Goal: Task Accomplishment & Management: Use online tool/utility

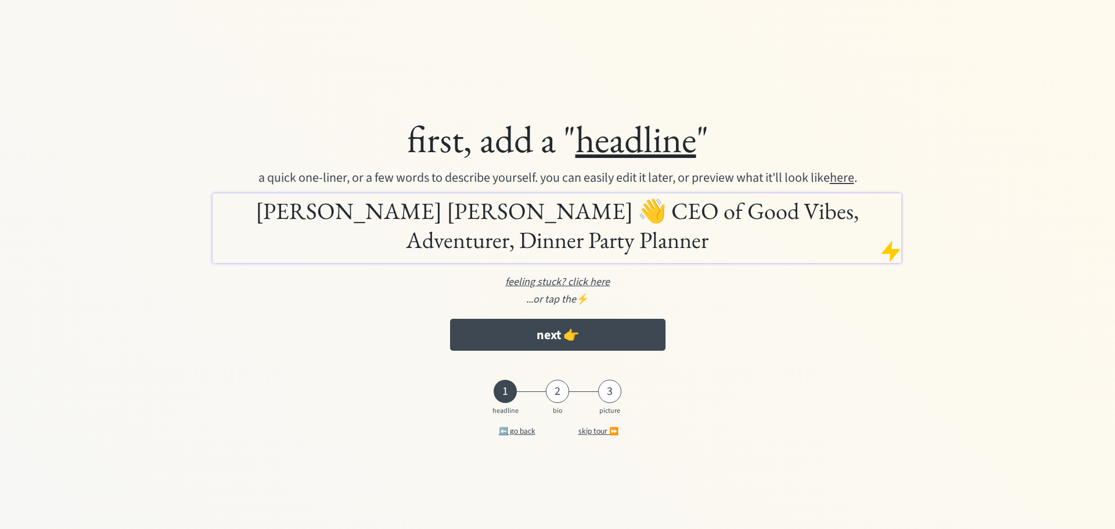
click at [456, 209] on h1 "Haley McNeel Drake 👋 CEO of Good Vibes, Adventurer, Dinner Party Planner" at bounding box center [556, 225] width 682 height 58
drag, startPoint x: 594, startPoint y: 280, endPoint x: 541, endPoint y: 275, distance: 52.5
drag, startPoint x: 541, startPoint y: 275, endPoint x: 538, endPoint y: 282, distance: 7.8
drag, startPoint x: 538, startPoint y: 282, endPoint x: 889, endPoint y: 253, distance: 352.0
click at [889, 253] on div at bounding box center [890, 251] width 23 height 23
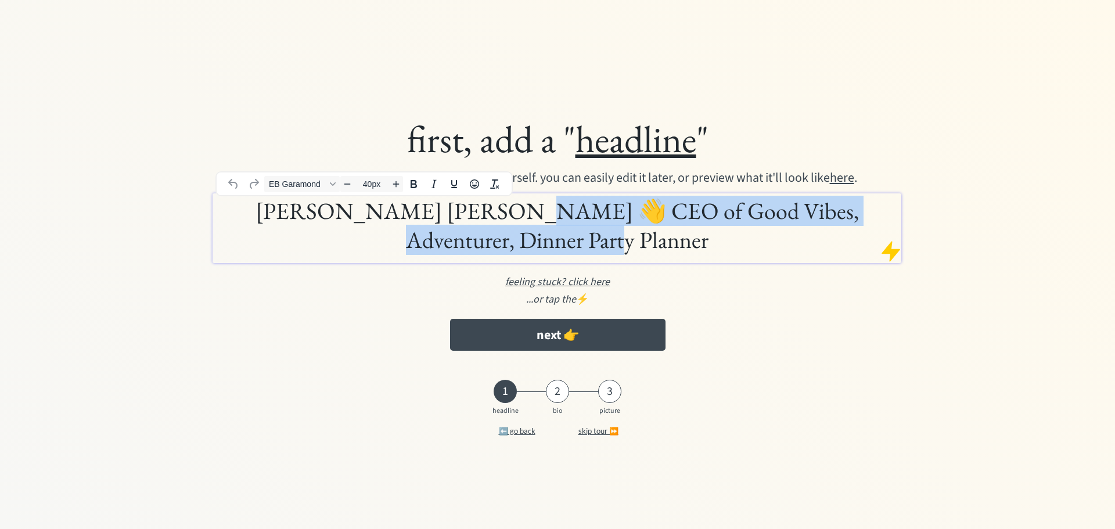
drag, startPoint x: 609, startPoint y: 243, endPoint x: 470, endPoint y: 213, distance: 142.2
click at [470, 213] on h1 "Haley McNeel Drake 👋 CEO of Good Vibes, Adventurer, Dinner Party Planner" at bounding box center [556, 225] width 682 height 58
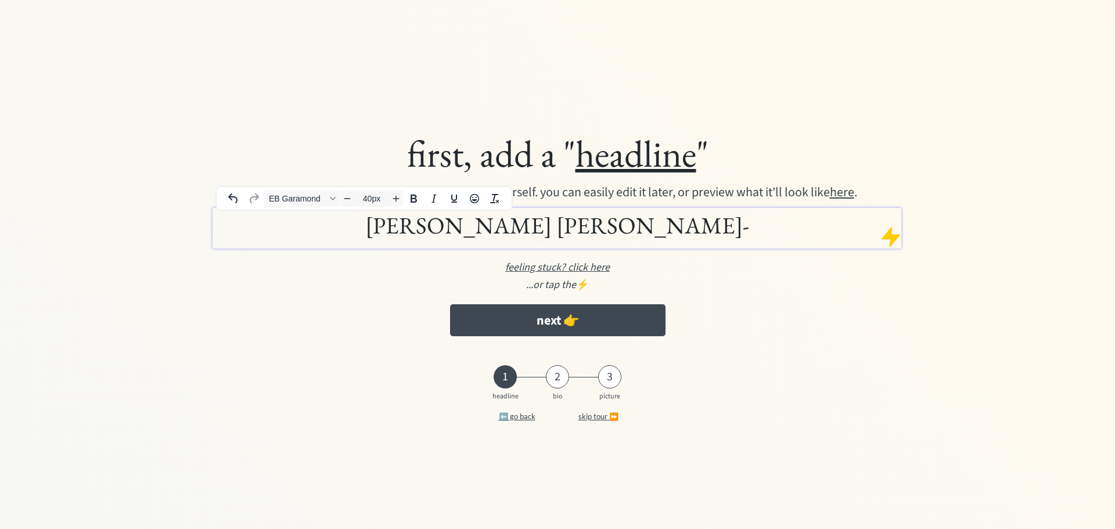
click at [727, 225] on h1 "[PERSON_NAME] [PERSON_NAME]-" at bounding box center [556, 225] width 682 height 29
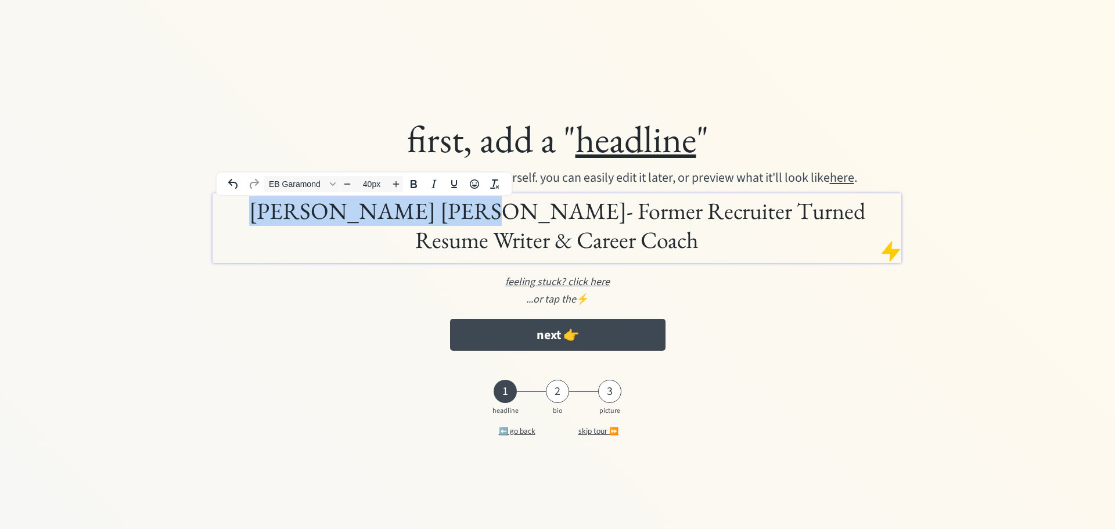
drag, startPoint x: 427, startPoint y: 213, endPoint x: 206, endPoint y: 196, distance: 221.9
click at [206, 196] on div "first, add a " headline " a quick one-liner, or a few words to describe yoursel…" at bounding box center [558, 236] width 874 height 253
click at [633, 333] on button "next 👉" at bounding box center [557, 335] width 215 height 32
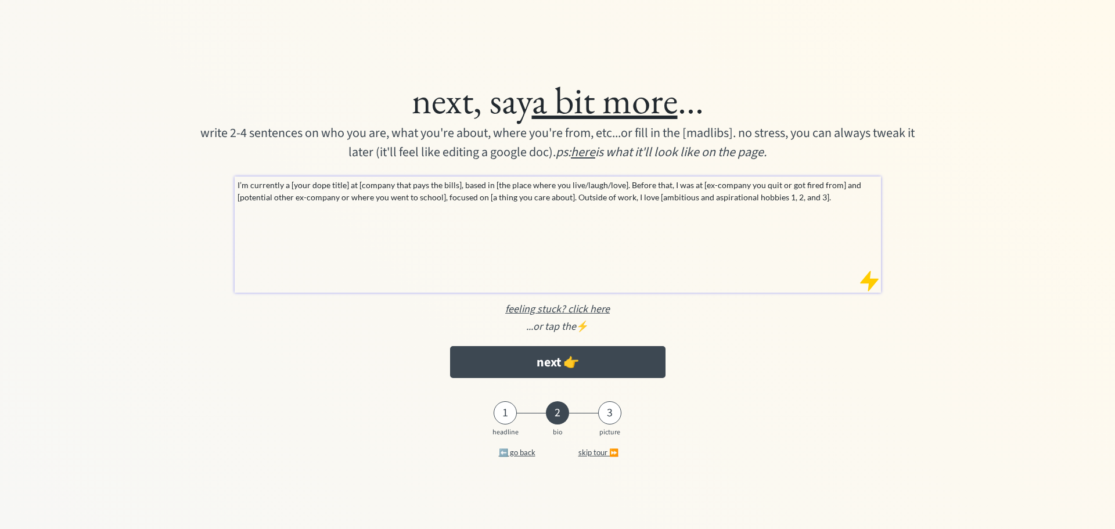
drag, startPoint x: 675, startPoint y: 228, endPoint x: 793, endPoint y: 215, distance: 119.2
click at [675, 228] on div "I’m currently a [your dope title] at [company that pays the bills], based in [t…" at bounding box center [558, 235] width 646 height 116
click at [835, 204] on div "I’m currently a [your dope title] at [company that pays the bills], based in [t…" at bounding box center [558, 235] width 646 height 116
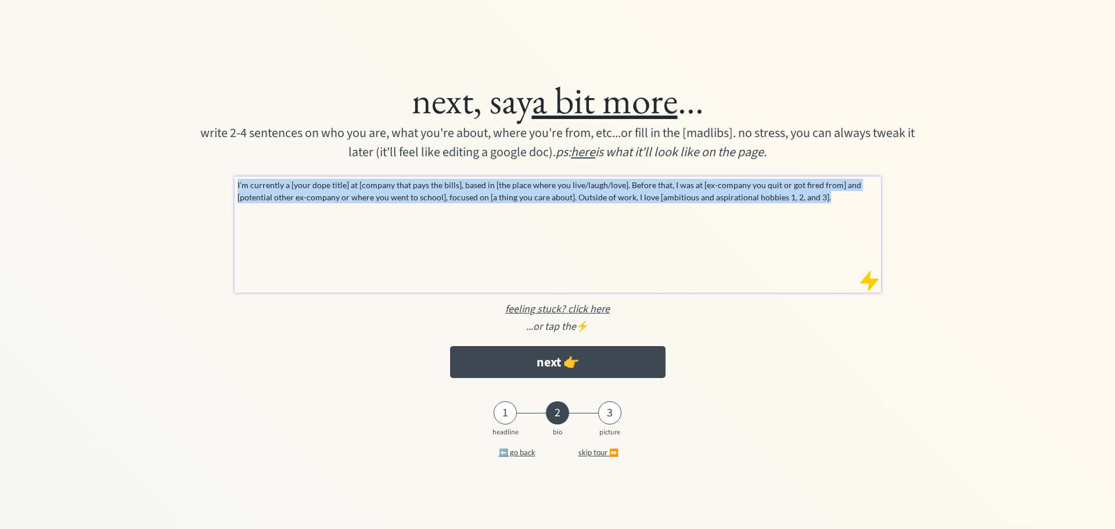
drag, startPoint x: 779, startPoint y: 196, endPoint x: 218, endPoint y: 182, distance: 560.6
click at [218, 182] on div "next, say a bit more ... write 2-4 sentences on who you are, what you're about,…" at bounding box center [558, 227] width 874 height 313
click at [662, 278] on div "I’m currently a [your dope title] at [company that pays the bills], based in [t…" at bounding box center [558, 235] width 646 height 116
drag, startPoint x: 435, startPoint y: 221, endPoint x: 901, endPoint y: 238, distance: 466.7
click at [436, 221] on div "I’m currently a [your dope title] at [company that pays the bills], based in [t…" at bounding box center [558, 235] width 646 height 116
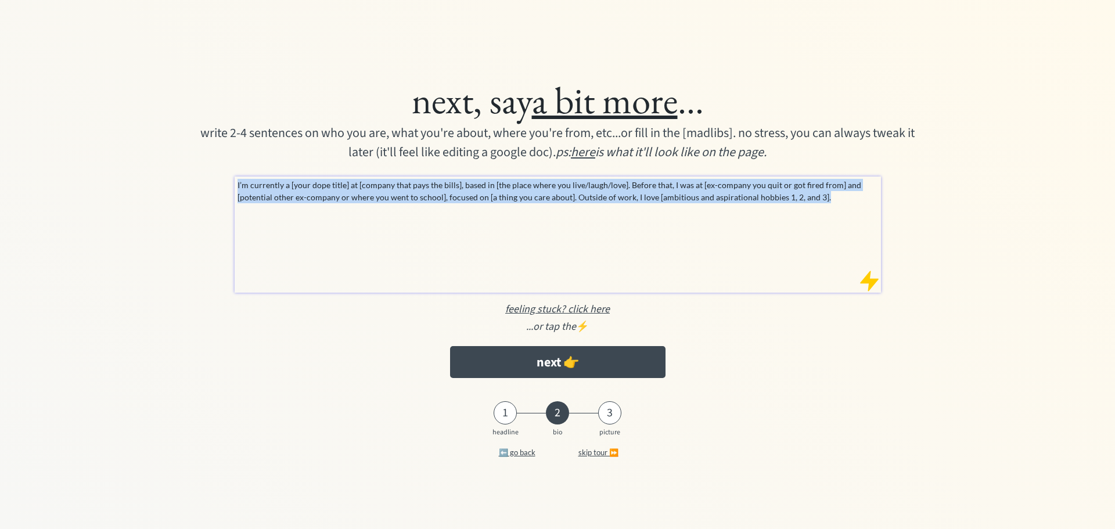
click at [915, 226] on div "next, say a bit more ... write 2-4 sentences on who you are, what you're about,…" at bounding box center [558, 227] width 874 height 313
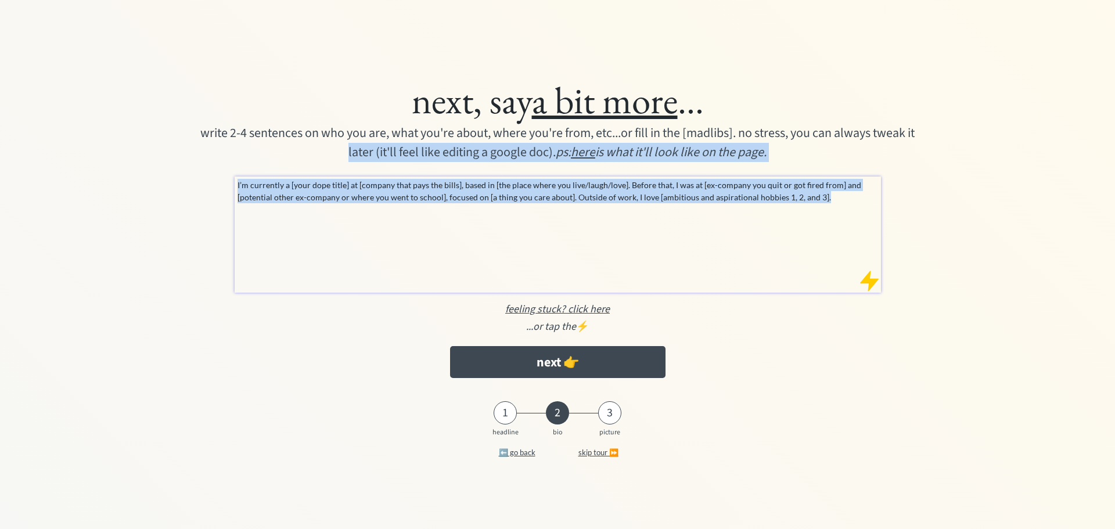
drag, startPoint x: 840, startPoint y: 203, endPoint x: 193, endPoint y: 187, distance: 647.8
click at [193, 187] on div "next, say a bit more ... write 2-4 sentences on who you are, what you're about,…" at bounding box center [558, 227] width 874 height 313
click at [641, 226] on div "I’m currently a [your dope title] at [company that pays the bills], based in [t…" at bounding box center [558, 235] width 646 height 116
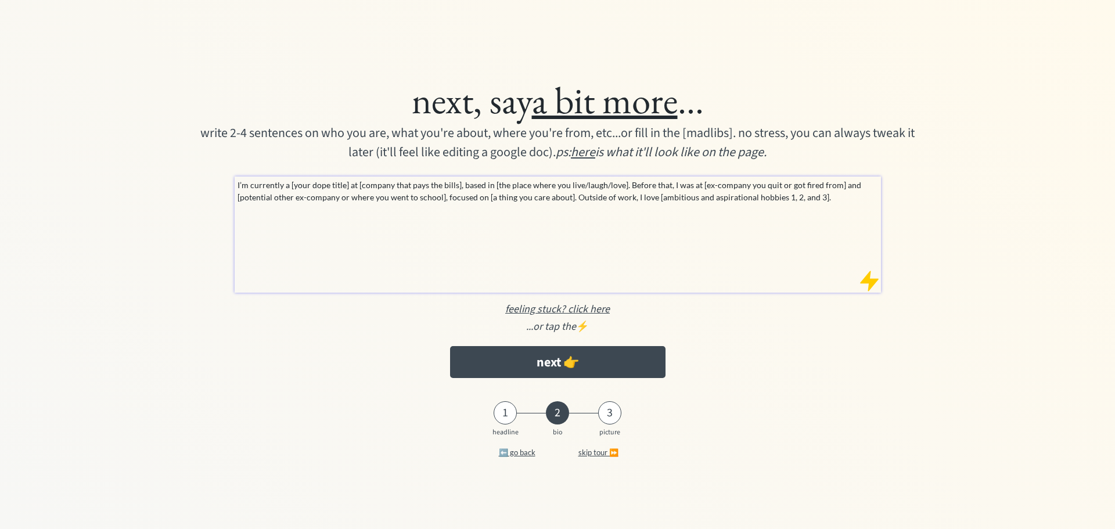
click at [803, 213] on div "I’m currently a [your dope title] at [company that pays the bills], based in [t…" at bounding box center [558, 235] width 646 height 116
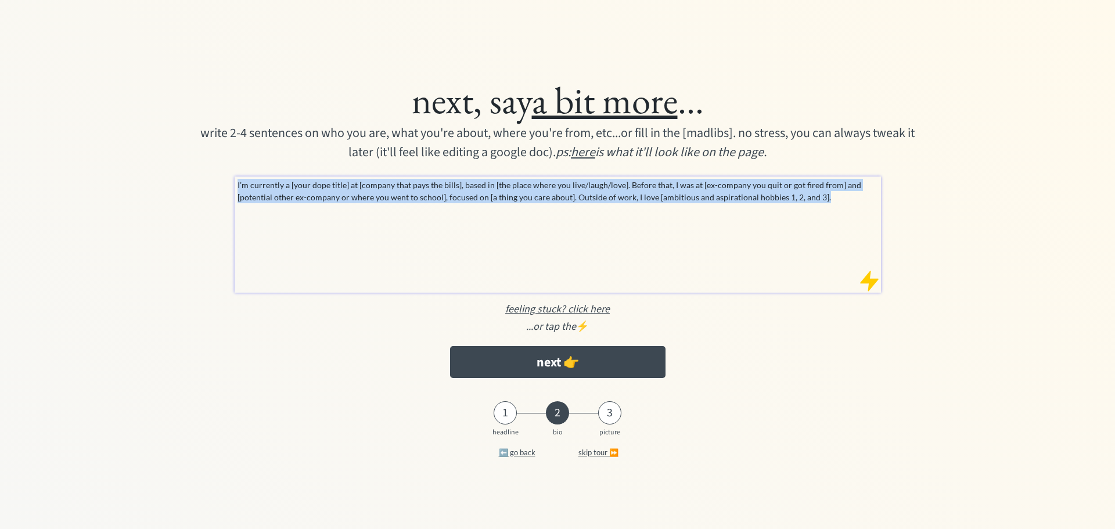
drag, startPoint x: 844, startPoint y: 199, endPoint x: 232, endPoint y: 188, distance: 611.7
click at [232, 188] on div "next, say a bit more ... write 2-4 sentences on who you are, what you're about,…" at bounding box center [558, 227] width 874 height 313
click at [399, 206] on div "I’m currently a [your dope title] at [company that pays the bills], based in [t…" at bounding box center [558, 235] width 646 height 116
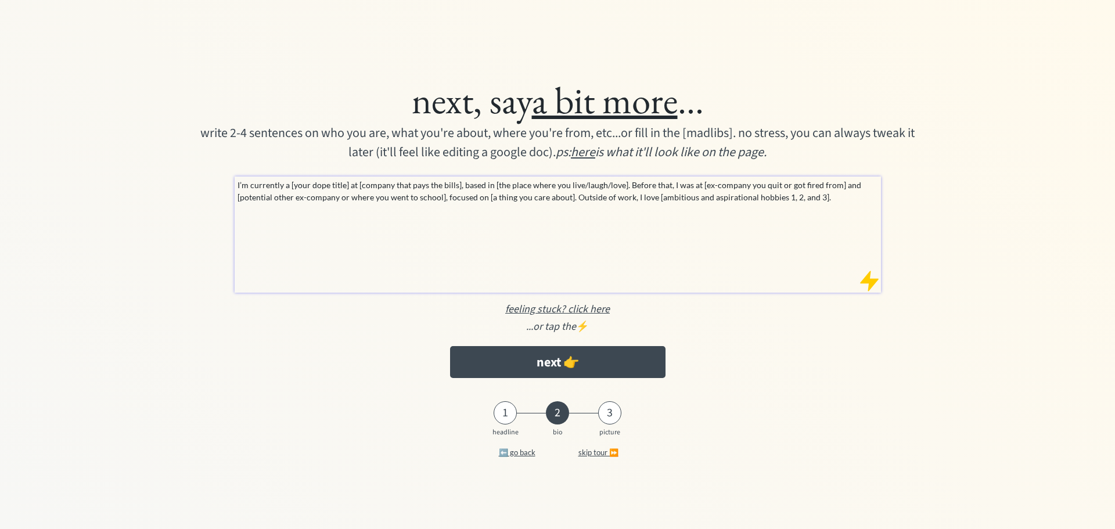
click at [649, 249] on div "I’m currently a [your dope title] at [company that pays the bills], based in [t…" at bounding box center [558, 235] width 646 height 116
click at [592, 185] on p "I’m currently a [your dope title] at [company that pays the bills], based in [t…" at bounding box center [558, 191] width 641 height 24
click at [586, 189] on p "I’m currently a [your dope title] at [company that pays the bills], based in [t…" at bounding box center [558, 191] width 641 height 24
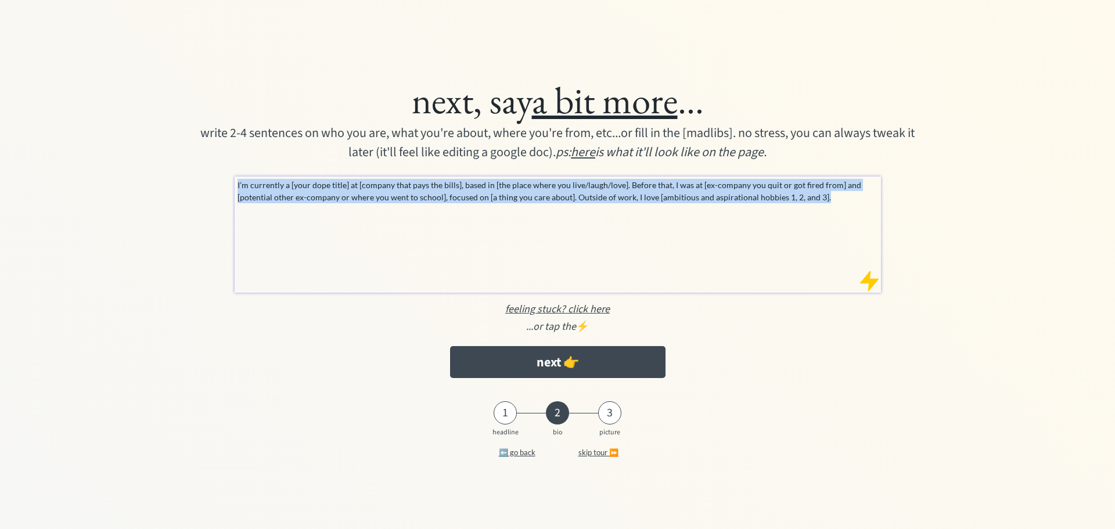
click at [586, 189] on p "I’m currently a [your dope title] at [company that pays the bills], based in [t…" at bounding box center [558, 191] width 641 height 24
click at [702, 291] on div "I’m currently a [your dope title] at [company that pays the bills], based in [t…" at bounding box center [558, 235] width 646 height 116
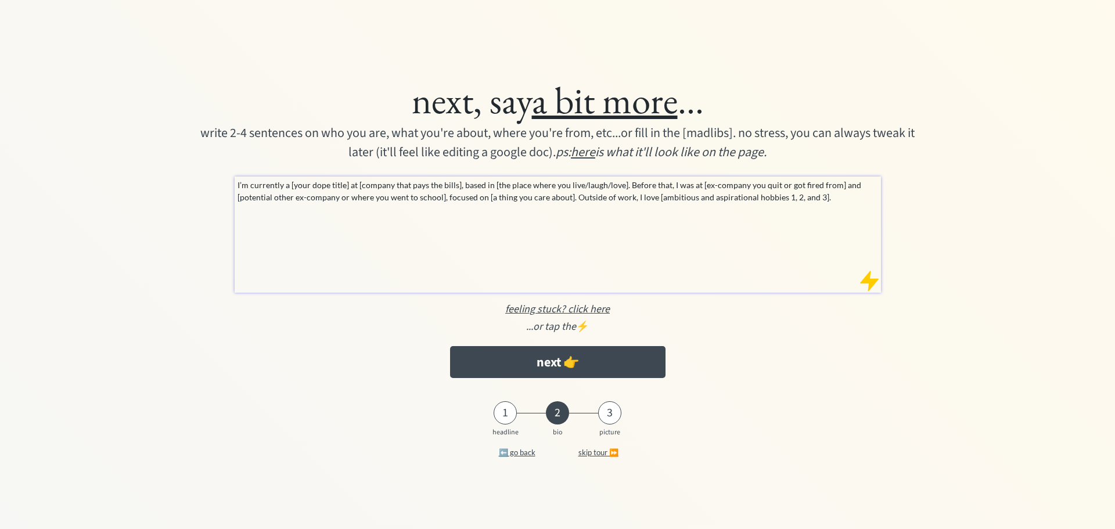
drag, startPoint x: 642, startPoint y: 230, endPoint x: 640, endPoint y: 243, distance: 13.0
click at [642, 233] on div "I’m currently a [your dope title] at [company that pays the bills], based in [t…" at bounding box center [558, 235] width 646 height 116
click at [721, 311] on div "next, say a bit more ... write 2-4 sentences on who you are, what you're about,…" at bounding box center [558, 227] width 874 height 313
click at [765, 202] on p "I’m currently a [your dope title] at [company that pays the bills], based in [t…" at bounding box center [558, 191] width 641 height 24
click at [676, 99] on u "a bit more" at bounding box center [605, 100] width 146 height 49
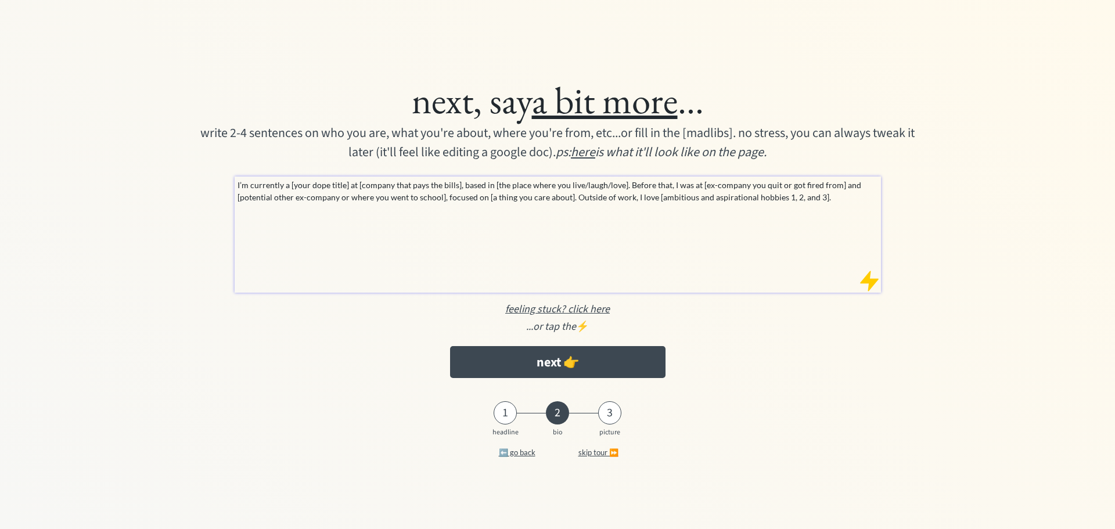
click at [538, 143] on div "write 2-4 sentences on who you are, what you're about, where you're from, etc..…" at bounding box center [557, 143] width 732 height 38
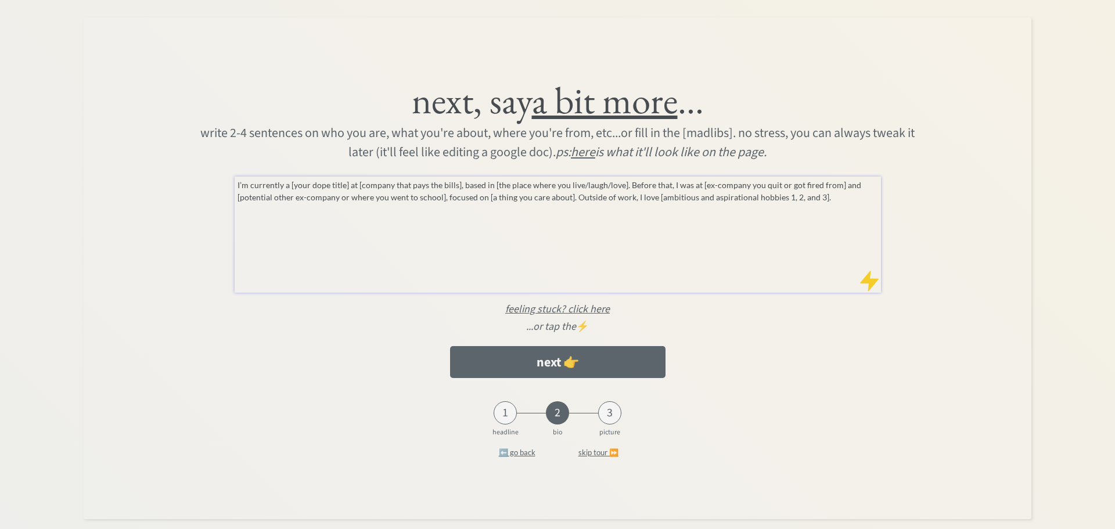
click at [716, 175] on img at bounding box center [558, 268] width 948 height 502
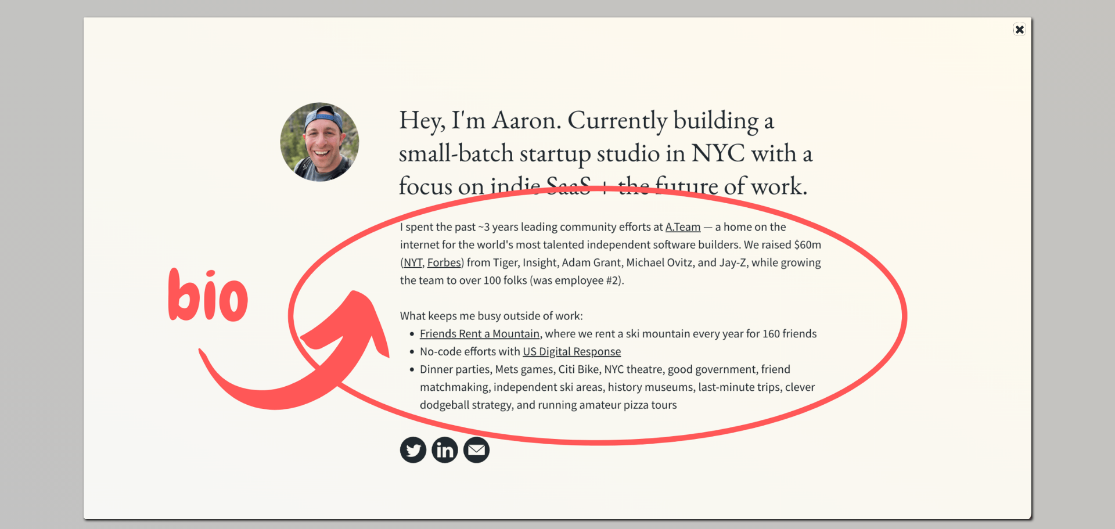
click at [1020, 28] on use at bounding box center [1020, 30] width 8 height 8
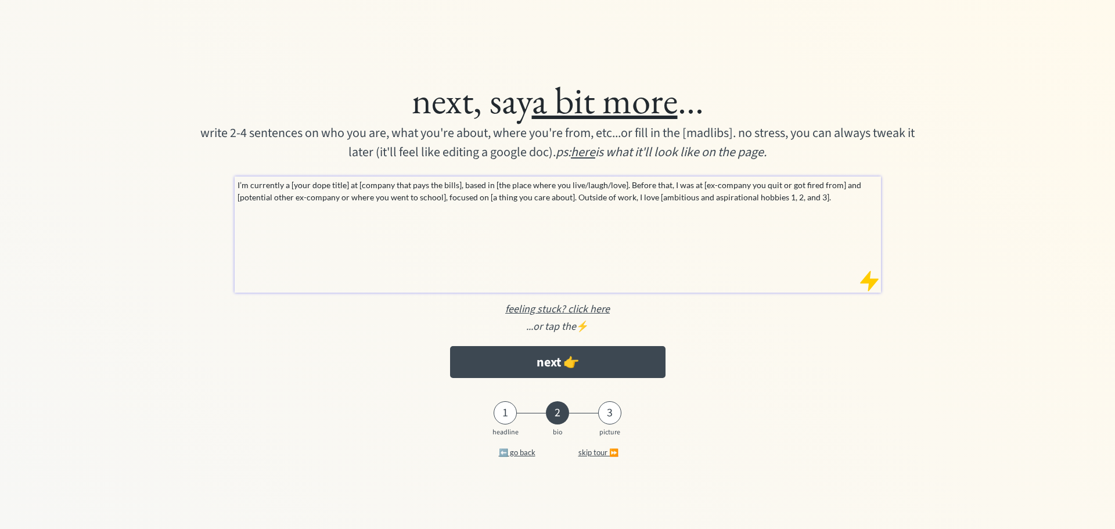
click at [807, 194] on p "I’m currently a [your dope title] at [company that pays the bills], based in [t…" at bounding box center [558, 191] width 641 height 24
click at [826, 203] on p "I’m currently a [your dope title] at [company that pays the bills], based in [t…" at bounding box center [558, 191] width 641 height 24
click at [821, 196] on p "I’m currently a [your dope title] at [company that pays the bills], based in [t…" at bounding box center [558, 191] width 641 height 24
drag, startPoint x: 708, startPoint y: 252, endPoint x: 695, endPoint y: 254, distance: 13.0
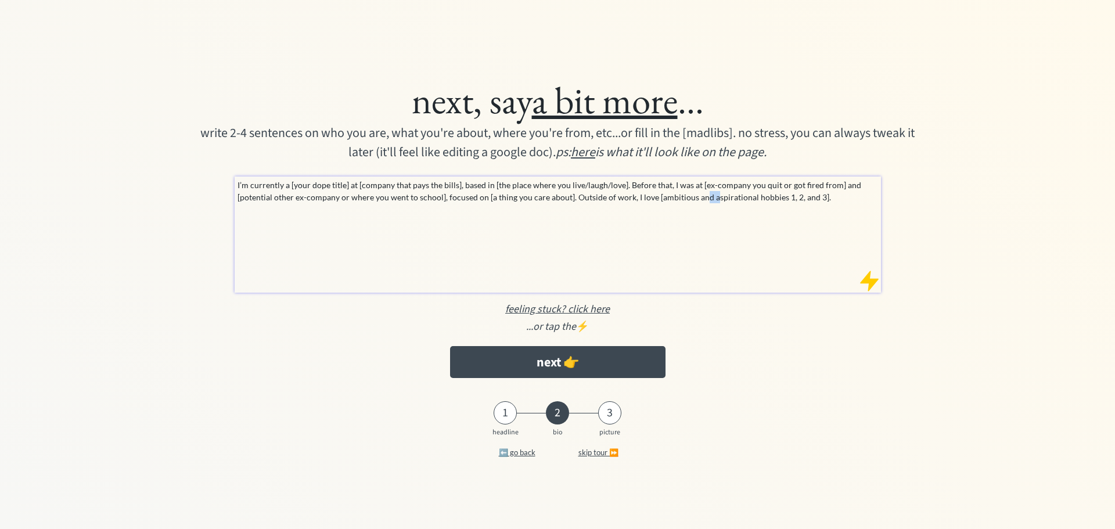
click at [695, 254] on div "I’m currently a [your dope title] at [company that pays the bills], based in [t…" at bounding box center [558, 235] width 646 height 116
click at [669, 303] on div "next, say a bit more ... write 2-4 sentences on who you are, what you're about,…" at bounding box center [558, 227] width 874 height 313
click at [583, 195] on p "I’m currently a [your dope title] at [company that pays the bills], based in [t…" at bounding box center [558, 191] width 641 height 24
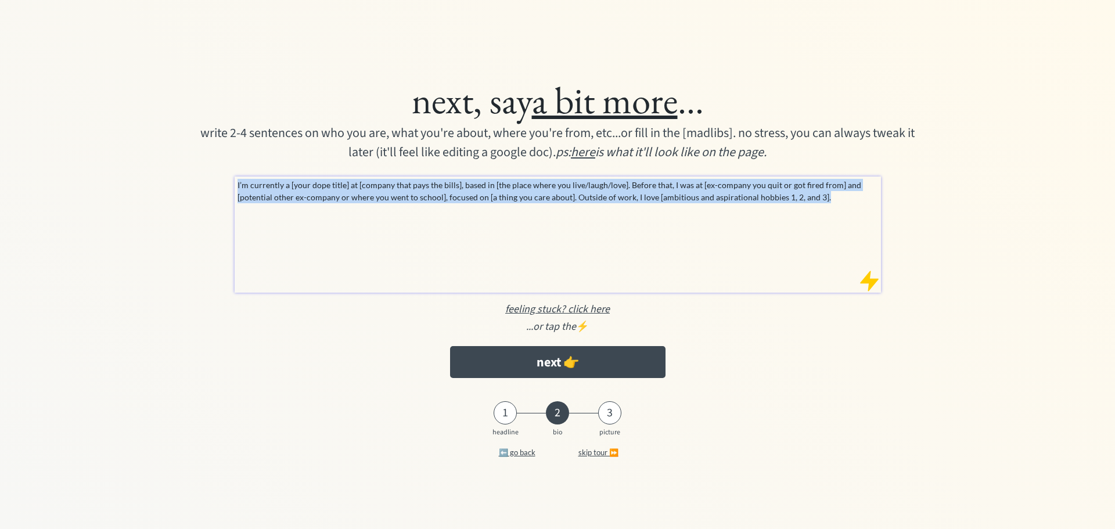
click at [583, 195] on p "I’m currently a [your dope title] at [company that pays the bills], based in [t…" at bounding box center [558, 191] width 641 height 24
click at [687, 220] on div "I’m currently a [your dope title] at [company that pays the bills], based in [t…" at bounding box center [558, 235] width 646 height 116
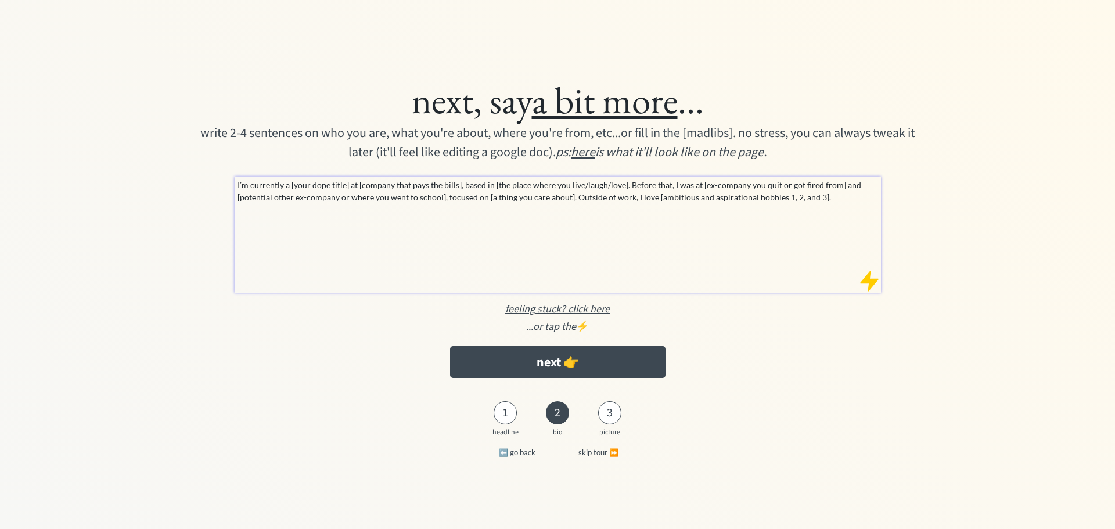
click at [711, 196] on p "I’m currently a [your dope title] at [company that pays the bills], based in [t…" at bounding box center [558, 191] width 641 height 24
click at [730, 200] on p "I’m currently a [your dope title] at [company that pays the bills], based in [t…" at bounding box center [558, 191] width 641 height 24
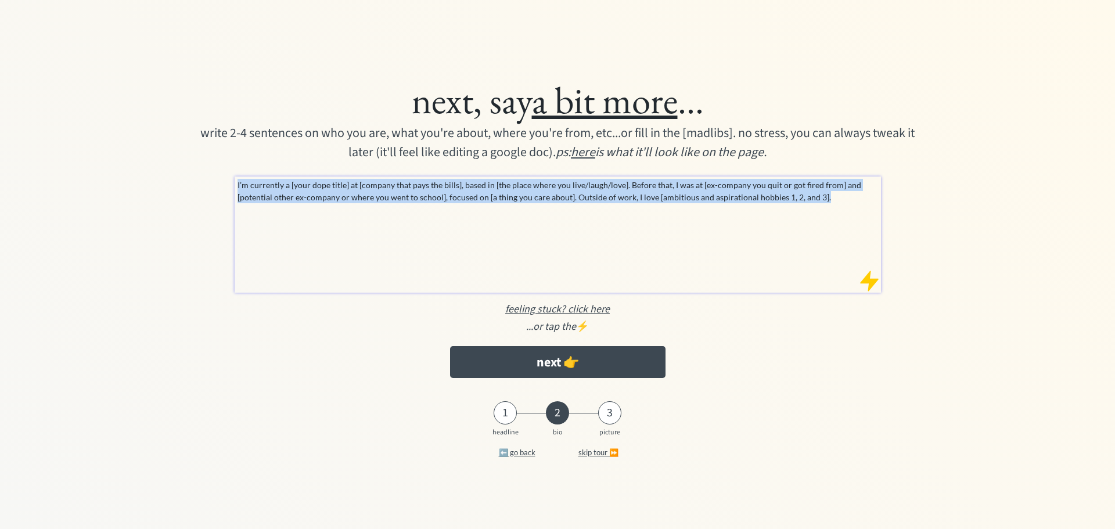
click at [730, 200] on p "I’m currently a [your dope title] at [company that pays the bills], based in [t…" at bounding box center [558, 191] width 641 height 24
click at [718, 202] on p "I’m currently a [your dope title] at [company that pays the bills], based in [t…" at bounding box center [558, 191] width 641 height 24
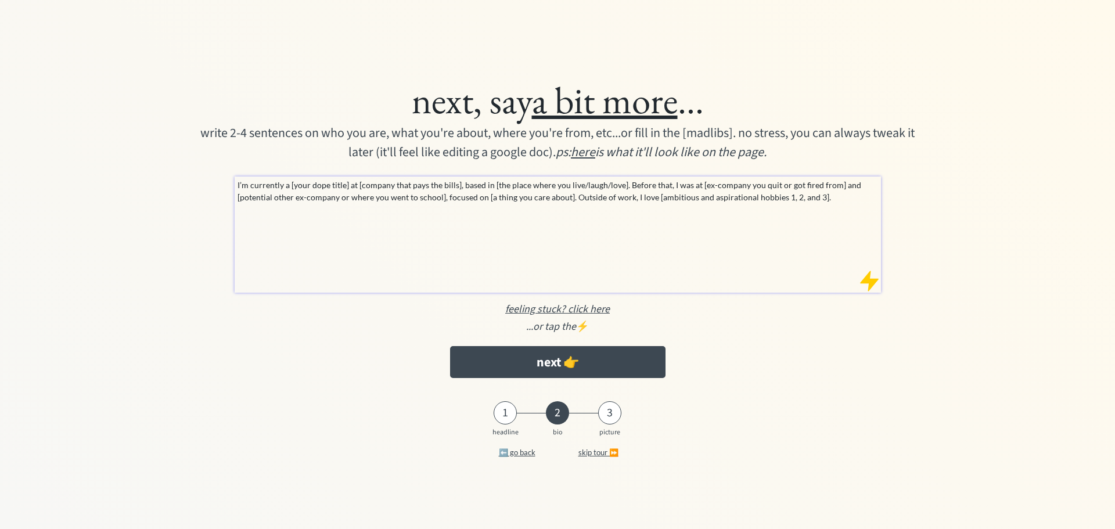
click at [783, 208] on div "I’m currently a [your dope title] at [company that pays the bills], based in [t…" at bounding box center [558, 235] width 646 height 116
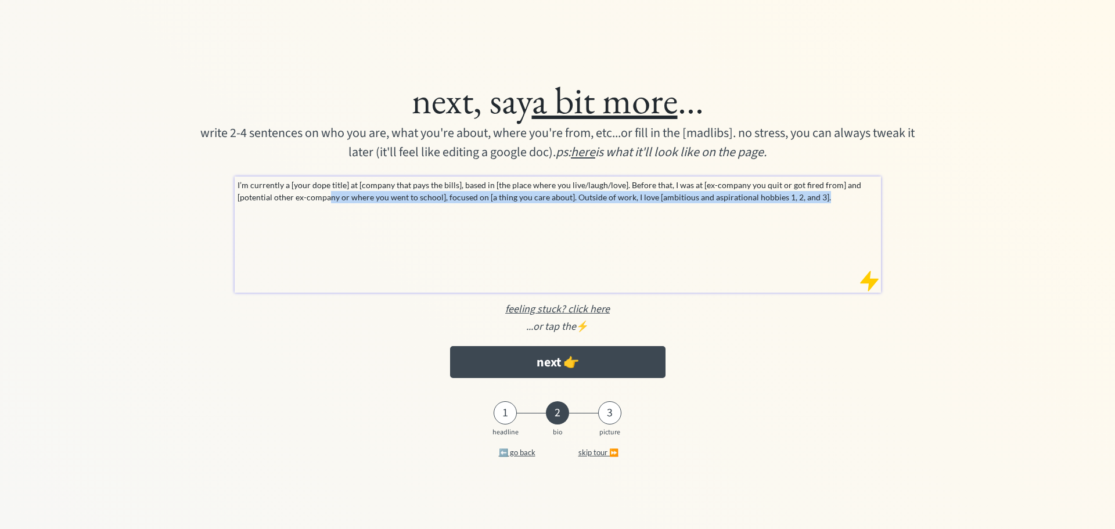
drag, startPoint x: 821, startPoint y: 204, endPoint x: 329, endPoint y: 214, distance: 492.1
click at [329, 214] on div "I’m currently a [your dope title] at [company that pays the bills], based in [t…" at bounding box center [558, 235] width 646 height 116
click at [635, 274] on div "I’m currently a [your dope title] at [company that pays the bills], based in [t…" at bounding box center [558, 235] width 646 height 116
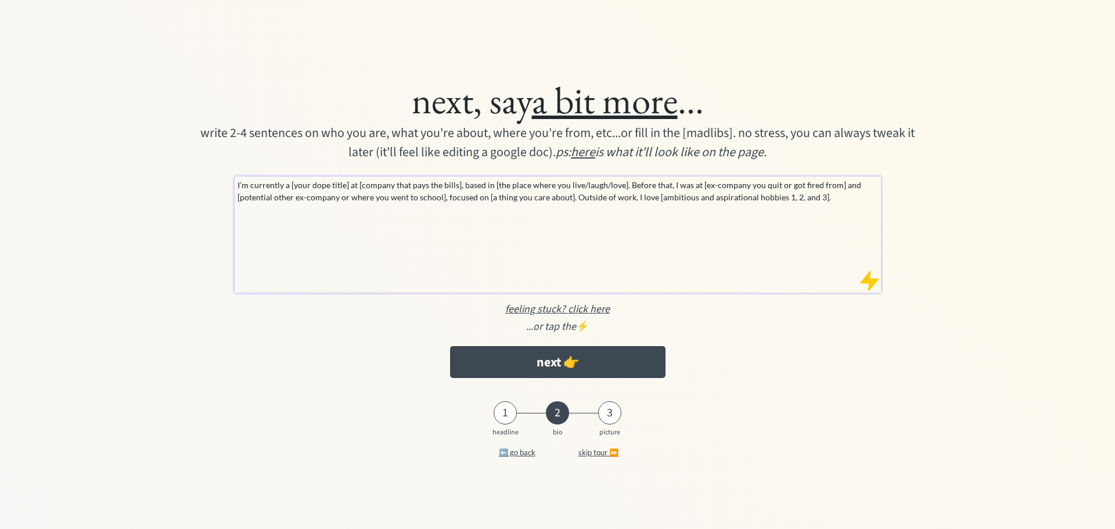
click at [590, 313] on u "feeling stuck? click here" at bounding box center [557, 309] width 105 height 15
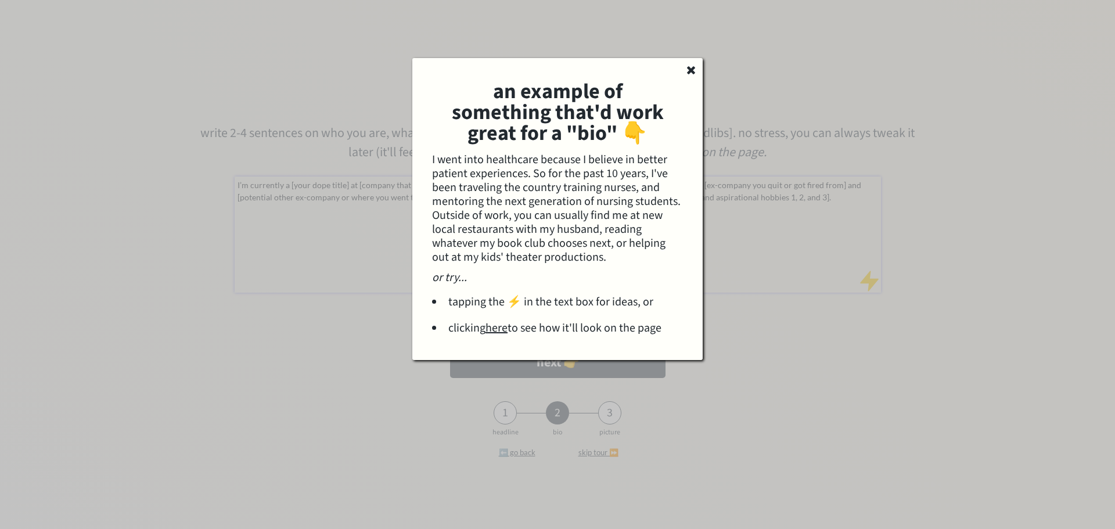
click at [494, 335] on li "clicking here to see how it'll look on the page" at bounding box center [557, 328] width 251 height 14
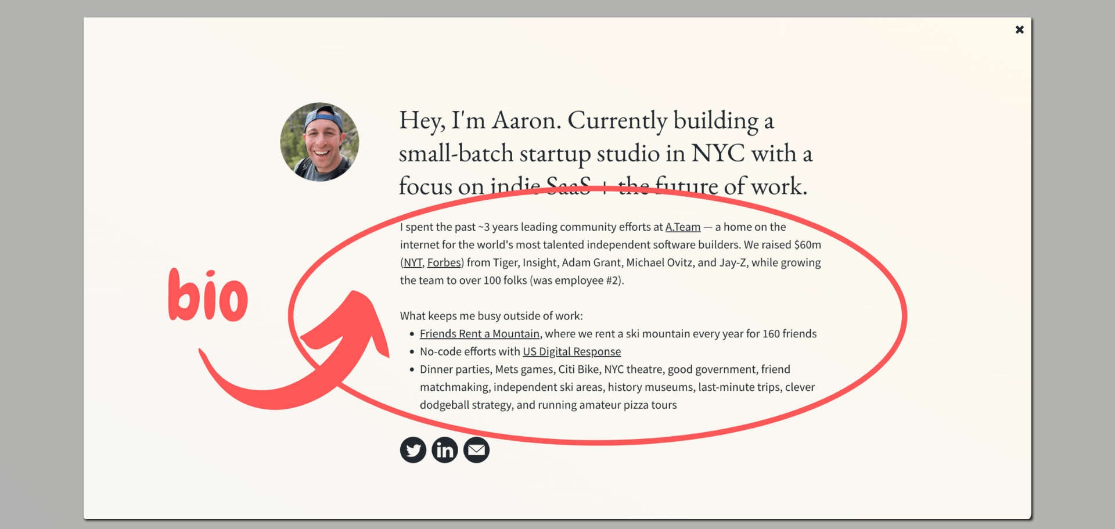
click at [1023, 35] on img at bounding box center [558, 268] width 948 height 502
click at [1015, 30] on icon at bounding box center [1020, 29] width 12 height 12
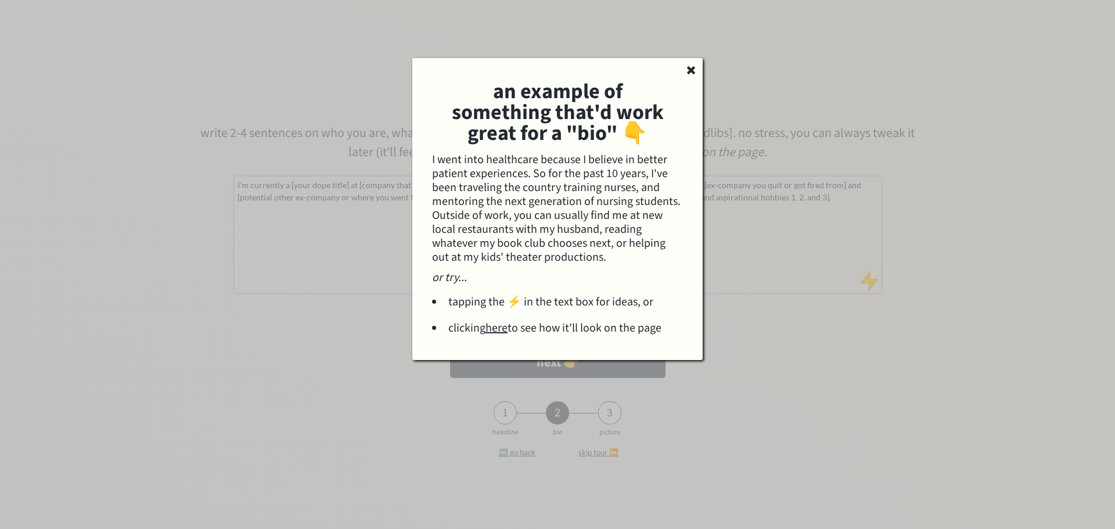
click at [665, 285] on div "or try..." at bounding box center [557, 278] width 251 height 14
click at [687, 68] on icon at bounding box center [691, 70] width 12 height 12
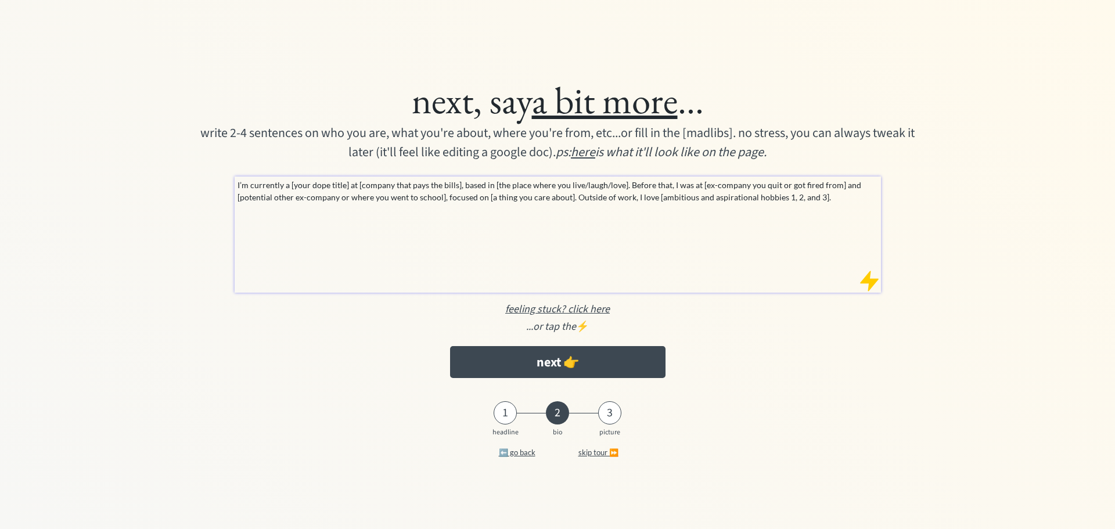
drag, startPoint x: 832, startPoint y: 251, endPoint x: 822, endPoint y: 224, distance: 29.0
click at [835, 251] on div "I’m currently a [your dope title] at [company that pays the bills], based in [t…" at bounding box center [558, 235] width 646 height 116
click at [707, 152] on em "ps: here is what it'll look like on the page." at bounding box center [661, 152] width 211 height 19
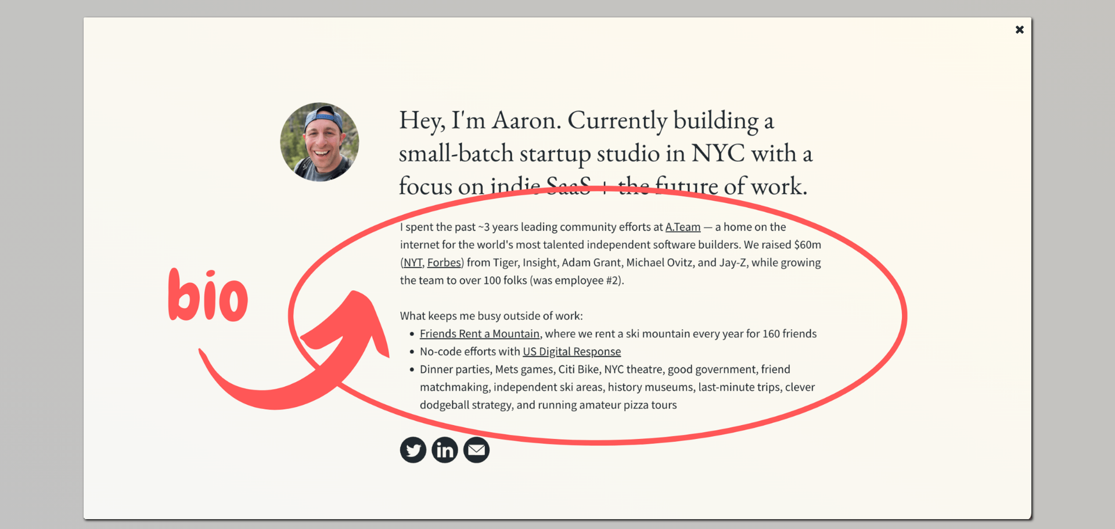
click at [1022, 32] on use at bounding box center [1020, 30] width 8 height 8
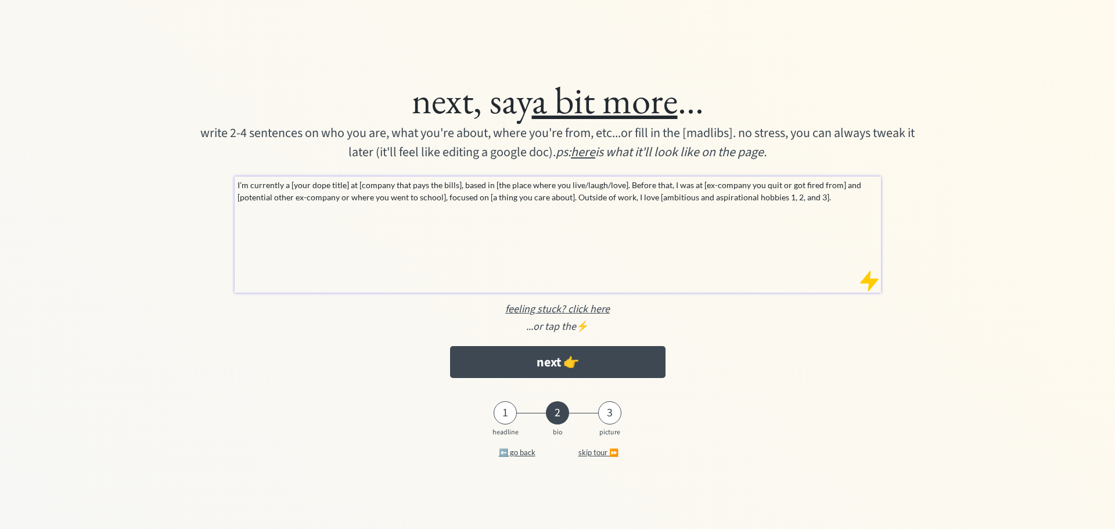
click at [828, 225] on div "I’m currently a [your dope title] at [company that pays the bills], based in [t…" at bounding box center [558, 235] width 646 height 116
click at [822, 197] on p "I’m currently a [your dope title] at [company that pays the bills], based in [t…" at bounding box center [558, 191] width 641 height 24
click at [821, 195] on p "I’m currently a [your dope title] at [company that pays the bills], based in [t…" at bounding box center [558, 191] width 641 height 24
click at [796, 192] on p "I’m currently a [your dope title] at [company that pays the bills], based in [t…" at bounding box center [558, 191] width 641 height 24
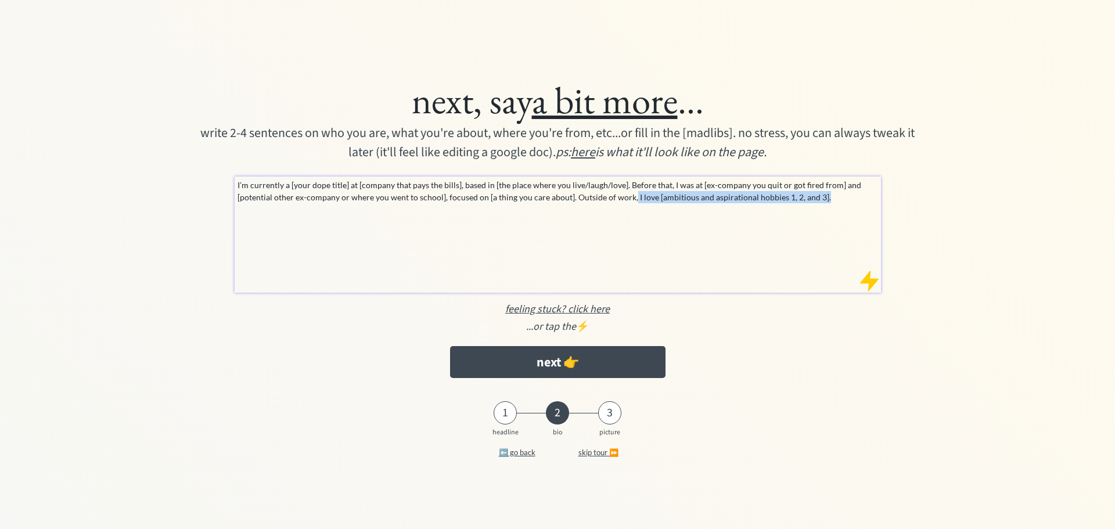
drag, startPoint x: 631, startPoint y: 193, endPoint x: 858, endPoint y: 209, distance: 228.3
click at [858, 209] on div "I’m currently a [your dope title] at [company that pays the bills], based in [t…" at bounding box center [558, 235] width 646 height 116
click at [845, 204] on div "I’m currently a [your dope title] at [company that pays the bills], based in [t…" at bounding box center [558, 235] width 646 height 116
drag, startPoint x: 760, startPoint y: 409, endPoint x: 782, endPoint y: 406, distance: 21.7
click at [778, 407] on div "next, say a bit more ... write 2-4 sentences on who you are, what you're about,…" at bounding box center [557, 264] width 1115 height 445
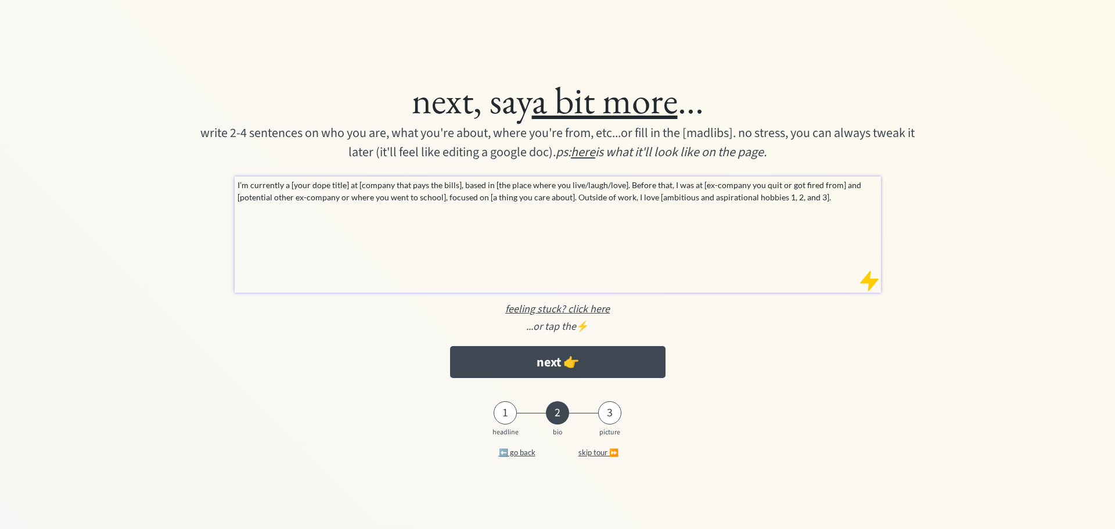
click at [509, 418] on div "1" at bounding box center [505, 413] width 23 height 14
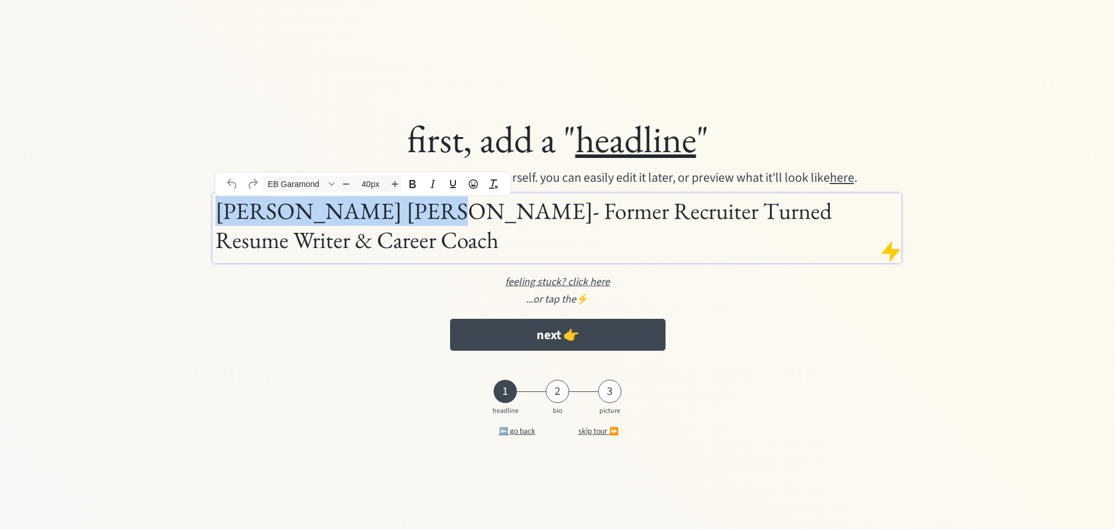
drag, startPoint x: 411, startPoint y: 211, endPoint x: 58, endPoint y: 206, distance: 352.6
click at [58, 206] on div "first, add a " headline " a quick one-liner, or a few words to describe yoursel…" at bounding box center [558, 264] width 1092 height 379
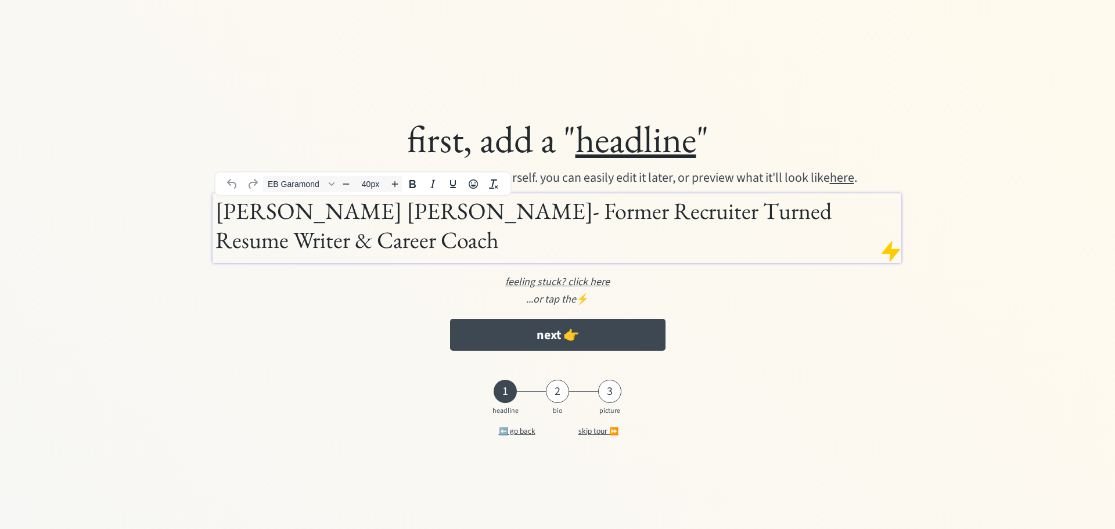
click at [360, 254] on h1 "[PERSON_NAME] [PERSON_NAME]- Former Recruiter Turned Resume Writer & Career Coa…" at bounding box center [556, 225] width 682 height 58
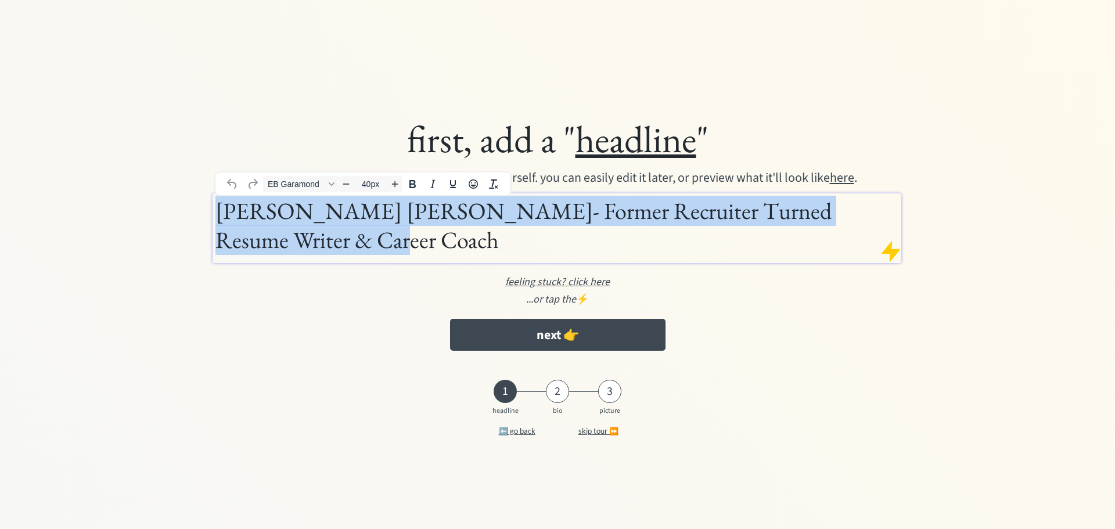
drag, startPoint x: 319, startPoint y: 244, endPoint x: 217, endPoint y: 210, distance: 107.1
click at [217, 210] on h1 "Haley McNeel Drake- Former Recruiter Turned Resume Writer & Career Coach" at bounding box center [556, 225] width 682 height 58
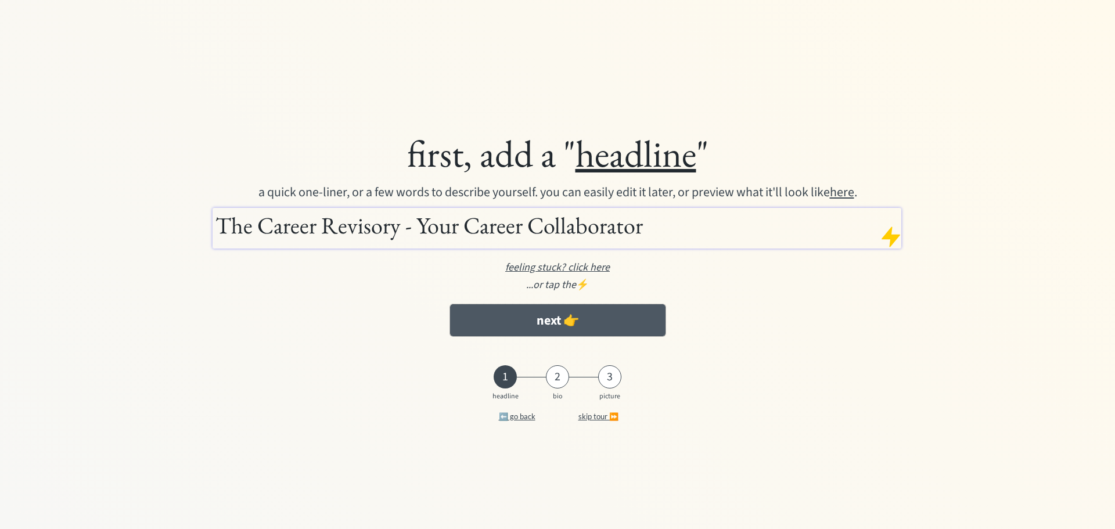
click at [587, 311] on button "next 👉" at bounding box center [557, 320] width 215 height 32
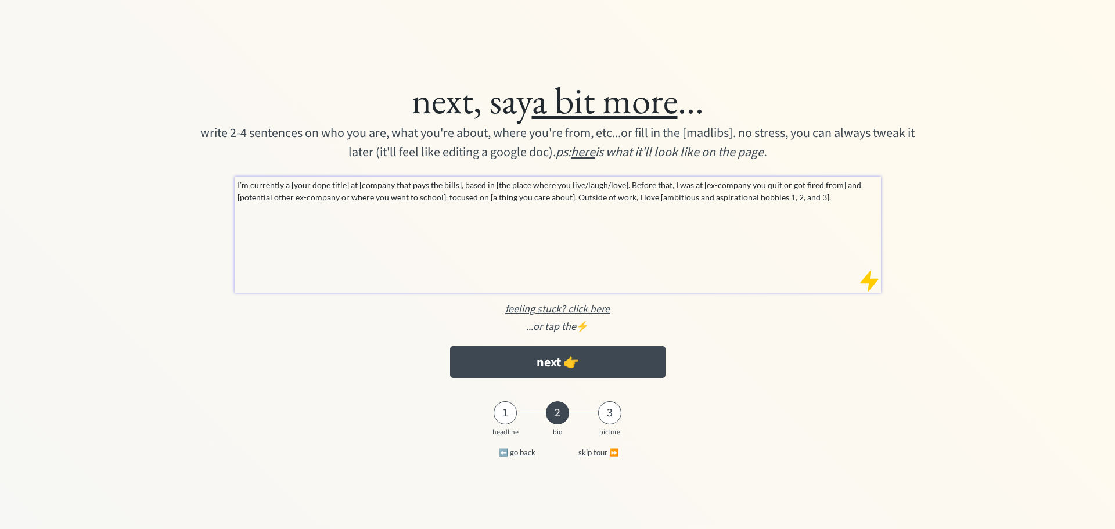
click at [563, 206] on div "I’m currently a [your dope title] at [company that pays the bills], based in [t…" at bounding box center [558, 235] width 646 height 116
click at [561, 195] on p "I’m currently a [your dope title] at [company that pays the bills], based in [t…" at bounding box center [558, 191] width 641 height 24
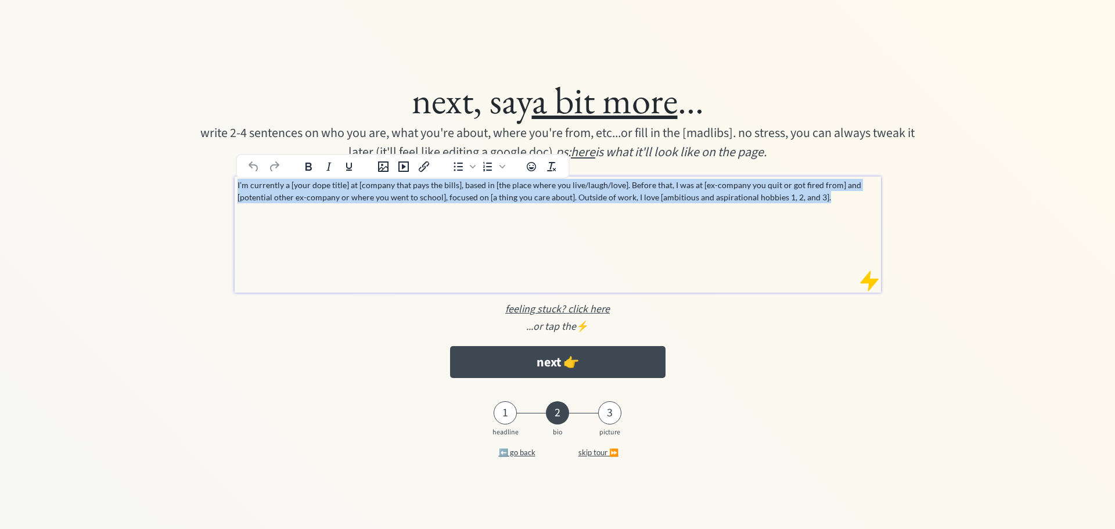
click at [561, 195] on p "I’m currently a [your dope title] at [company that pays the bills], based in [t…" at bounding box center [558, 191] width 641 height 24
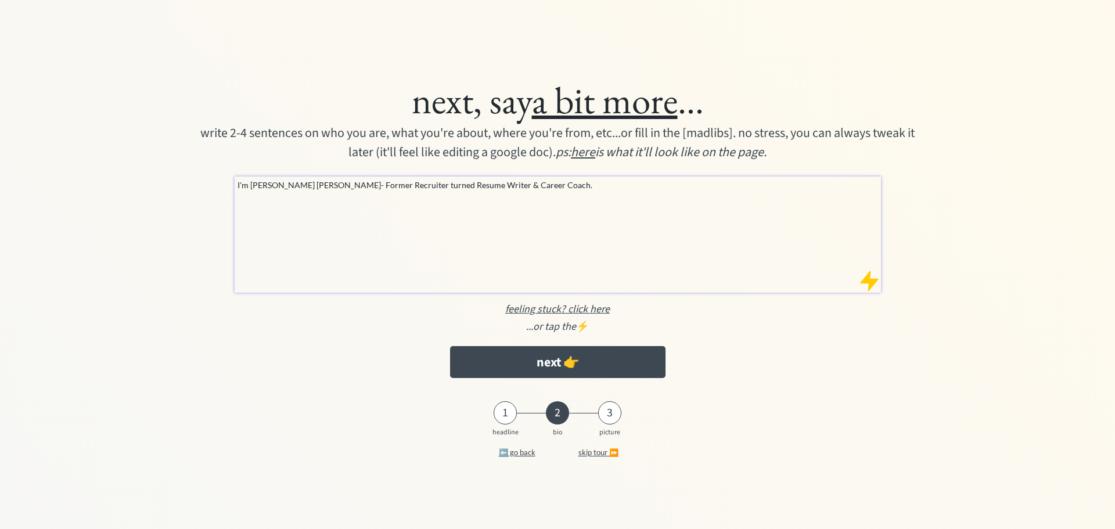
click at [614, 195] on div "I'm Haley McNeel Drake- Former Recruiter turned Resume Writer & Career Coach." at bounding box center [558, 235] width 646 height 116
drag, startPoint x: 524, startPoint y: 188, endPoint x: 505, endPoint y: 188, distance: 19.7
click at [505, 188] on p "I'm Haley McNeel Drake- Former Recruiter turned Resume Writer & Career Coach." at bounding box center [558, 185] width 641 height 12
click at [506, 185] on p "I'm Haley McNeel Drake- Former Recruiter turned Resume Writer & CareerPartner." at bounding box center [558, 185] width 641 height 12
click at [566, 184] on p "I'm [PERSON_NAME] [PERSON_NAME]- Former Recruiter turned Resume Writer & Career…" at bounding box center [558, 185] width 641 height 12
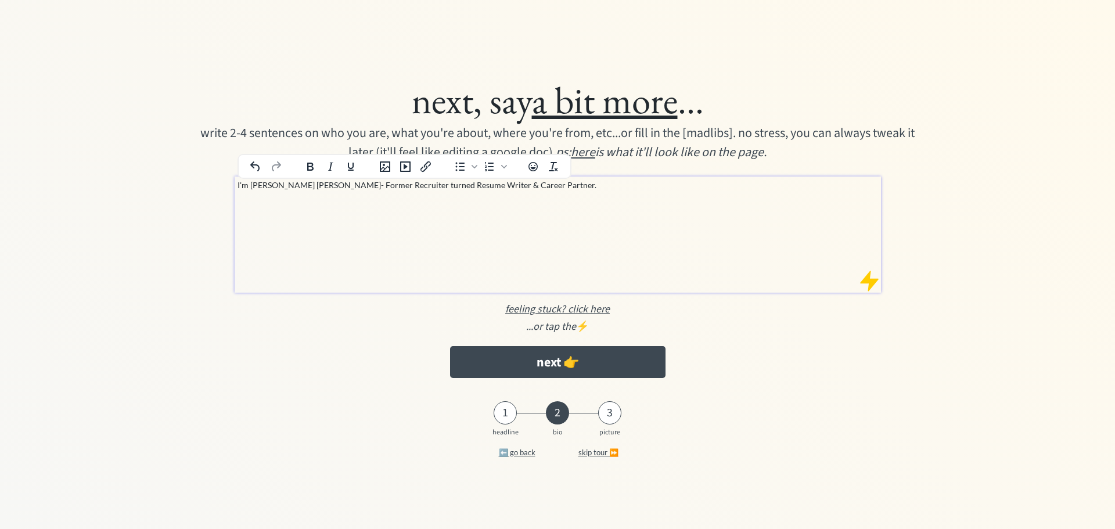
click at [710, 215] on div "I'm [PERSON_NAME] [PERSON_NAME]- Former Recruiter turned Resume Writer & Career…" at bounding box center [558, 235] width 646 height 116
click at [686, 212] on div "I'm [PERSON_NAME] [PERSON_NAME]- Former Recruiter turned Resume Writer & Career…" at bounding box center [558, 235] width 646 height 116
click at [611, 184] on p "I'm [PERSON_NAME] [PERSON_NAME]- Former Recruiter turned Resume Writer & Career…" at bounding box center [558, 185] width 641 height 12
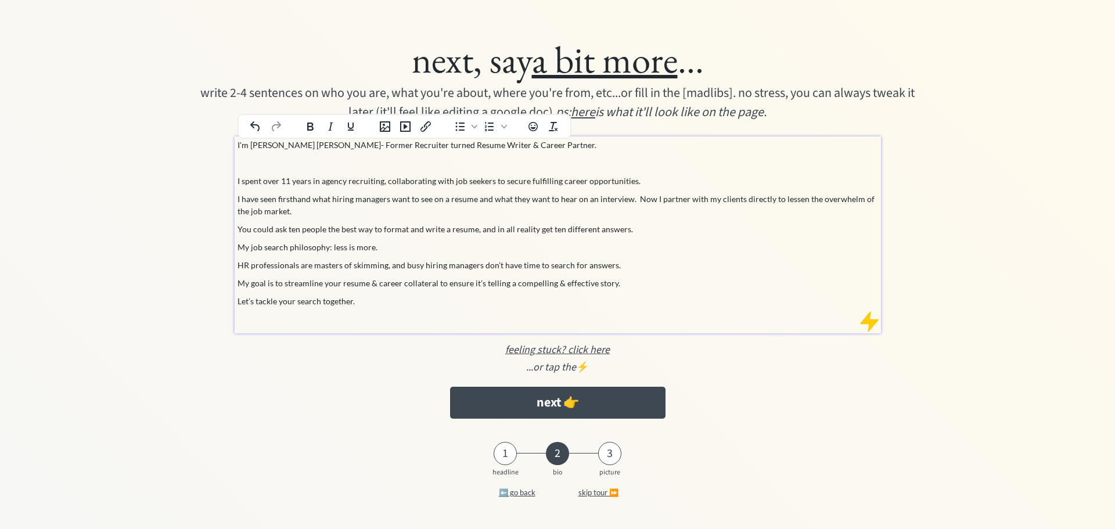
click at [257, 173] on div "I'm Haley McNeel Drake- Former Recruiter turned Resume Writer & Career Partner.…" at bounding box center [558, 232] width 641 height 186
click at [248, 164] on p at bounding box center [558, 163] width 641 height 12
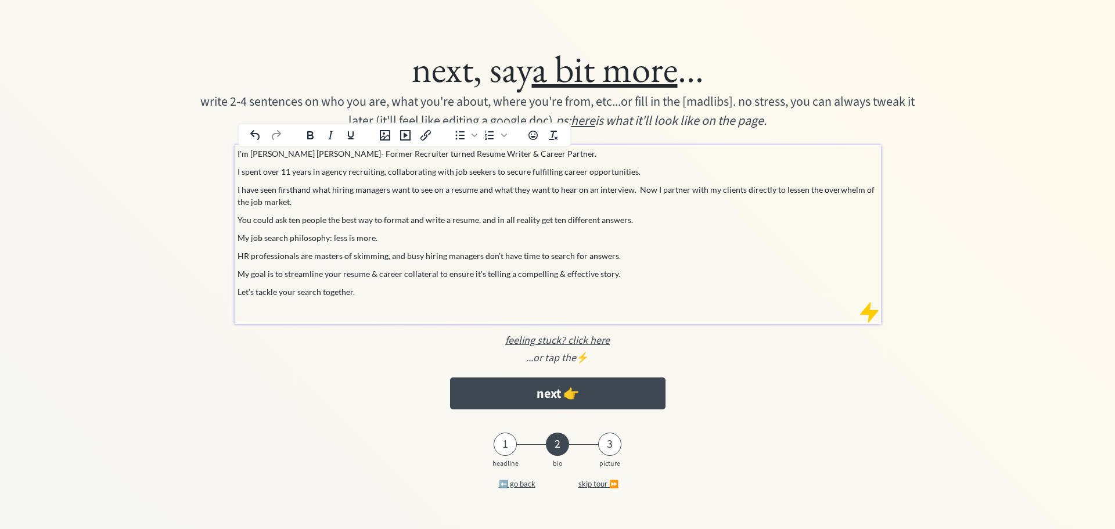
click at [548, 210] on div "I'm Haley McNeel Drake- Former Recruiter turned Resume Writer & Career Partner.…" at bounding box center [558, 232] width 641 height 168
drag, startPoint x: 669, startPoint y: 203, endPoint x: 657, endPoint y: 189, distance: 18.1
click at [657, 189] on p "I have seen firsthand what hiring managers want to see on a resume and what the…" at bounding box center [558, 196] width 641 height 24
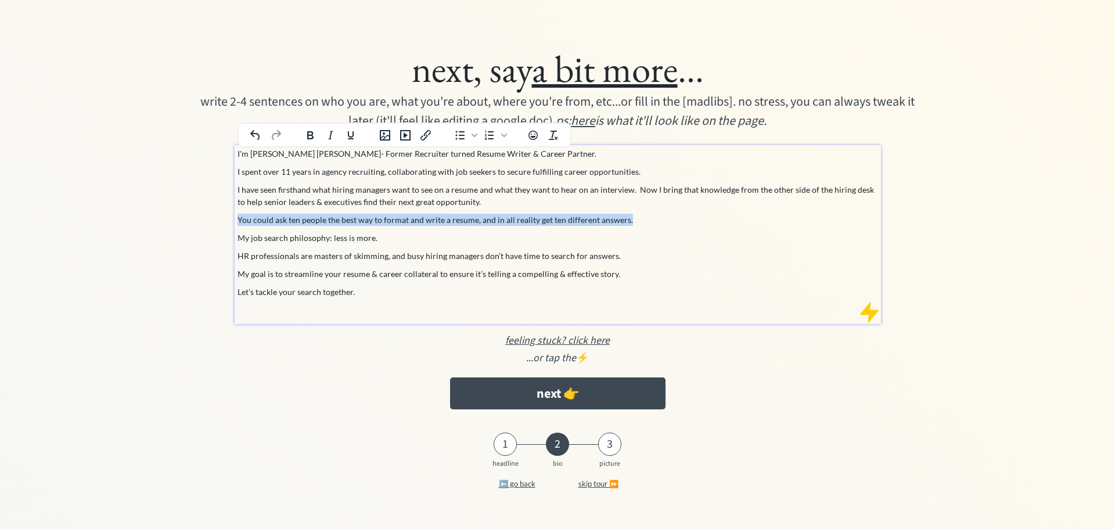
drag, startPoint x: 631, startPoint y: 221, endPoint x: 208, endPoint y: 220, distance: 423.4
click at [208, 220] on div "next, say a bit more ... write 2-4 sentences on who you are, what you're about,…" at bounding box center [558, 227] width 874 height 376
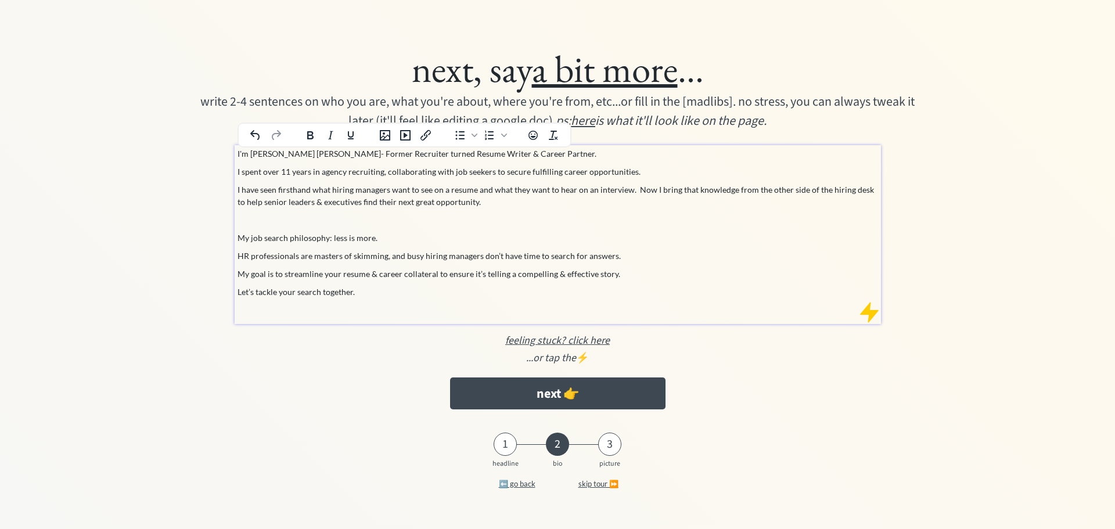
click at [299, 255] on p "HR professionals are masters of skimming, and busy hiring managers don’t have t…" at bounding box center [558, 256] width 641 height 12
click at [595, 268] on p "My goal is to streamline your resume & career collateral to ensure it’s telling…" at bounding box center [558, 274] width 641 height 12
click at [633, 276] on p "My goal is to streamline your resume & career collateral to ensure it’s telling…" at bounding box center [558, 274] width 641 height 12
click at [595, 396] on button "next 👉" at bounding box center [557, 394] width 215 height 32
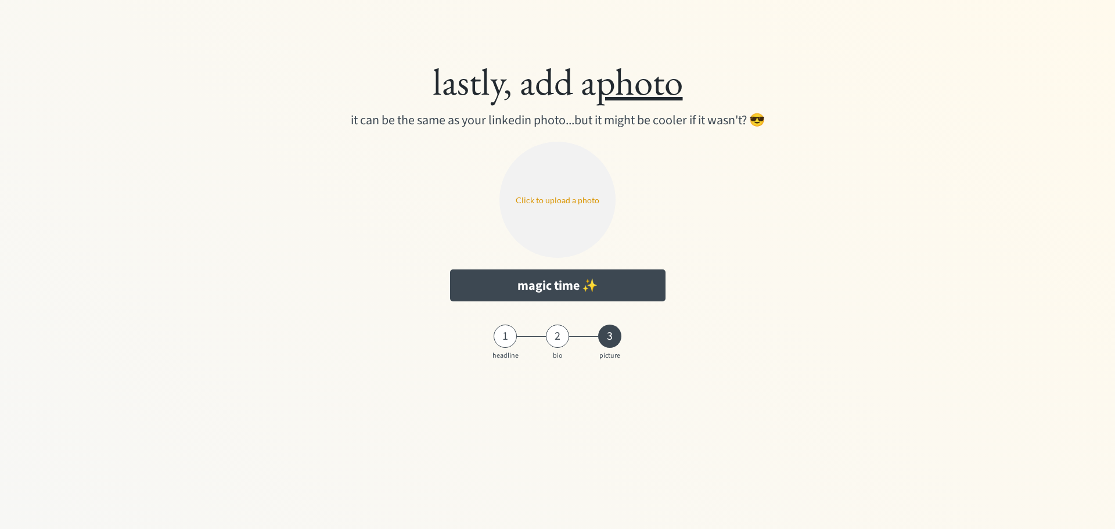
click at [553, 193] on input "file" at bounding box center [557, 200] width 116 height 116
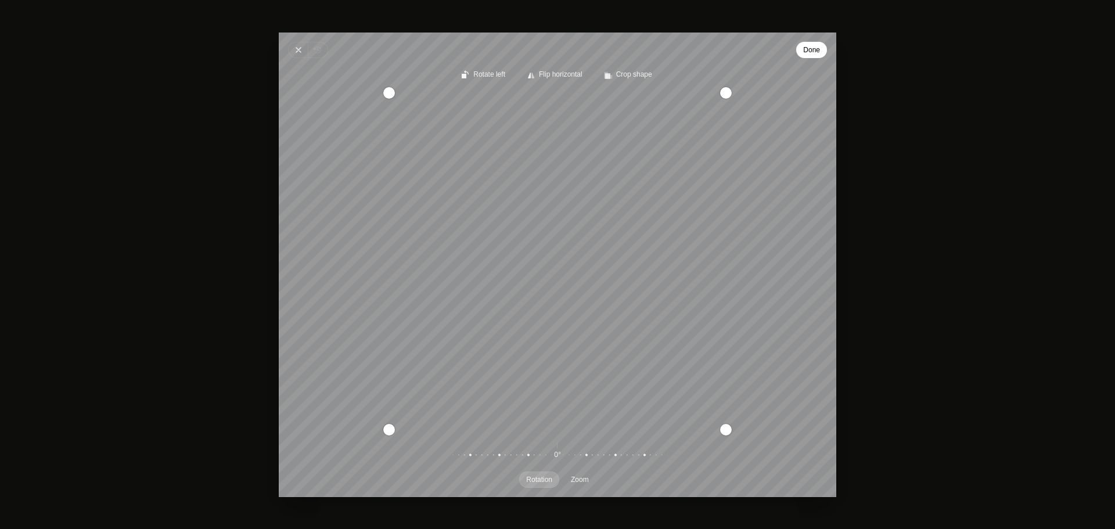
drag, startPoint x: 671, startPoint y: 300, endPoint x: 696, endPoint y: 281, distance: 31.0
click at [696, 281] on div "Recenter" at bounding box center [557, 260] width 539 height 337
drag, startPoint x: 595, startPoint y: 292, endPoint x: 691, endPoint y: 301, distance: 95.7
click at [691, 301] on div "Recenter" at bounding box center [557, 260] width 539 height 337
click at [691, 300] on div "Recenter" at bounding box center [557, 260] width 539 height 337
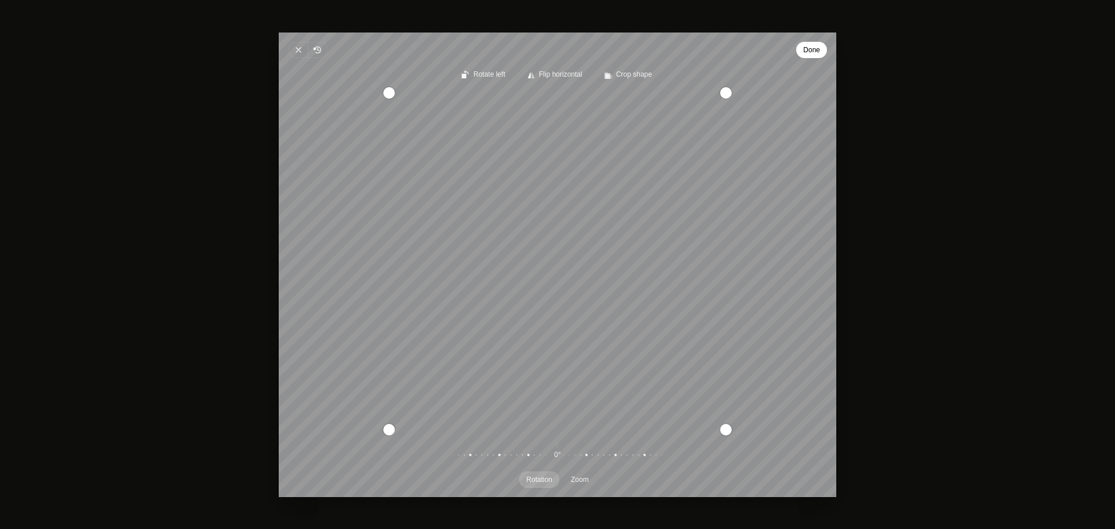
click at [684, 281] on div "Recenter" at bounding box center [557, 260] width 539 height 337
drag, startPoint x: 682, startPoint y: 221, endPoint x: 655, endPoint y: 221, distance: 26.7
click at [681, 221] on div "Recenter" at bounding box center [557, 260] width 539 height 337
drag, startPoint x: 653, startPoint y: 222, endPoint x: 781, endPoint y: 181, distance: 134.6
click at [781, 181] on div "Recenter" at bounding box center [557, 260] width 539 height 337
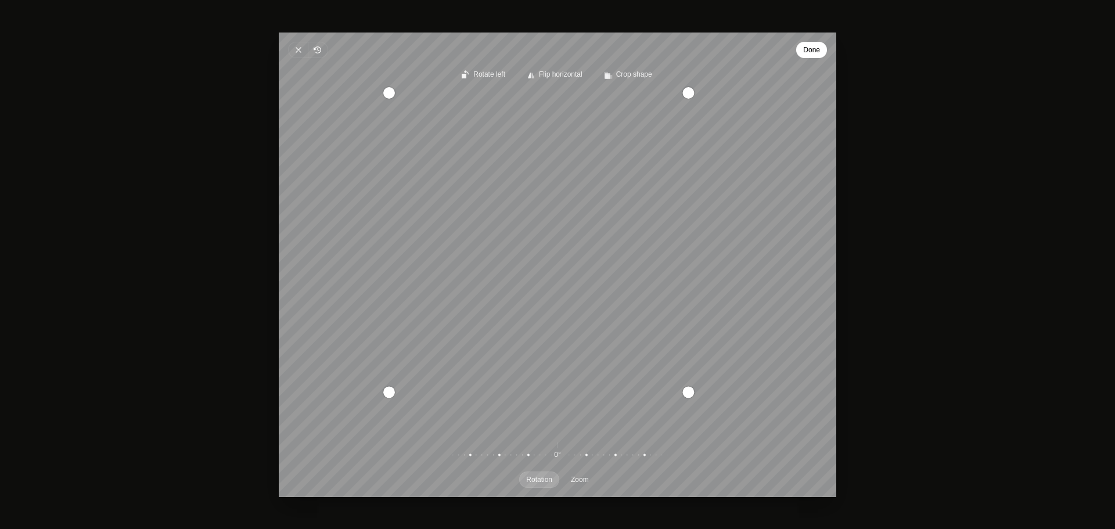
drag, startPoint x: 725, startPoint y: 429, endPoint x: 649, endPoint y: 414, distance: 77.7
click at [649, 414] on div "Recenter" at bounding box center [557, 260] width 539 height 337
drag, startPoint x: 575, startPoint y: 251, endPoint x: 674, endPoint y: 241, distance: 99.3
click at [674, 241] on div "Recenter" at bounding box center [557, 260] width 539 height 337
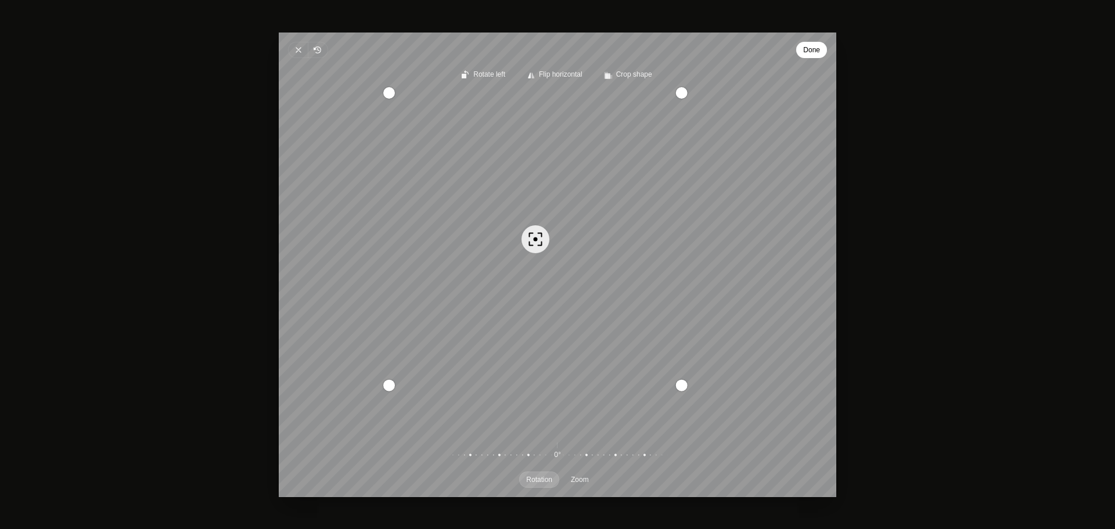
drag, startPoint x: 615, startPoint y: 249, endPoint x: 622, endPoint y: 278, distance: 30.4
click at [622, 278] on div "Recenter" at bounding box center [557, 260] width 539 height 337
drag, startPoint x: 682, startPoint y: 94, endPoint x: 664, endPoint y: 110, distance: 23.9
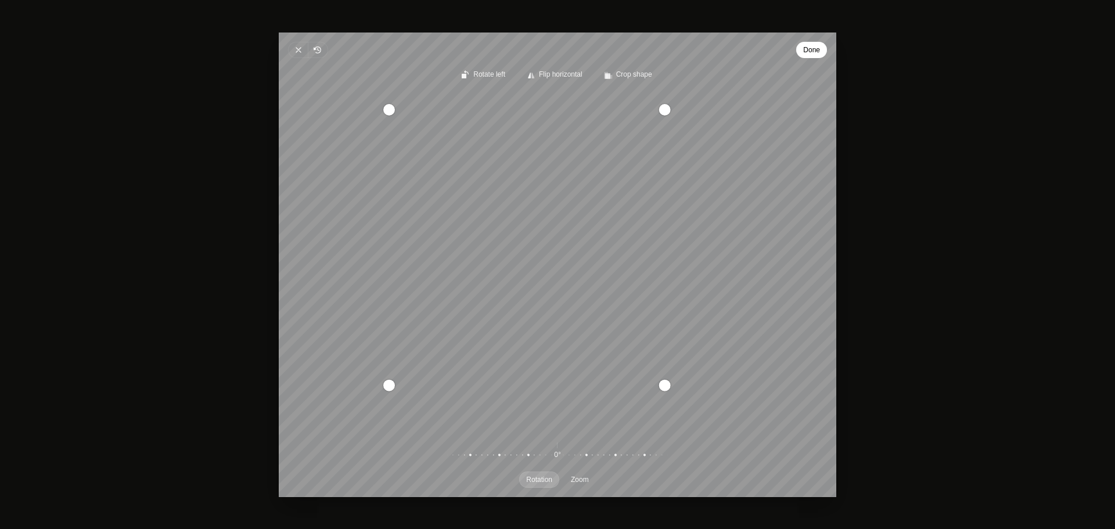
click at [664, 110] on div "Pintura" at bounding box center [665, 109] width 12 height 12
click at [812, 53] on span "Done" at bounding box center [811, 50] width 17 height 14
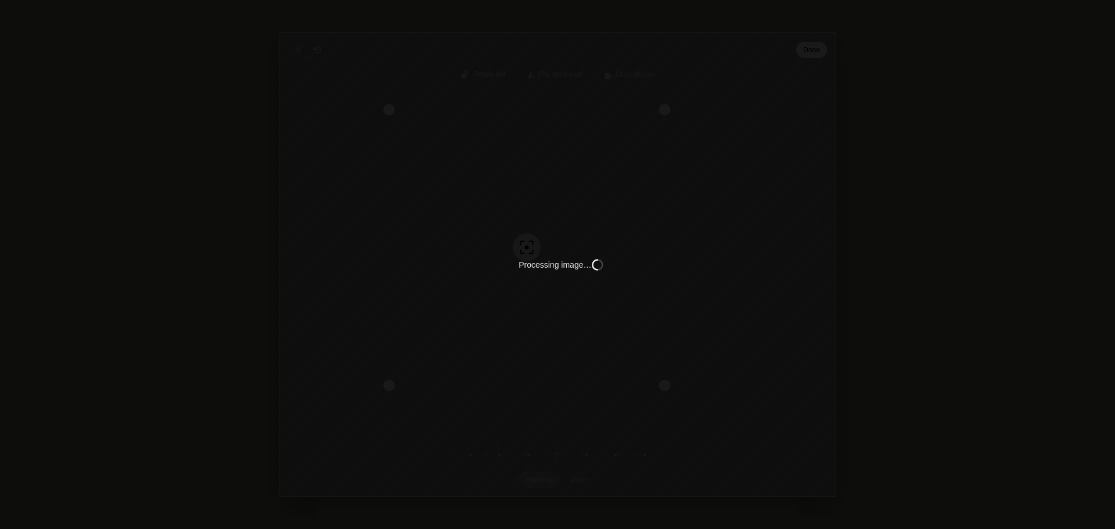
type input "C:\fakepath\haleyheadshot1.png"
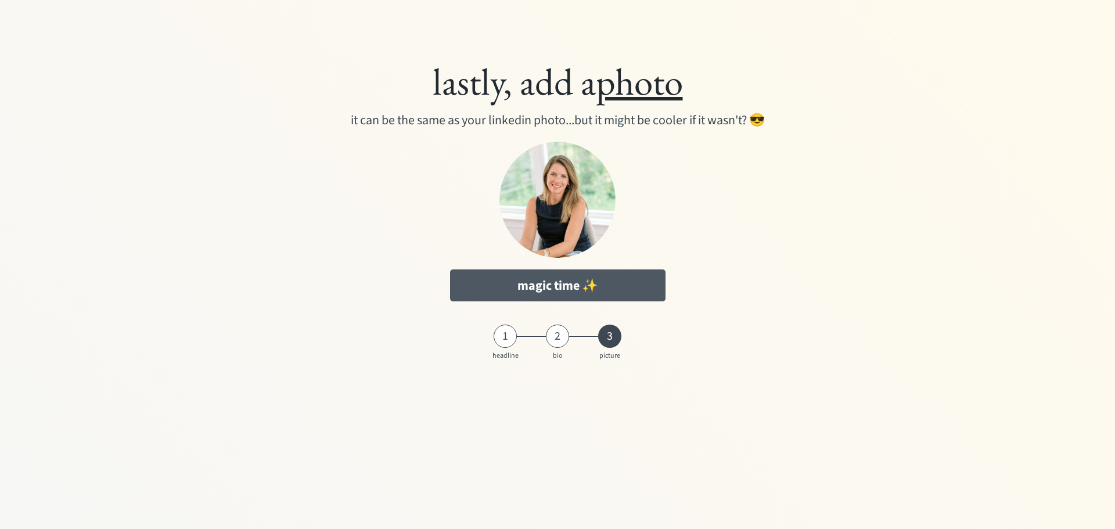
click at [572, 279] on button "magic time ✨" at bounding box center [557, 285] width 215 height 32
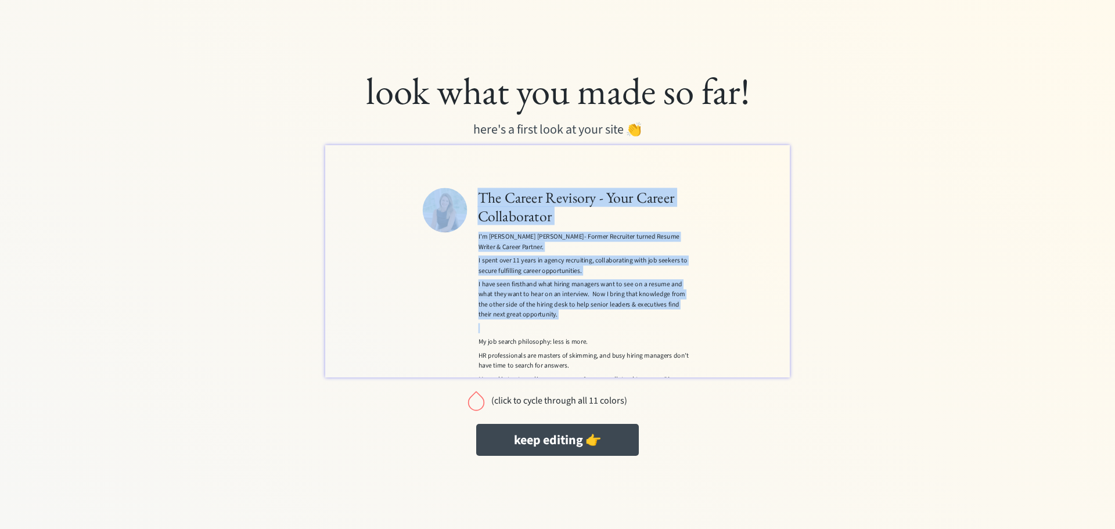
drag, startPoint x: 1041, startPoint y: 326, endPoint x: 1037, endPoint y: 430, distance: 103.4
click at [1037, 430] on div "The Career Revisory - Your Career Collaborator I'm [PERSON_NAME] [PERSON_NAME]-…" at bounding box center [688, 391] width 726 height 493
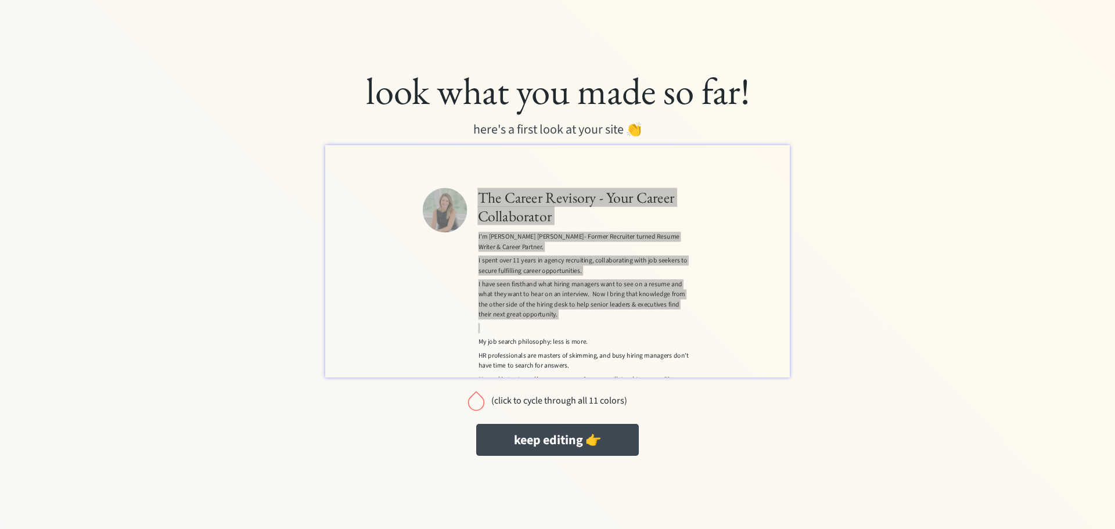
click at [602, 398] on div "(click to cycle through all 11 colors)" at bounding box center [559, 401] width 136 height 11
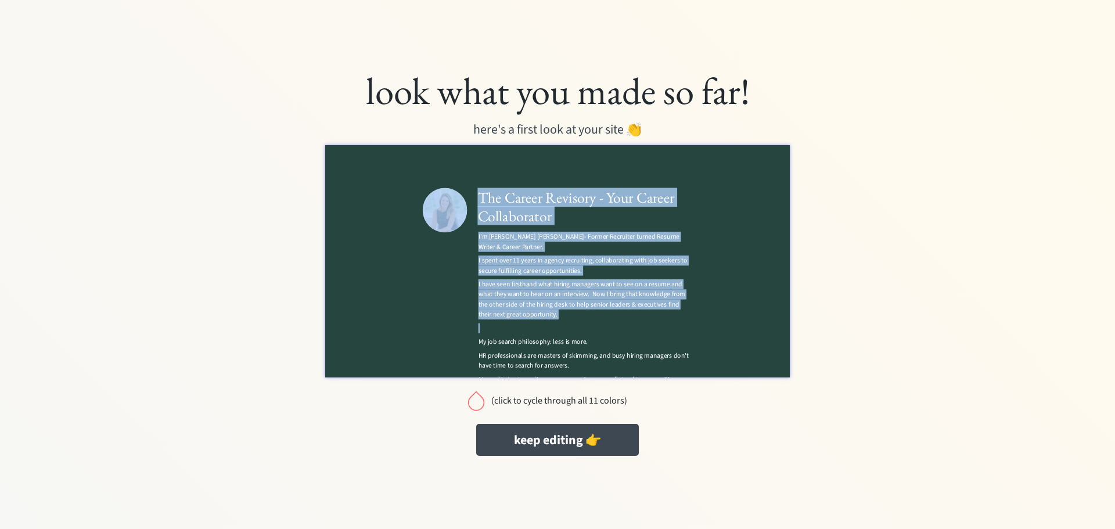
click at [960, 432] on div "The Career Revisory - Your Career Collaborator I'm [PERSON_NAME] [PERSON_NAME]-…" at bounding box center [688, 391] width 726 height 493
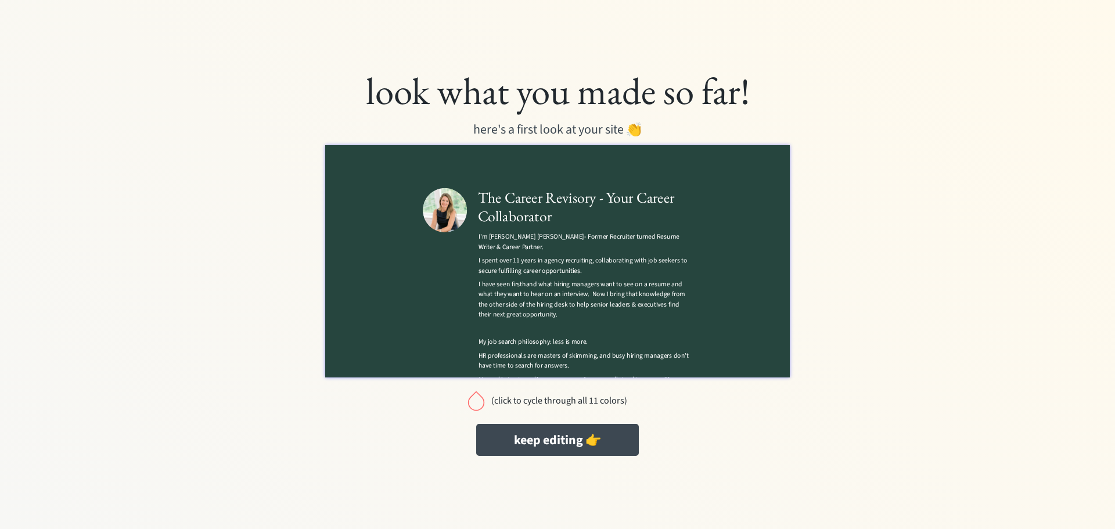
click at [588, 401] on div "(click to cycle through all 11 colors)" at bounding box center [559, 401] width 136 height 11
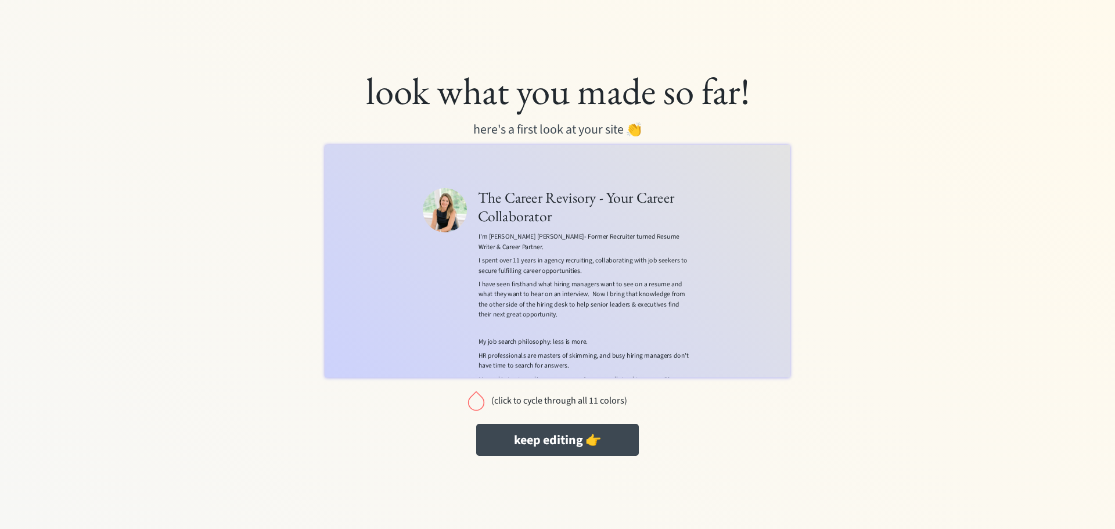
click at [585, 397] on div "(click to cycle through all 11 colors)" at bounding box center [559, 401] width 136 height 11
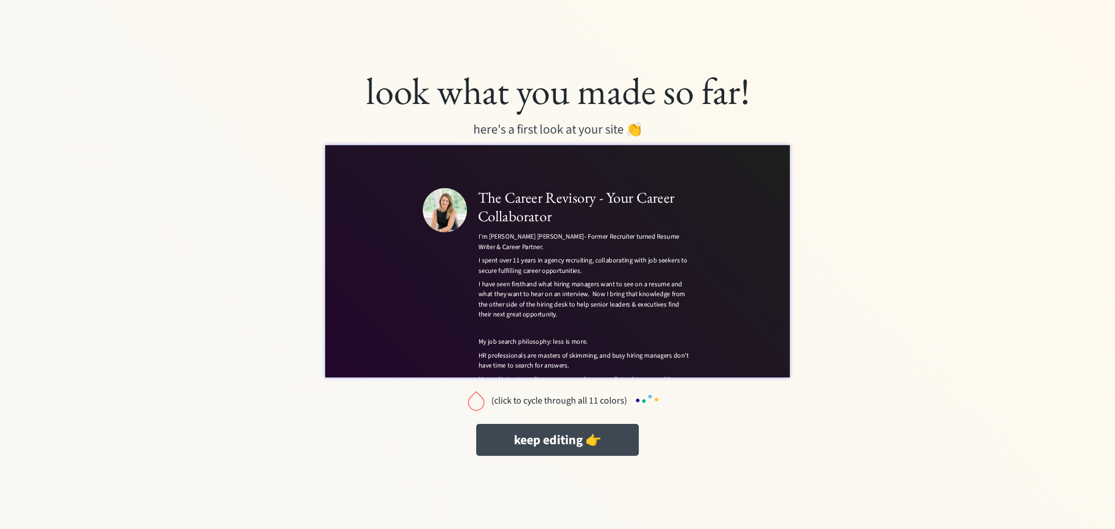
click at [585, 397] on div "(click to cycle through all 11 colors)" at bounding box center [559, 401] width 136 height 11
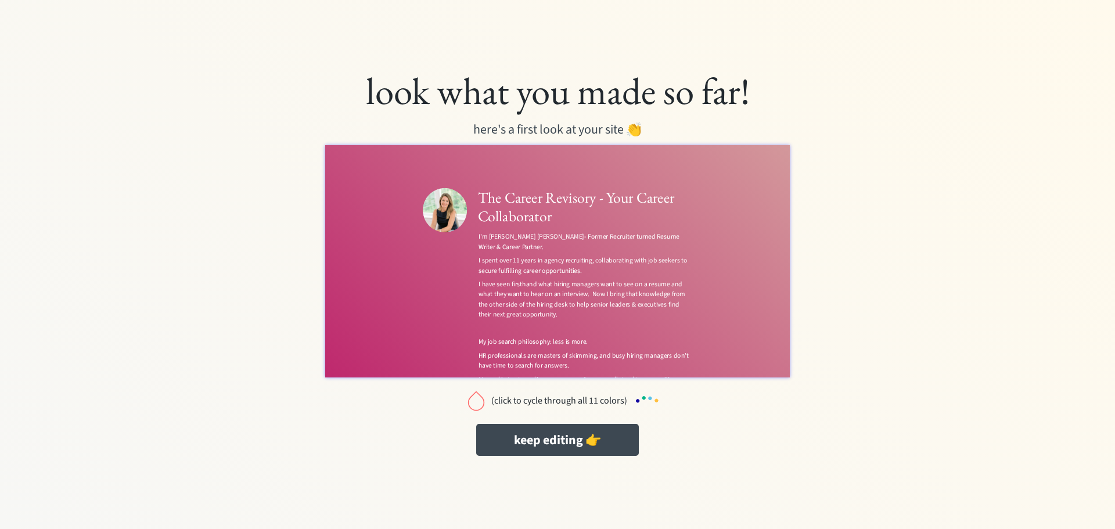
click at [585, 397] on div "(click to cycle through all 11 colors)" at bounding box center [559, 401] width 136 height 11
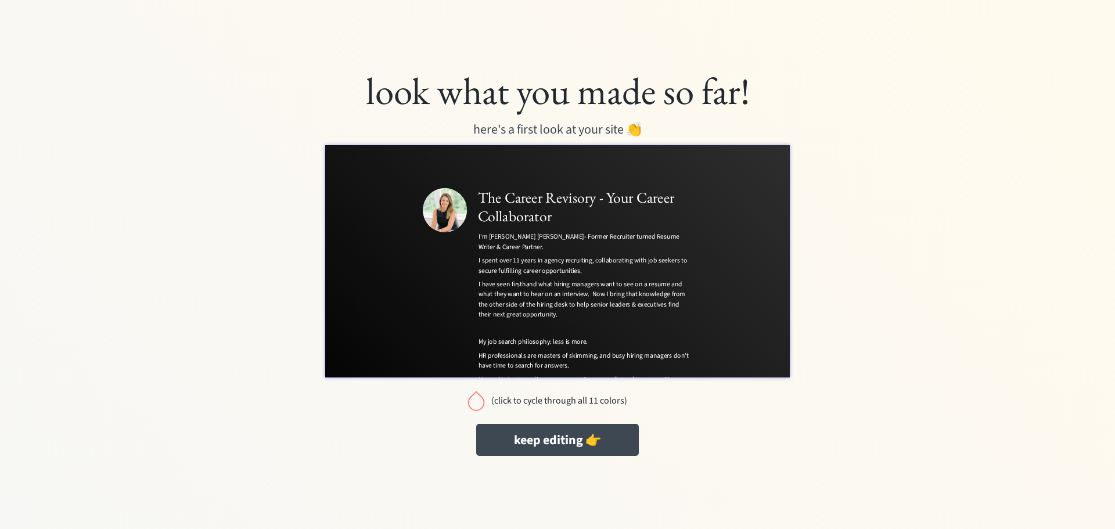
click at [585, 397] on div "(click to cycle through all 11 colors)" at bounding box center [559, 401] width 136 height 11
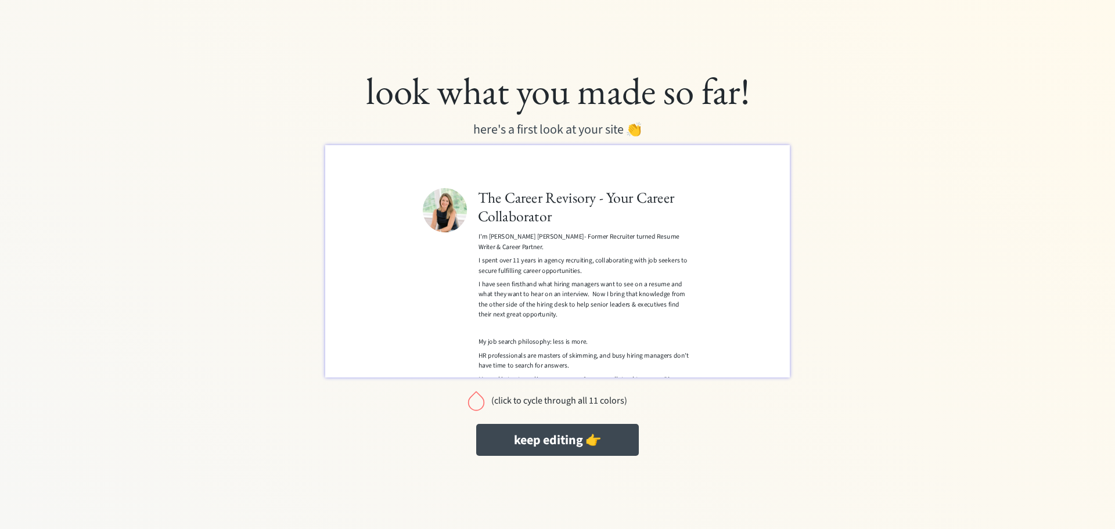
click at [576, 399] on div "(click to cycle through all 11 colors)" at bounding box center [559, 401] width 136 height 11
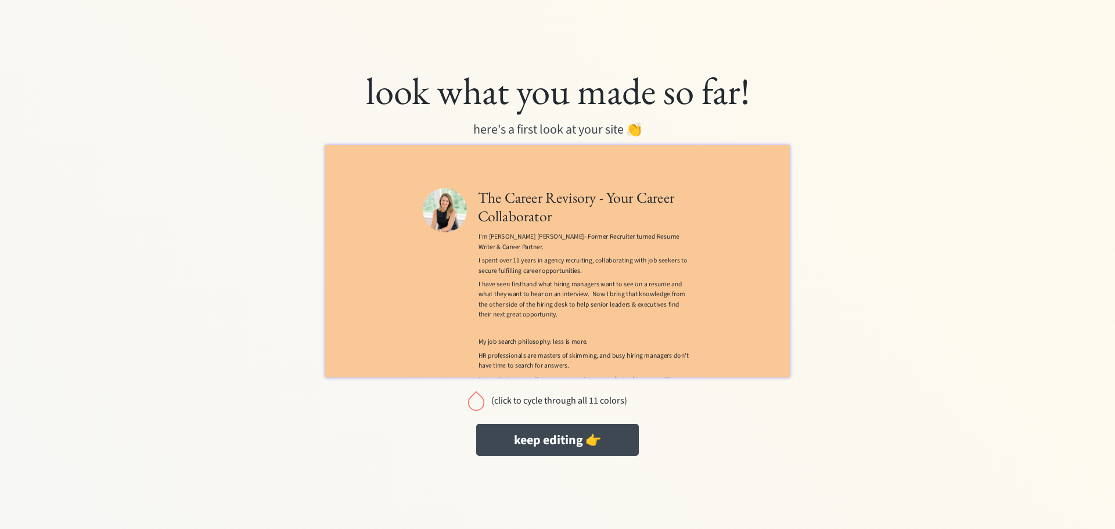
click at [576, 399] on div "(click to cycle through all 11 colors)" at bounding box center [559, 401] width 136 height 11
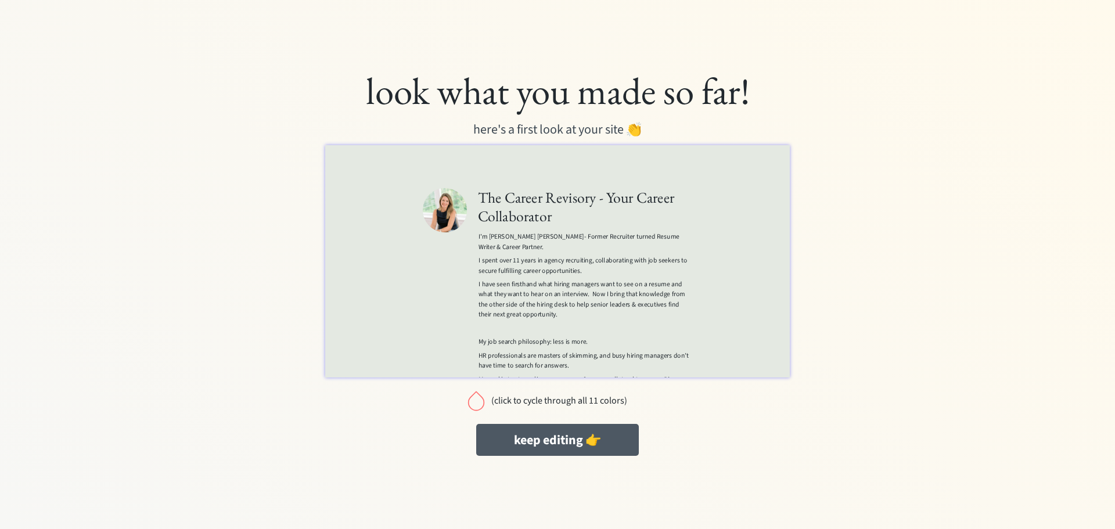
click at [576, 450] on button "keep editing 👉" at bounding box center [557, 440] width 163 height 32
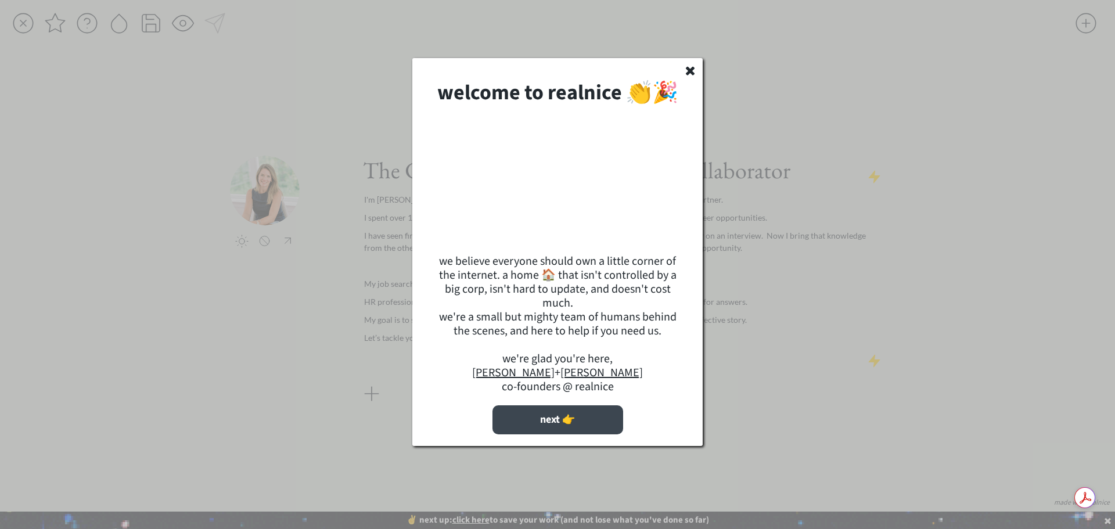
click at [583, 434] on button "next 👉" at bounding box center [558, 419] width 131 height 29
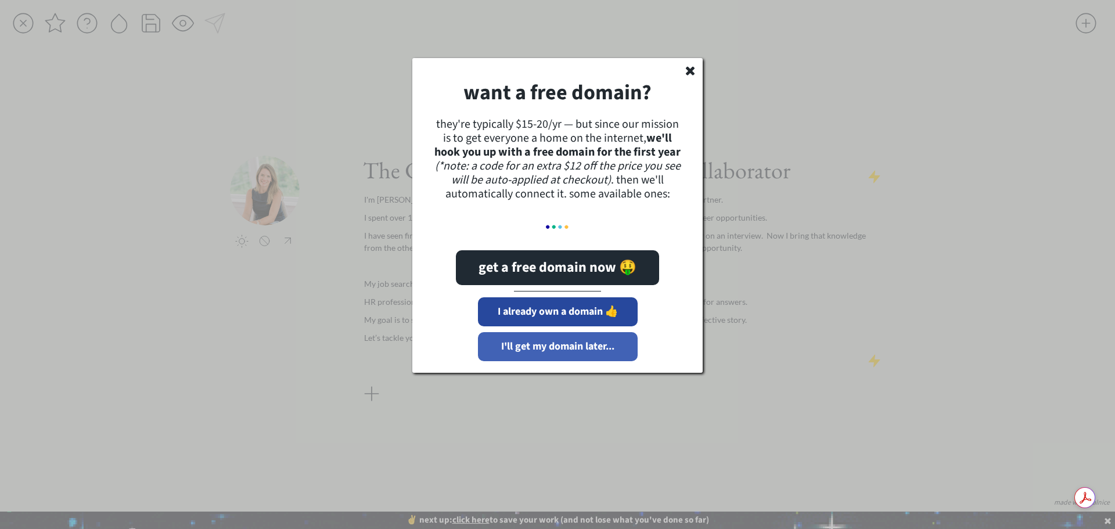
click at [560, 350] on button "I'll get my domain later..." at bounding box center [558, 346] width 160 height 29
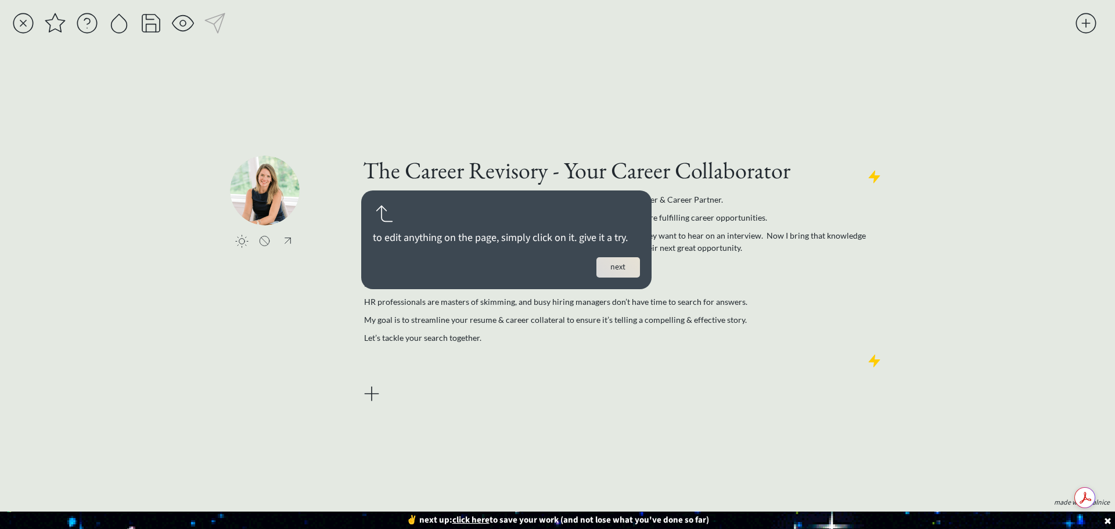
click at [624, 267] on button "next" at bounding box center [618, 267] width 44 height 20
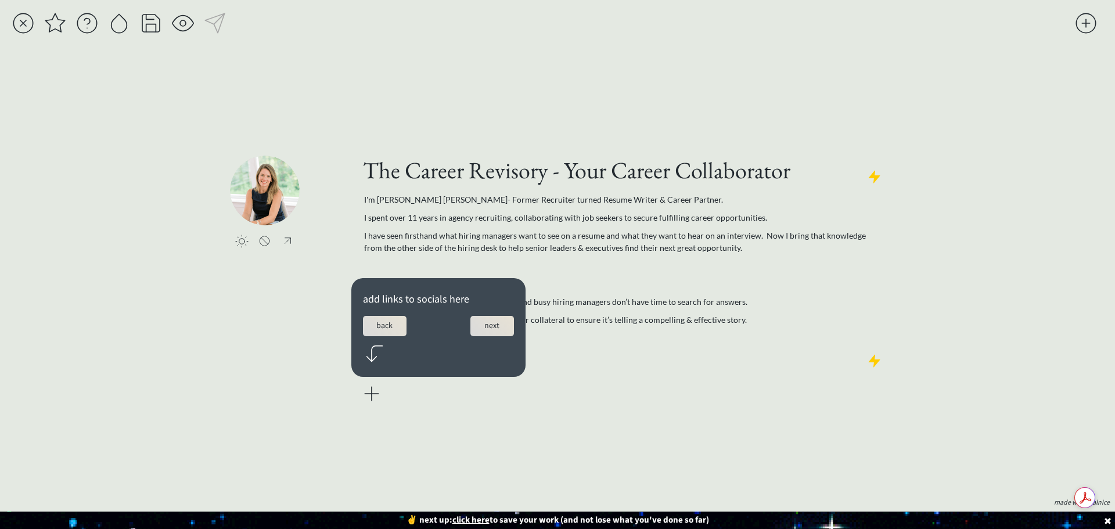
click at [495, 328] on button "next" at bounding box center [492, 326] width 44 height 20
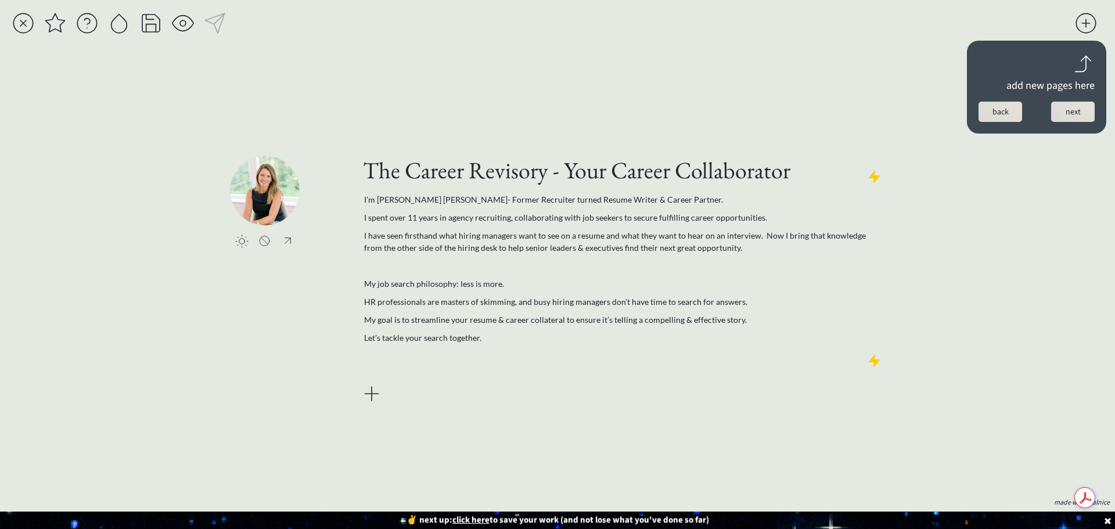
click at [1083, 110] on button "next" at bounding box center [1073, 112] width 44 height 20
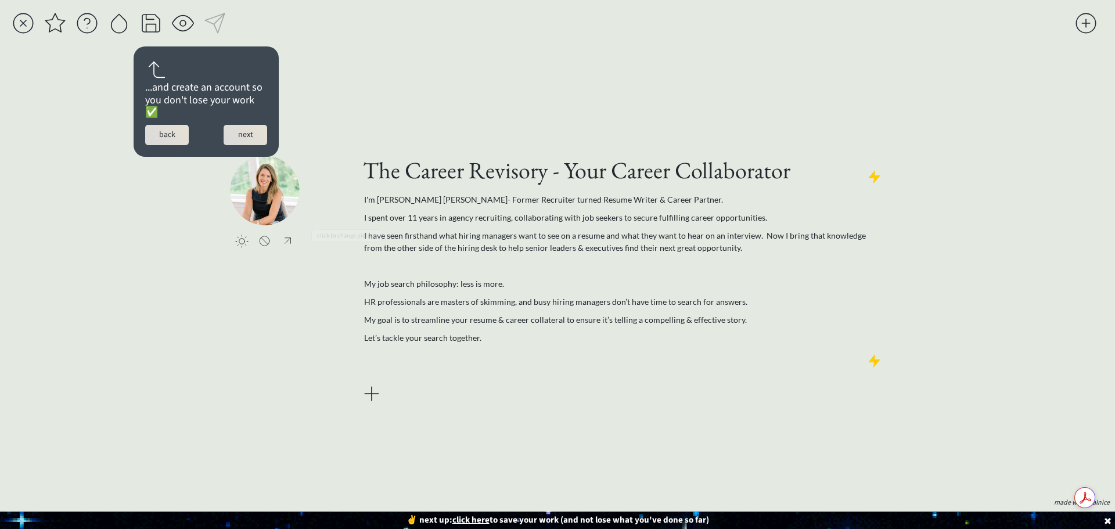
click at [255, 138] on button "next" at bounding box center [246, 135] width 44 height 20
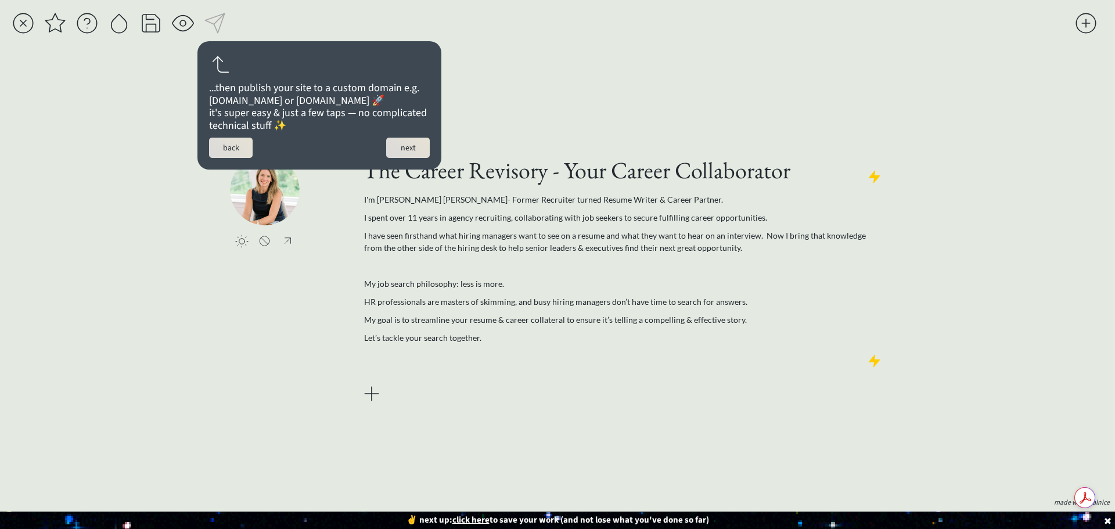
click at [408, 158] on button "next" at bounding box center [408, 148] width 44 height 20
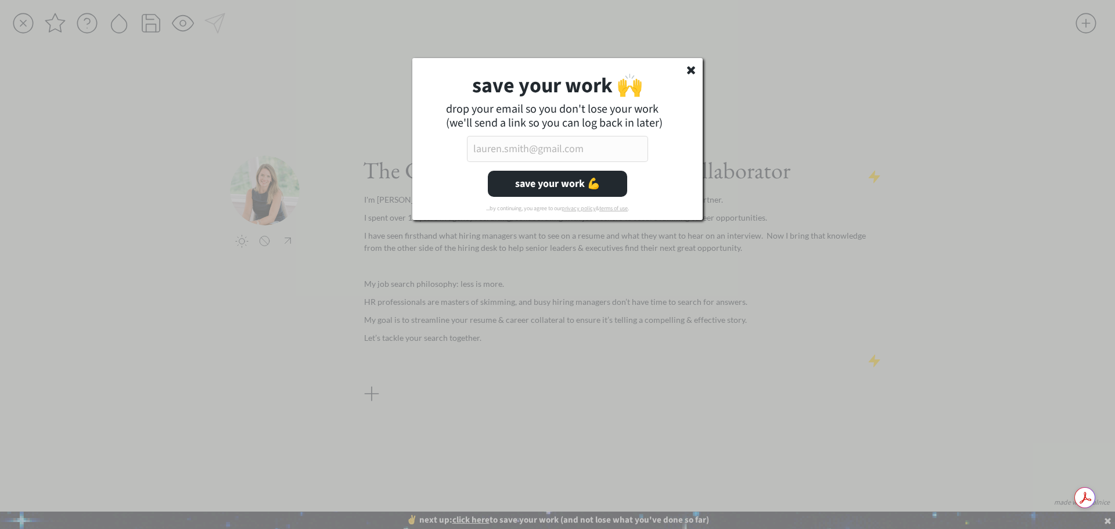
click at [574, 147] on input "email" at bounding box center [557, 149] width 181 height 26
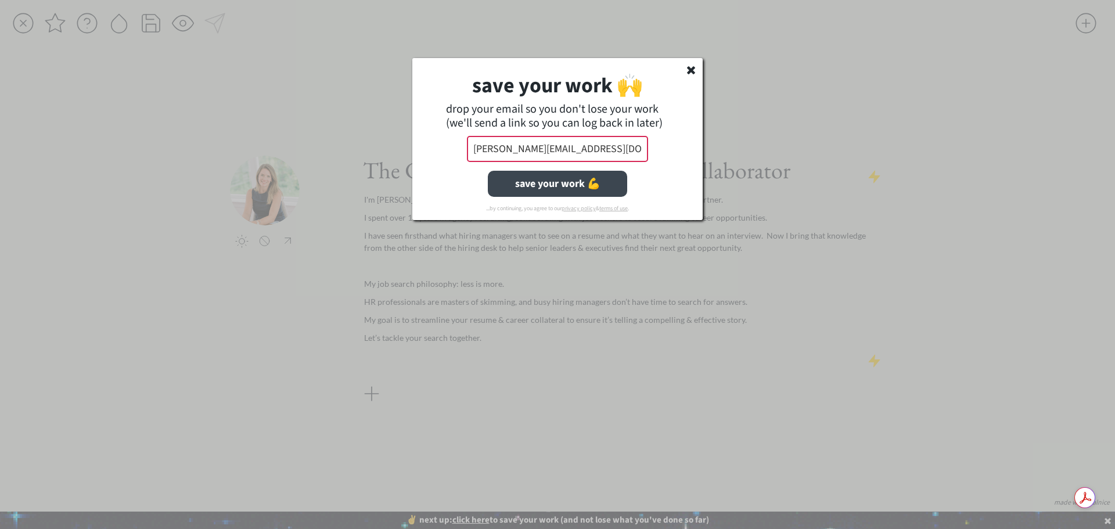
type input "haley@careerrevisory.com"
click at [558, 177] on button "save your work 💪" at bounding box center [557, 184] width 139 height 26
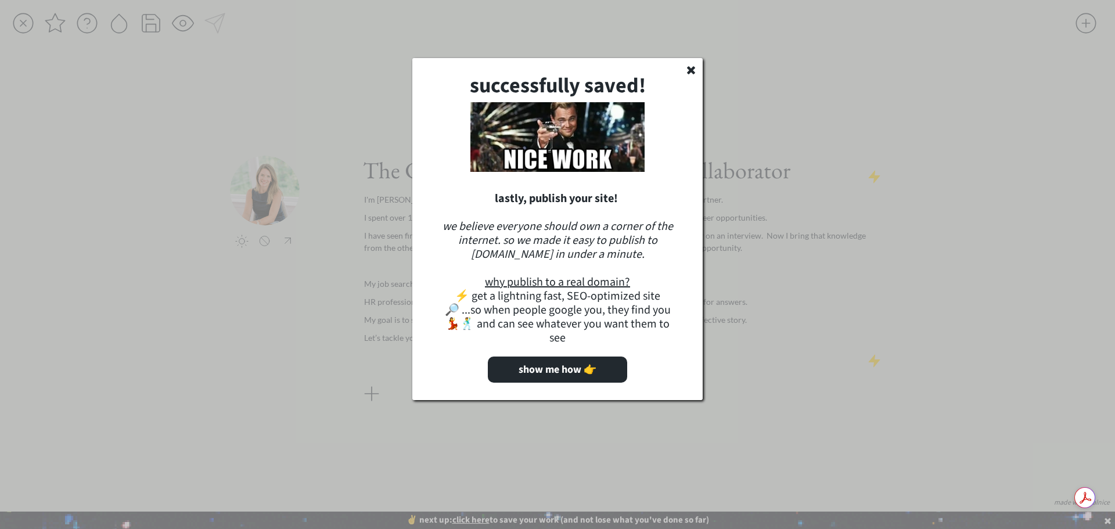
click at [689, 68] on use at bounding box center [691, 70] width 8 height 8
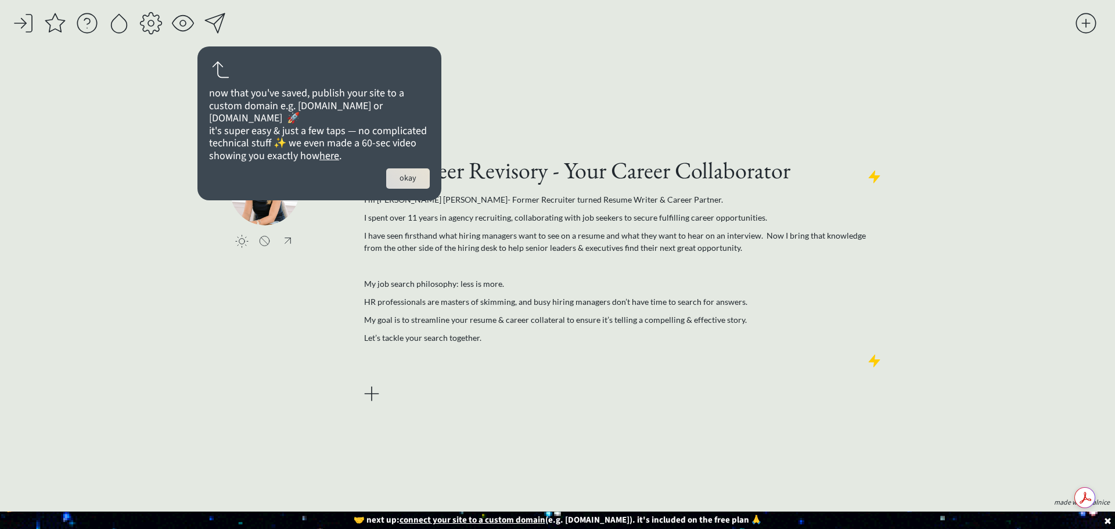
click at [408, 189] on button "okay" at bounding box center [408, 178] width 44 height 20
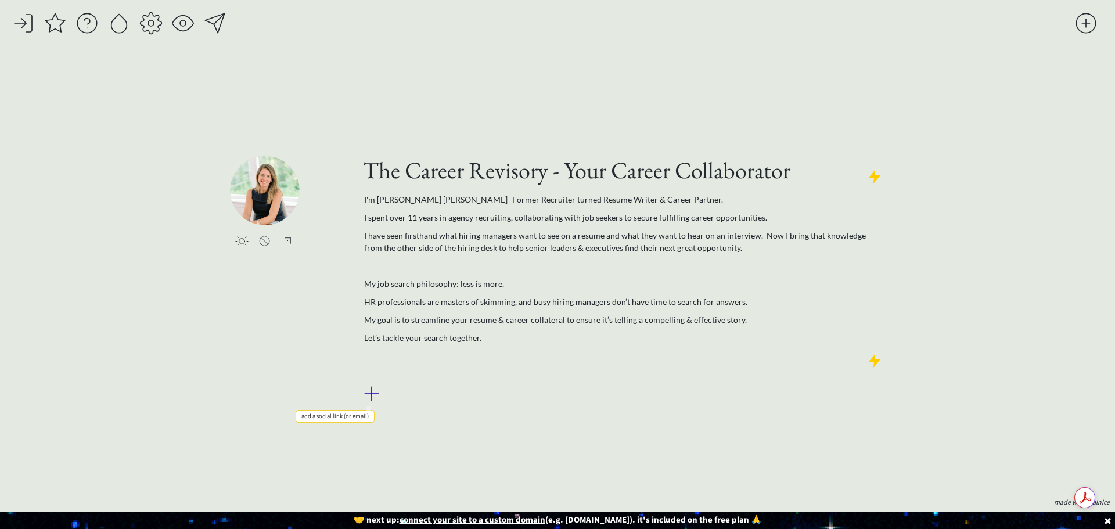
click at [372, 395] on div at bounding box center [371, 393] width 23 height 23
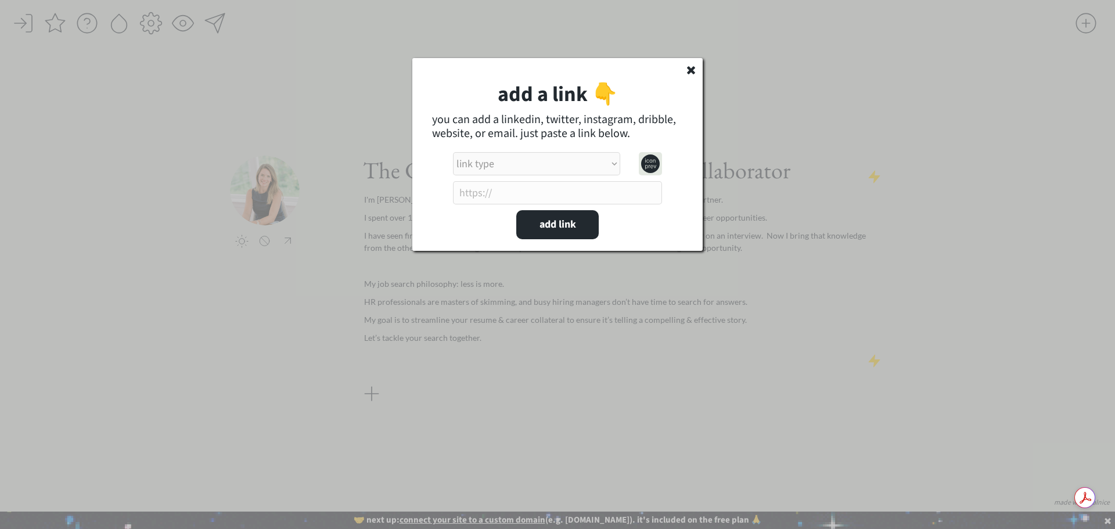
click at [683, 68] on div "add a link 👇 you can add a linkedin, twitter, instagram, dribble, website, or e…" at bounding box center [557, 154] width 290 height 193
click at [700, 70] on div "add a link 👇 you can add a linkedin, twitter, instagram, dribble, website, or e…" at bounding box center [557, 154] width 290 height 193
click at [695, 70] on icon at bounding box center [691, 70] width 12 height 12
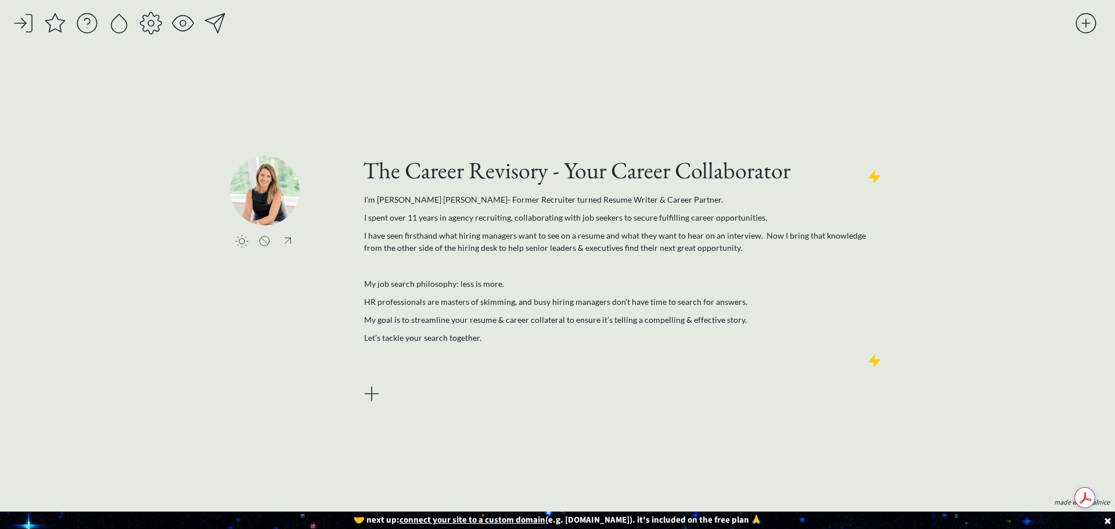
click at [1088, 24] on div at bounding box center [1086, 23] width 23 height 23
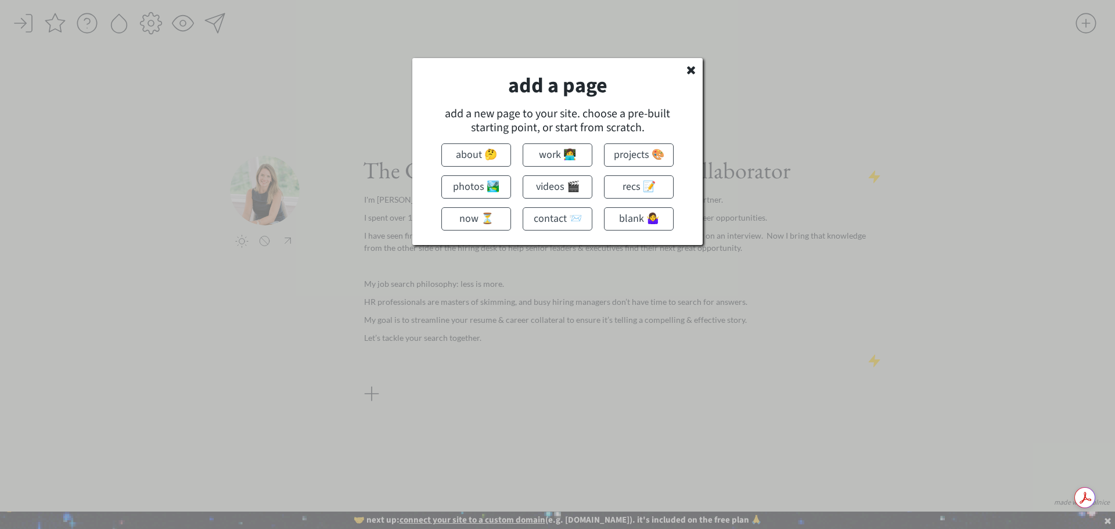
click at [466, 156] on button "about 🤔" at bounding box center [476, 154] width 70 height 23
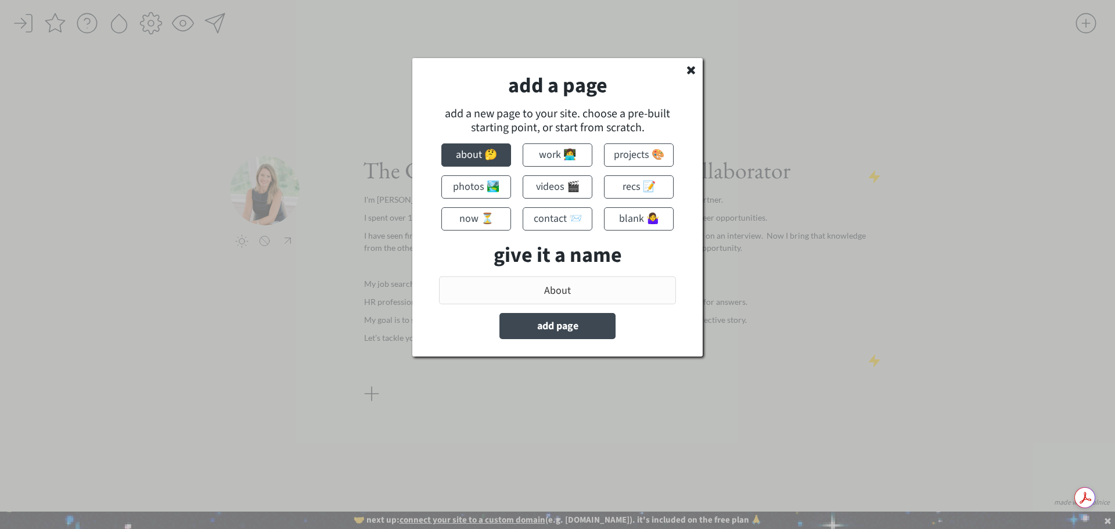
click at [608, 289] on input "input" at bounding box center [557, 290] width 237 height 28
click at [608, 288] on input "input" at bounding box center [557, 290] width 237 height 28
type input "S"
click at [591, 313] on button "add page" at bounding box center [557, 326] width 116 height 26
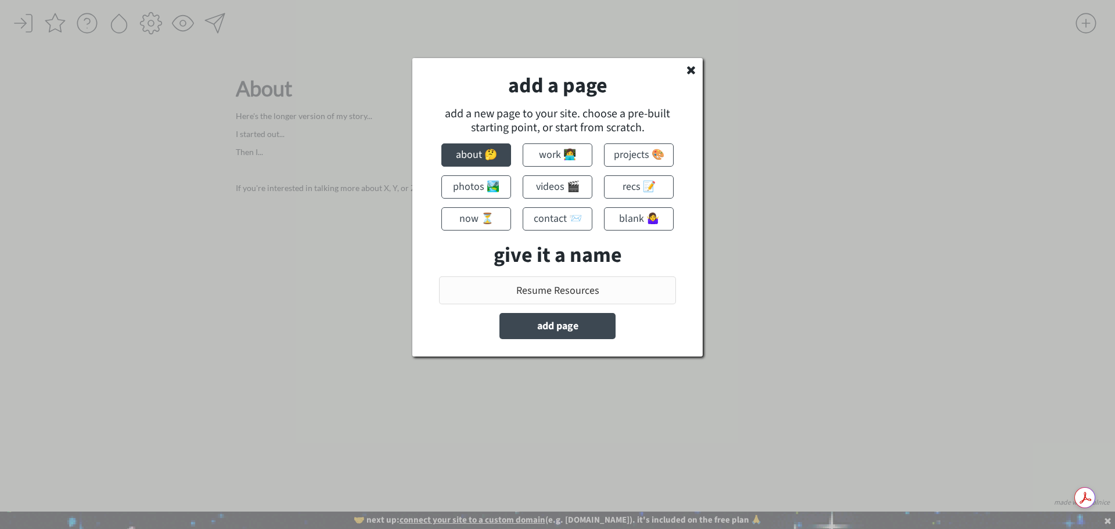
type input "About"
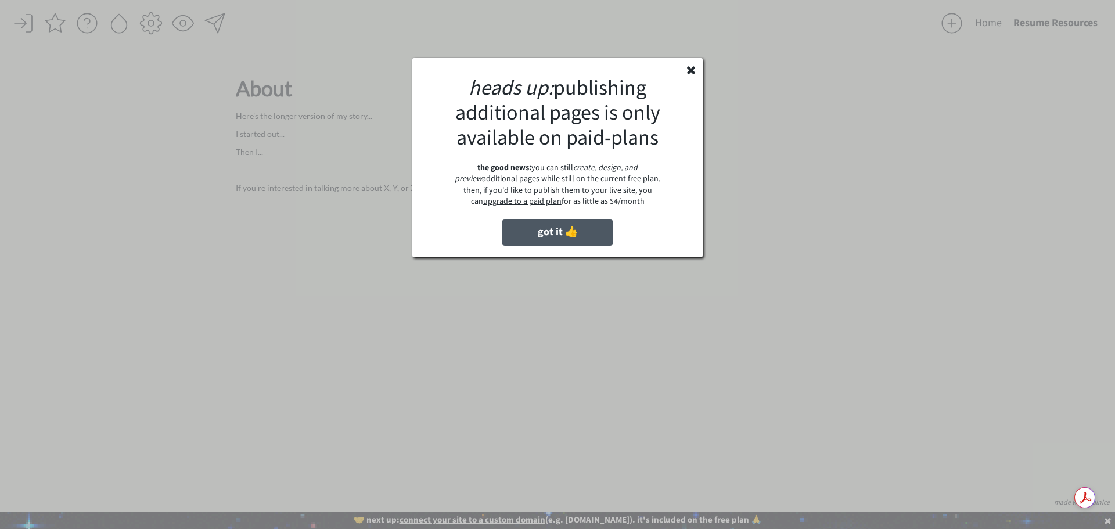
click at [559, 231] on button "got it 👍" at bounding box center [558, 233] width 112 height 26
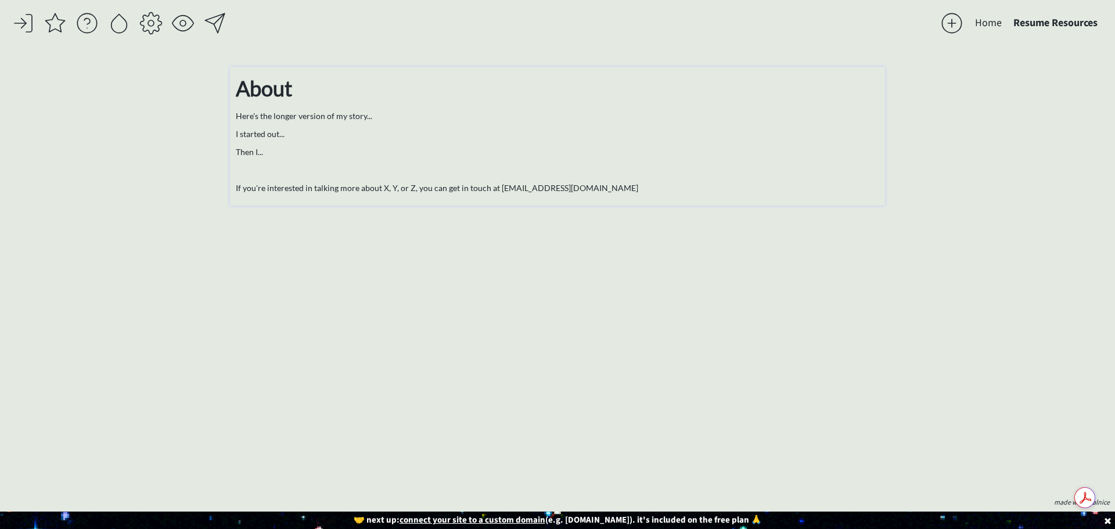
click at [301, 95] on p "About" at bounding box center [558, 88] width 644 height 31
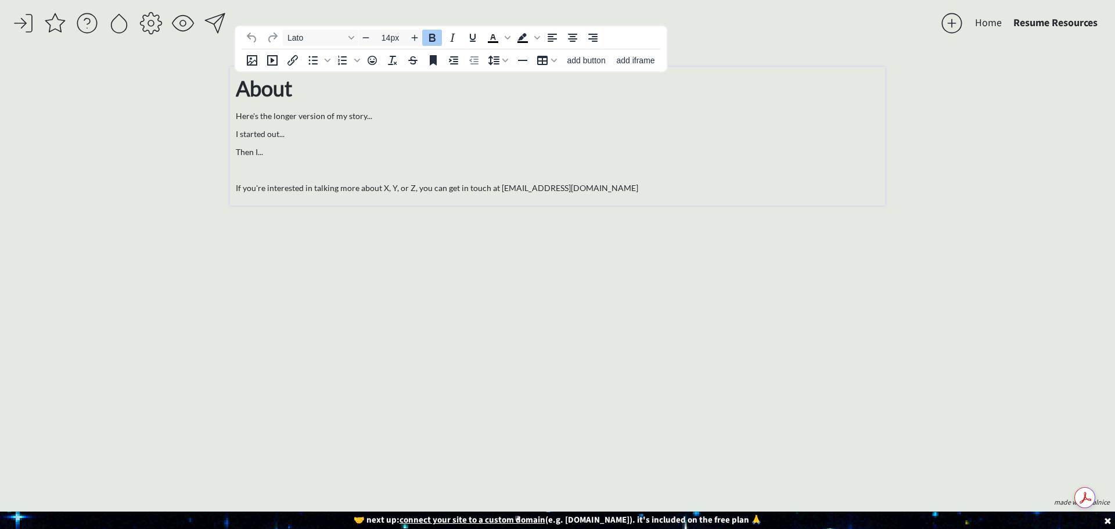
click at [406, 150] on p "Then I..." at bounding box center [558, 152] width 644 height 12
click at [298, 98] on p "About" at bounding box center [558, 88] width 644 height 31
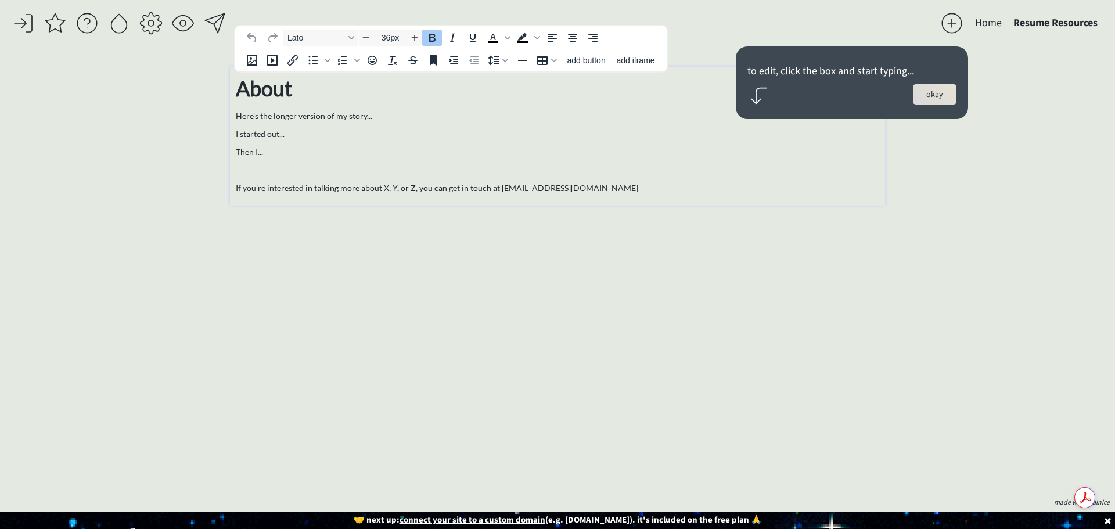
click at [938, 94] on button "okay" at bounding box center [935, 94] width 44 height 20
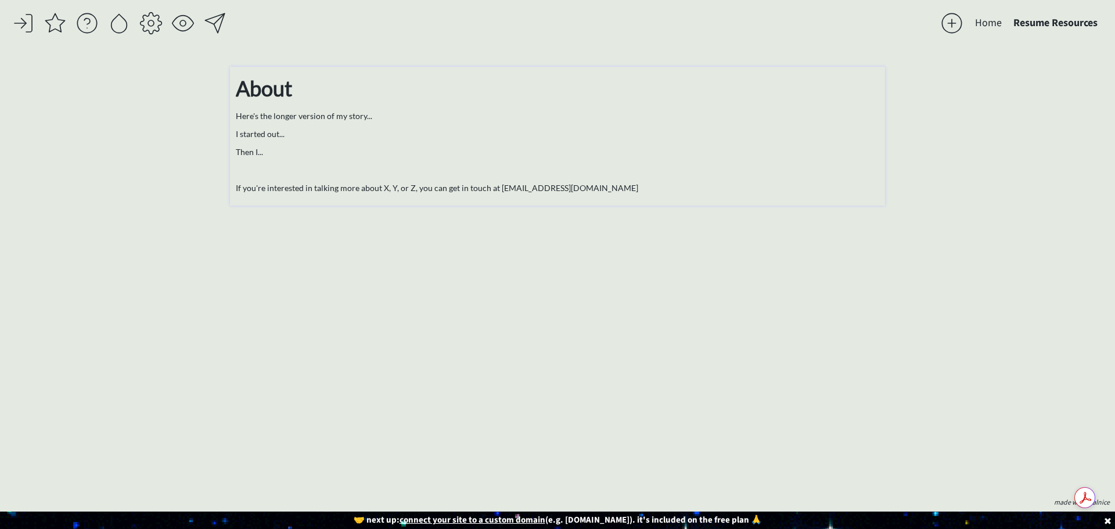
type input "14px"
click at [331, 139] on p "I started out..." at bounding box center [558, 134] width 644 height 12
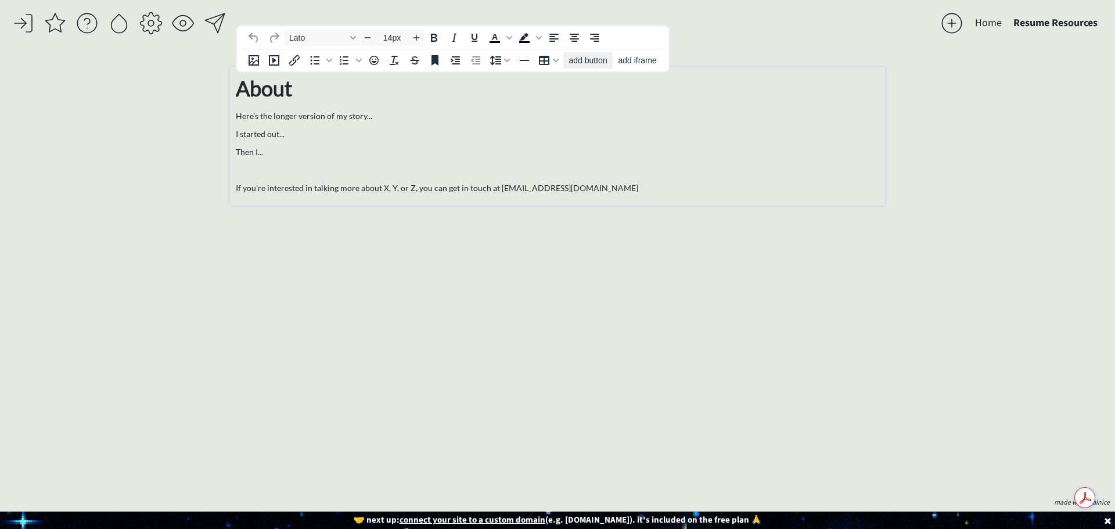
click at [567, 59] on button "add button" at bounding box center [587, 60] width 49 height 16
select select "18px"
select select "5px"
select select "10px"
select select "30px"
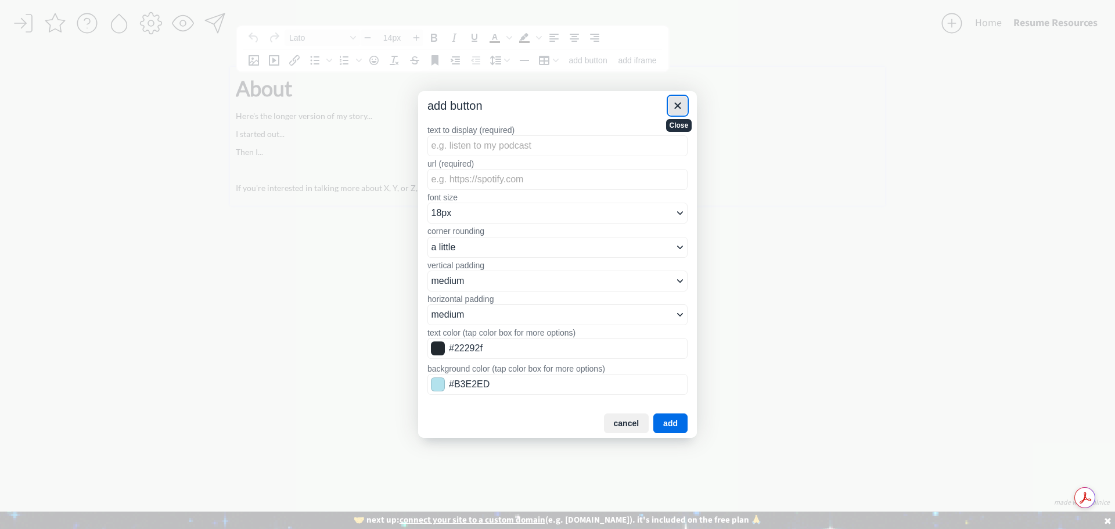
click at [680, 106] on icon "Close" at bounding box center [678, 106] width 14 height 14
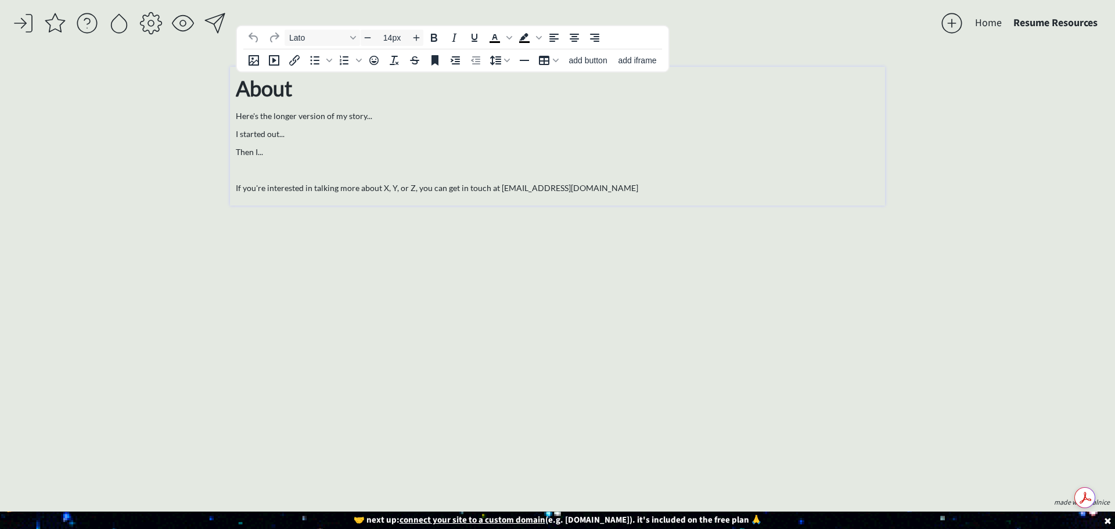
click at [300, 152] on p "Then I..." at bounding box center [558, 152] width 644 height 12
type input "36px"
click at [300, 91] on p "About" at bounding box center [558, 88] width 644 height 31
click at [304, 89] on p "About" at bounding box center [558, 88] width 644 height 31
drag, startPoint x: 289, startPoint y: 88, endPoint x: 235, endPoint y: 88, distance: 53.4
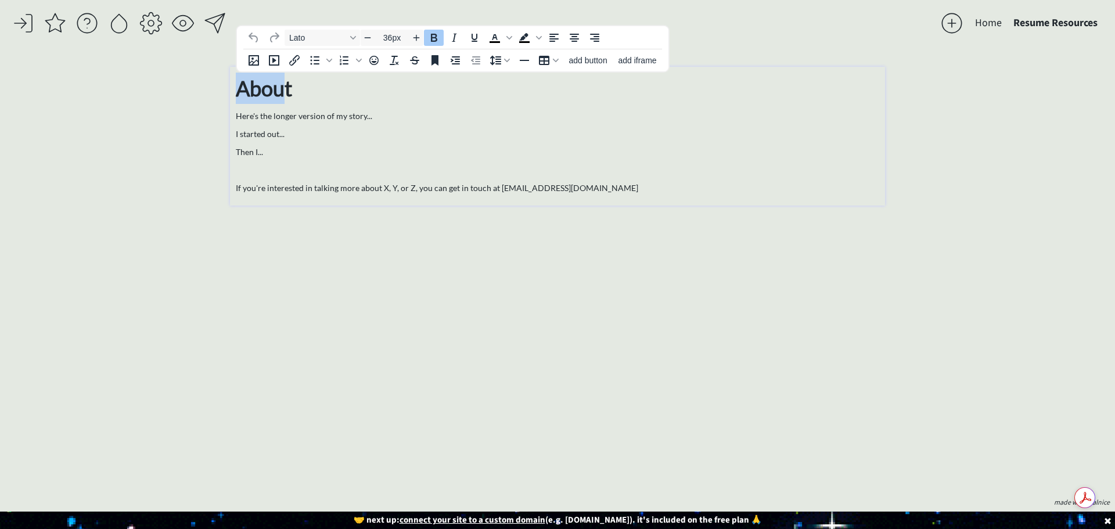
click at [235, 88] on div "About Here's the longer version of my story... I started out... Then I... If yo…" at bounding box center [557, 136] width 655 height 139
click at [295, 94] on p "About" at bounding box center [558, 88] width 644 height 31
click at [296, 91] on p "About" at bounding box center [558, 88] width 644 height 31
click at [297, 91] on p "About" at bounding box center [558, 88] width 644 height 31
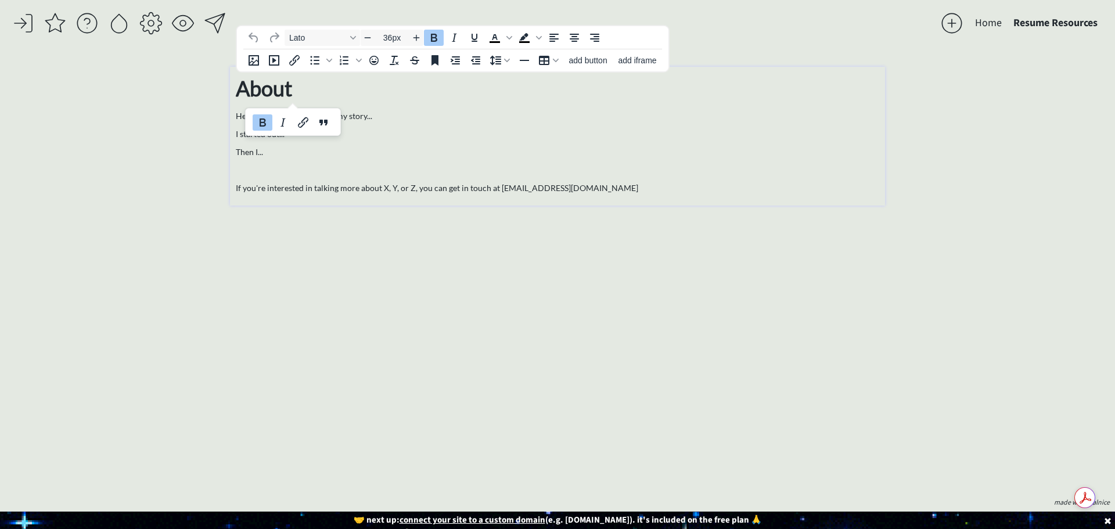
click at [297, 91] on p "About" at bounding box center [558, 88] width 644 height 31
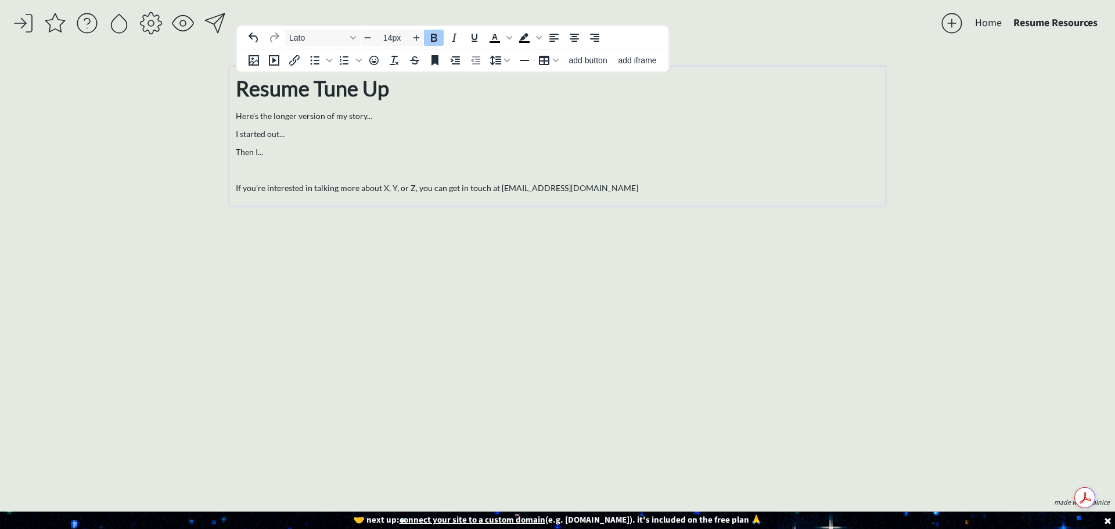
drag, startPoint x: 344, startPoint y: 123, endPoint x: 328, endPoint y: 131, distance: 18.2
click at [343, 123] on div "Resume Tune Up Here's the longer version of my story... I started out... Then I…" at bounding box center [558, 133] width 644 height 121
click at [274, 149] on p "Then I..." at bounding box center [558, 152] width 644 height 12
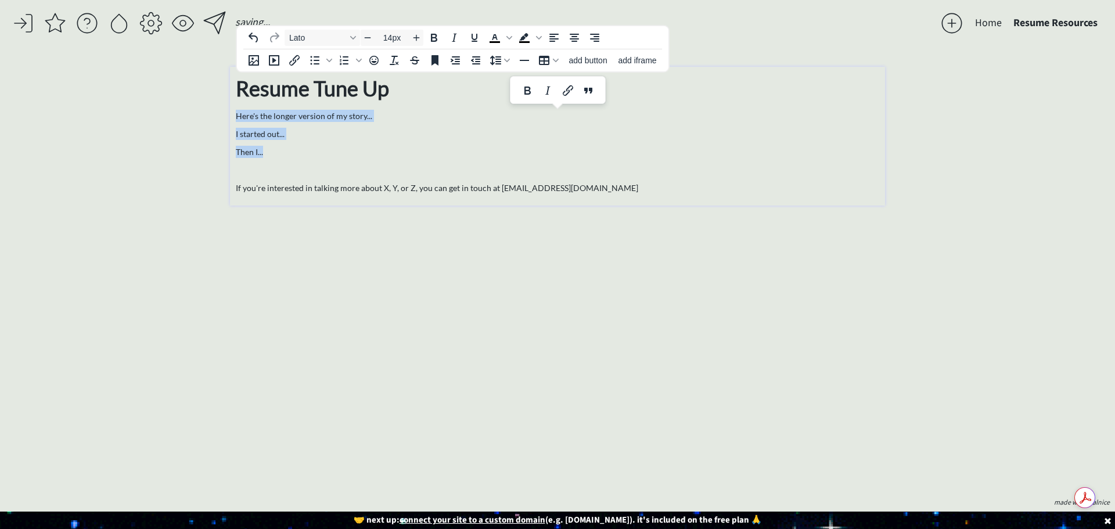
drag, startPoint x: 266, startPoint y: 151, endPoint x: 232, endPoint y: 116, distance: 48.9
click at [232, 116] on div "Resume Tune Up Here's the longer version of my story... I started out... Then I…" at bounding box center [557, 136] width 655 height 139
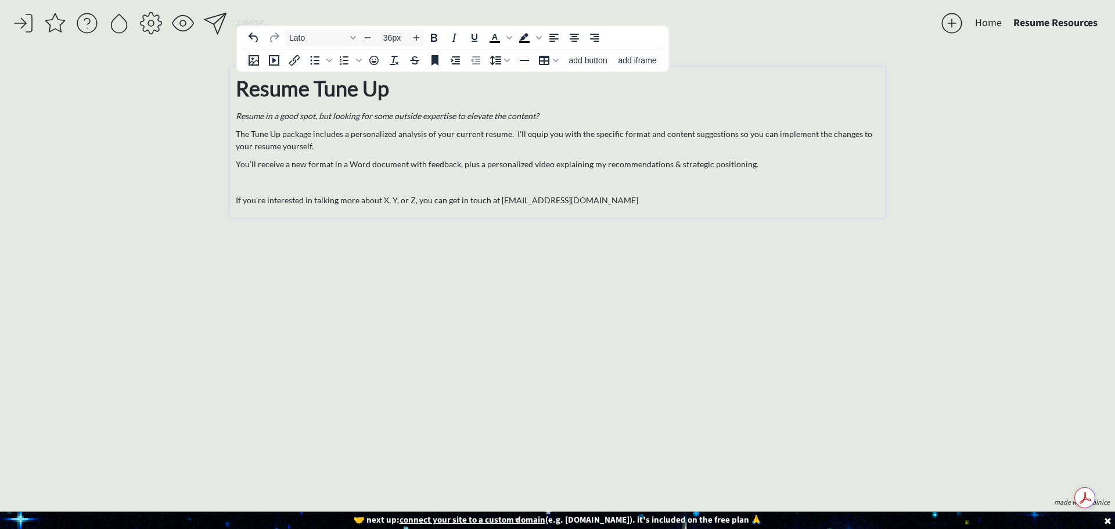
click at [292, 88] on strong "Resume Tune Up" at bounding box center [312, 89] width 153 height 26
type input "14px"
click at [574, 150] on p "The Tune Up package includes a personalized analysis of your current resume. I'…" at bounding box center [558, 140] width 644 height 24
click at [594, 196] on p "If you're interested in talking more about X, Y, or Z, you can get in touch at …" at bounding box center [558, 200] width 644 height 12
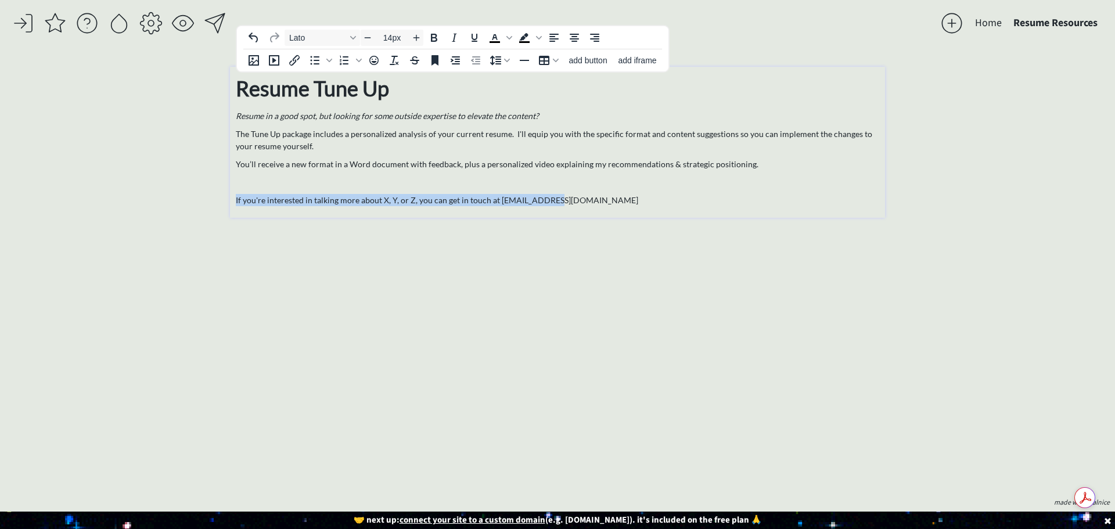
drag, startPoint x: 565, startPoint y: 199, endPoint x: 236, endPoint y: 192, distance: 328.2
click at [236, 192] on div "Resume Tune Up Resume in a good spot, but looking for some outside expertise to…" at bounding box center [558, 140] width 644 height 134
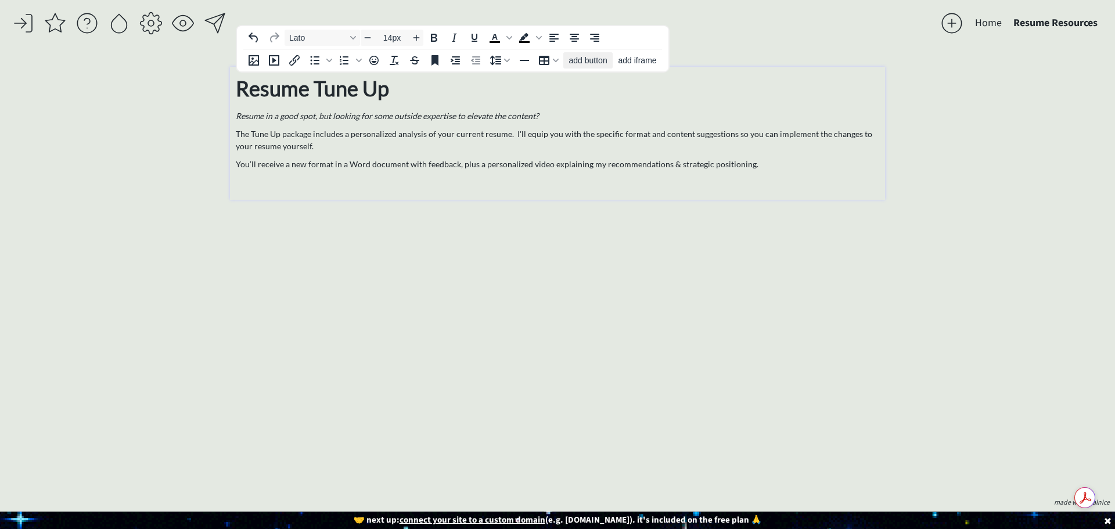
click at [584, 63] on span "add button" at bounding box center [588, 60] width 38 height 9
select select "18px"
select select "5px"
select select "10px"
select select "30px"
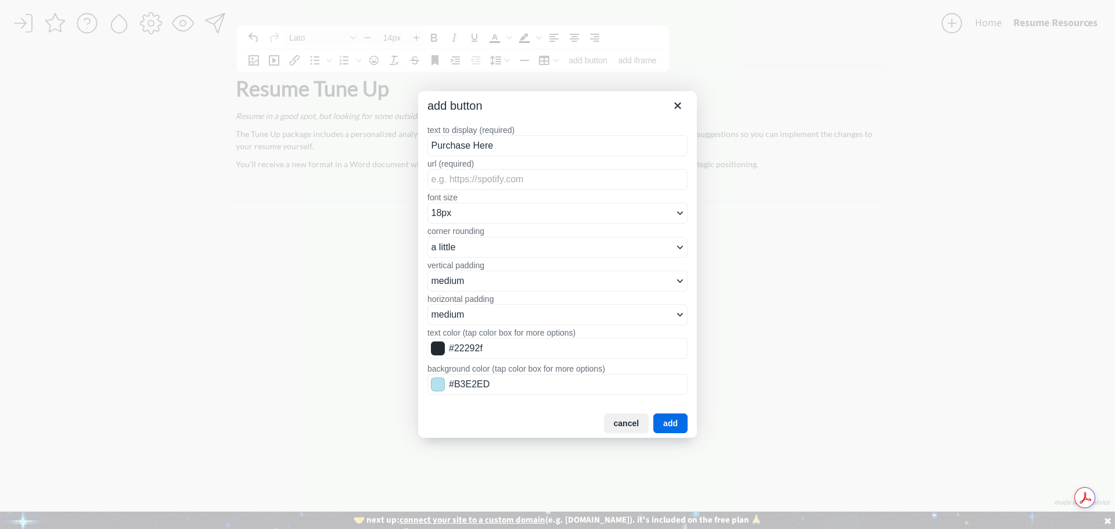
type input "Purchase Here"
click at [560, 180] on input "url (required)" at bounding box center [557, 179] width 260 height 21
paste input "[URL][PERSON_NAME][DOMAIN_NAME]"
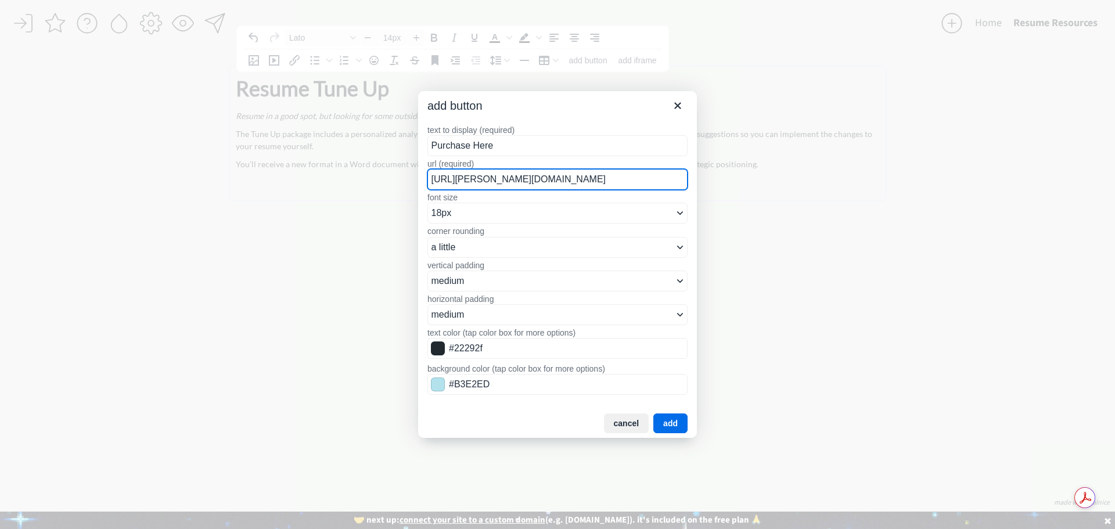
type input "[URL][PERSON_NAME][DOMAIN_NAME]"
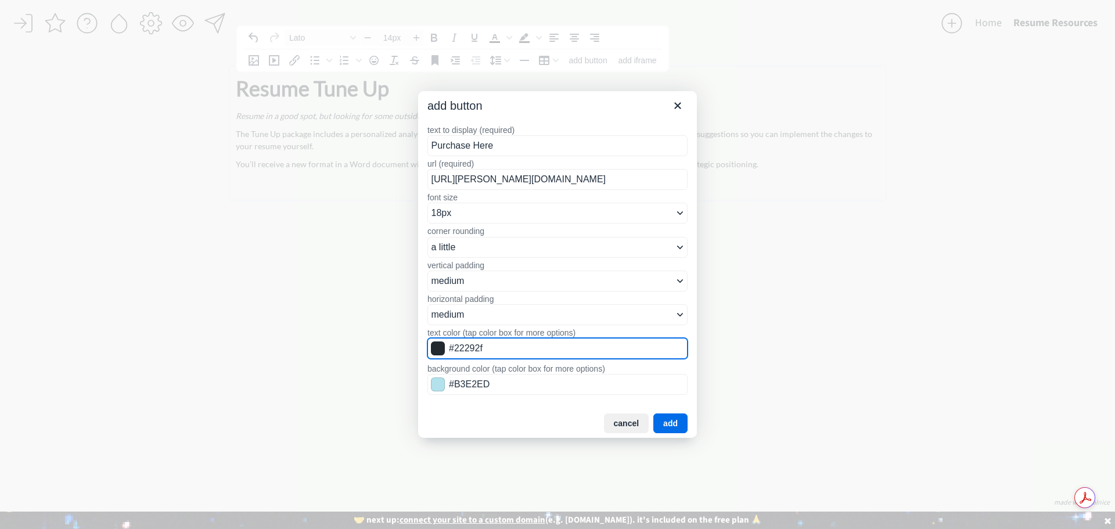
click at [555, 353] on input "#22292f" at bounding box center [557, 348] width 260 height 21
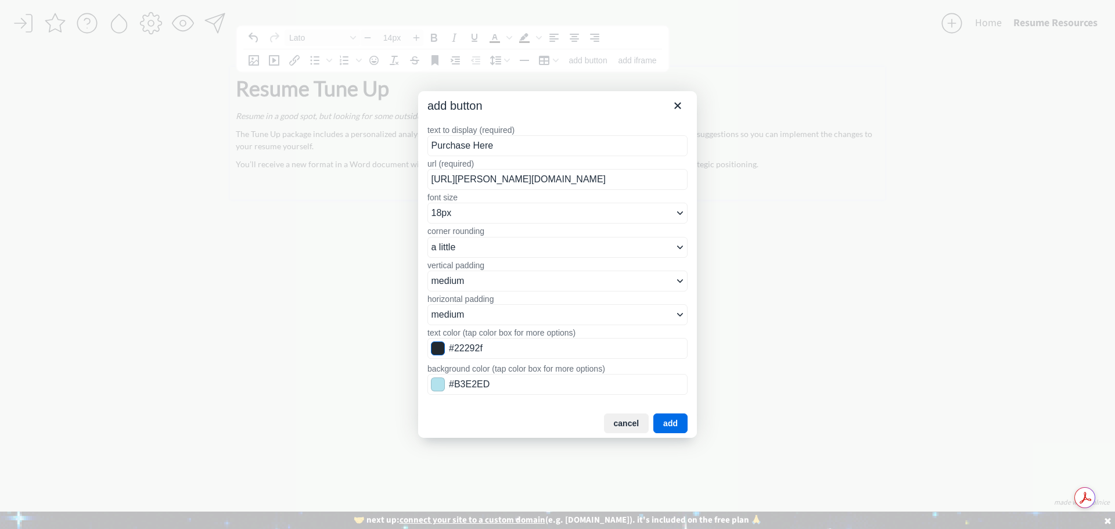
click at [434, 344] on span "Color swatch" at bounding box center [438, 349] width 14 height 14
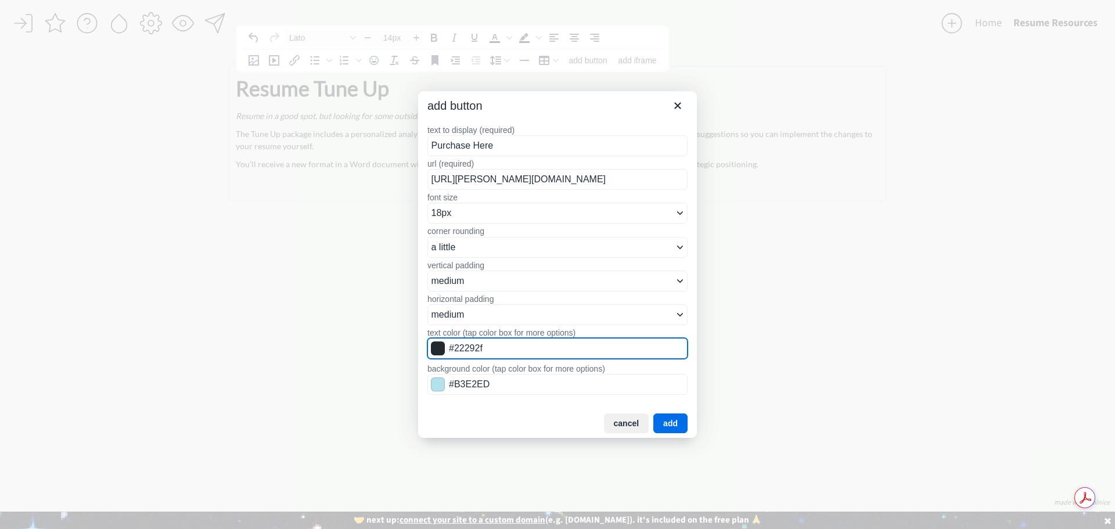
click at [501, 345] on input "#22292f" at bounding box center [557, 348] width 260 height 21
click at [558, 351] on input "#22292f" at bounding box center [557, 348] width 260 height 21
click at [553, 348] on input "#22292f" at bounding box center [557, 348] width 260 height 21
type input "#E0E0DB"
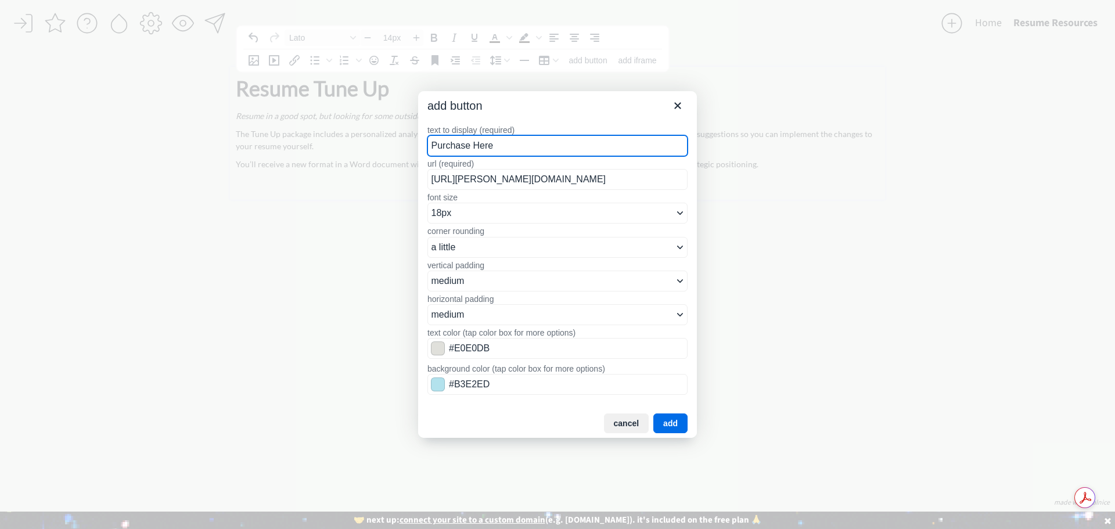
drag, startPoint x: 520, startPoint y: 398, endPoint x: 518, endPoint y: 391, distance: 7.3
click at [520, 397] on div "text to display (required) Purchase Here url (required) https://stan.store/Hale…" at bounding box center [557, 262] width 260 height 275
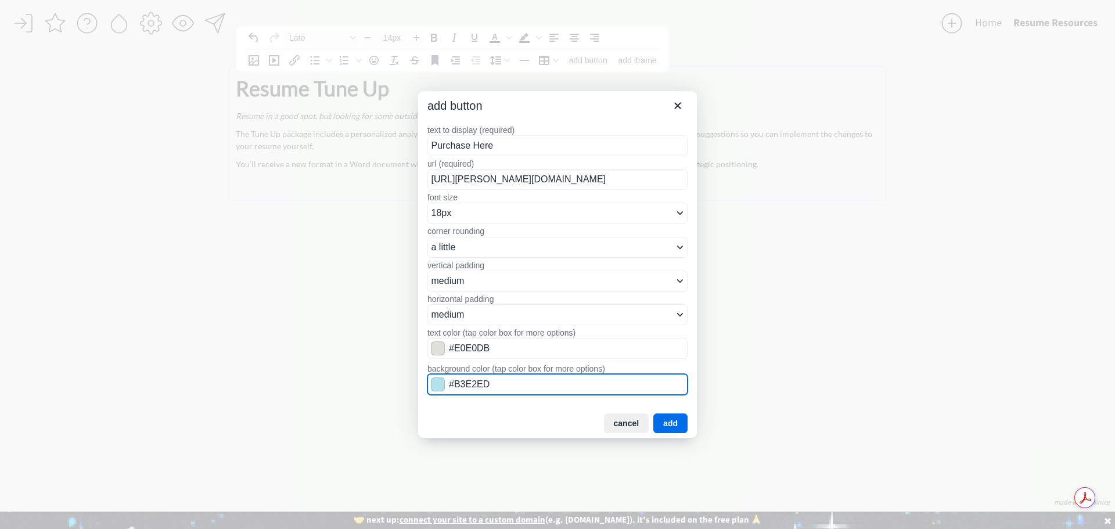
click at [514, 388] on input "#B3E2ED" at bounding box center [557, 384] width 260 height 21
click at [511, 388] on input "#B3E2ED" at bounding box center [557, 384] width 260 height 21
type input "#009FFD"
click at [677, 430] on button "add" at bounding box center [670, 424] width 34 height 20
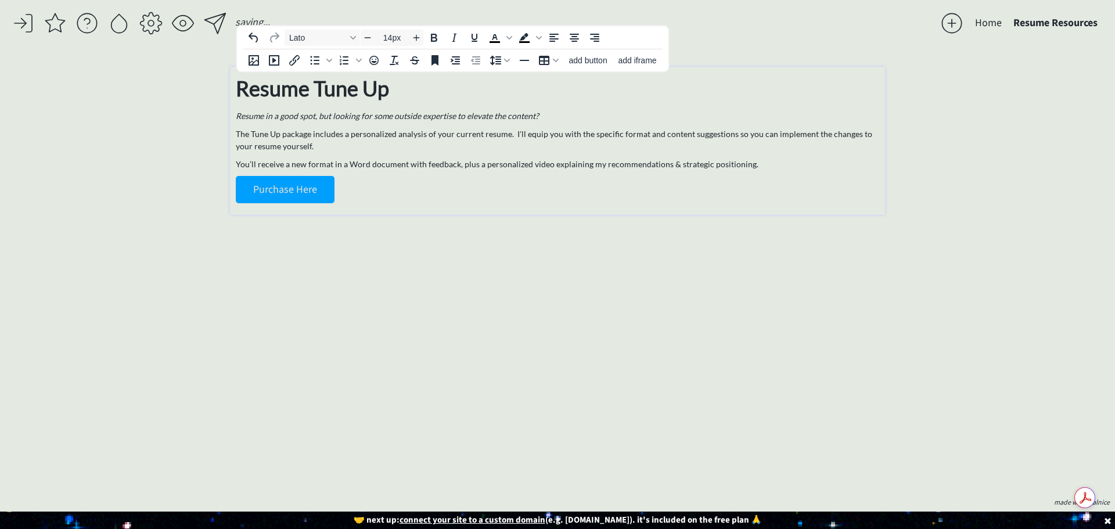
click at [501, 193] on p "Purchase Here" at bounding box center [558, 189] width 644 height 27
click at [313, 187] on link "Purchase Here" at bounding box center [285, 189] width 99 height 27
click at [398, 193] on p "Purchase Here" at bounding box center [558, 189] width 644 height 27
click at [386, 105] on div "Resume Tune Up Resume in a good spot, but looking for some outside expertise to…" at bounding box center [558, 138] width 644 height 131
click at [387, 85] on strong "Resume Tune Up" at bounding box center [312, 89] width 153 height 26
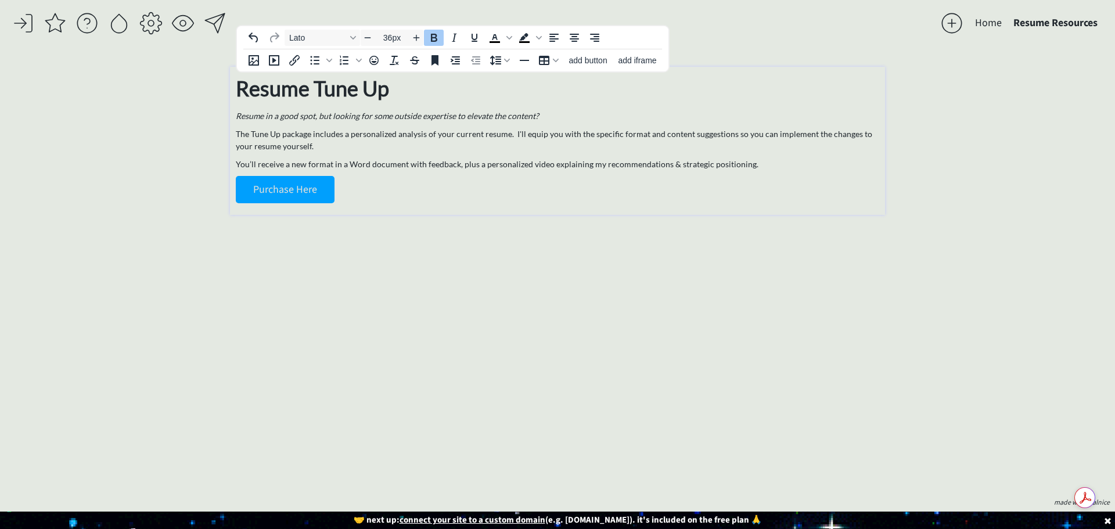
click at [234, 91] on div "Resume Tune Up Resume in a good spot, but looking for some outside expertise to…" at bounding box center [557, 141] width 655 height 148
drag, startPoint x: 240, startPoint y: 89, endPoint x: 269, endPoint y: 91, distance: 29.1
click at [269, 91] on strong "Resume Tune Up" at bounding box center [312, 89] width 153 height 26
click at [597, 260] on div "click to upload a picture The Career Revisory - Your Career Collaborator I'm Ha…" at bounding box center [557, 280] width 655 height 427
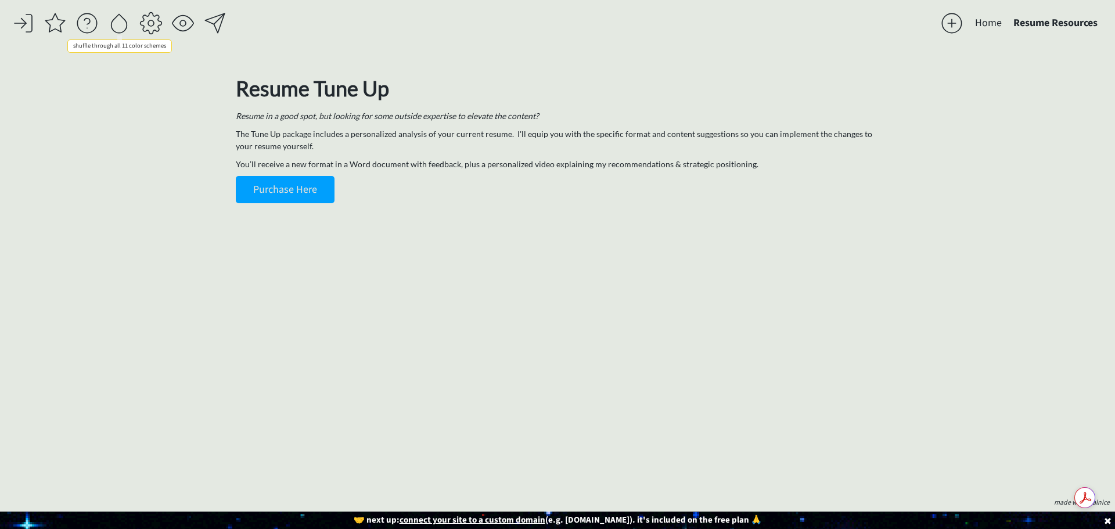
click at [121, 24] on div at bounding box center [118, 23] width 23 height 23
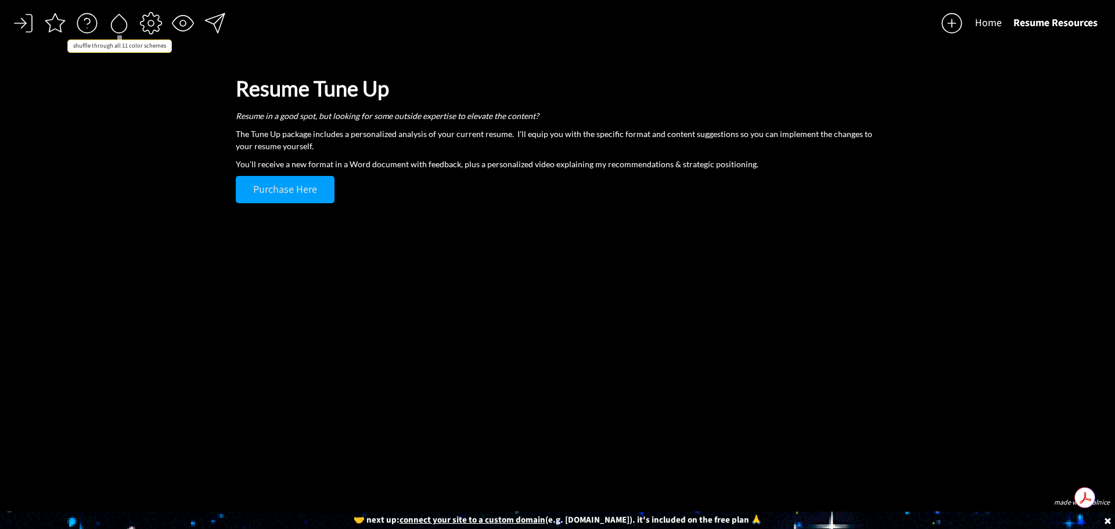
click at [121, 24] on div at bounding box center [118, 23] width 23 height 23
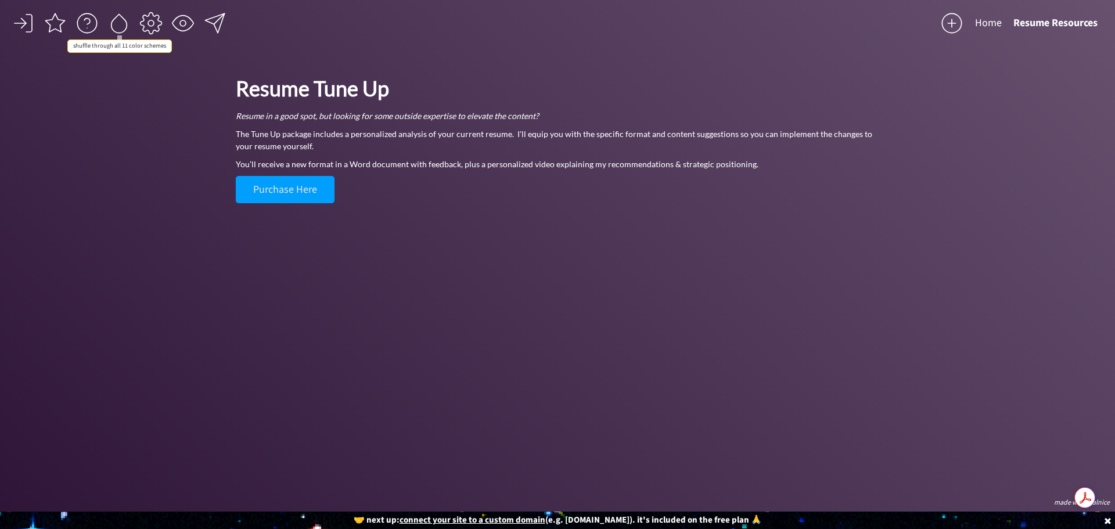
click at [121, 24] on div at bounding box center [118, 23] width 23 height 23
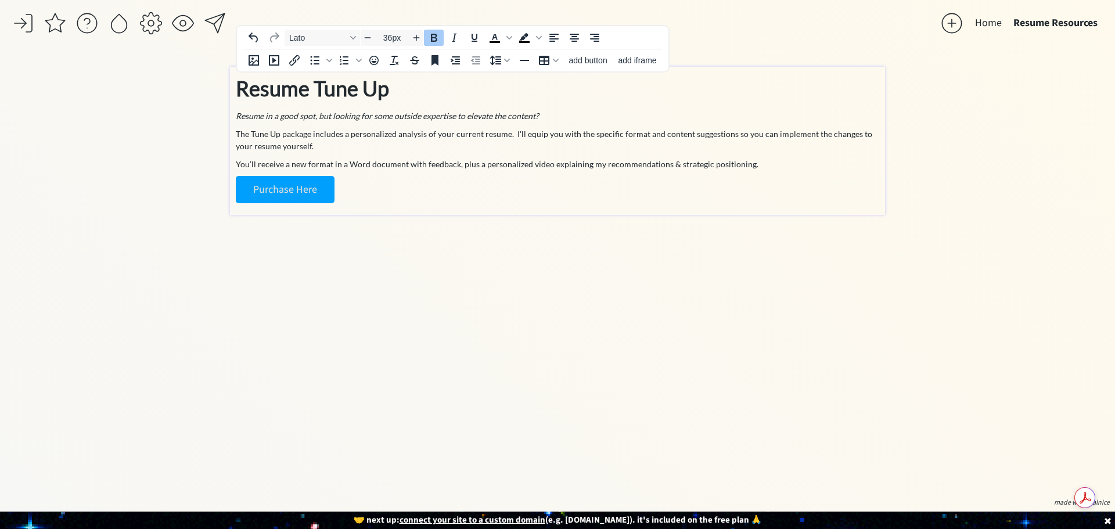
click at [282, 97] on strong "Resume Tune Up" at bounding box center [312, 89] width 153 height 26
click at [311, 94] on strong "Resume Tune Up" at bounding box center [312, 89] width 153 height 26
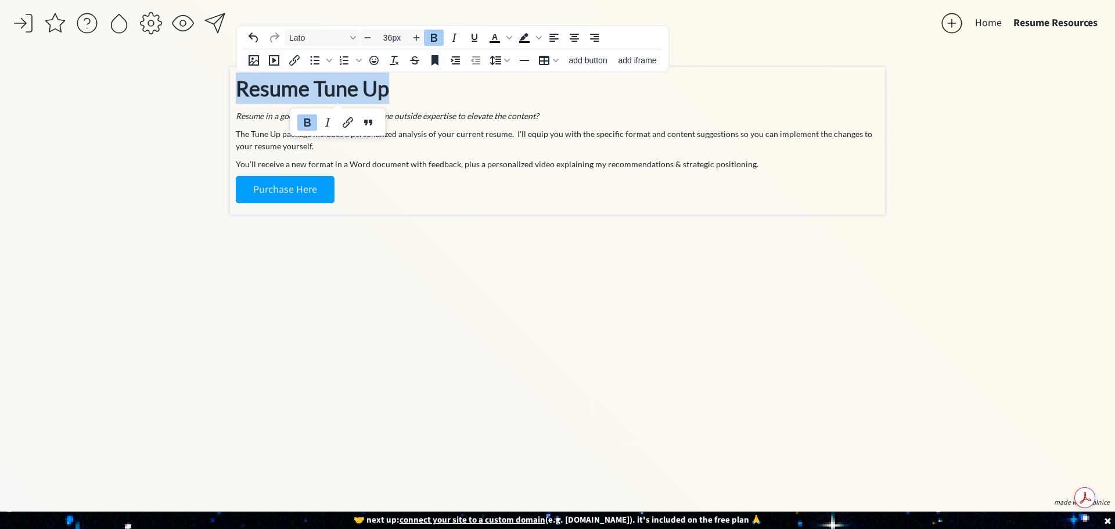
click at [311, 94] on strong "Resume Tune Up" at bounding box center [312, 89] width 153 height 26
click at [418, 39] on icon "Increase font size" at bounding box center [416, 37] width 9 height 9
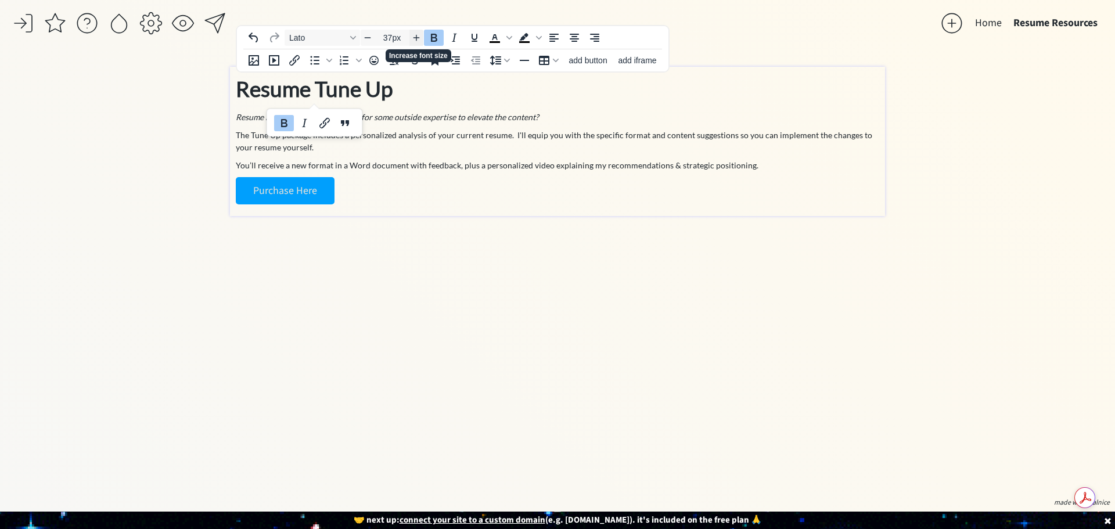
click at [418, 39] on icon "Increase font size" at bounding box center [416, 37] width 9 height 9
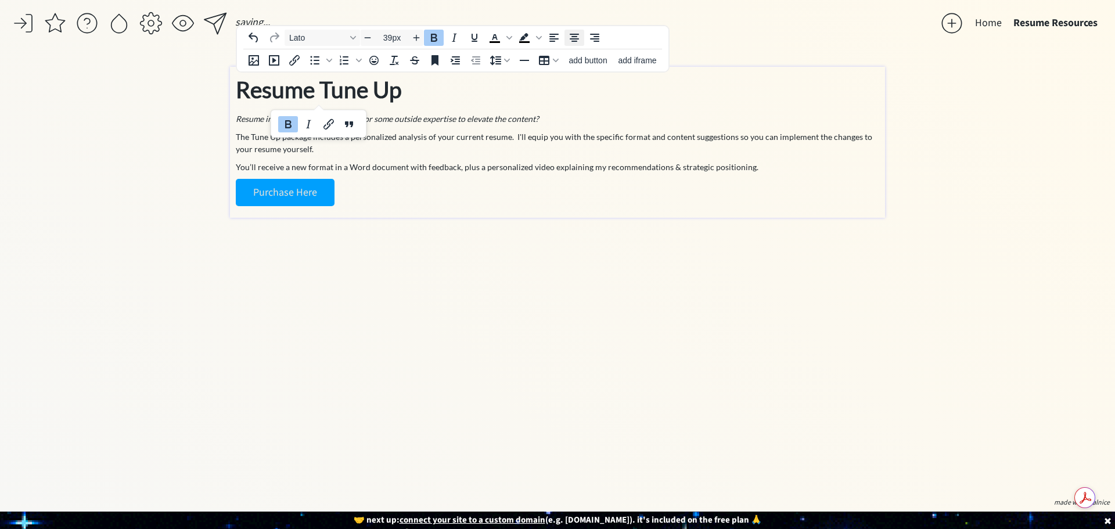
click at [568, 39] on icon "Align center" at bounding box center [574, 38] width 14 height 14
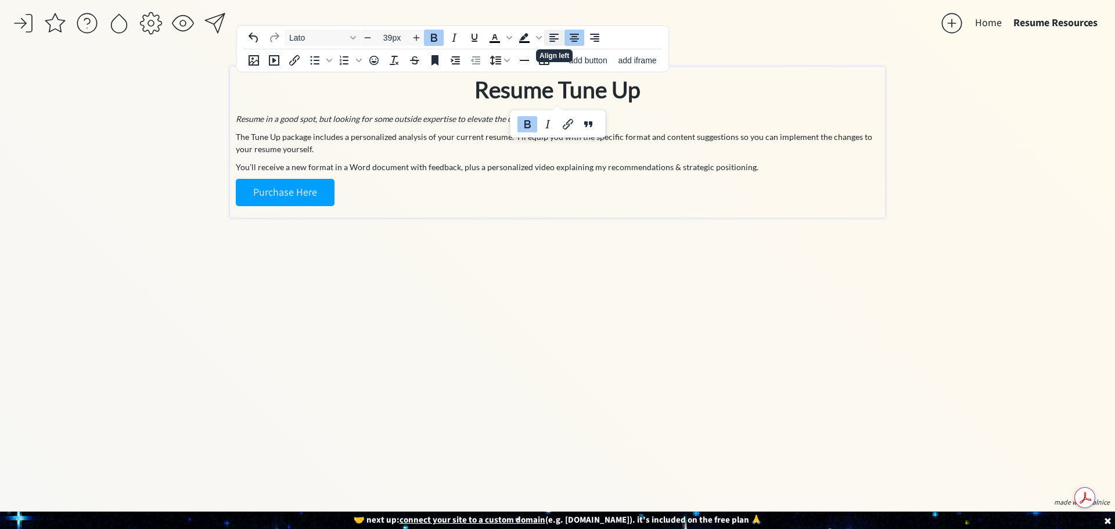
click at [557, 41] on icon "Align left" at bounding box center [554, 38] width 14 height 14
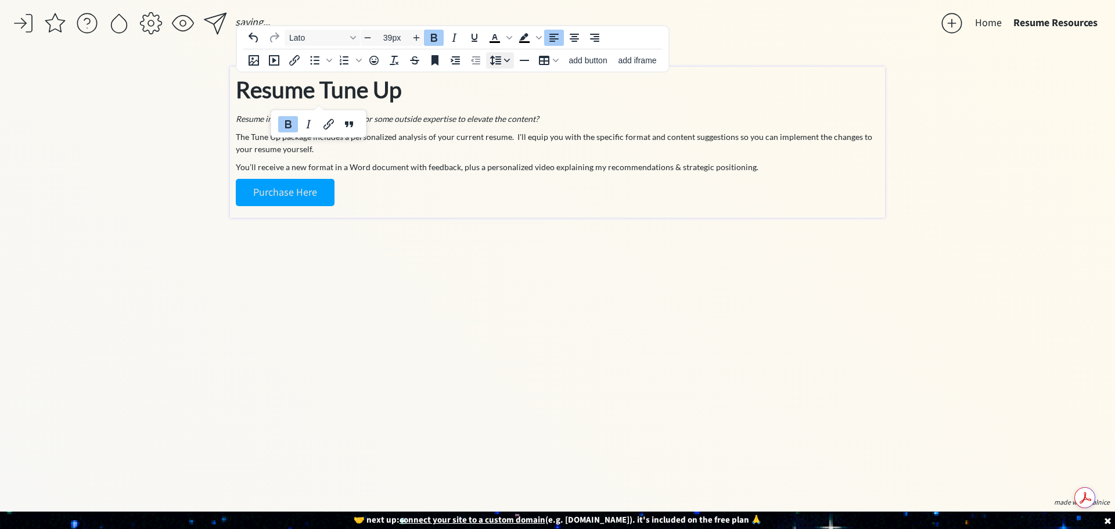
click at [509, 59] on icon "Line height" at bounding box center [507, 60] width 6 height 3
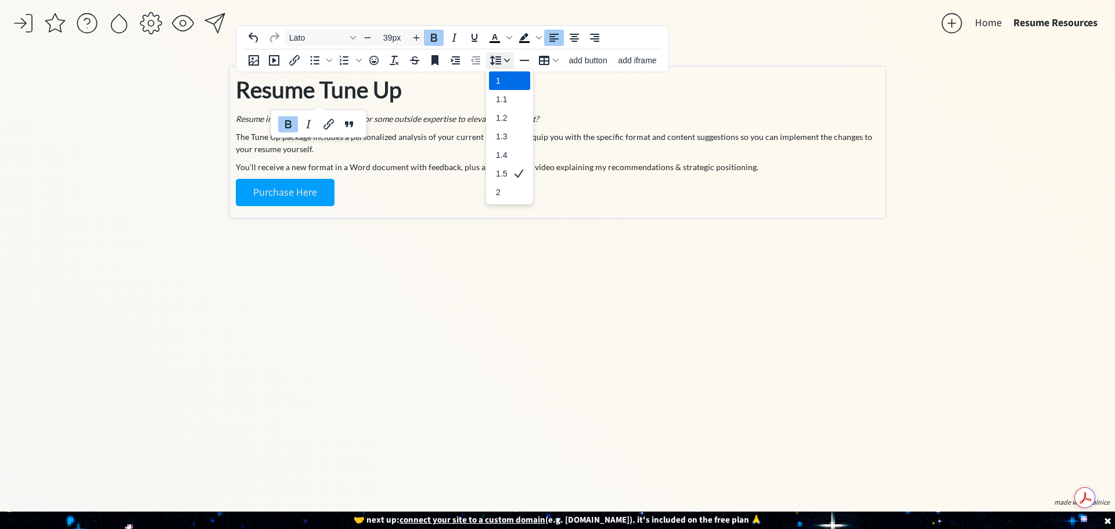
click at [511, 62] on div "Line height" at bounding box center [506, 61] width 9 height 6
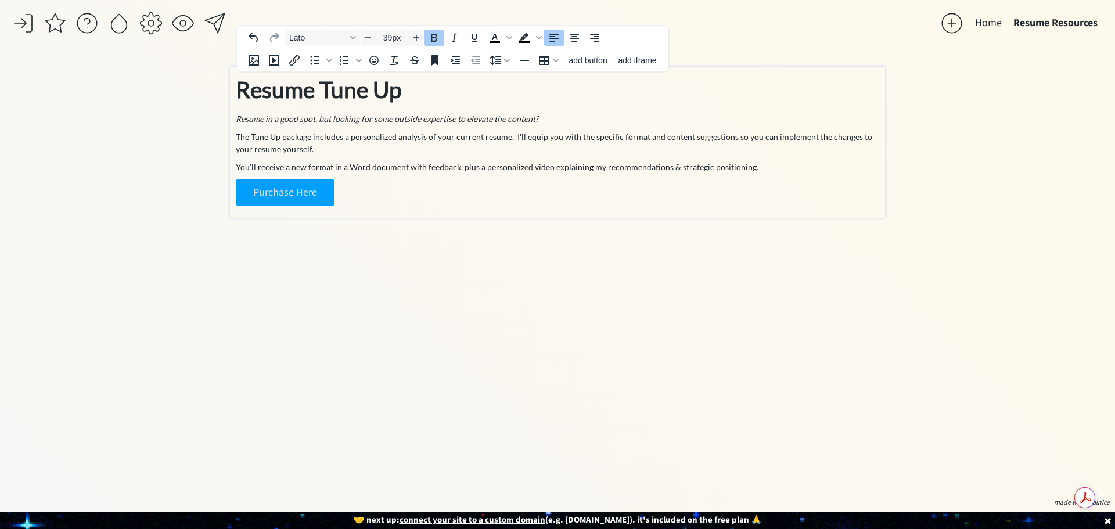
click at [623, 94] on p "Resume Tune Up" at bounding box center [558, 90] width 644 height 34
click at [448, 282] on div "click to upload a picture The Career Revisory - Your Career Collaborator I'm Ha…" at bounding box center [557, 280] width 655 height 427
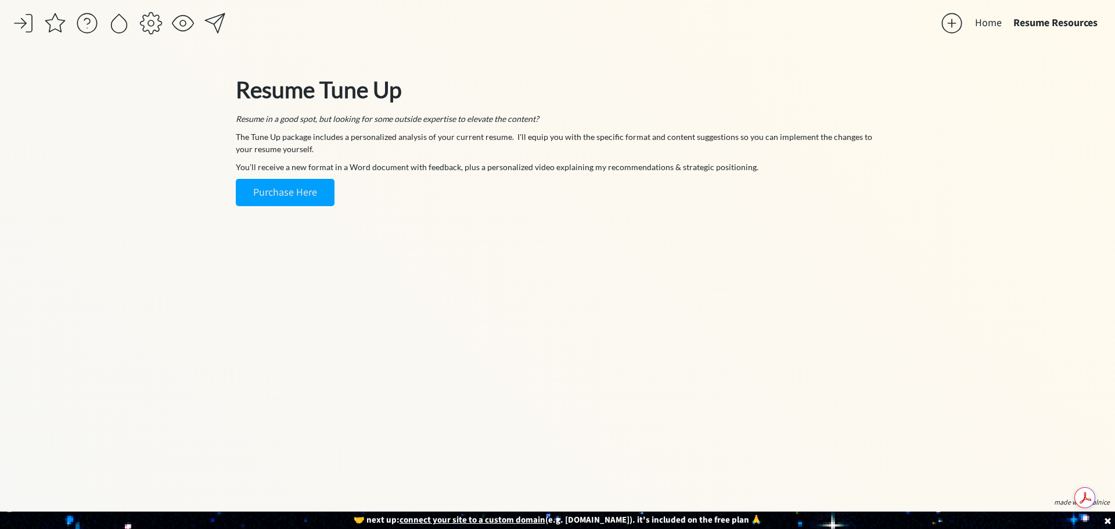
click at [589, 280] on div "click to upload a picture The Career Revisory - Your Career Collaborator I'm Ha…" at bounding box center [557, 280] width 655 height 427
click at [742, 154] on p "The Tune Up package includes a personalized analysis of your current resume. I'…" at bounding box center [558, 143] width 644 height 24
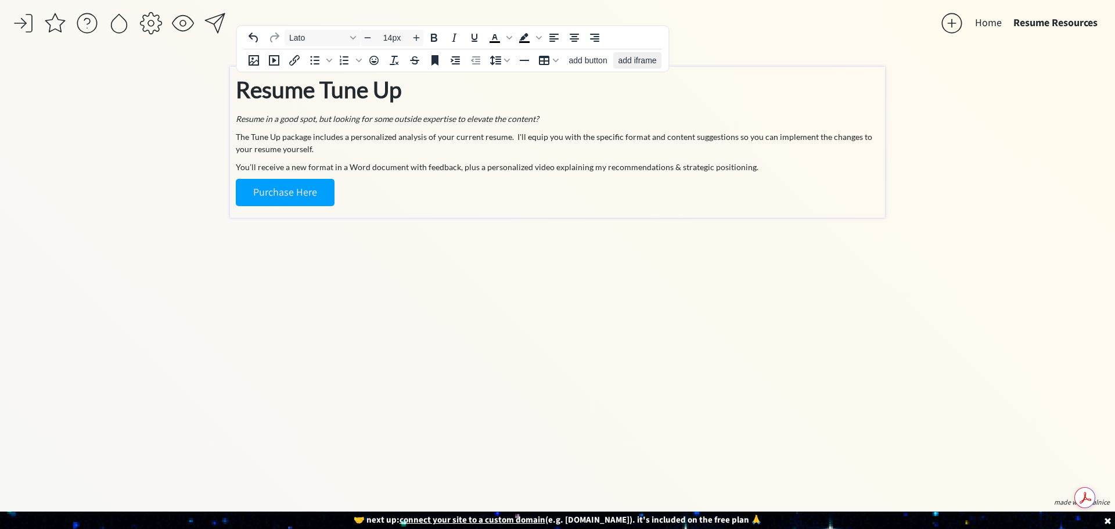
click at [634, 63] on span "add iframe" at bounding box center [637, 60] width 38 height 9
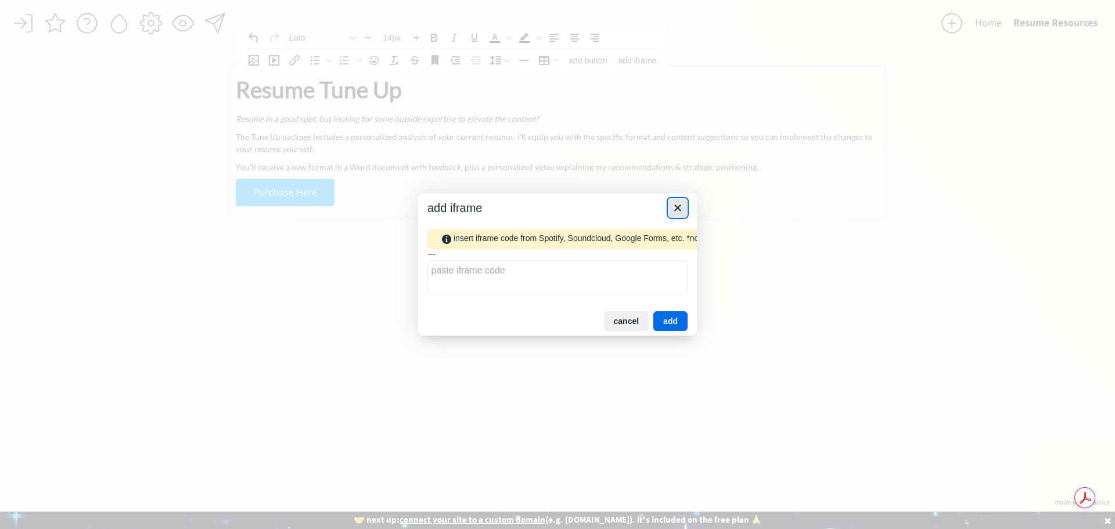
click at [683, 204] on icon "Close" at bounding box center [678, 208] width 14 height 14
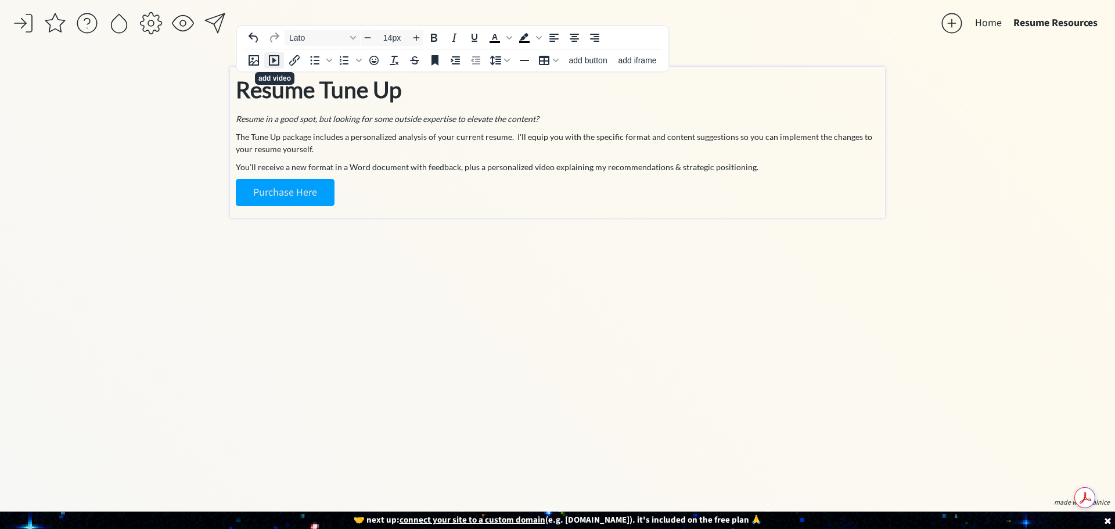
click at [271, 59] on icon "add video" at bounding box center [274, 60] width 14 height 14
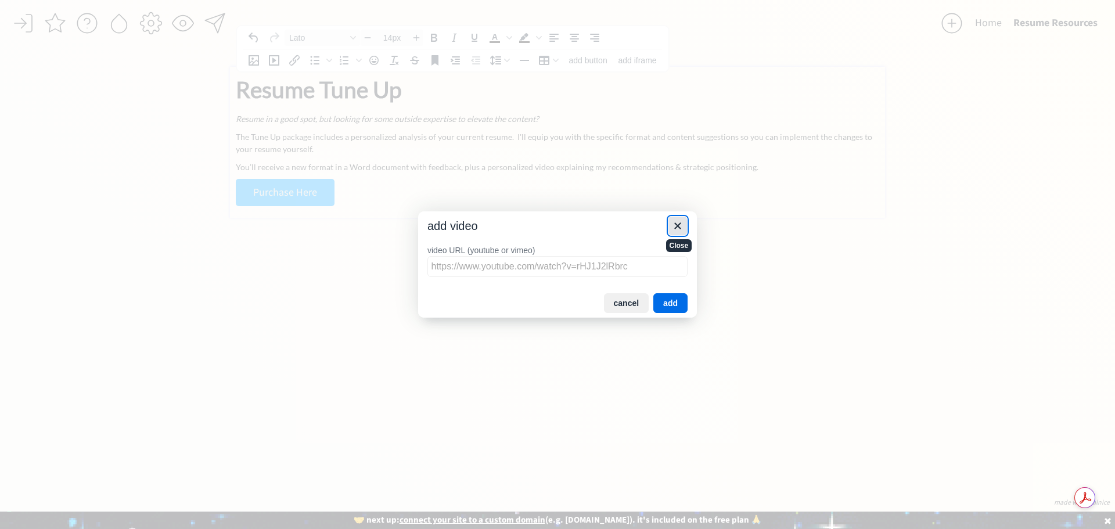
click at [683, 227] on icon "Close" at bounding box center [678, 226] width 14 height 14
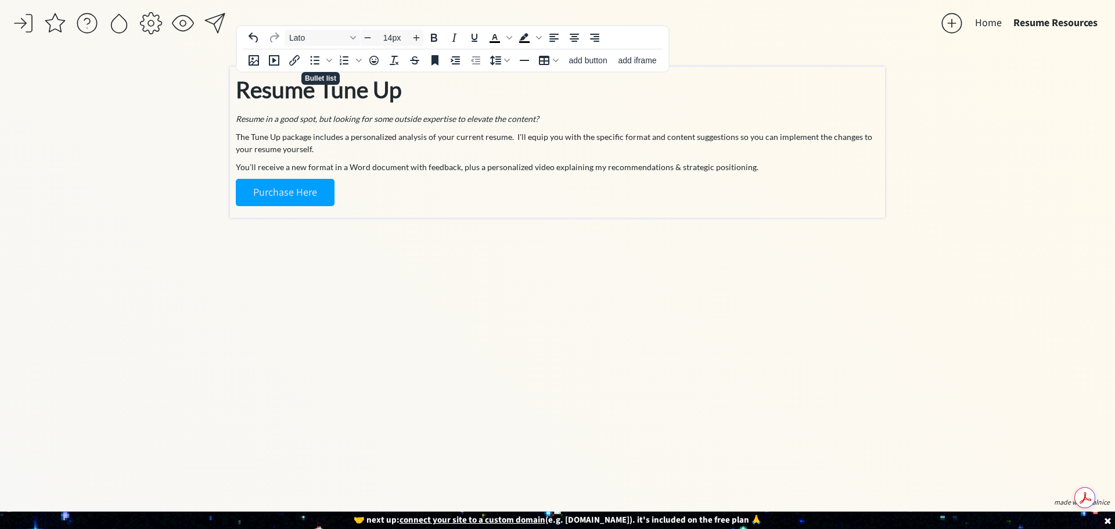
click at [498, 214] on div "Resume Tune Up Resume in a good spot, but looking for some outside expertise to…" at bounding box center [557, 142] width 655 height 151
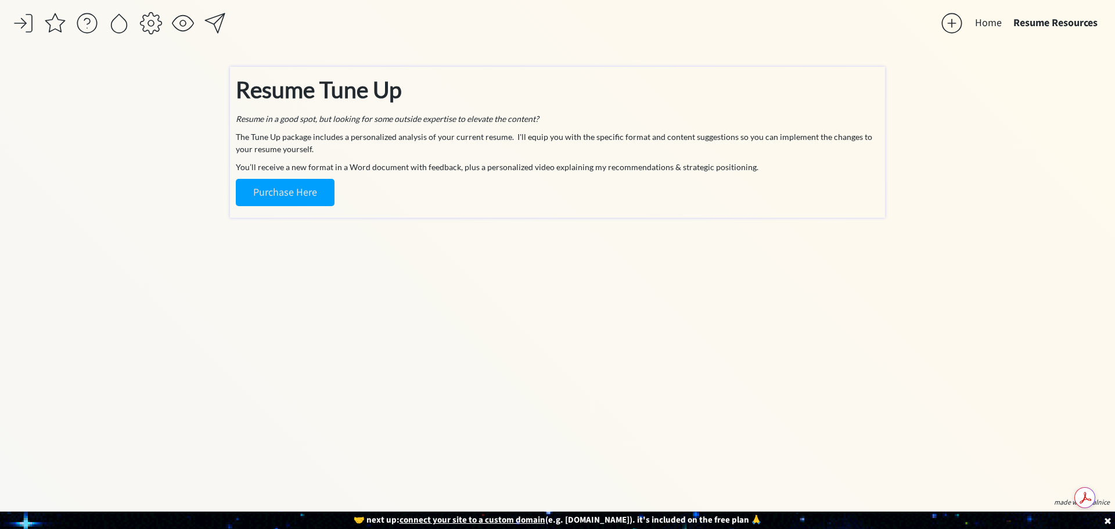
click at [453, 317] on div "click to upload a picture The Career Revisory - Your Career Collaborator I'm Ha…" at bounding box center [557, 280] width 655 height 427
click at [516, 261] on div "click to upload a picture The Career Revisory - Your Career Collaborator I'm Ha…" at bounding box center [557, 280] width 655 height 427
drag, startPoint x: 433, startPoint y: 326, endPoint x: 457, endPoint y: 238, distance: 91.6
click at [436, 318] on div "click to upload a picture The Career Revisory - Your Career Collaborator I'm Ha…" at bounding box center [557, 280] width 655 height 427
click at [461, 177] on div "Resume Tune Up Resume in a good spot, but looking for some outside expertise to…" at bounding box center [558, 140] width 644 height 134
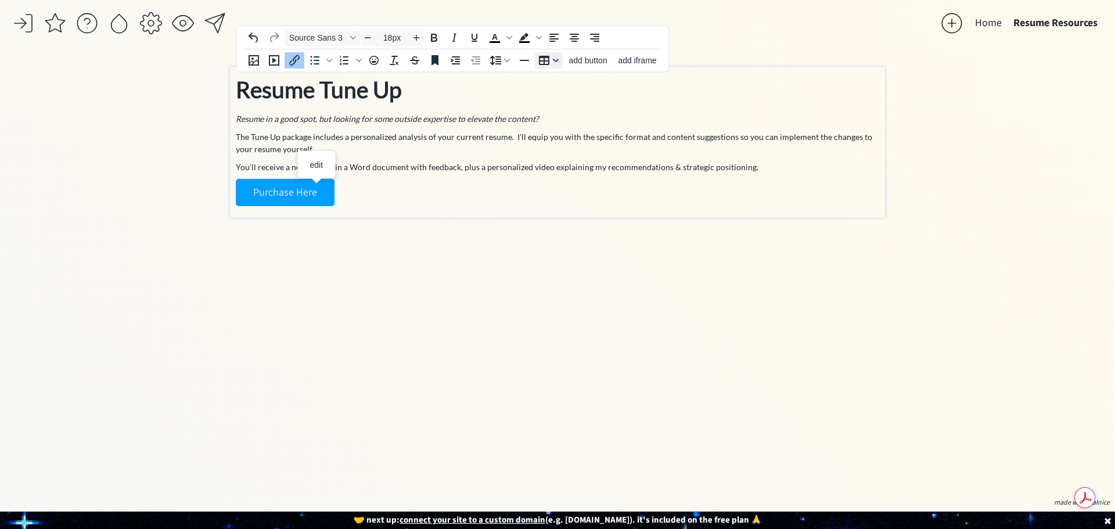
click at [556, 63] on icon "Table" at bounding box center [556, 61] width 6 height 6
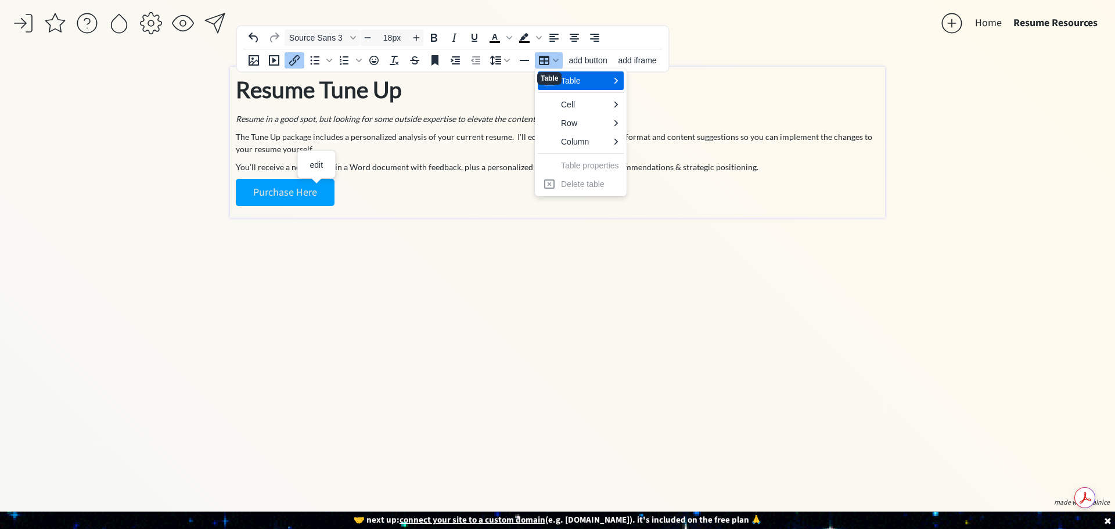
click at [349, 265] on div "click to upload a picture The Career Revisory - Your Career Collaborator I'm Ha…" at bounding box center [557, 280] width 655 height 427
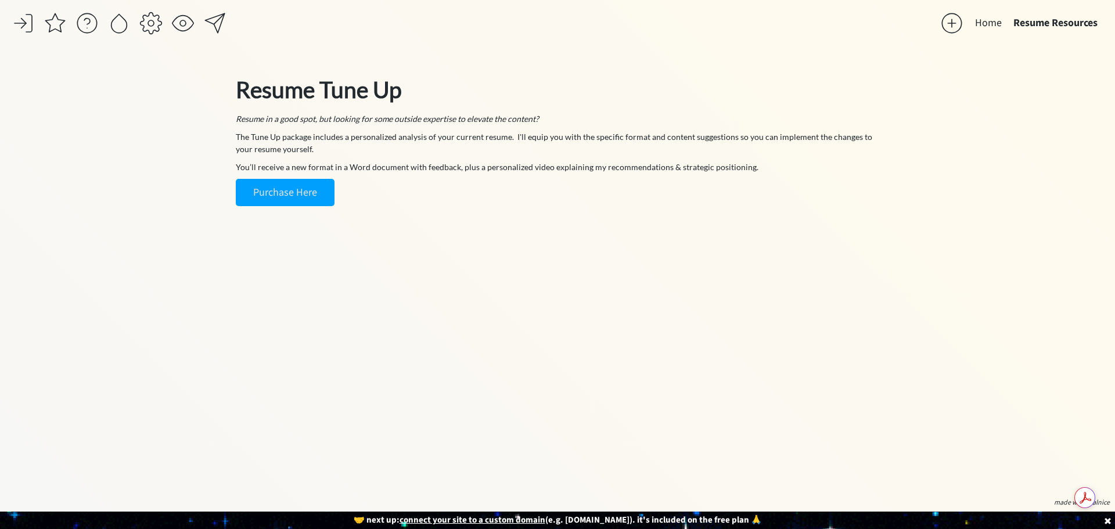
click at [515, 313] on div "click to upload a picture The Career Revisory - Your Career Collaborator I'm Ha…" at bounding box center [557, 280] width 655 height 427
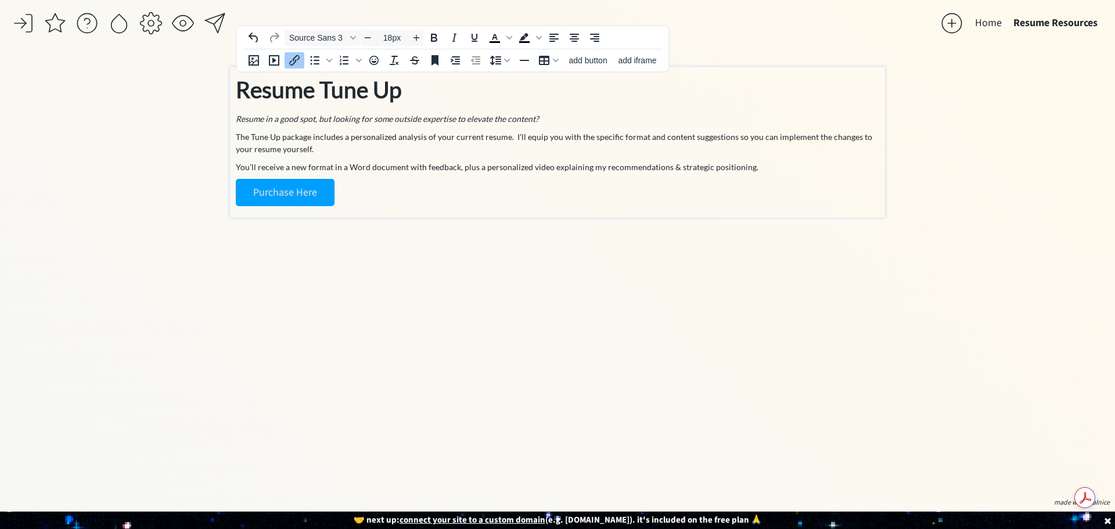
click at [777, 181] on p "Purchase Here" at bounding box center [558, 192] width 644 height 27
click at [756, 166] on p "You’ll receive a new format in a Word document with feedback, plus a personaliz…" at bounding box center [558, 167] width 644 height 12
click at [748, 166] on p "You’ll receive a new format in a Word document with feedback, plus a personaliz…" at bounding box center [558, 167] width 644 height 12
click at [759, 167] on p "You’ll receive a new format in a Word document with feedback, plus a personaliz…" at bounding box center [558, 167] width 644 height 12
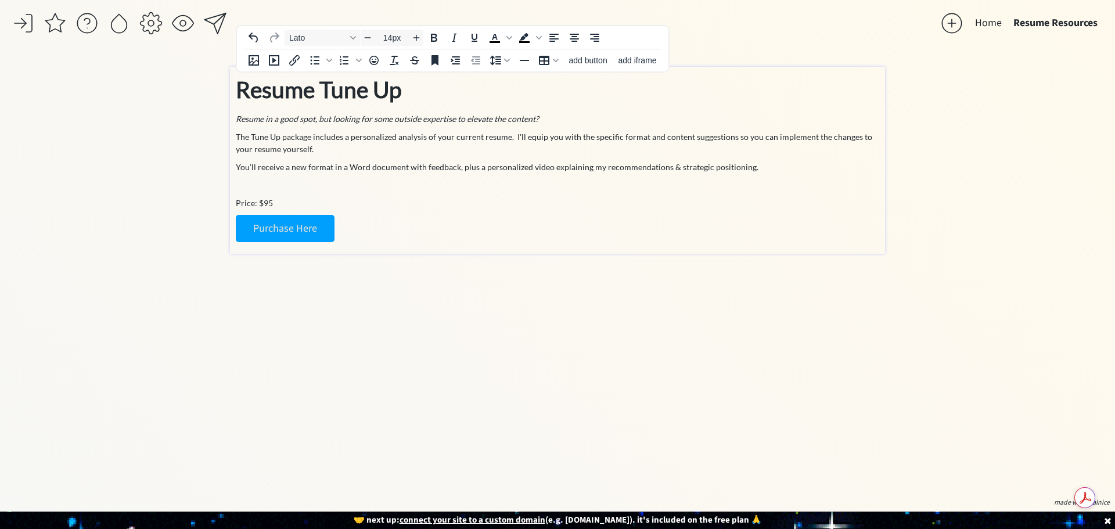
click at [462, 183] on p at bounding box center [558, 185] width 644 height 12
click at [320, 164] on p "You’ll receive a new format in a Word document with feedback, plus a personaliz…" at bounding box center [558, 167] width 644 height 12
click at [343, 170] on p "You’ll receive a new format in a Word document with feedback, plus a personaliz…" at bounding box center [558, 167] width 644 height 12
click at [347, 170] on p "You’ll receive a new format in a Word document with feedback, plus a personaliz…" at bounding box center [558, 167] width 644 height 12
click at [300, 167] on p "You’ll receive a new format in a Word document with feedback, plus a personaliz…" at bounding box center [558, 167] width 644 height 12
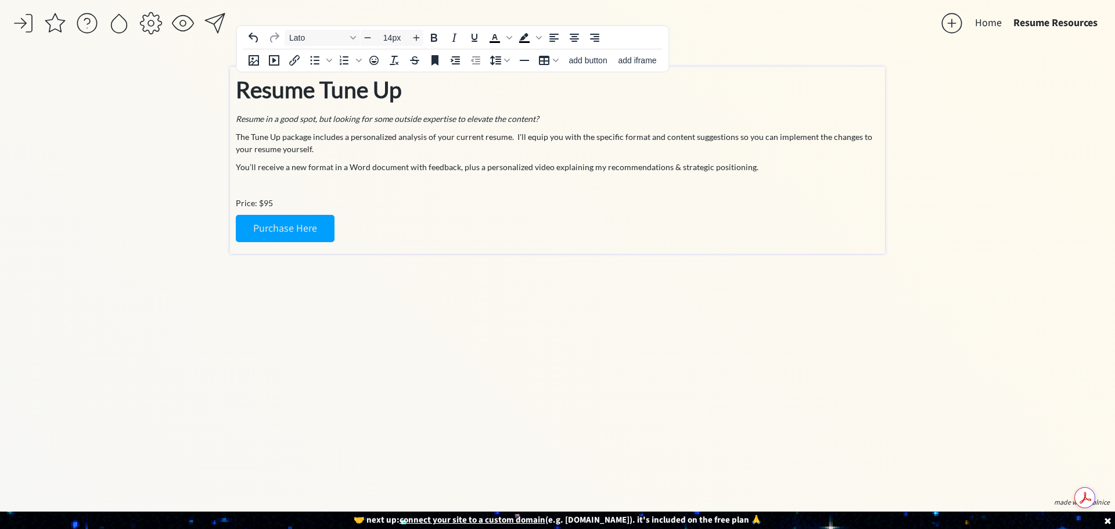
click at [305, 167] on p "You’ll receive a new format in a Word document with feedback, plus a personaliz…" at bounding box center [558, 167] width 644 height 12
click at [772, 166] on p "You’ll receive an updated format in a Word document with feedback, plus a perso…" at bounding box center [558, 167] width 644 height 12
click at [604, 199] on p "Price: $95" at bounding box center [558, 203] width 644 height 12
click at [384, 182] on p at bounding box center [558, 185] width 644 height 12
click at [296, 177] on div "Resume Tune Up Resume in a good spot, but looking for some outside expertise to…" at bounding box center [558, 158] width 644 height 170
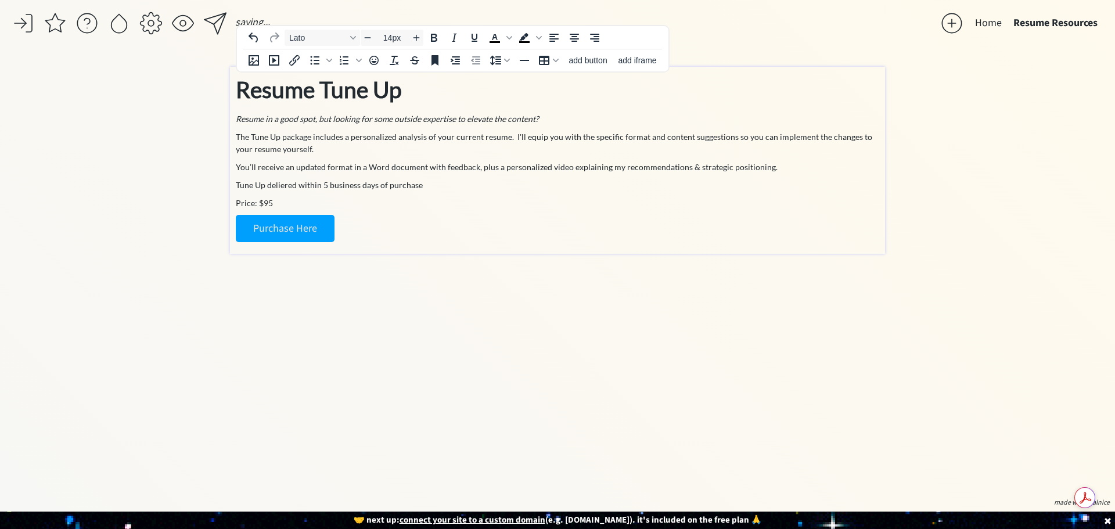
click at [289, 182] on p "Tune Up deliered within 5 business days of purchase" at bounding box center [558, 185] width 644 height 12
click at [306, 194] on div "Link... Ctrl+K" at bounding box center [321, 197] width 77 height 19
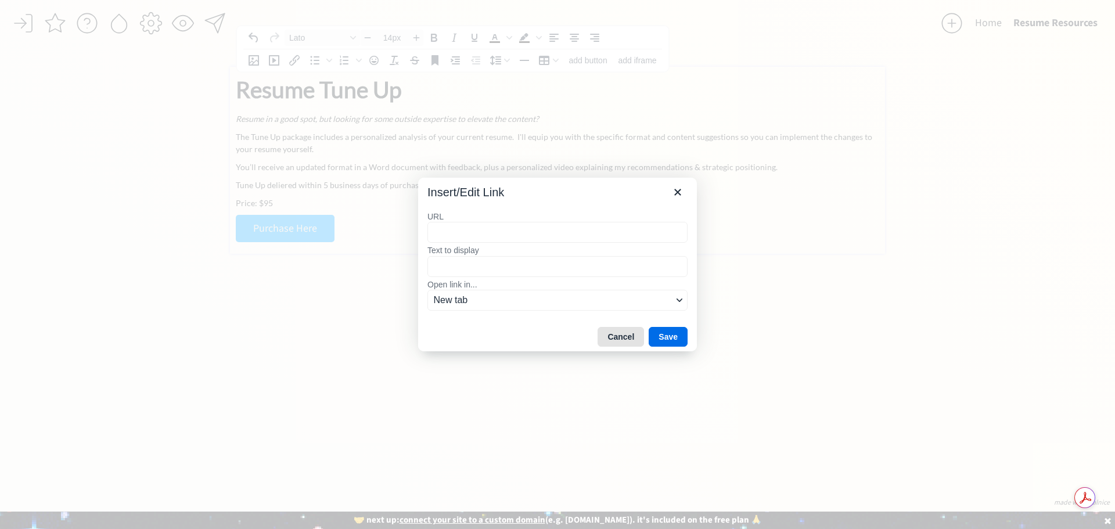
click at [613, 335] on button "Cancel" at bounding box center [621, 337] width 46 height 20
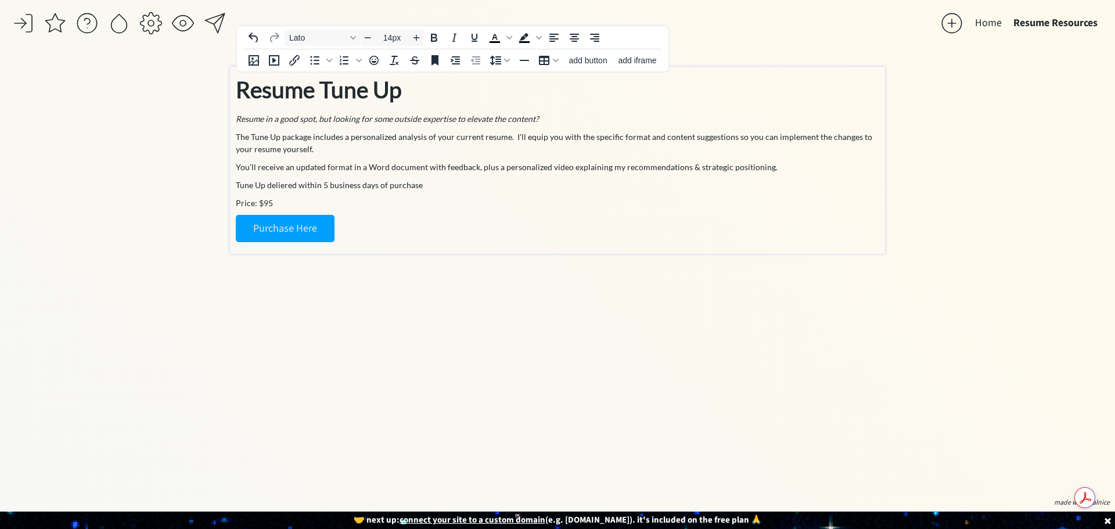
click at [283, 181] on p "Tune Up deliered within 5 business days of purchase" at bounding box center [558, 185] width 644 height 12
click at [509, 182] on p "Tune Up delivered within 5 business days of purchase" at bounding box center [558, 185] width 644 height 12
click at [480, 186] on p "Tune Up delivered within 5 business days of purchase" at bounding box center [558, 185] width 644 height 12
click at [522, 116] on em "Resume in a good spot, but looking for some outside expertise to elevate the co…" at bounding box center [387, 119] width 303 height 10
click at [439, 186] on p "Tune Up delivered within 5 business days of purchase" at bounding box center [558, 185] width 644 height 12
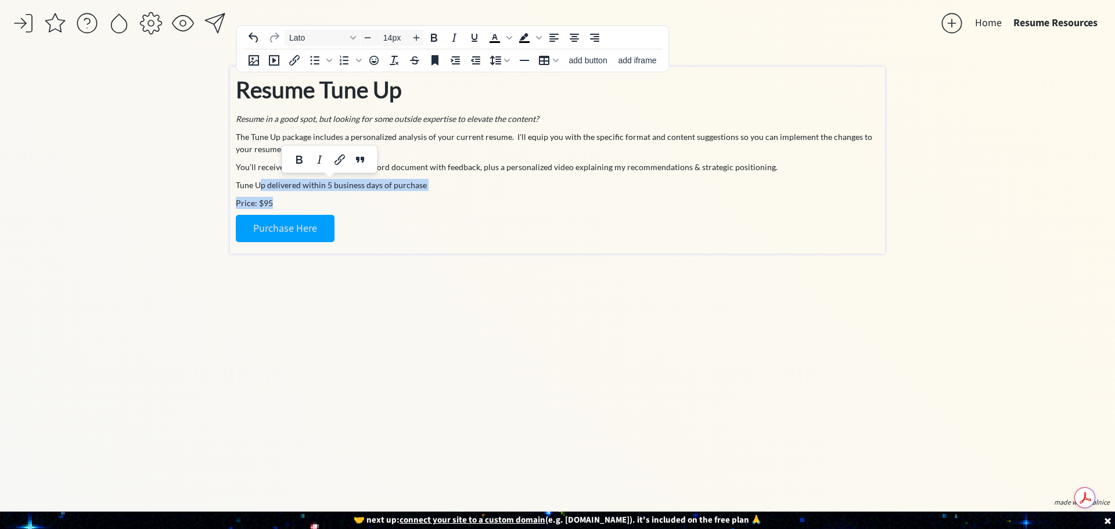
drag, startPoint x: 292, startPoint y: 204, endPoint x: 260, endPoint y: 181, distance: 39.0
click at [260, 181] on div "Resume Tune Up Resume in a good spot, but looking for some outside expertise to…" at bounding box center [558, 158] width 644 height 170
click at [396, 224] on p "Purchase Here" at bounding box center [558, 228] width 644 height 27
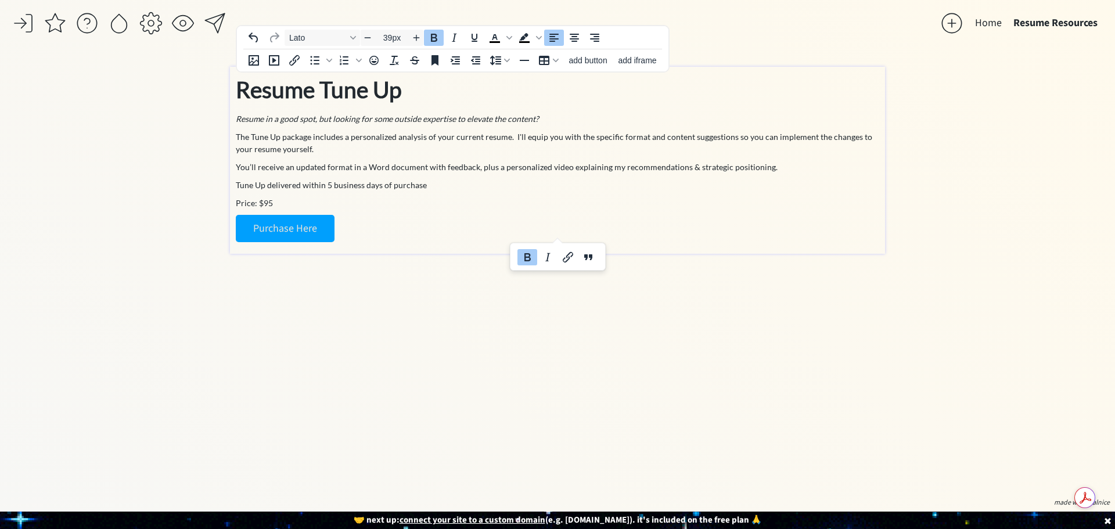
drag, startPoint x: 392, startPoint y: 236, endPoint x: 475, endPoint y: 48, distance: 205.2
click at [243, 78] on div "Resume Tune Up Resume in a good spot, but looking for some outside expertise to…" at bounding box center [558, 158] width 644 height 170
click at [570, 35] on icon "Align center" at bounding box center [574, 38] width 14 height 14
click at [578, 124] on p "Resume in a good spot, but looking for some outside expertise to elevate the co…" at bounding box center [558, 119] width 644 height 12
click at [558, 59] on icon "Table" at bounding box center [556, 60] width 6 height 3
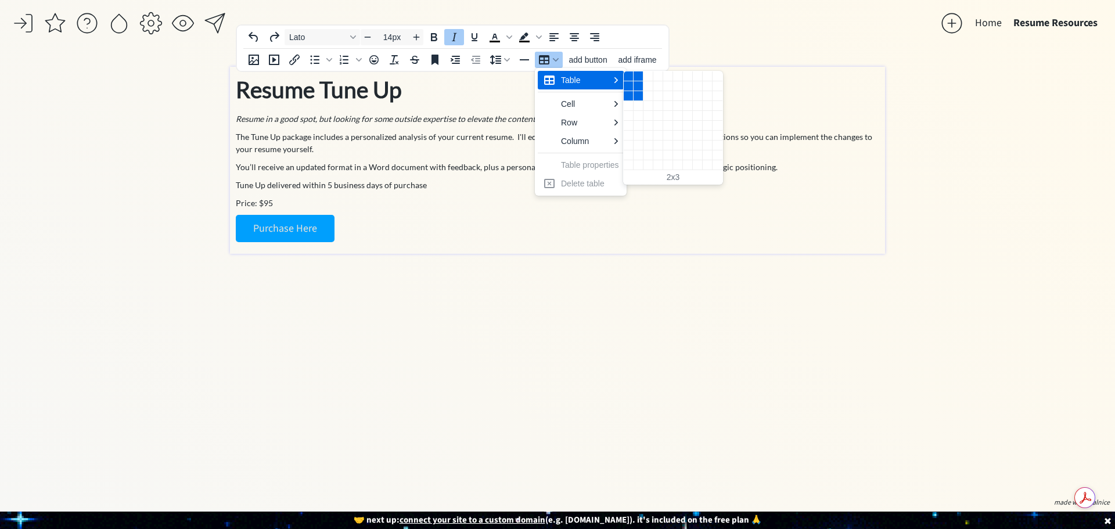
click at [638, 99] on div "2 columns, 3 rows" at bounding box center [639, 96] width 10 height 10
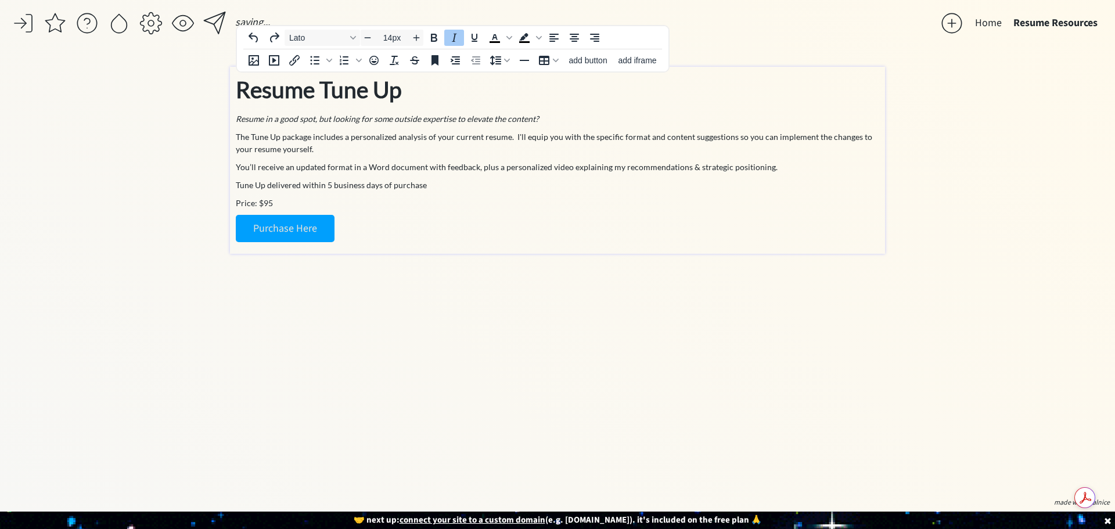
click at [653, 203] on p "Price: $95" at bounding box center [558, 203] width 644 height 12
click at [369, 96] on strong "Resume Tune Up" at bounding box center [319, 89] width 166 height 27
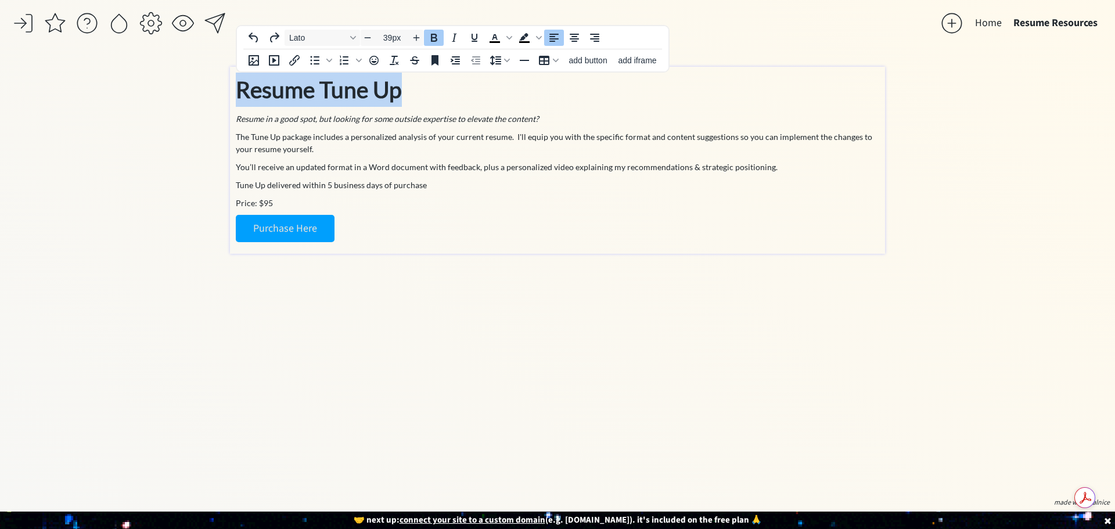
drag, startPoint x: 422, startPoint y: 87, endPoint x: 204, endPoint y: 88, distance: 217.2
click at [204, 88] on div "saving... Home Resume Resources click to upload a picture The Career Revisory -…" at bounding box center [557, 264] width 1115 height 529
click at [524, 39] on icon "Background color Black" at bounding box center [523, 37] width 9 height 8
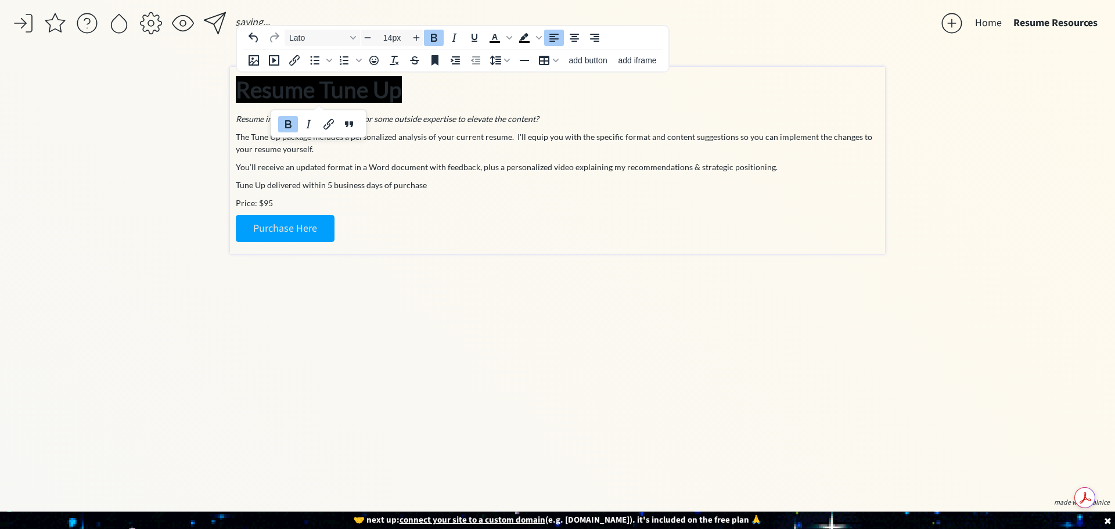
click at [548, 118] on p "Resume in a good spot, but looking for some outside expertise to elevate the co…" at bounding box center [558, 119] width 644 height 12
click at [448, 136] on p "The Tune Up package includes a personalized analysis of your current resume. I'…" at bounding box center [558, 143] width 644 height 24
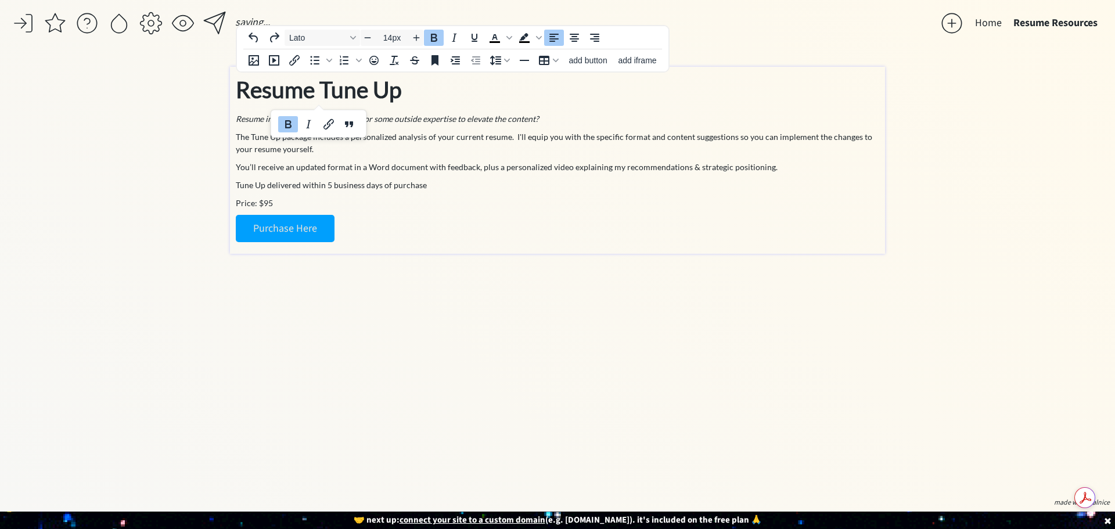
click at [462, 123] on em "Resume in a good spot, but looking for some outside expertise to elevate the co…" at bounding box center [387, 119] width 303 height 10
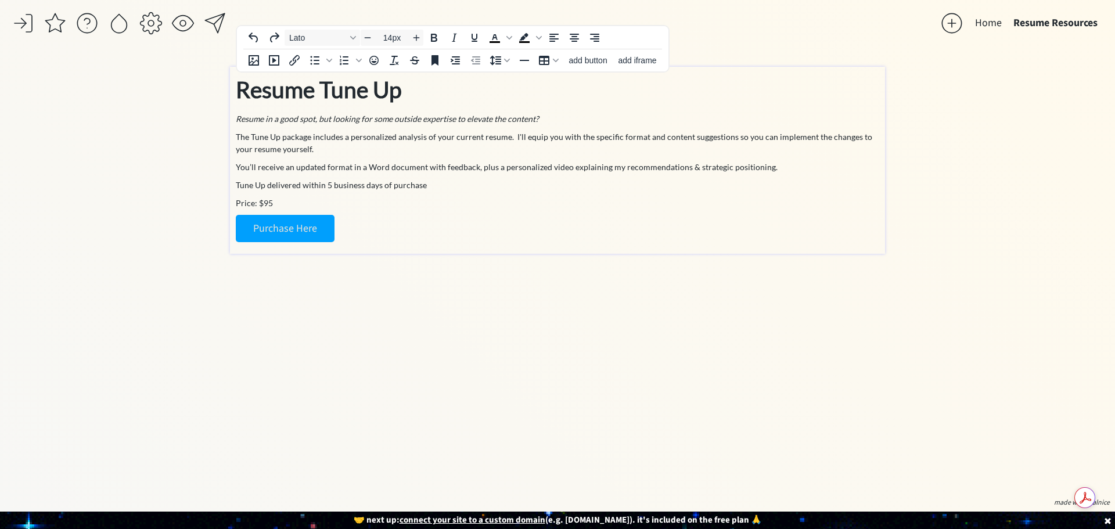
click at [507, 192] on div "Resume Tune Up Resume in a good spot, but looking for some outside expertise to…" at bounding box center [558, 158] width 644 height 170
click at [618, 369] on div "click to upload a picture The Career Revisory - Your Career Collaborator I'm Ha…" at bounding box center [557, 280] width 655 height 427
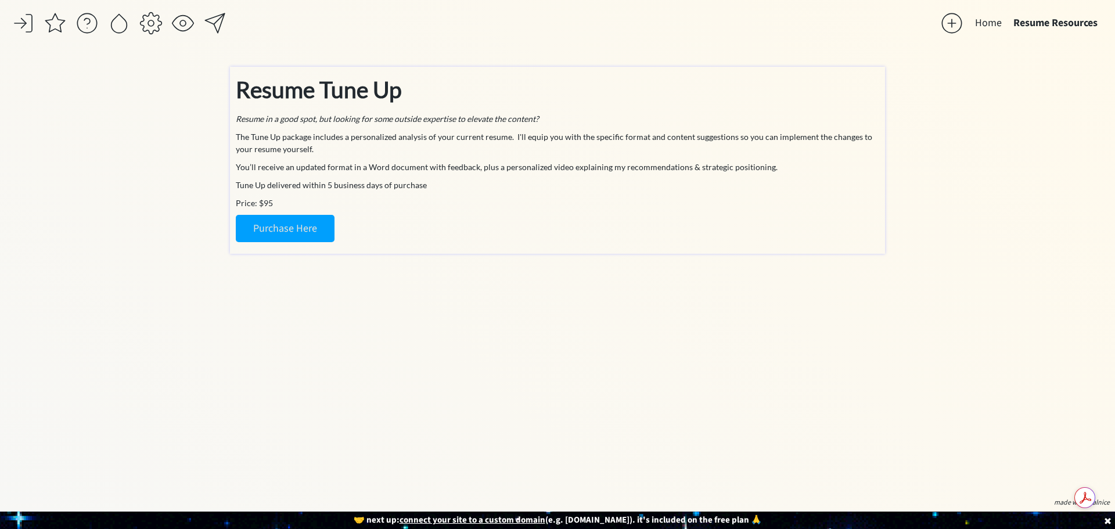
click at [450, 231] on p "Purchase Here" at bounding box center [558, 228] width 644 height 27
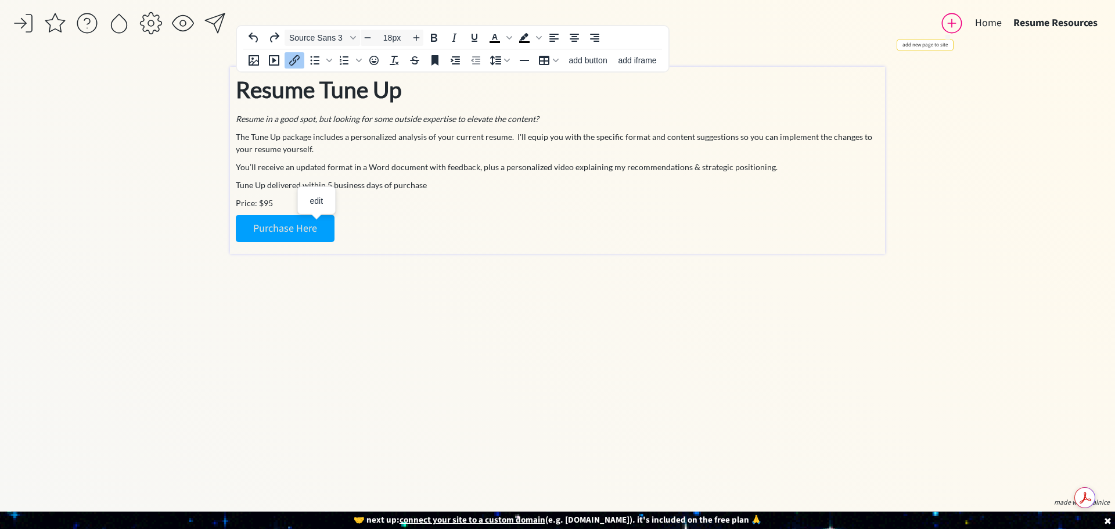
click at [950, 24] on div at bounding box center [951, 23] width 23 height 23
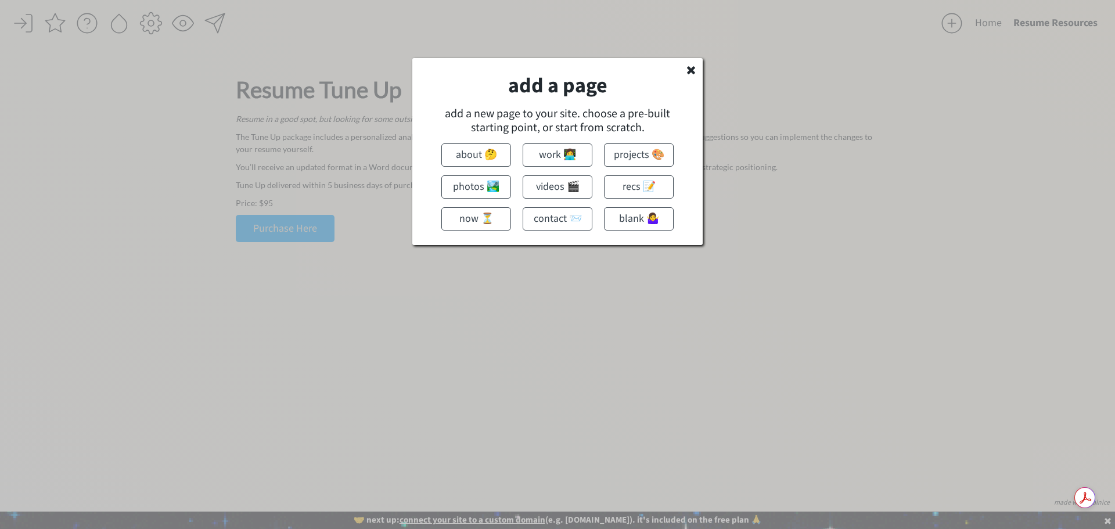
click at [685, 69] on div "add a page add a new page to your site. choose a pre-built starting point, or s…" at bounding box center [557, 151] width 290 height 187
click at [693, 65] on icon at bounding box center [691, 70] width 12 height 12
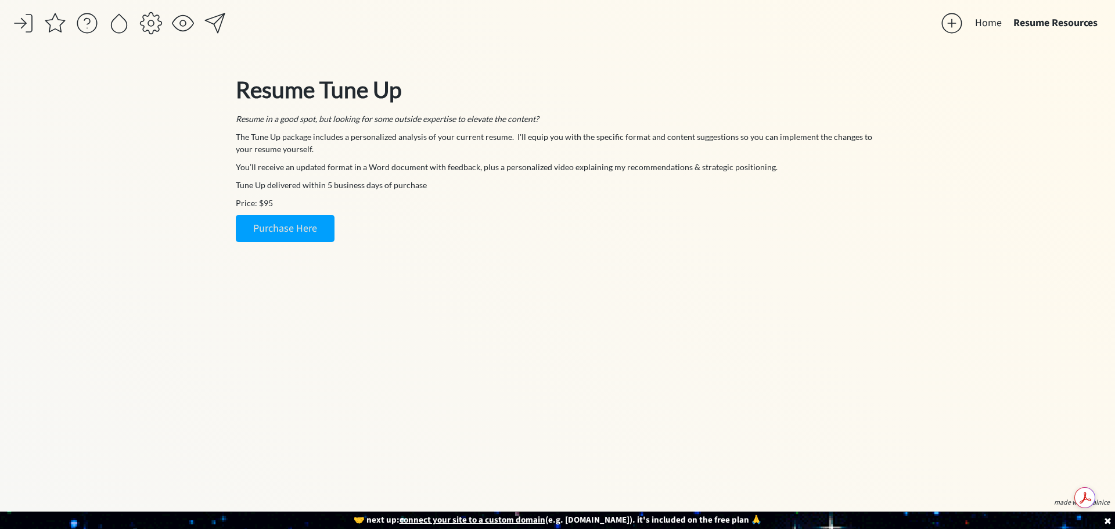
click at [662, 232] on body "saving... Home Resume Resources click to upload a picture The Career Revisory -…" at bounding box center [557, 264] width 1115 height 529
click at [511, 283] on div "click to upload a picture The Career Revisory - Your Career Collaborator I'm Ha…" at bounding box center [557, 280] width 655 height 427
click at [450, 203] on p "Price: $95" at bounding box center [558, 203] width 644 height 12
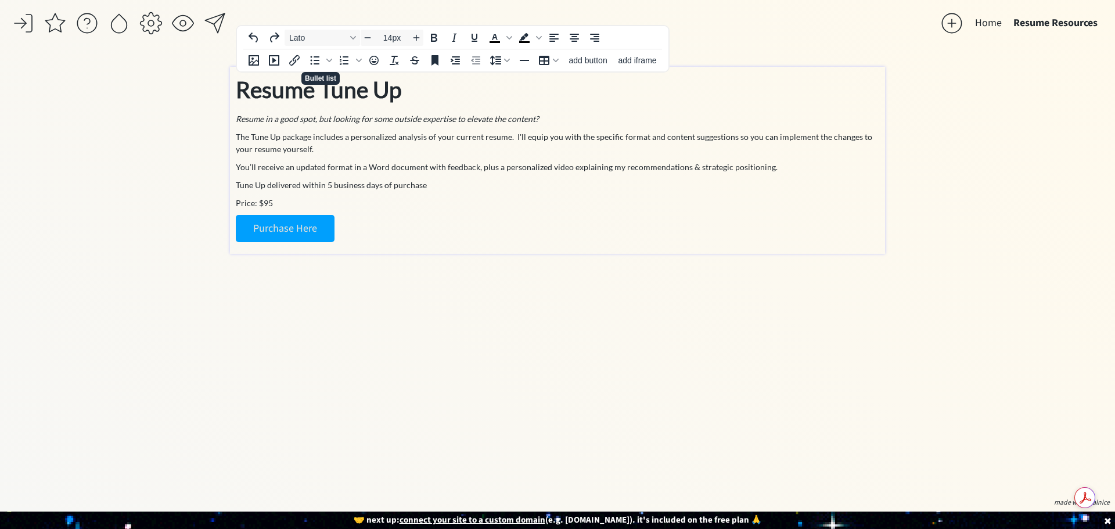
drag, startPoint x: 296, startPoint y: 187, endPoint x: 292, endPoint y: 200, distance: 13.4
click at [296, 188] on p "Tune Up delivered within 5 business days of purchase" at bounding box center [558, 185] width 644 height 12
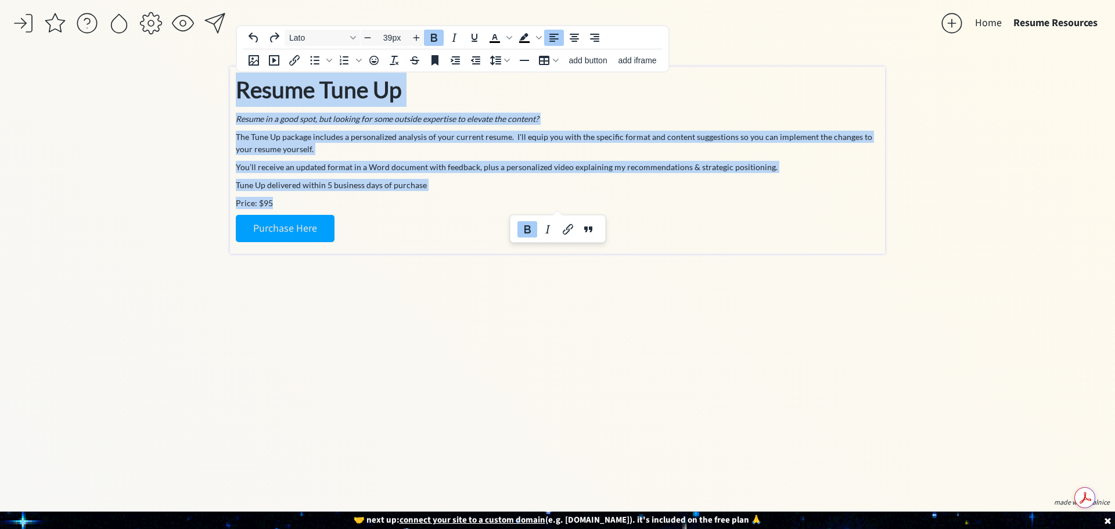
drag, startPoint x: 291, startPoint y: 200, endPoint x: 235, endPoint y: 95, distance: 119.3
click at [235, 95] on div "Resume Tune Up Resume in a good spot, but looking for some outside expertise to…" at bounding box center [557, 160] width 655 height 187
copy div "Resume Tune Up Resume in a good spot, but looking for some outside expertise to…"
click at [522, 222] on icon "Bold" at bounding box center [527, 229] width 14 height 14
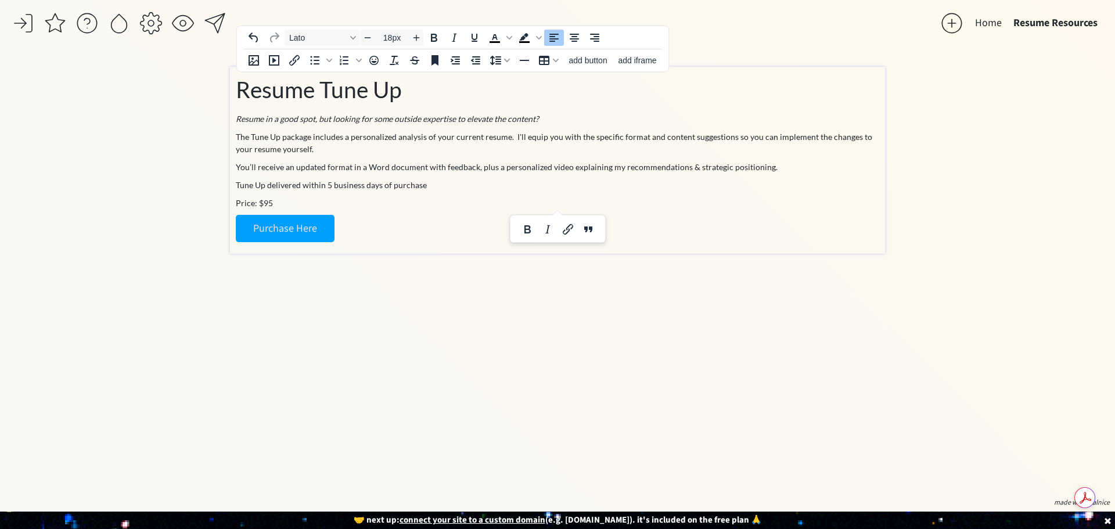
click at [385, 231] on p "Purchase Here" at bounding box center [558, 228] width 644 height 27
click at [382, 241] on p "Purchase Here" at bounding box center [558, 228] width 644 height 27
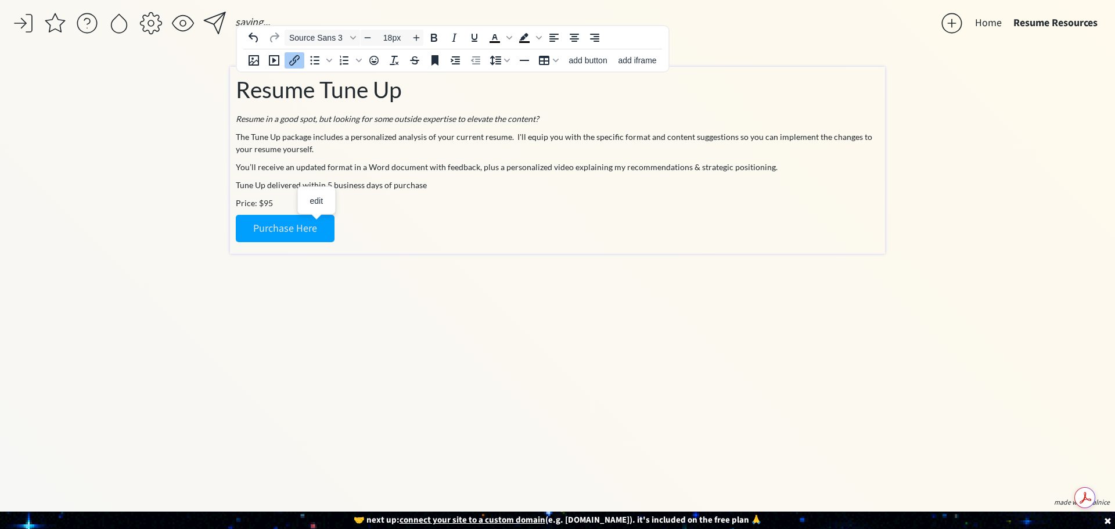
click at [394, 251] on div "Resume Tune Up Resume in a good spot, but looking for some outside expertise to…" at bounding box center [557, 160] width 655 height 187
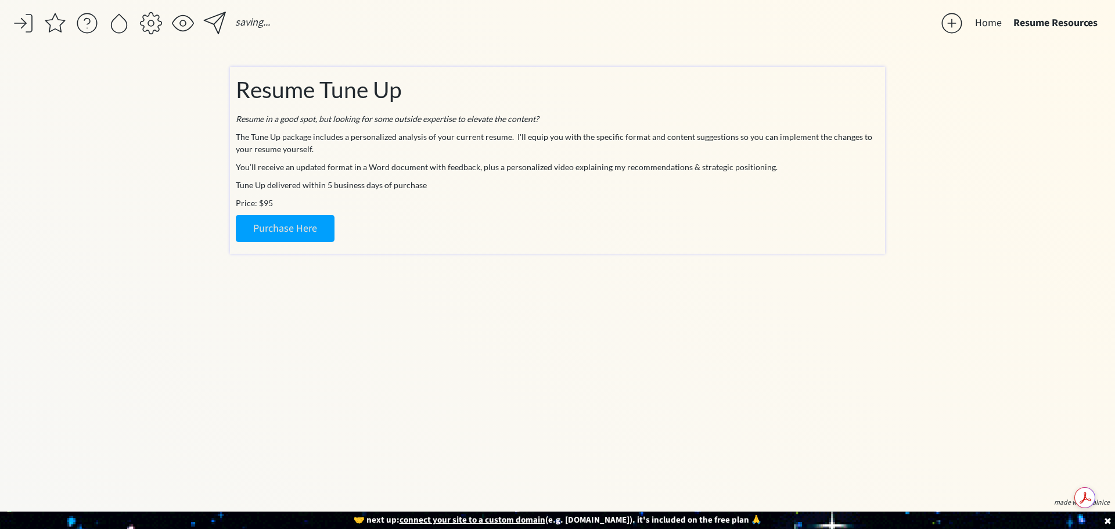
click at [385, 225] on p "Purchase Here" at bounding box center [558, 228] width 644 height 27
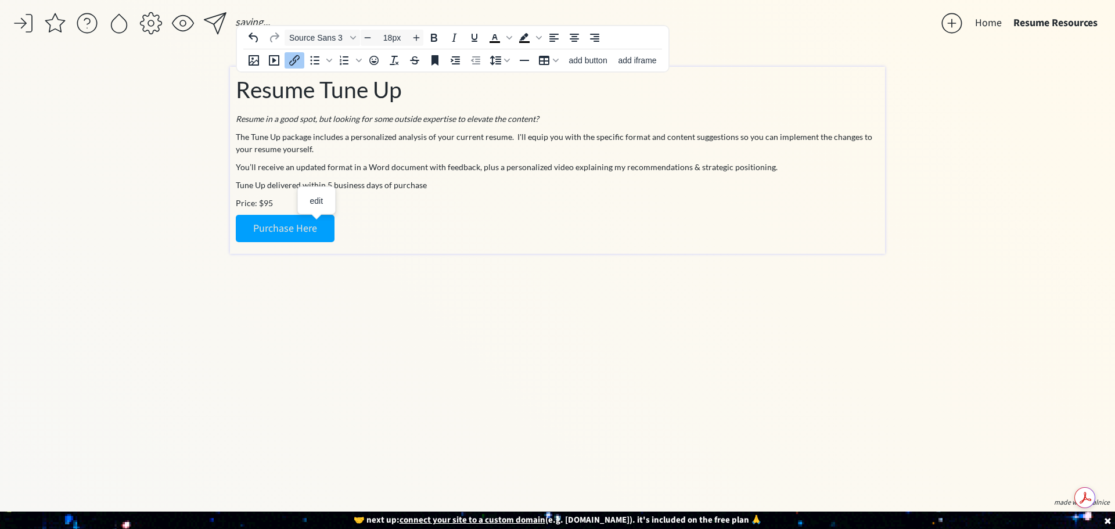
click at [381, 256] on div "click to upload a picture The Career Revisory - Your Career Collaborator I'm Ha…" at bounding box center [557, 280] width 655 height 427
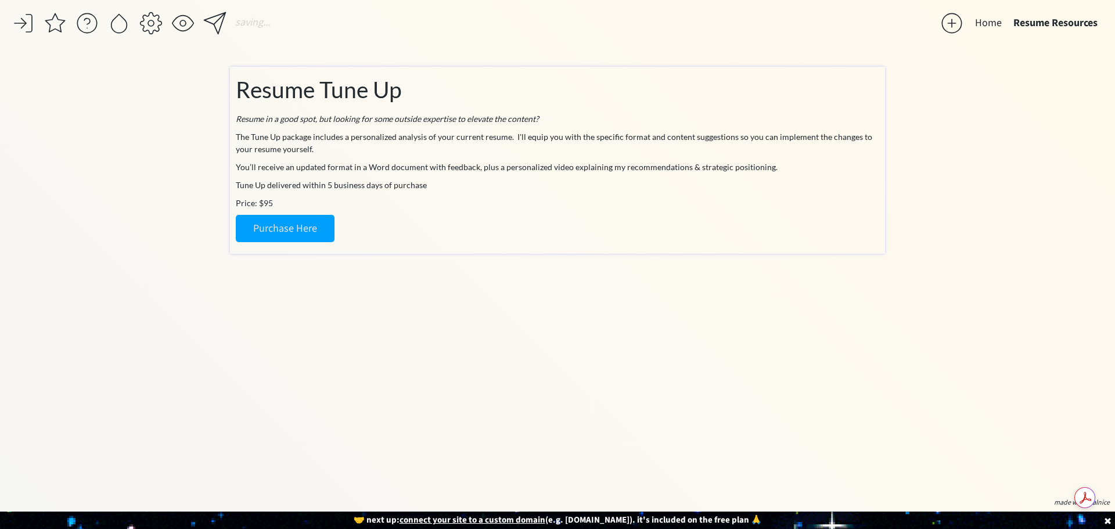
click at [445, 250] on div "Resume Tune Up Resume in a good spot, but looking for some outside expertise to…" at bounding box center [557, 160] width 655 height 187
click at [871, 246] on div "Resume Tune Up Resume in a good spot, but looking for some outside expertise to…" at bounding box center [558, 160] width 644 height 175
drag, startPoint x: 871, startPoint y: 246, endPoint x: 872, endPoint y: 279, distance: 32.6
click at [875, 270] on div "click to upload a picture The Career Revisory - Your Career Collaborator I'm Ha…" at bounding box center [557, 280] width 655 height 427
click at [829, 322] on div "click to upload a picture The Career Revisory - Your Career Collaborator I'm Ha…" at bounding box center [557, 280] width 655 height 427
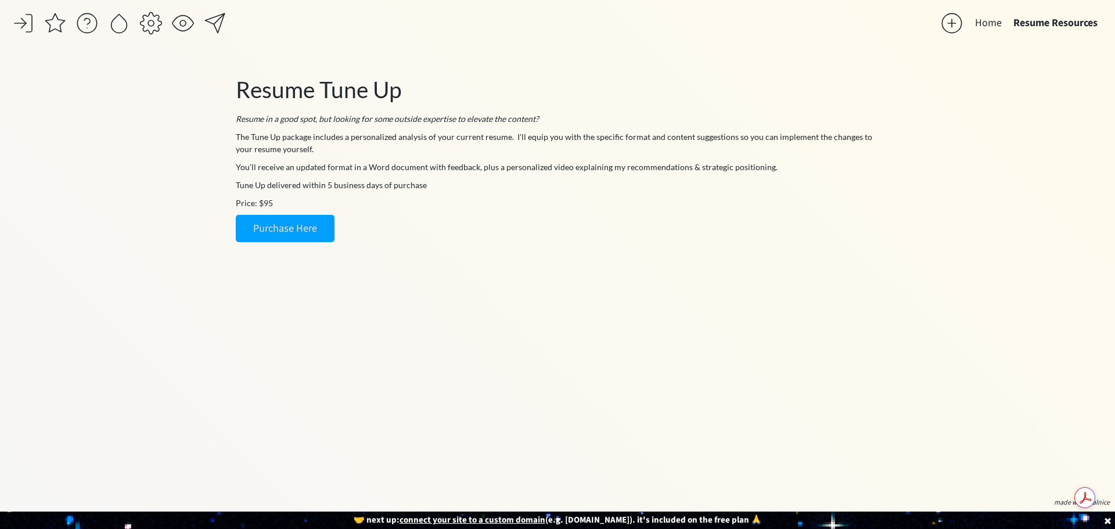
click at [482, 307] on div "click to upload a picture The Career Revisory - Your Career Collaborator I'm Ha…" at bounding box center [557, 280] width 655 height 427
click at [273, 201] on p "Price: $95" at bounding box center [558, 203] width 644 height 12
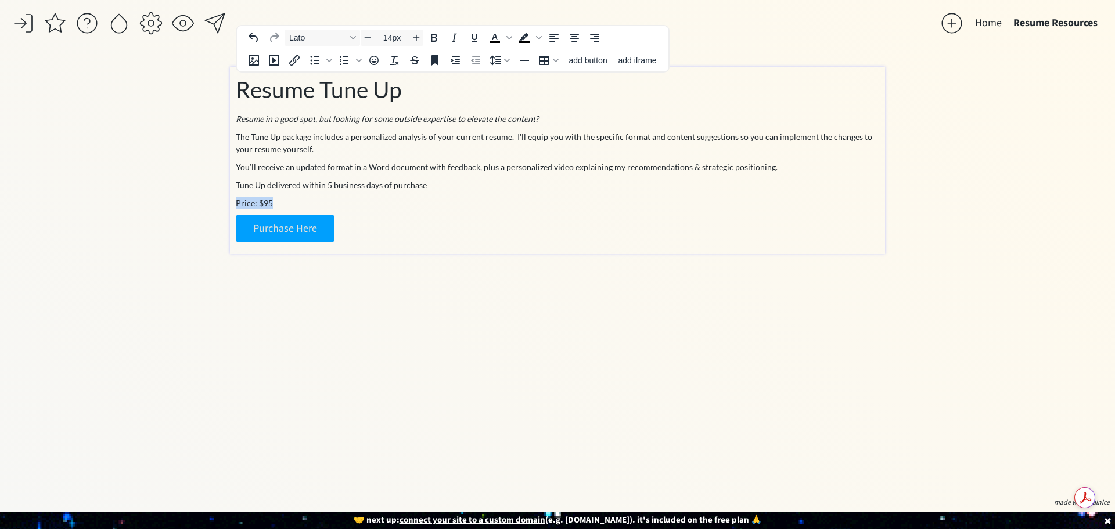
drag, startPoint x: 273, startPoint y: 202, endPoint x: 232, endPoint y: 209, distance: 41.7
click at [232, 209] on div "Resume Tune Up Resume in a good spot, but looking for some outside expertise to…" at bounding box center [557, 160] width 655 height 187
click at [412, 39] on icon "Increase font size" at bounding box center [416, 37] width 9 height 9
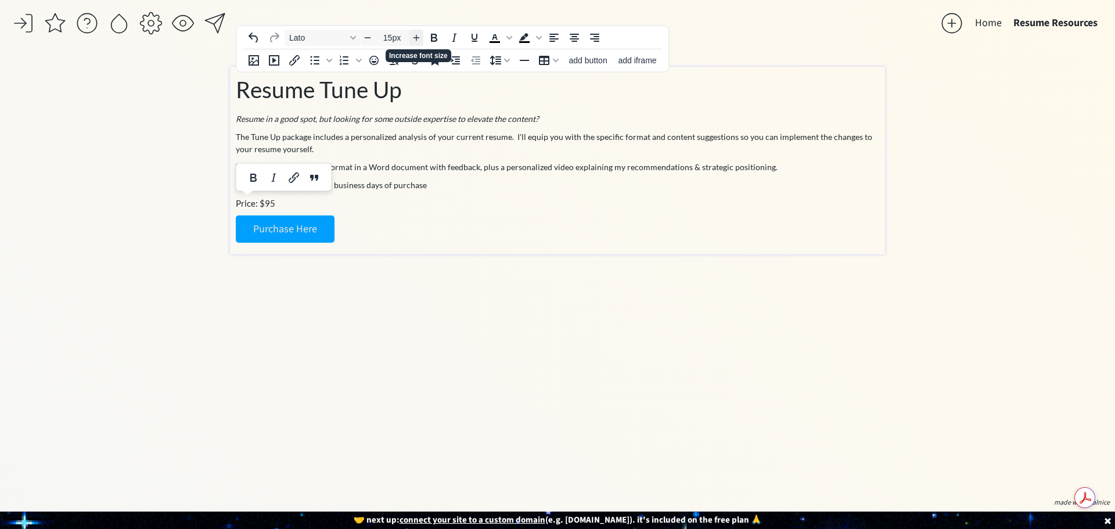
click at [413, 39] on icon "Increase font size" at bounding box center [416, 37] width 9 height 9
type input "17px"
click at [437, 38] on icon "Bold" at bounding box center [434, 38] width 14 height 14
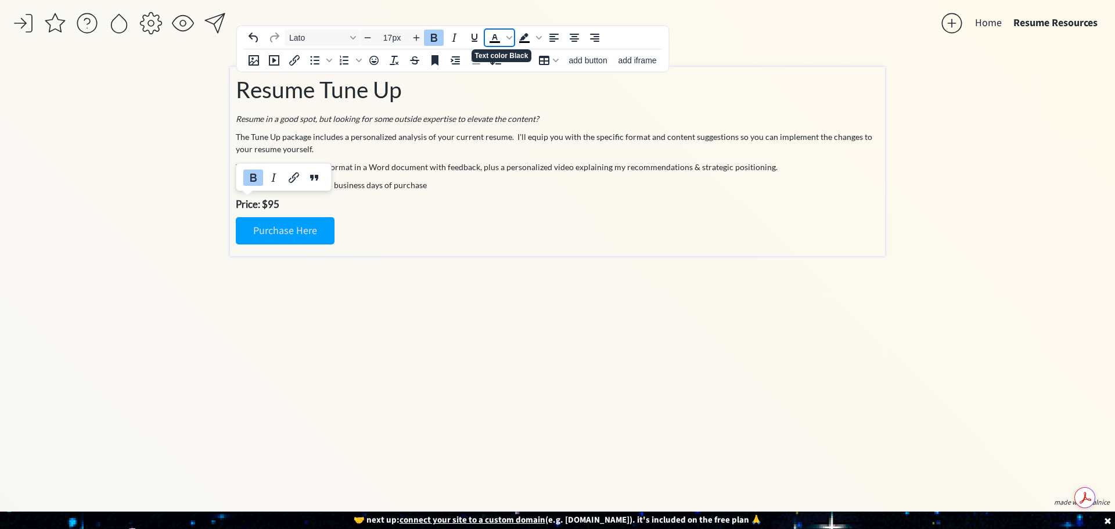
click at [488, 41] on icon "Text color Black" at bounding box center [495, 38] width 14 height 14
click at [498, 34] on icon "Text color Black" at bounding box center [495, 38] width 14 height 14
click at [495, 38] on icon "Text color Black" at bounding box center [494, 37] width 5 height 6
click at [508, 37] on icon "Text color Black" at bounding box center [509, 38] width 6 height 6
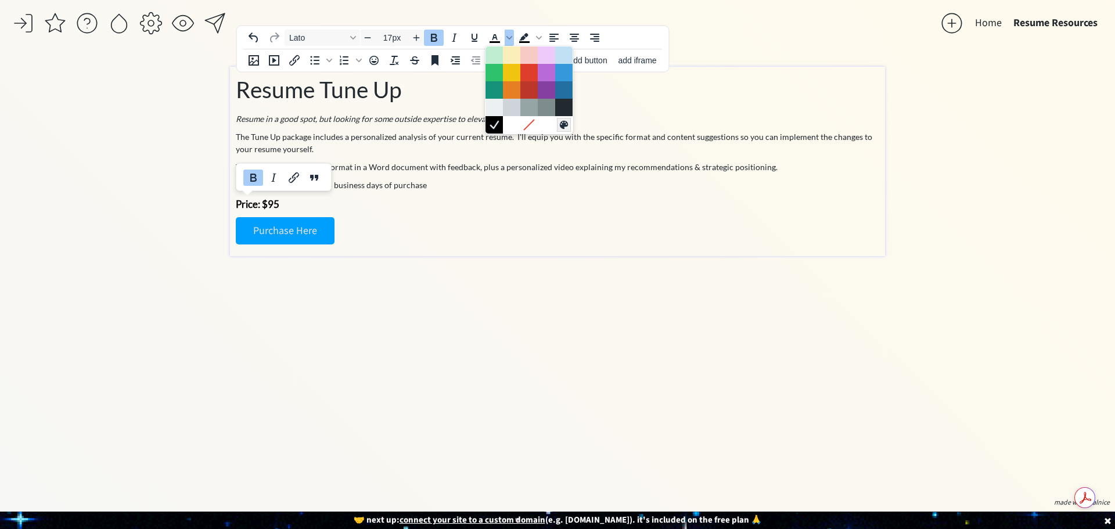
click at [562, 126] on icon "Custom color" at bounding box center [564, 125] width 8 height 8
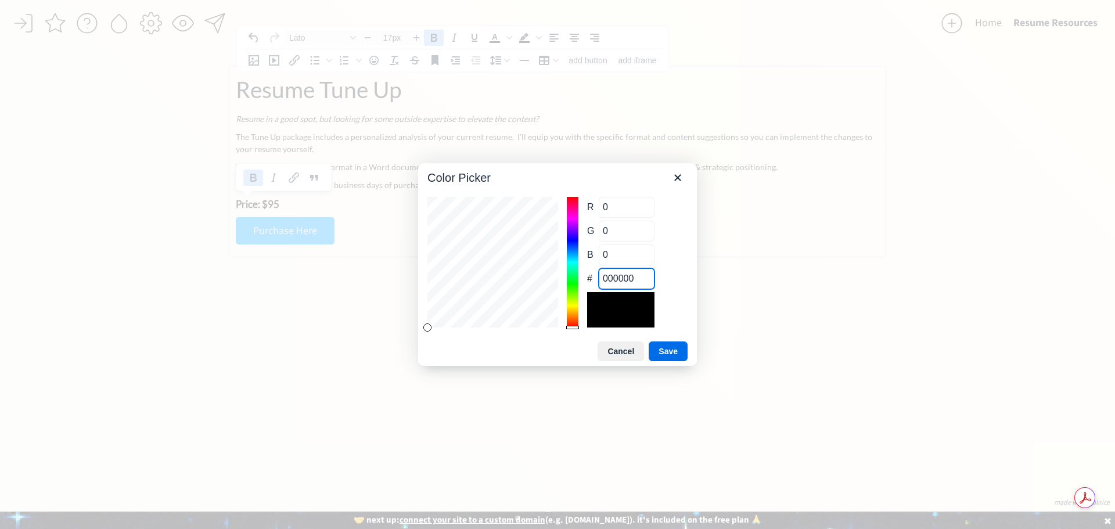
drag, startPoint x: 643, startPoint y: 276, endPoint x: 593, endPoint y: 279, distance: 50.0
click at [593, 279] on div "# 000000" at bounding box center [620, 278] width 67 height 21
click at [645, 278] on input "000000" at bounding box center [627, 278] width 56 height 21
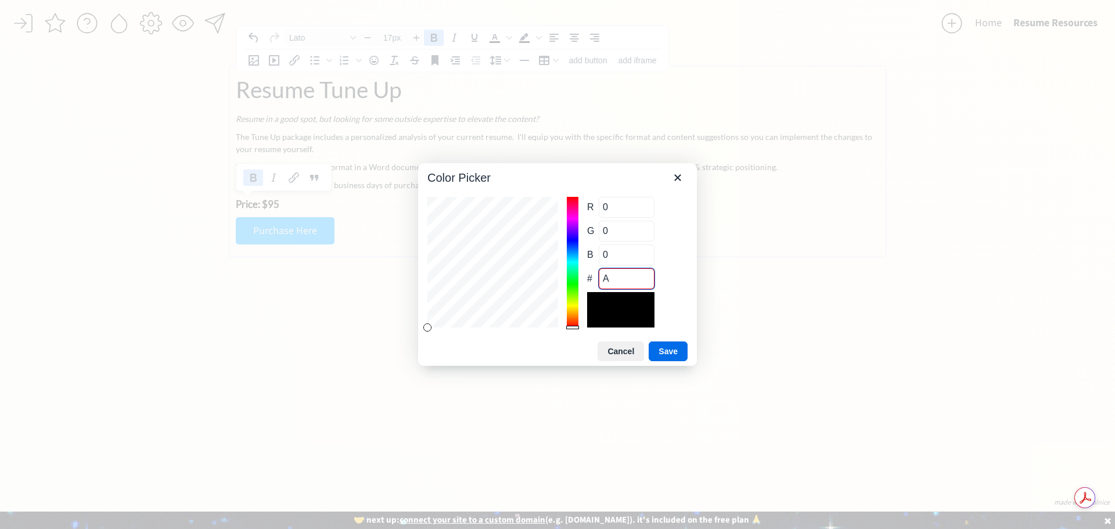
type input "A3"
type input "170"
type input "51"
type input "A30B3"
type input "163"
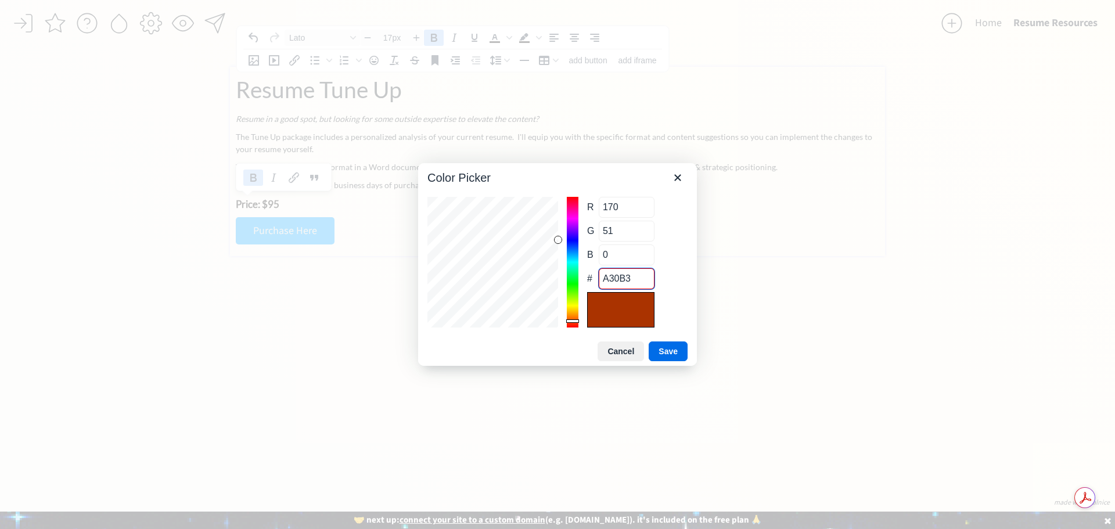
type input "11"
type input "55"
type input "A30B37"
click at [673, 350] on button "Save" at bounding box center [668, 352] width 39 height 20
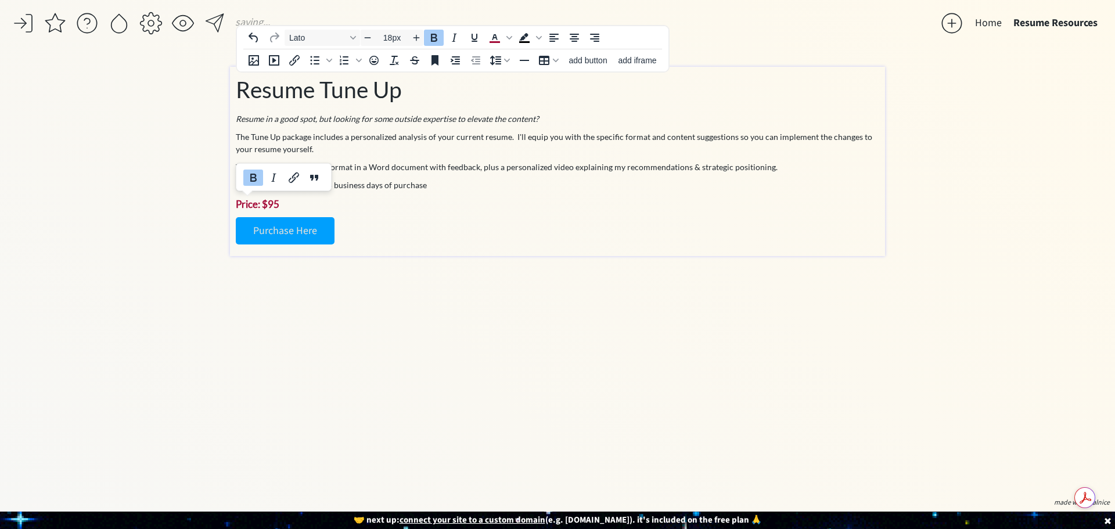
click at [491, 221] on p "Purchase Here" at bounding box center [558, 230] width 644 height 27
click at [408, 91] on p "Resume Tune Up" at bounding box center [558, 90] width 644 height 34
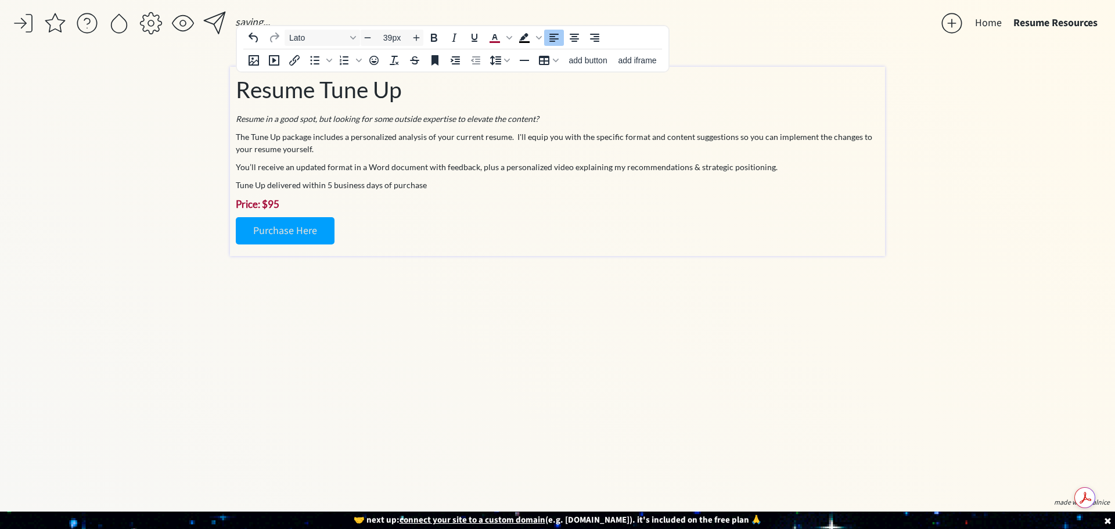
click at [394, 82] on span "Resume Tune Up" at bounding box center [319, 89] width 166 height 27
click at [396, 82] on span "Resume Tune Up" at bounding box center [319, 89] width 166 height 27
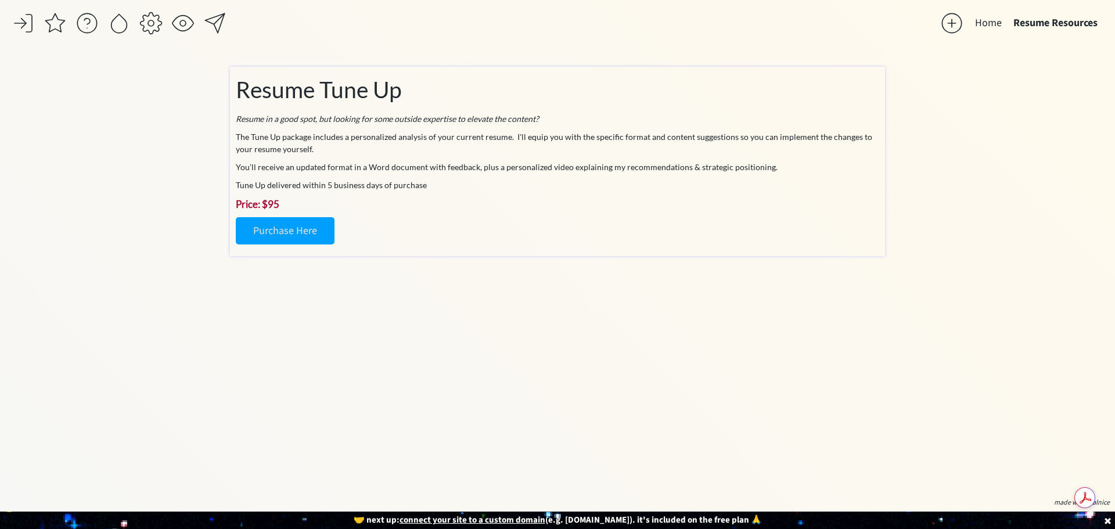
click at [519, 312] on div "click to upload a picture The Career Revisory - Your Career Collaborator I'm Ha…" at bounding box center [557, 280] width 655 height 427
click at [952, 25] on div at bounding box center [951, 23] width 23 height 23
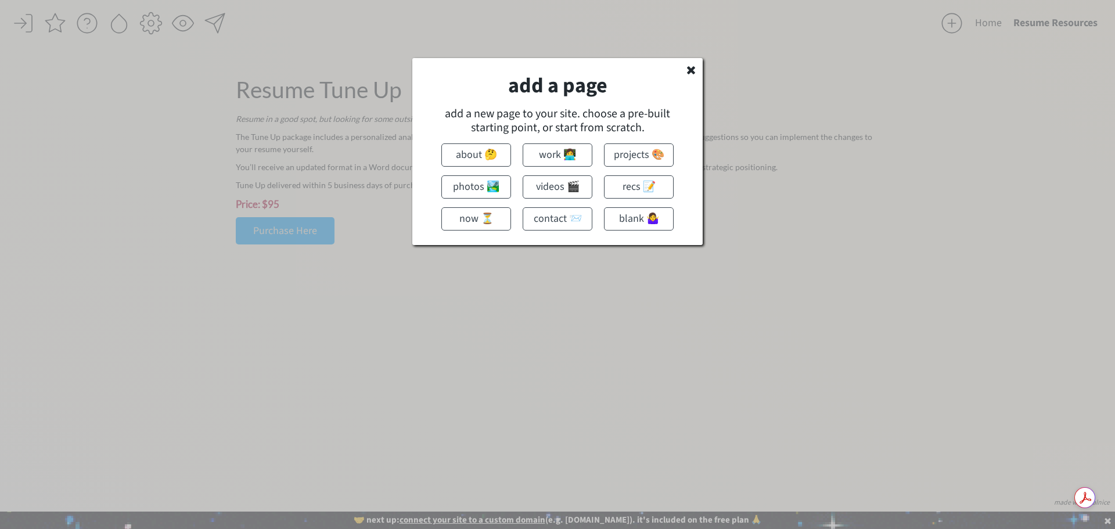
click at [691, 71] on use at bounding box center [691, 70] width 8 height 8
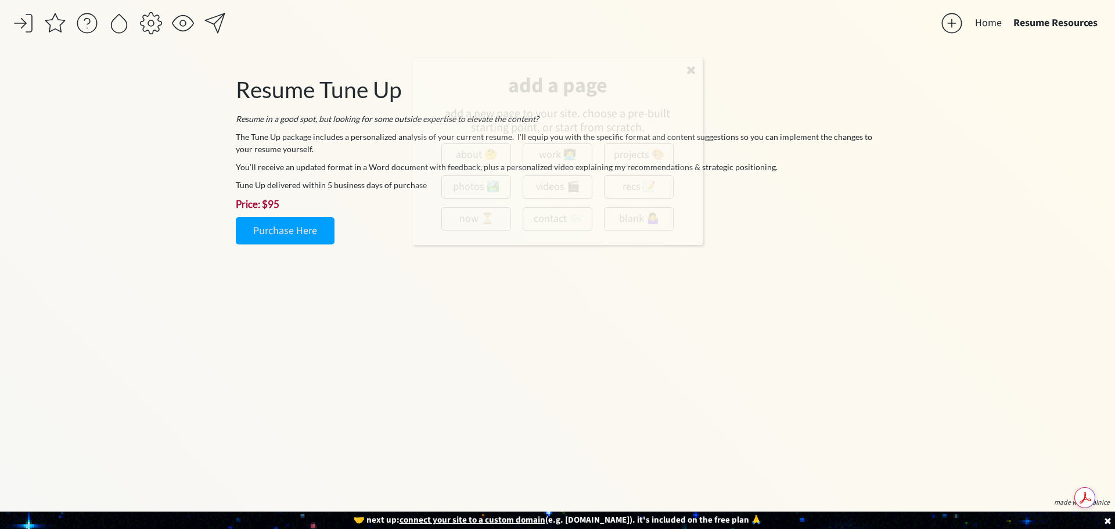
click at [752, 221] on p "Purchase Here" at bounding box center [558, 230] width 644 height 27
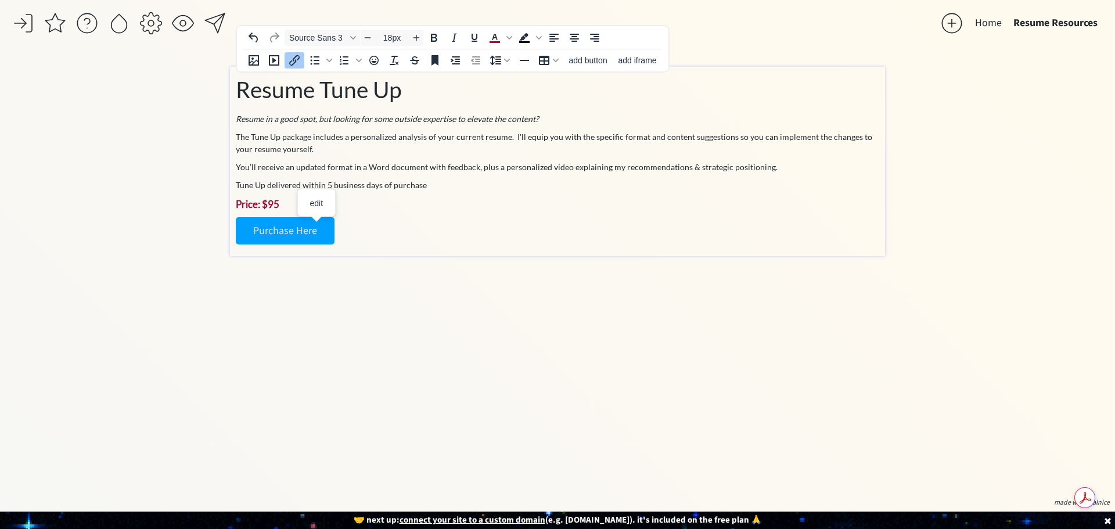
click at [430, 218] on p "Purchase Here" at bounding box center [558, 230] width 644 height 27
click at [366, 238] on p "Purchase Here" at bounding box center [558, 230] width 644 height 27
click at [351, 250] on div "Resume Tune Up Resume in a good spot, but looking for some outside expertise to…" at bounding box center [557, 161] width 655 height 189
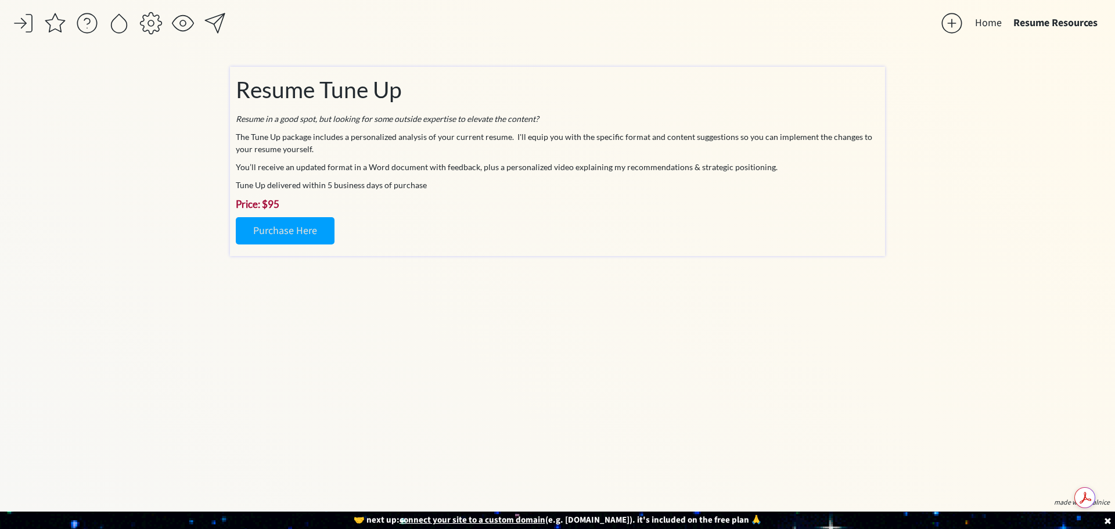
click at [332, 230] on p "Purchase Here" at bounding box center [558, 230] width 644 height 27
click at [330, 231] on link "Purchase Here" at bounding box center [285, 230] width 99 height 27
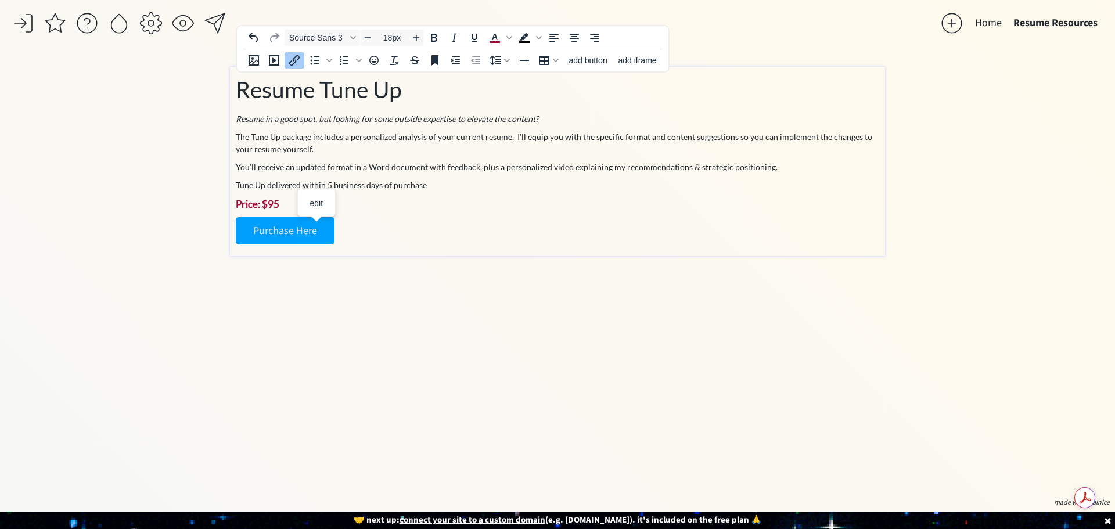
type input "14px"
click at [402, 312] on p at bounding box center [558, 310] width 644 height 12
click at [379, 299] on div "Resume Tune Up Resume in a good spot, but looking for some outside expertise to…" at bounding box center [558, 204] width 644 height 262
click at [379, 285] on div "Resume Tune Up Resume in a good spot, but looking for some outside expertise to…" at bounding box center [558, 204] width 644 height 262
click at [954, 26] on div at bounding box center [951, 23] width 23 height 23
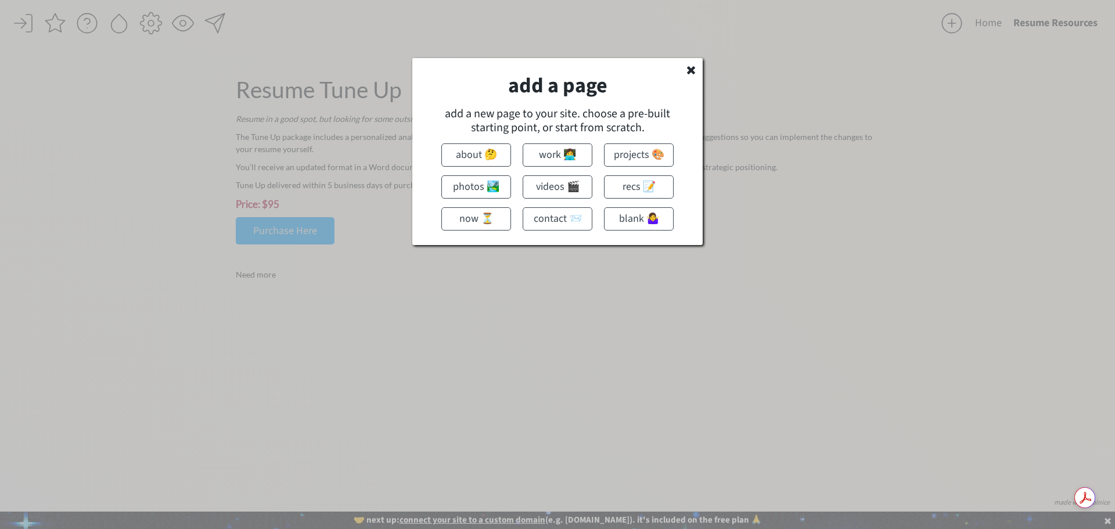
click at [641, 157] on button "projects 🎨" at bounding box center [639, 154] width 70 height 23
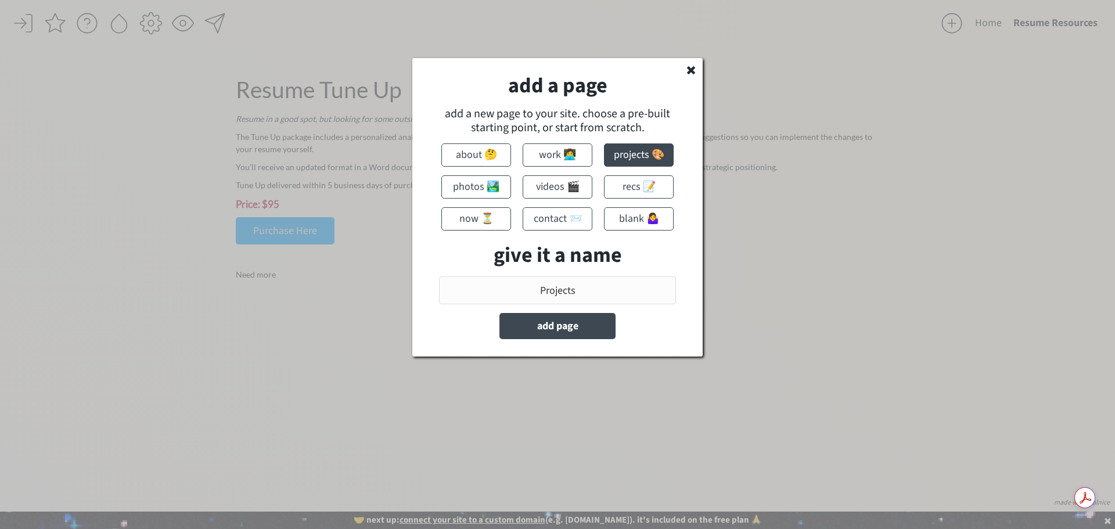
click at [599, 294] on input "input" at bounding box center [557, 290] width 237 height 28
click at [599, 293] on input "input" at bounding box center [557, 290] width 237 height 28
click at [600, 293] on input "input" at bounding box center [557, 290] width 237 height 28
click at [570, 329] on button "add page" at bounding box center [557, 326] width 116 height 26
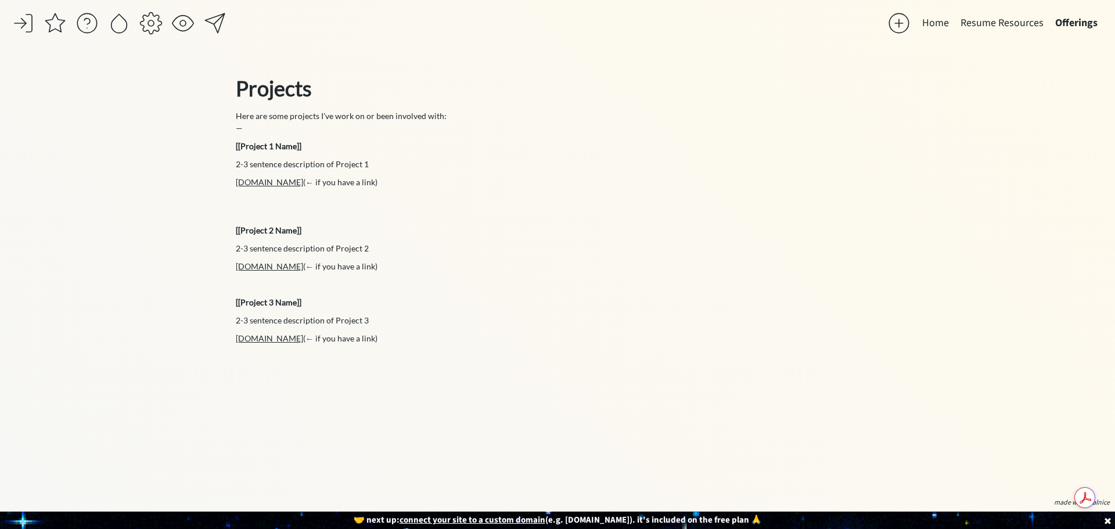
click at [896, 27] on div at bounding box center [898, 23] width 23 height 23
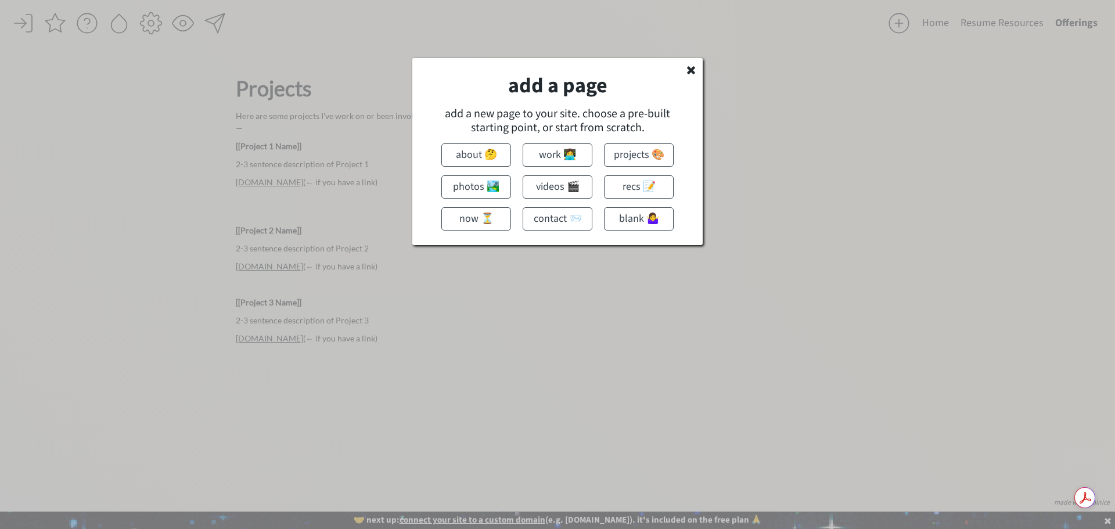
click at [557, 157] on button "work 👩‍💻" at bounding box center [558, 154] width 70 height 23
type input "Work"
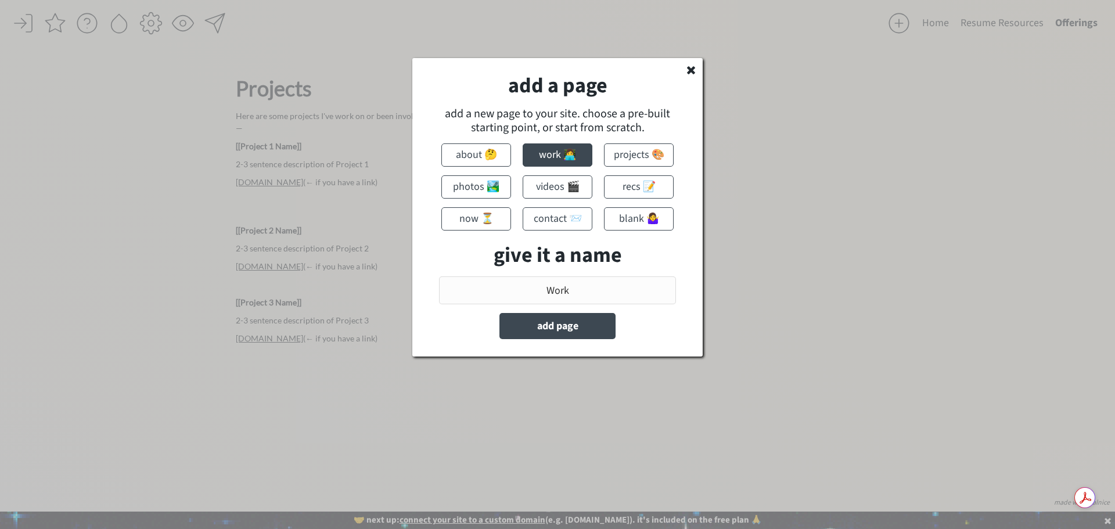
click at [578, 333] on button "add page" at bounding box center [557, 326] width 116 height 26
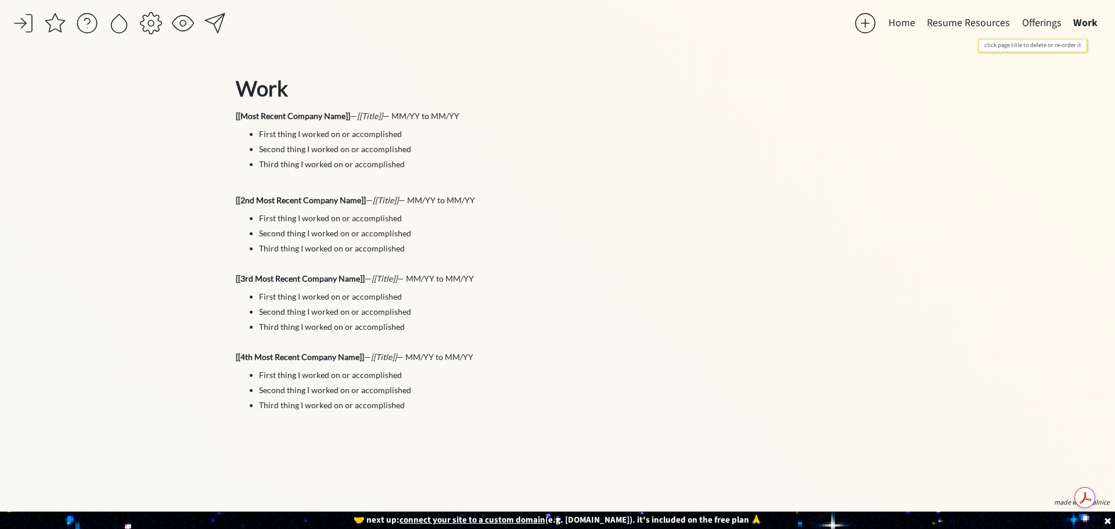
click at [1089, 18] on button "Work" at bounding box center [1086, 23] width 36 height 23
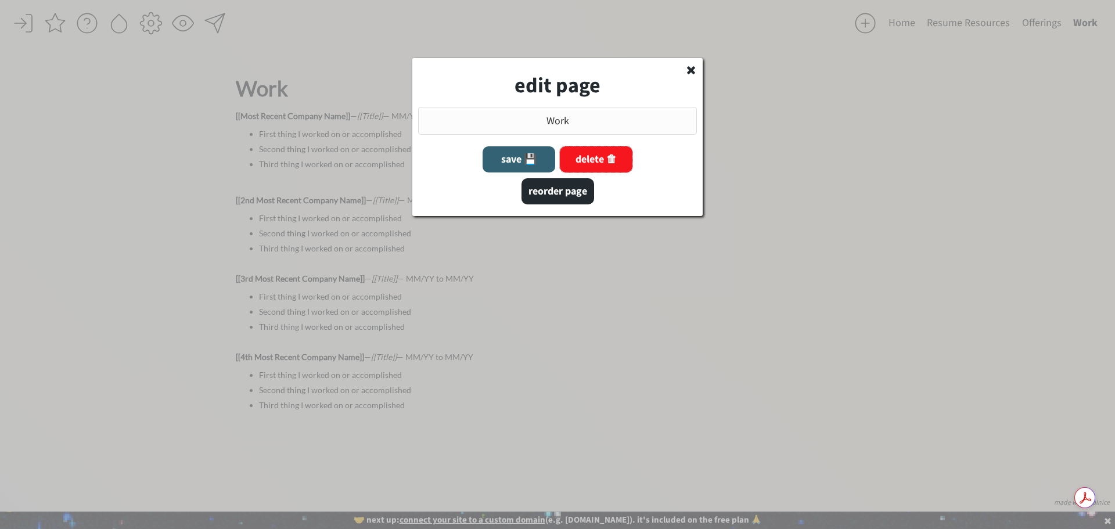
click at [606, 154] on button "delete 🗑" at bounding box center [596, 159] width 73 height 26
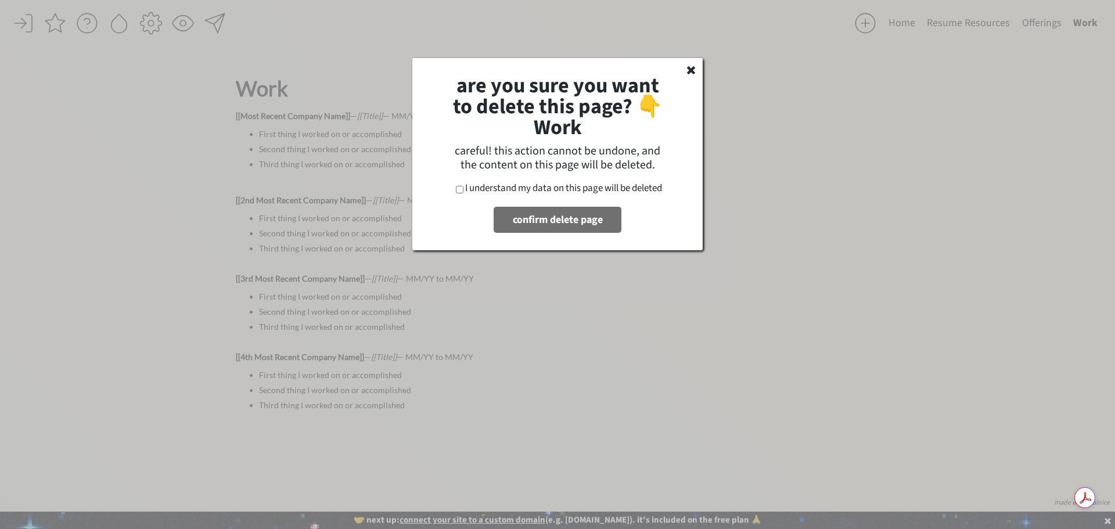
click at [552, 228] on button "confirm delete page" at bounding box center [558, 220] width 128 height 26
click at [581, 229] on button "confirm delete page" at bounding box center [558, 220] width 128 height 26
click at [581, 228] on button "confirm delete page" at bounding box center [558, 220] width 128 height 26
click at [457, 191] on input "I understand my data on this page will be deleted" at bounding box center [460, 190] width 8 height 8
checkbox input "true"
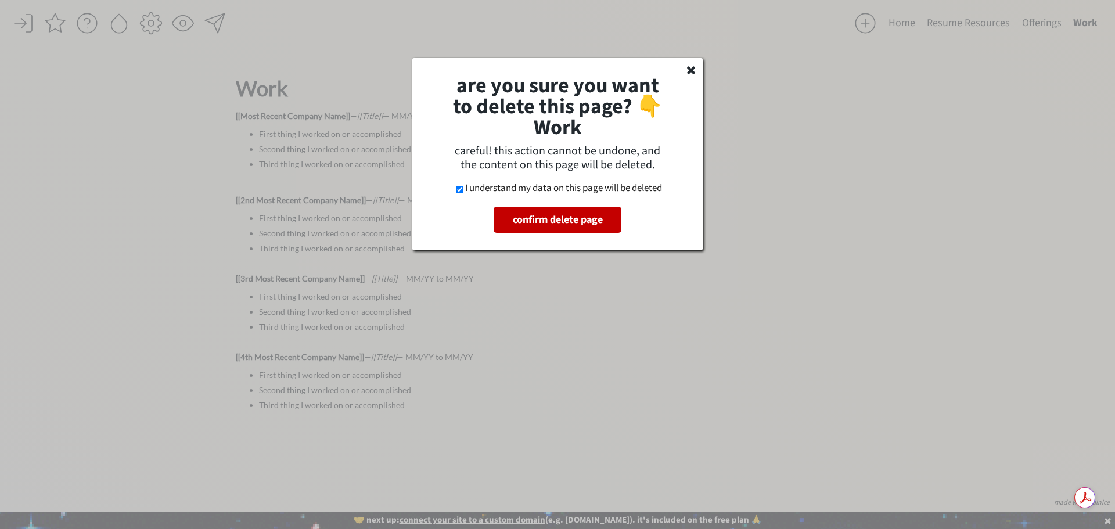
click at [530, 215] on button "confirm delete page" at bounding box center [558, 220] width 128 height 26
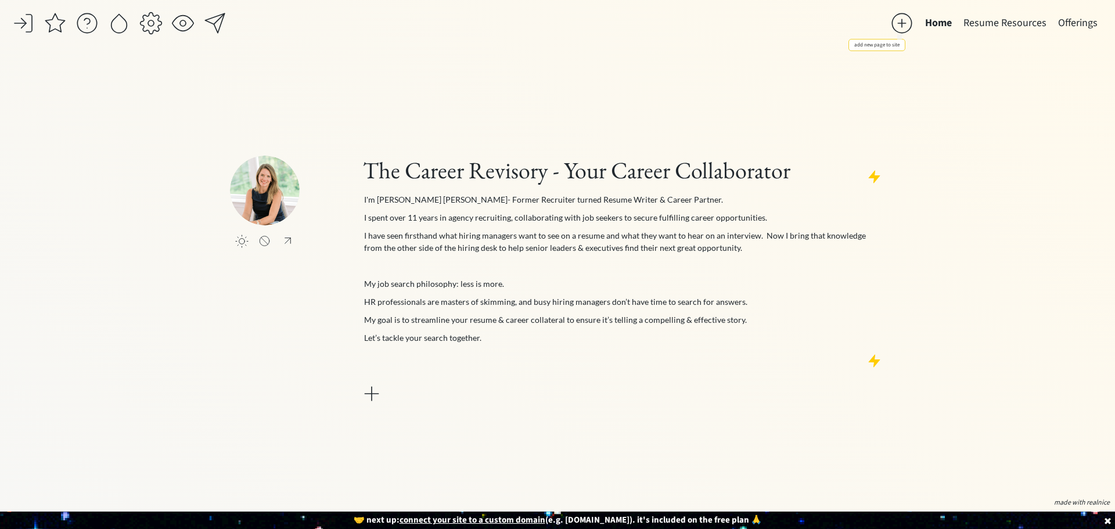
click at [907, 20] on div at bounding box center [901, 23] width 23 height 23
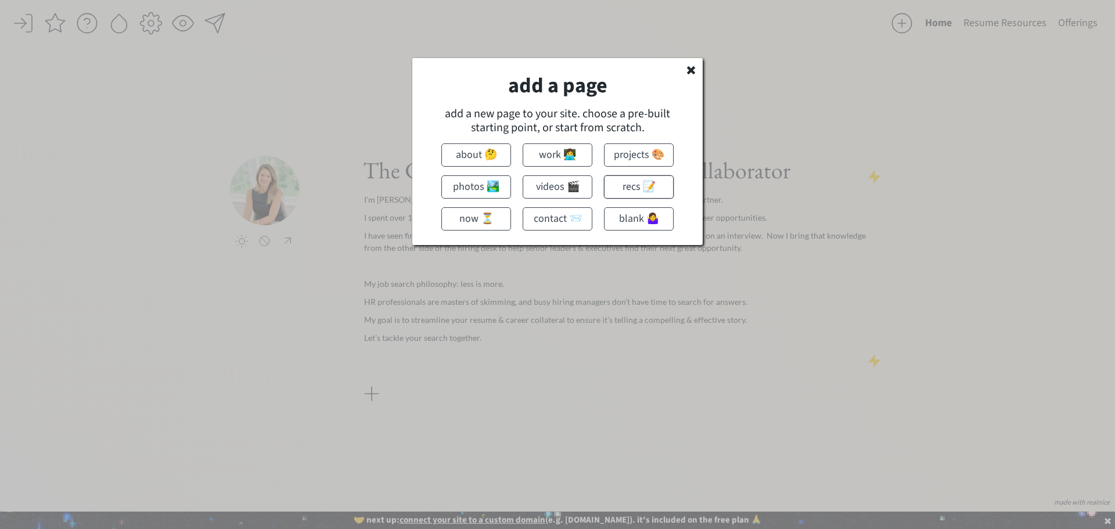
click at [643, 181] on button "recs 📝" at bounding box center [639, 186] width 70 height 23
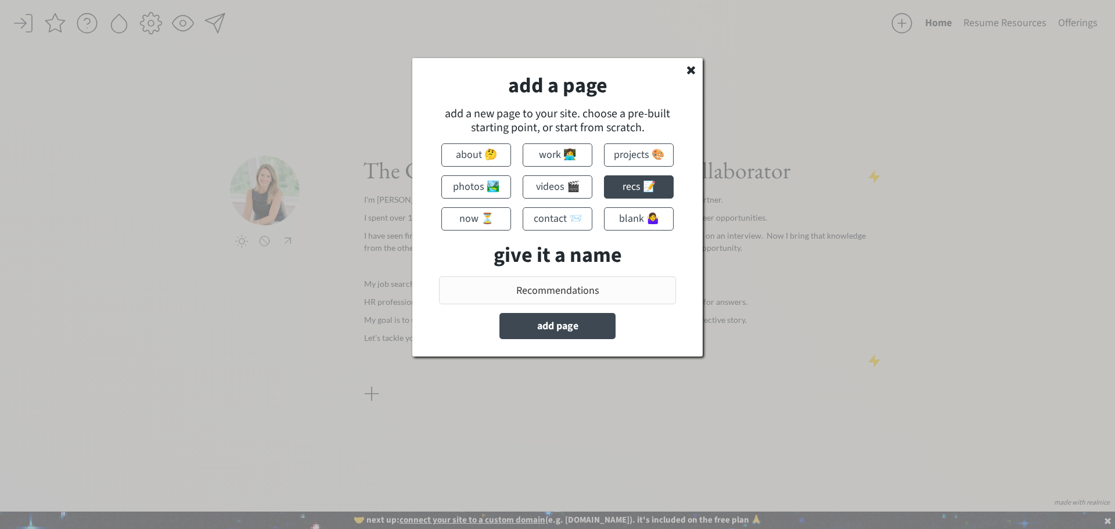
click at [569, 325] on button "add page" at bounding box center [557, 326] width 116 height 26
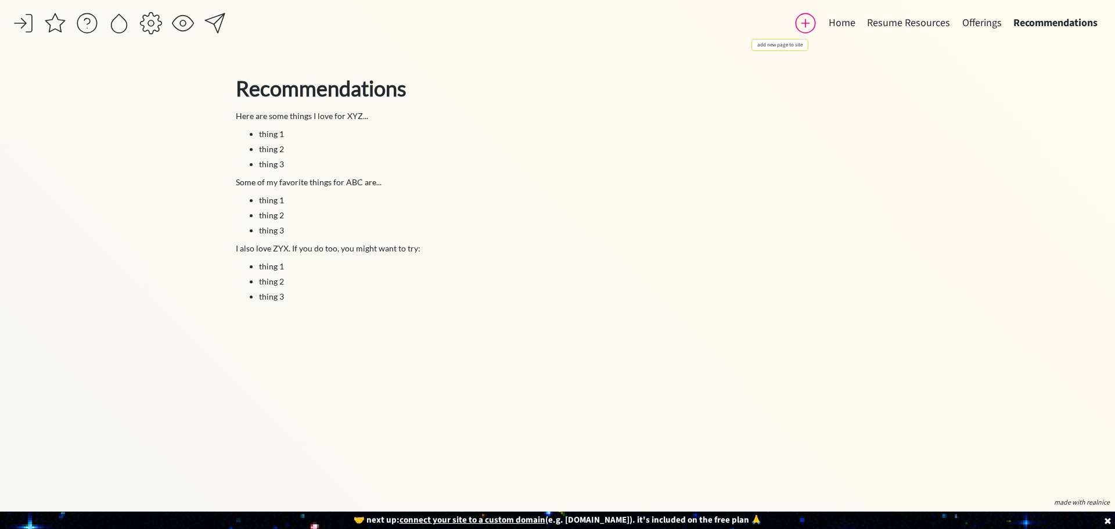
click at [812, 25] on div at bounding box center [805, 23] width 23 height 23
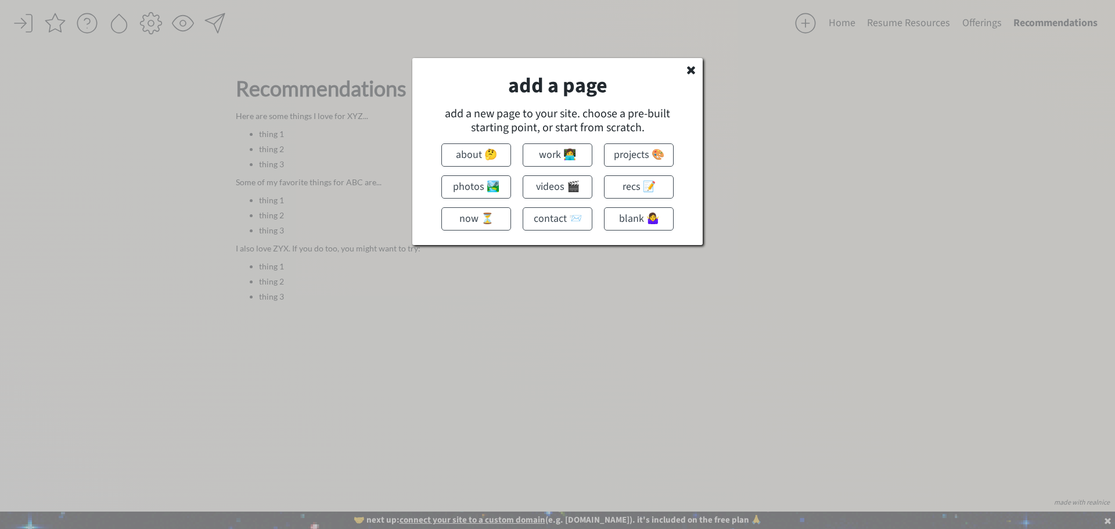
click at [486, 219] on button "now ⏳" at bounding box center [476, 218] width 70 height 23
type input "Now"
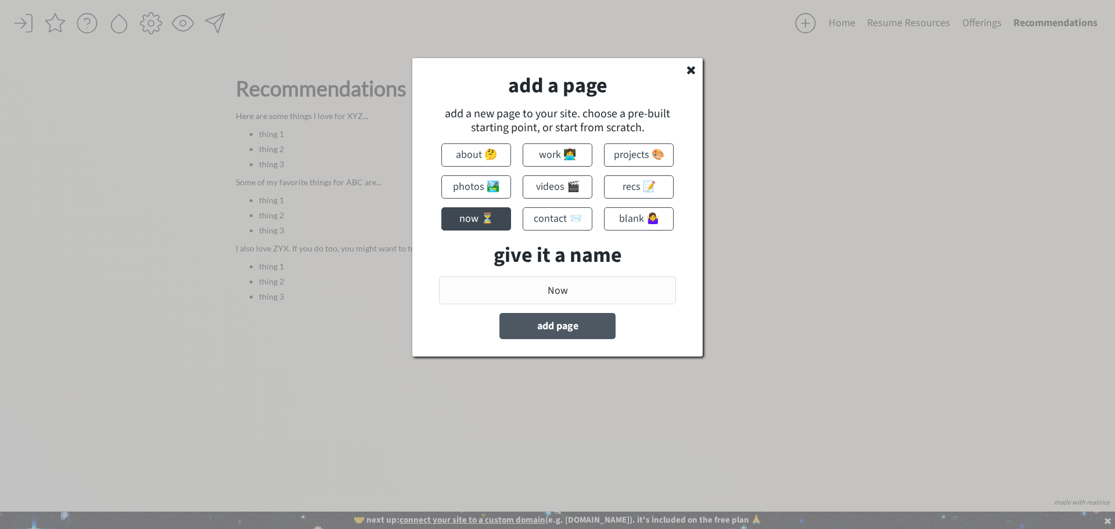
click at [596, 323] on button "add page" at bounding box center [557, 326] width 116 height 26
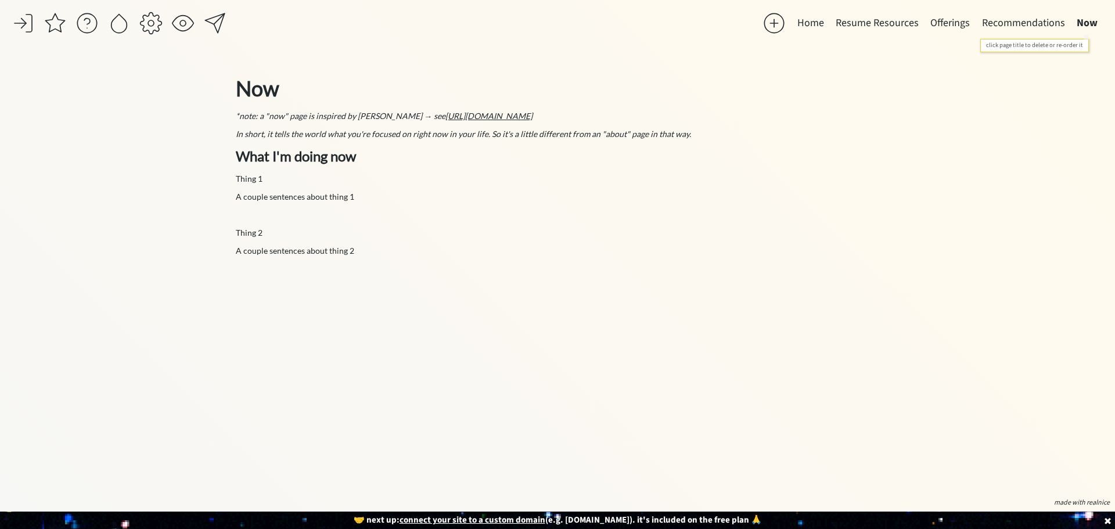
click at [1087, 20] on button "Now" at bounding box center [1087, 23] width 33 height 23
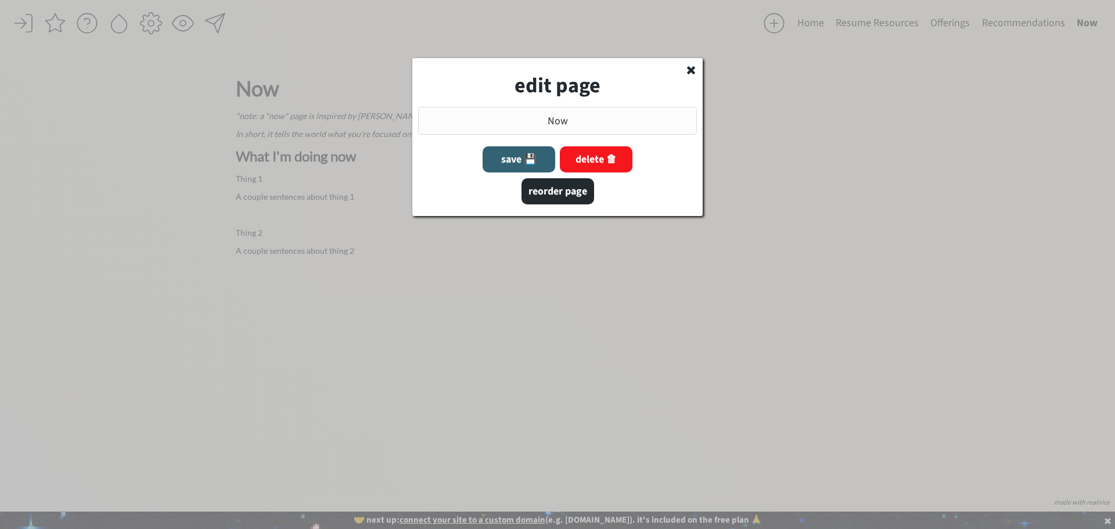
click at [602, 164] on button "delete 🗑" at bounding box center [596, 159] width 73 height 26
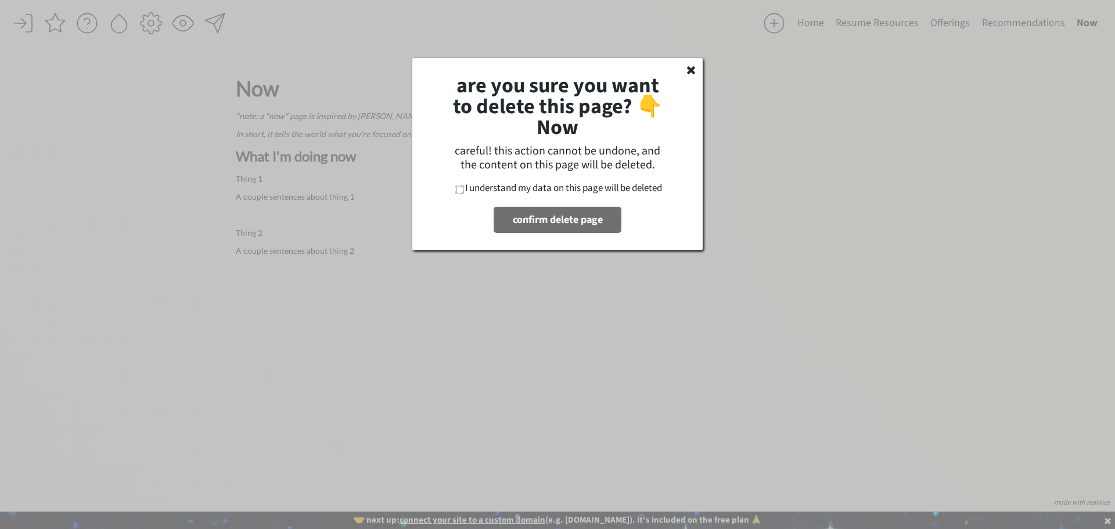
click at [456, 192] on input "I understand my data on this page will be deleted" at bounding box center [460, 190] width 8 height 8
checkbox input "true"
click at [524, 214] on button "confirm delete page" at bounding box center [558, 220] width 128 height 26
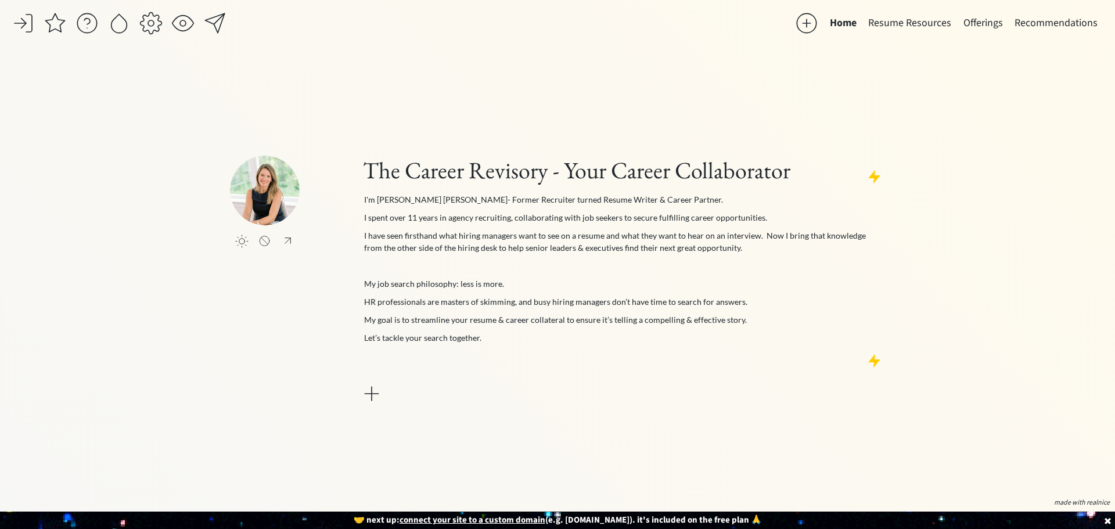
click at [1077, 23] on button "Recommendations" at bounding box center [1056, 23] width 95 height 23
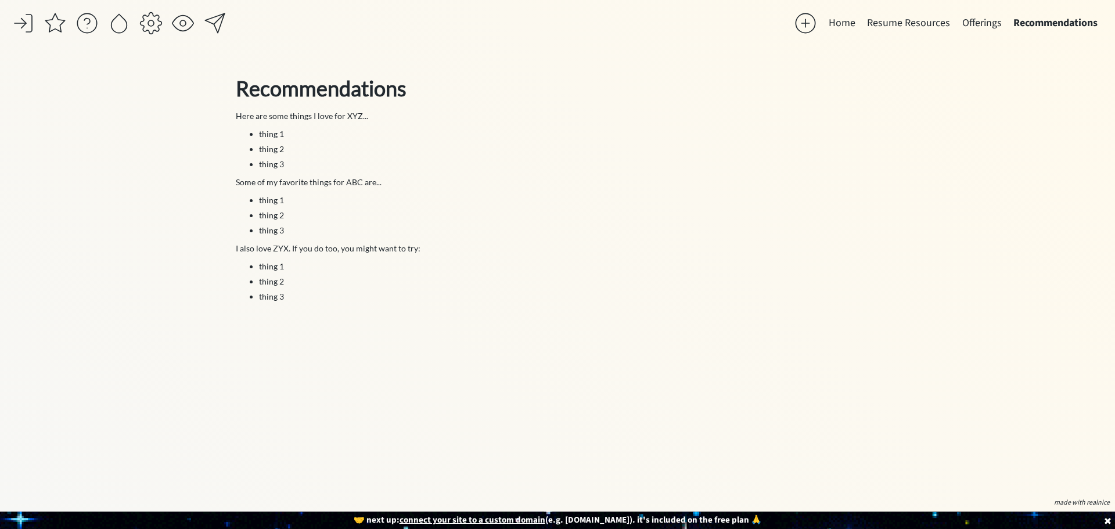
click at [1098, 20] on button "Recommendations" at bounding box center [1056, 23] width 96 height 23
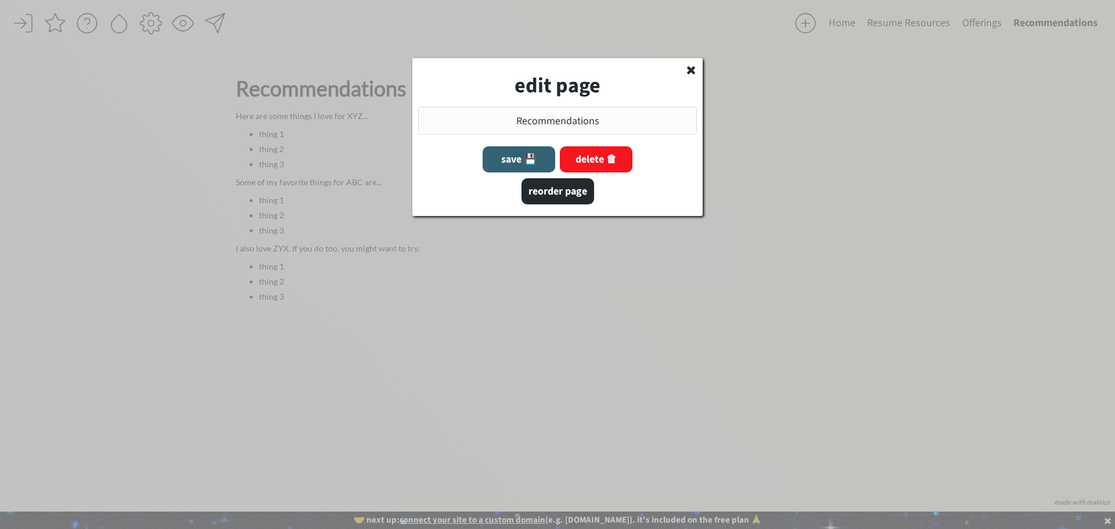
click at [603, 158] on button "delete 🗑" at bounding box center [596, 159] width 73 height 26
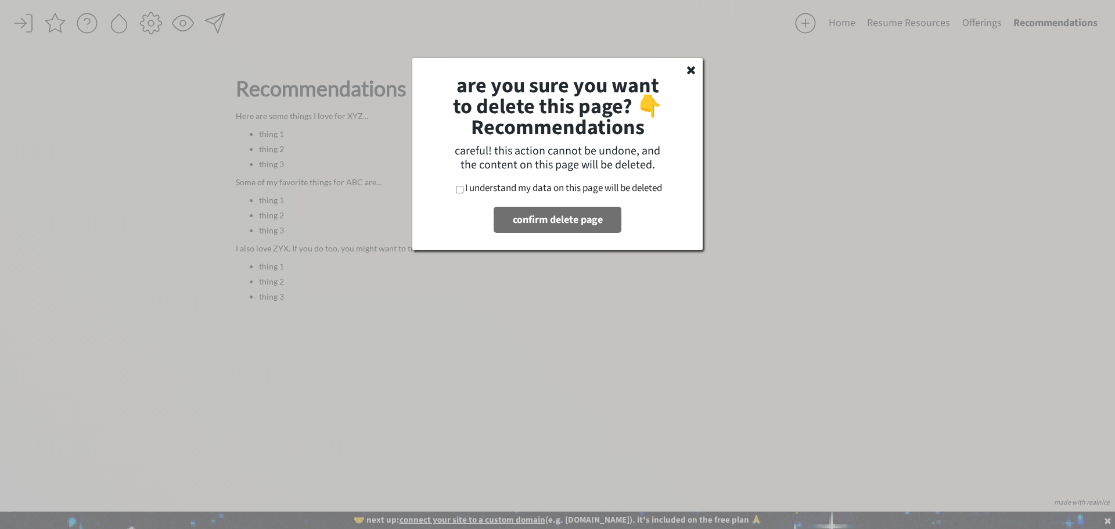
click at [581, 220] on button "confirm delete page" at bounding box center [558, 220] width 128 height 26
click at [458, 191] on input "I understand my data on this page will be deleted" at bounding box center [460, 190] width 8 height 8
checkbox input "true"
click at [530, 215] on button "confirm delete page" at bounding box center [558, 220] width 128 height 26
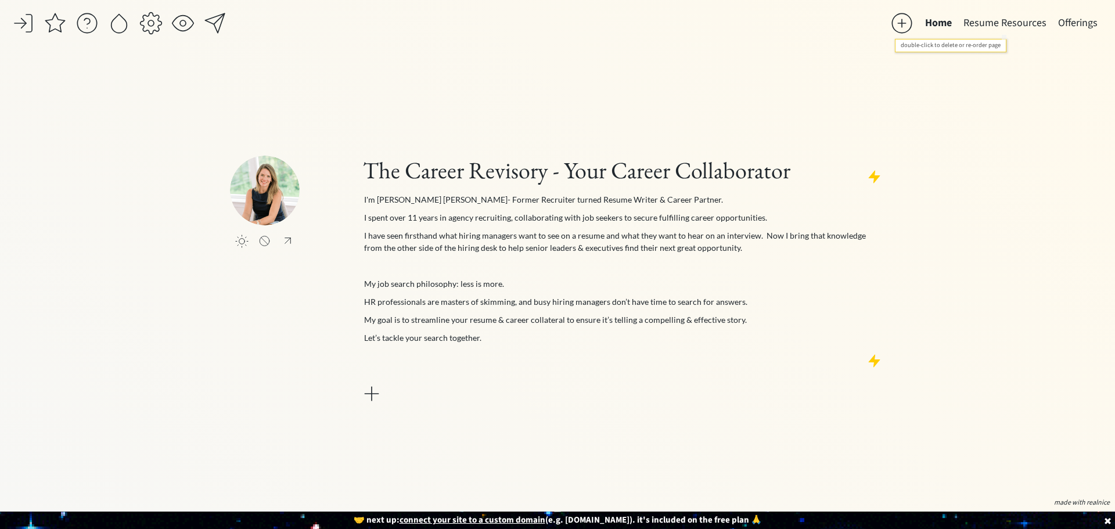
drag, startPoint x: 1004, startPoint y: 21, endPoint x: 1001, endPoint y: 41, distance: 19.4
click at [1004, 22] on button "Resume Resources" at bounding box center [1005, 23] width 95 height 23
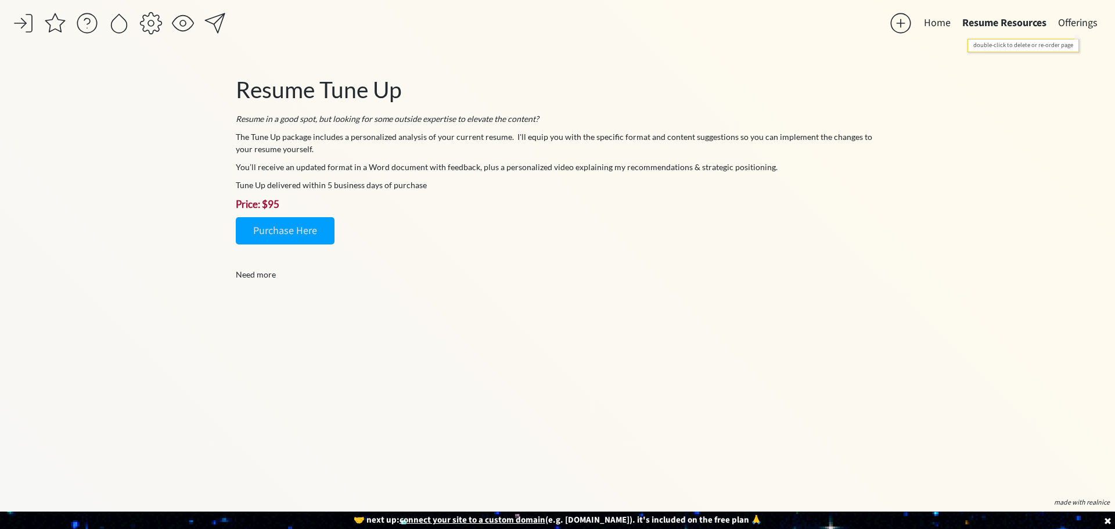
click at [1084, 19] on button "Offerings" at bounding box center [1077, 23] width 51 height 23
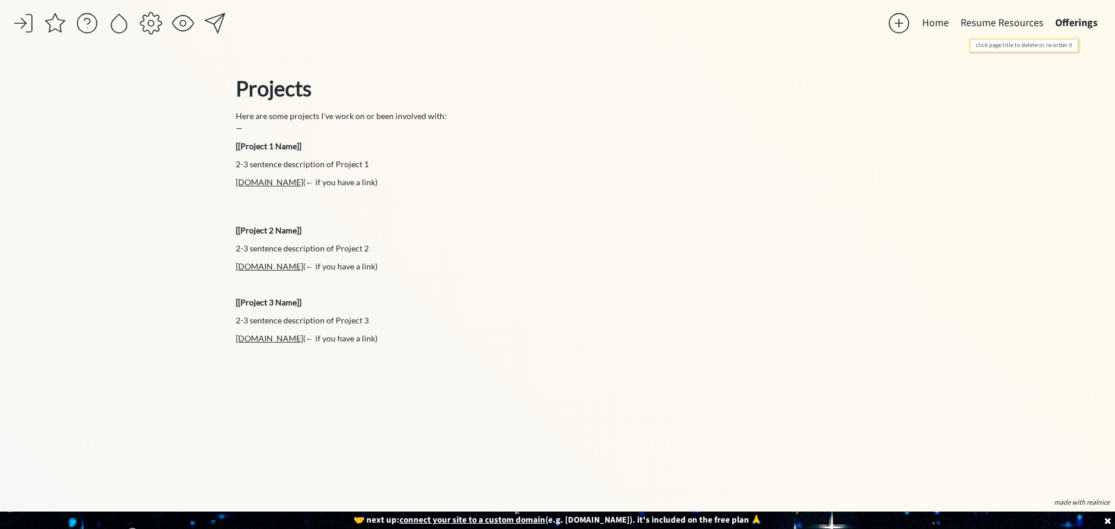
click at [1083, 21] on button "Offerings" at bounding box center [1077, 23] width 54 height 23
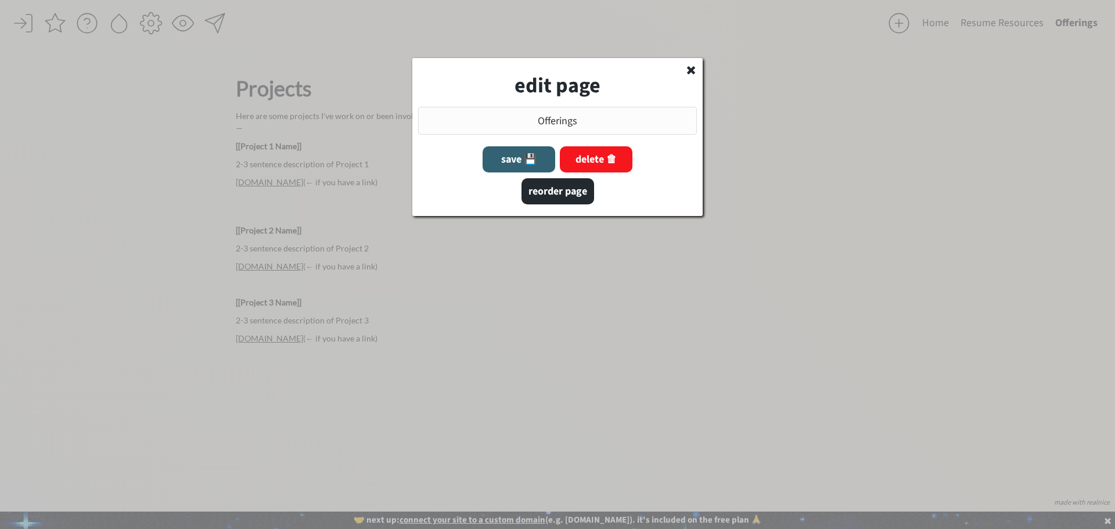
drag, startPoint x: 593, startPoint y: 123, endPoint x: 488, endPoint y: 124, distance: 104.6
click at [490, 125] on input "input" at bounding box center [557, 121] width 279 height 28
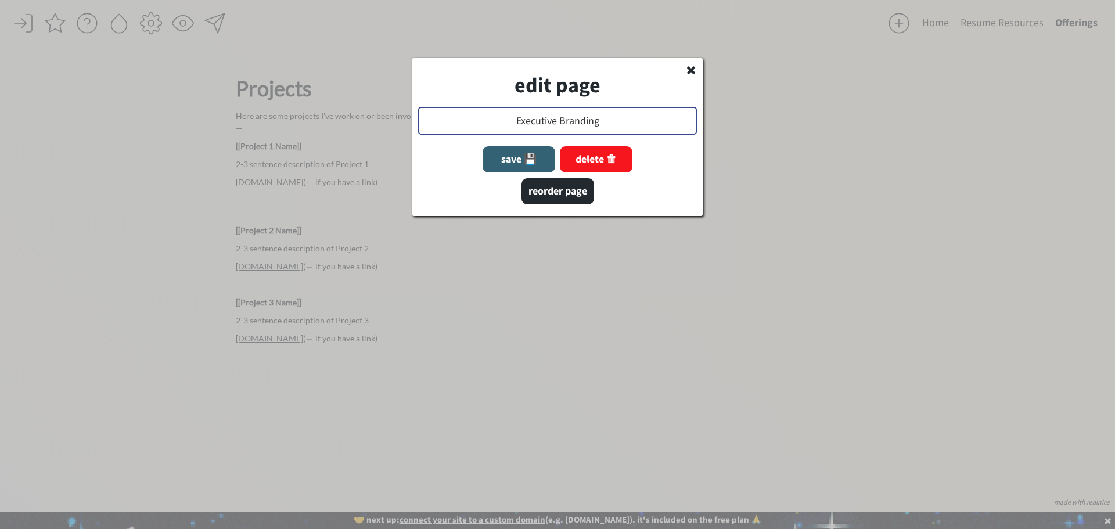
type input "Executive Branding"
click at [524, 163] on button "save 💾" at bounding box center [519, 159] width 73 height 26
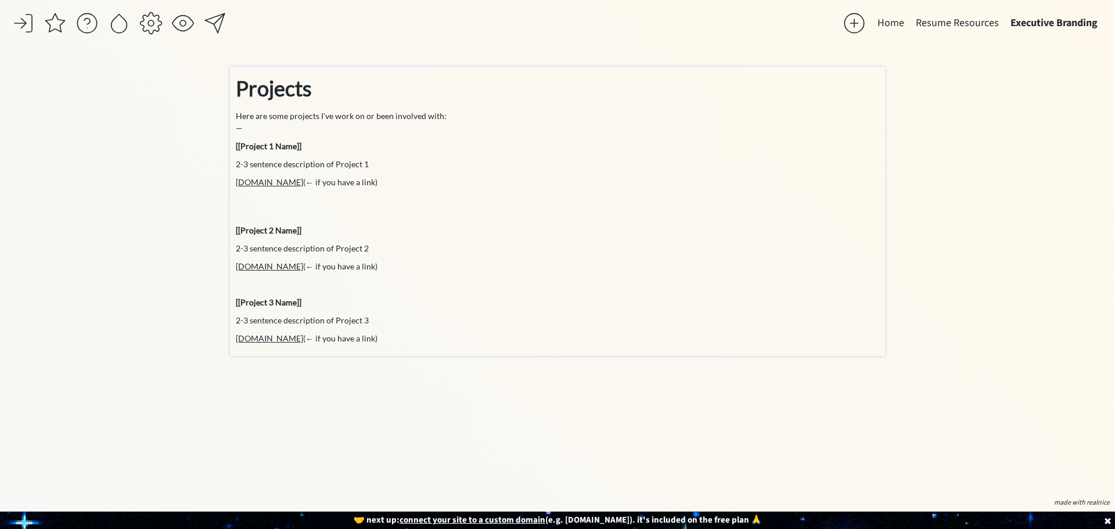
click at [311, 92] on strong "Projects" at bounding box center [274, 89] width 76 height 26
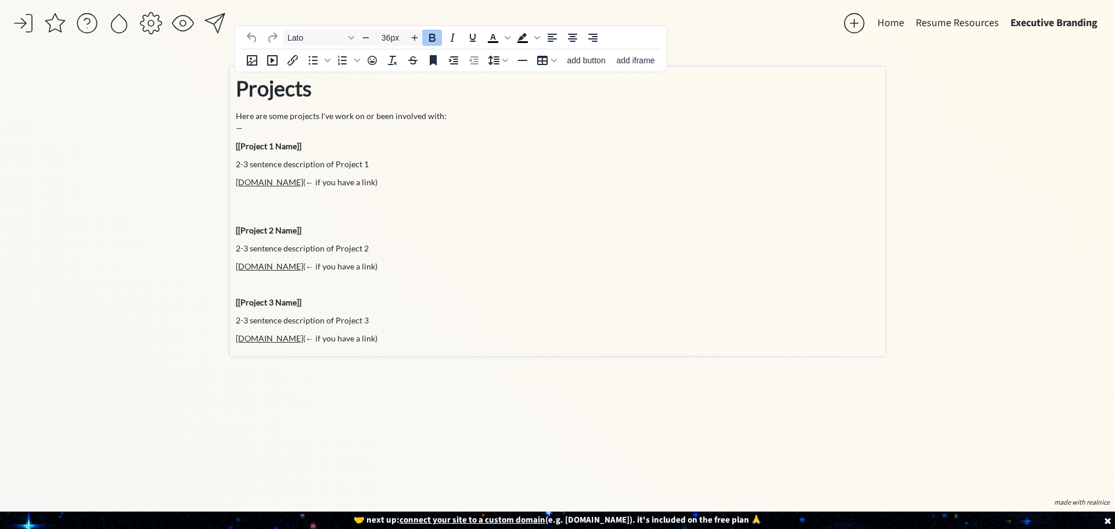
click at [305, 91] on strong "Projects" at bounding box center [274, 89] width 76 height 26
click at [305, 90] on strong "Projects" at bounding box center [274, 89] width 76 height 26
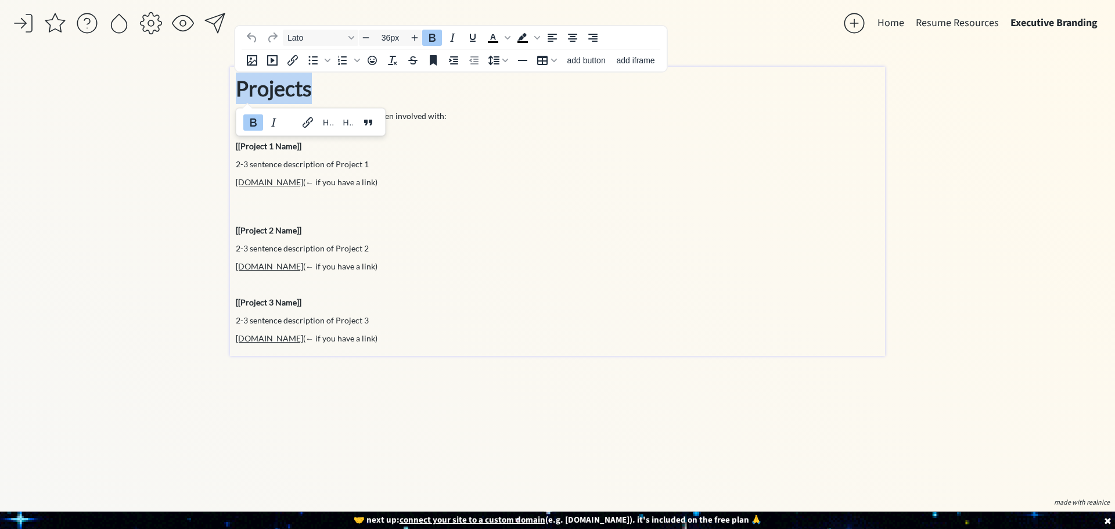
click at [305, 90] on strong "Projects" at bounding box center [274, 89] width 76 height 26
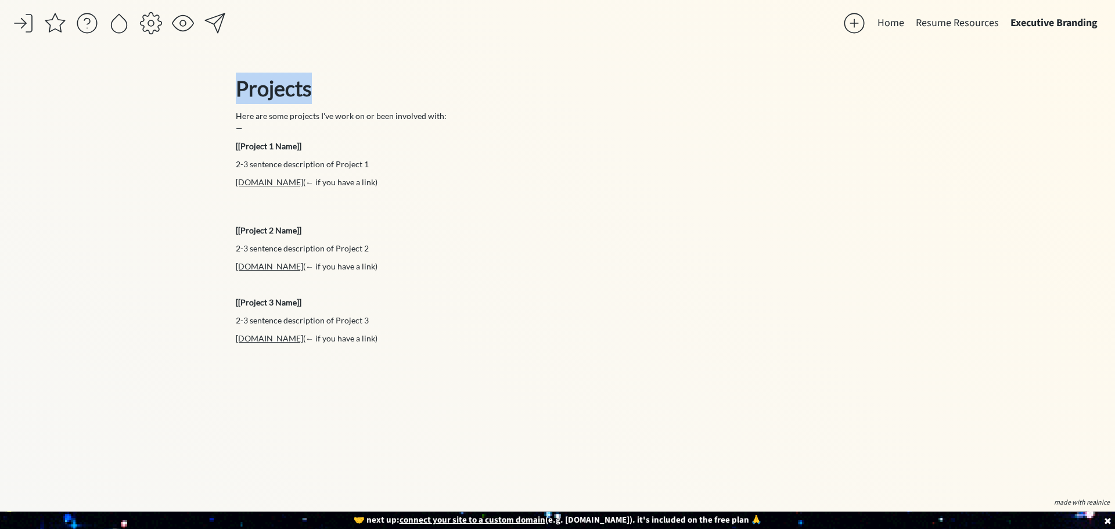
click at [900, 23] on button "Home" at bounding box center [891, 23] width 38 height 23
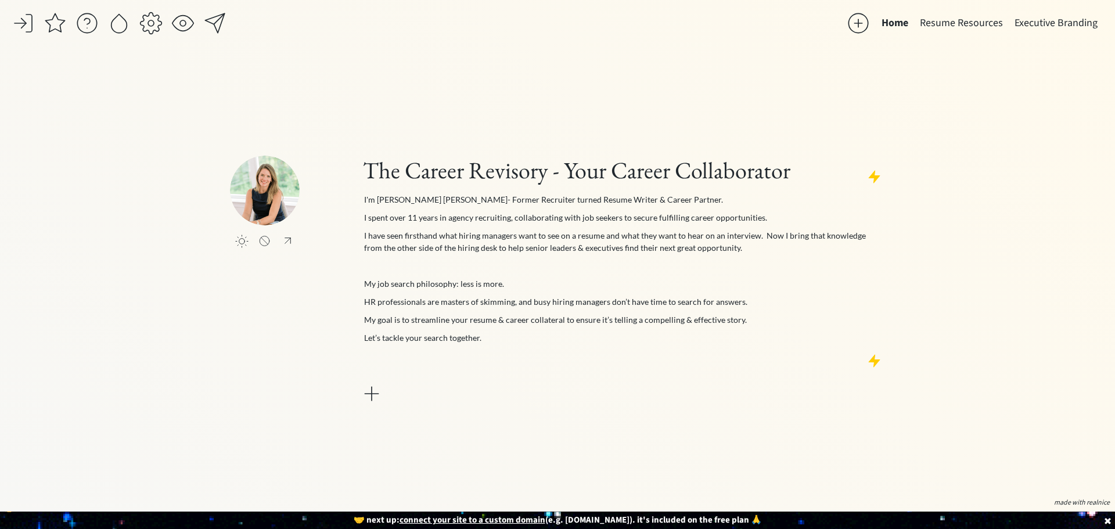
click at [265, 210] on img at bounding box center [265, 191] width 70 height 70
click at [462, 202] on p "I'm [PERSON_NAME] [PERSON_NAME]- Former Recruiter turned Resume Writer & Career…" at bounding box center [623, 199] width 519 height 12
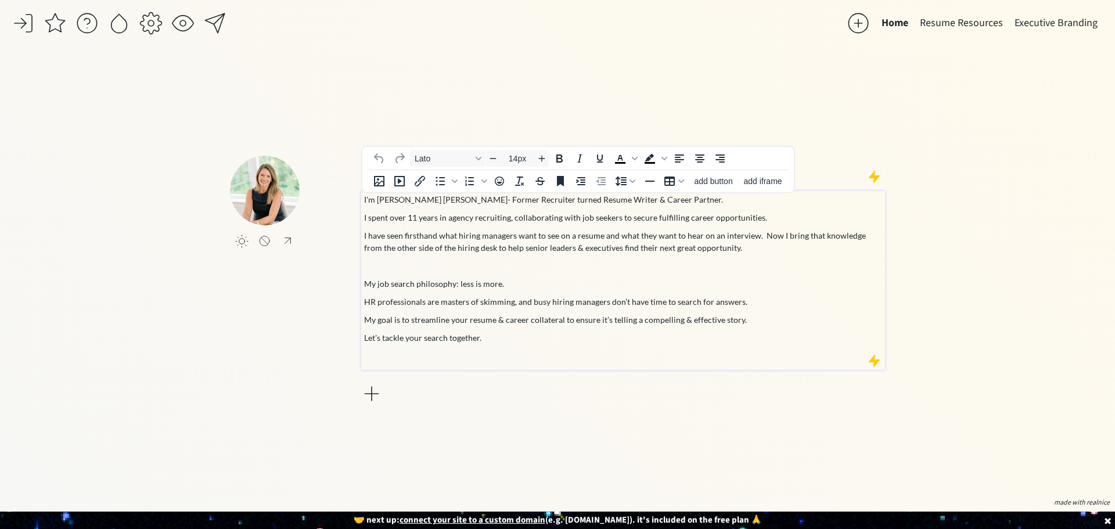
click at [272, 178] on img at bounding box center [265, 191] width 70 height 70
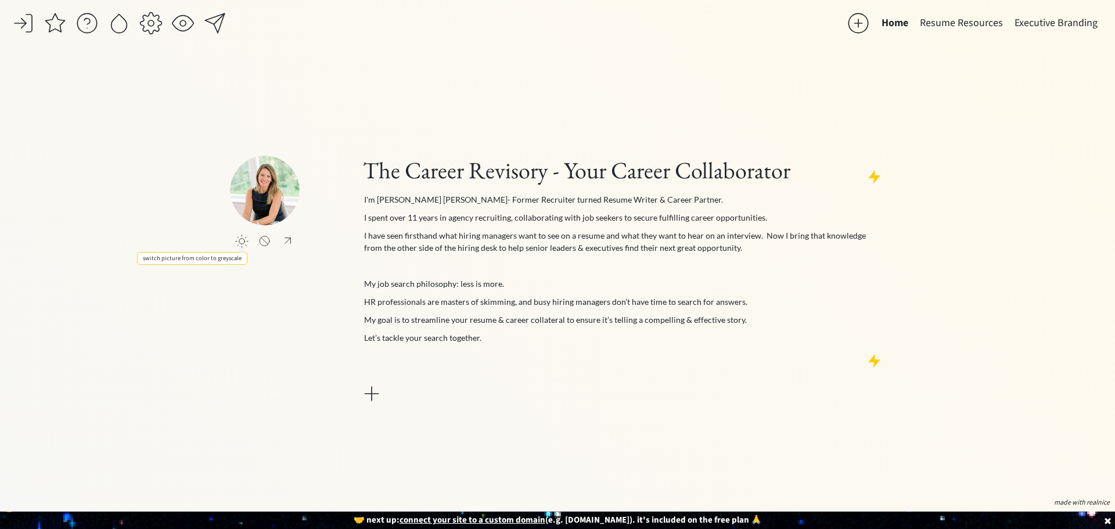
click at [240, 245] on div at bounding box center [241, 241] width 13 height 13
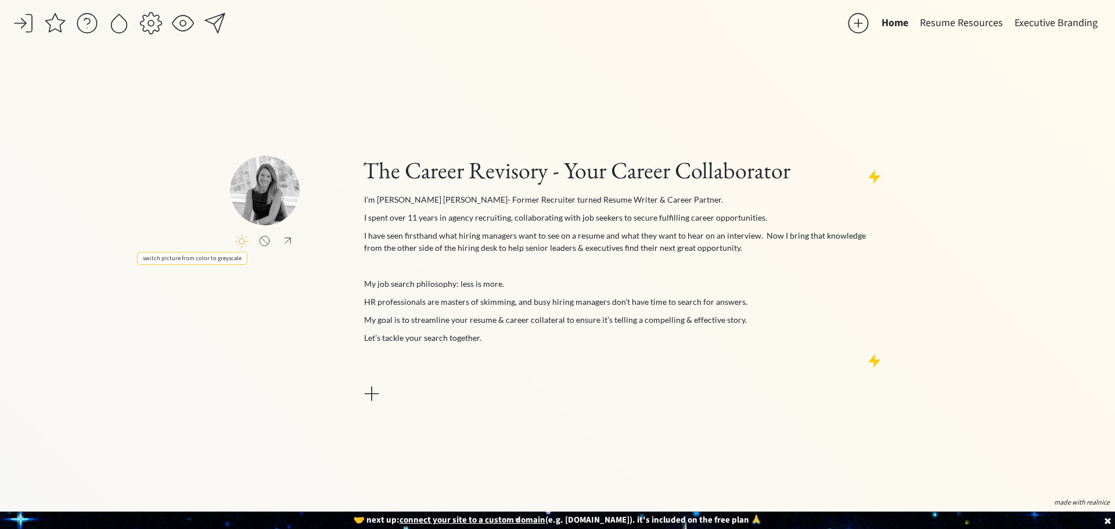
click at [240, 245] on div at bounding box center [241, 241] width 13 height 13
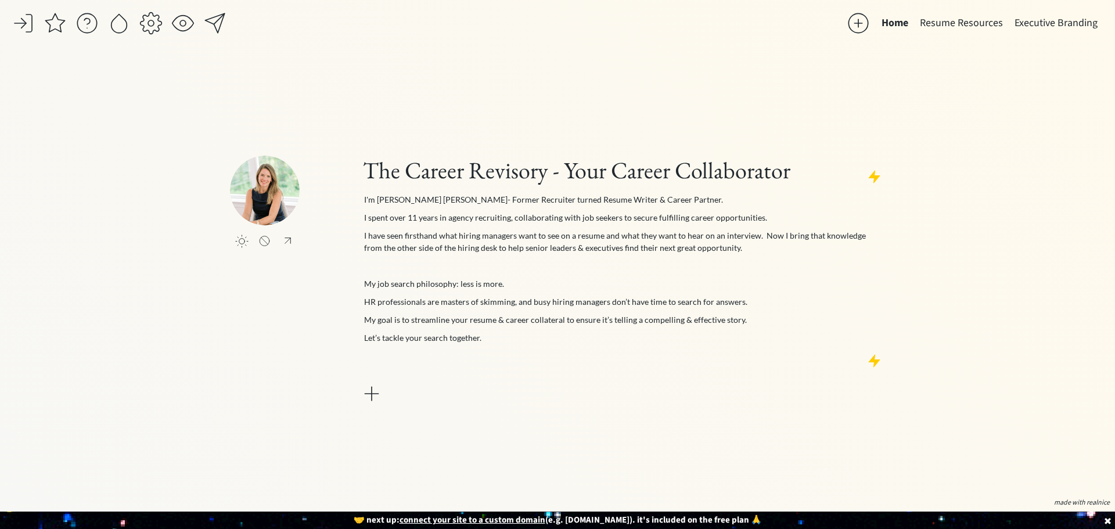
click at [288, 194] on input "file" at bounding box center [315, 191] width 70 height 70
drag, startPoint x: 290, startPoint y: 191, endPoint x: 307, endPoint y: 194, distance: 16.5
click at [307, 194] on input "file" at bounding box center [315, 191] width 70 height 70
click at [980, 78] on div "Home Resume Resources Executive Branding click to upload a picture The Career R…" at bounding box center [557, 264] width 1115 height 529
click at [532, 249] on p "I have seen firsthand what hiring managers want to see on a resume and what the…" at bounding box center [623, 241] width 519 height 24
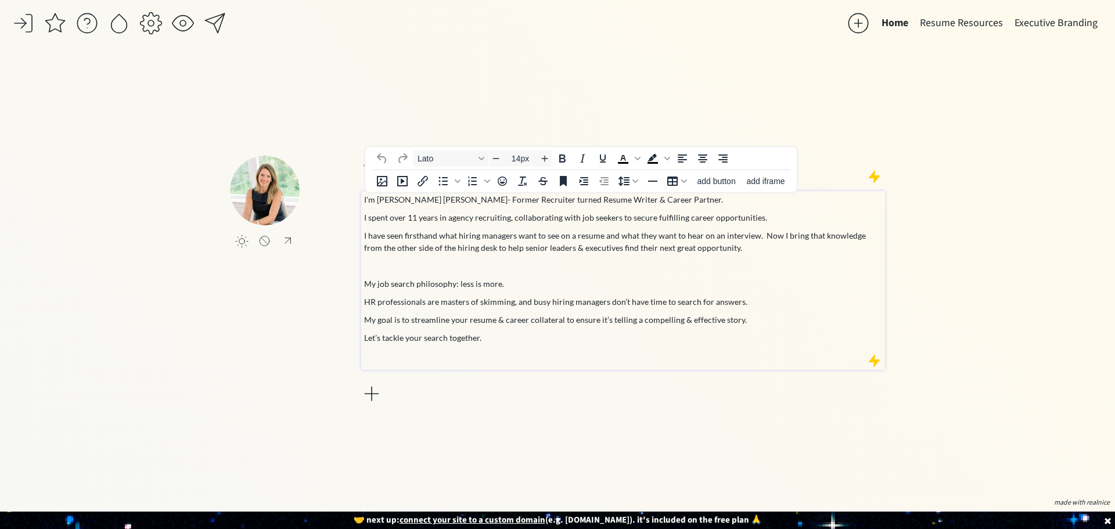
click at [872, 178] on div at bounding box center [874, 177] width 15 height 15
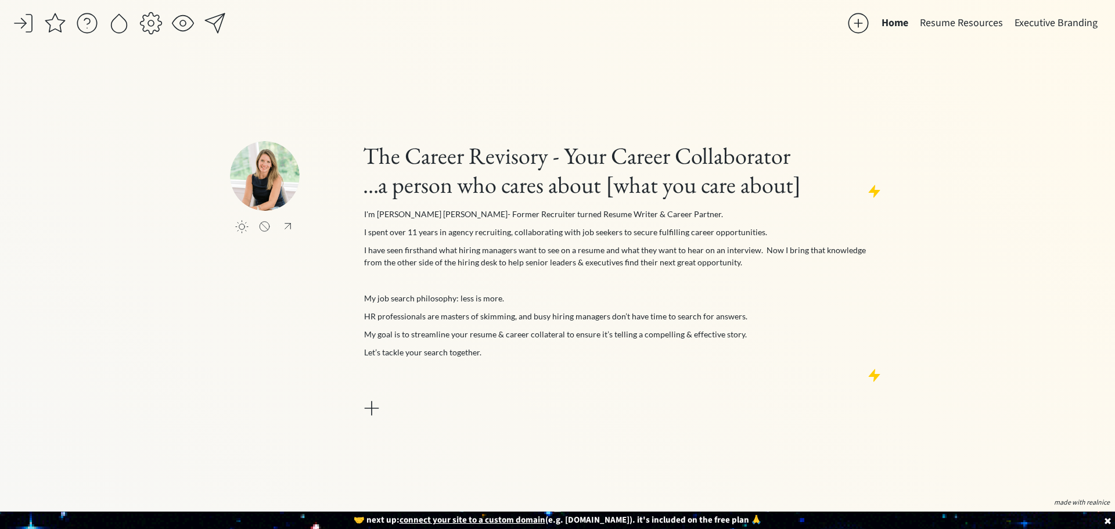
click at [872, 191] on div at bounding box center [874, 191] width 15 height 15
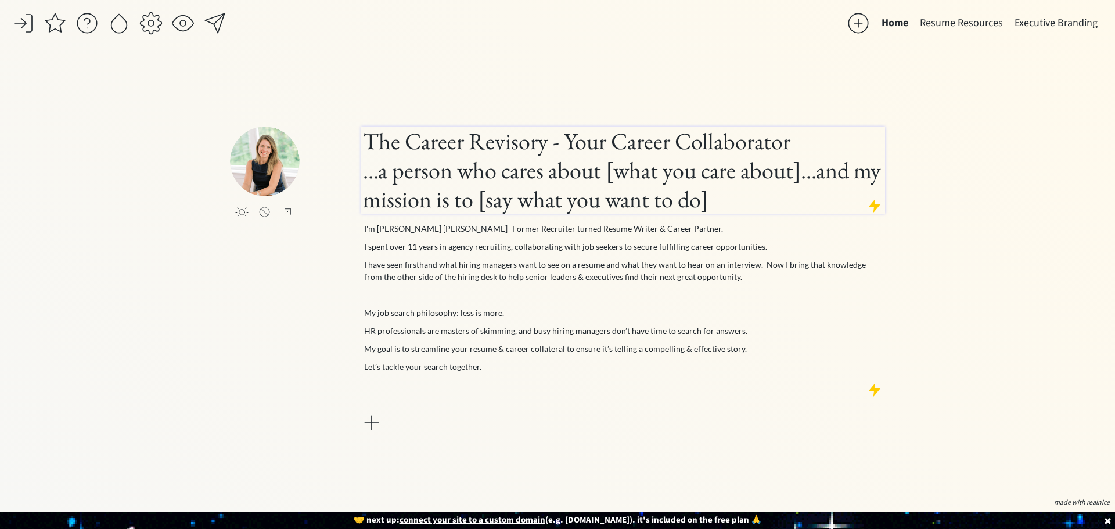
click at [752, 202] on h1 "...a person who cares about [what you care about]...and my mission is to [say w…" at bounding box center [623, 185] width 520 height 58
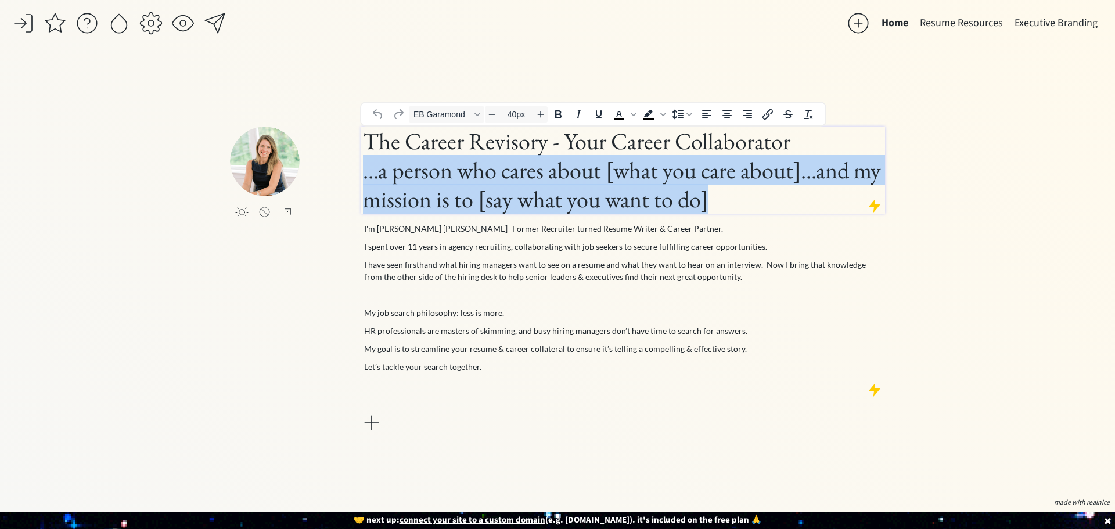
drag, startPoint x: 728, startPoint y: 199, endPoint x: 361, endPoint y: 163, distance: 369.4
click at [361, 163] on div "The Career Revisory - Your Career Collaborator ...a person who cares about [wha…" at bounding box center [623, 170] width 524 height 87
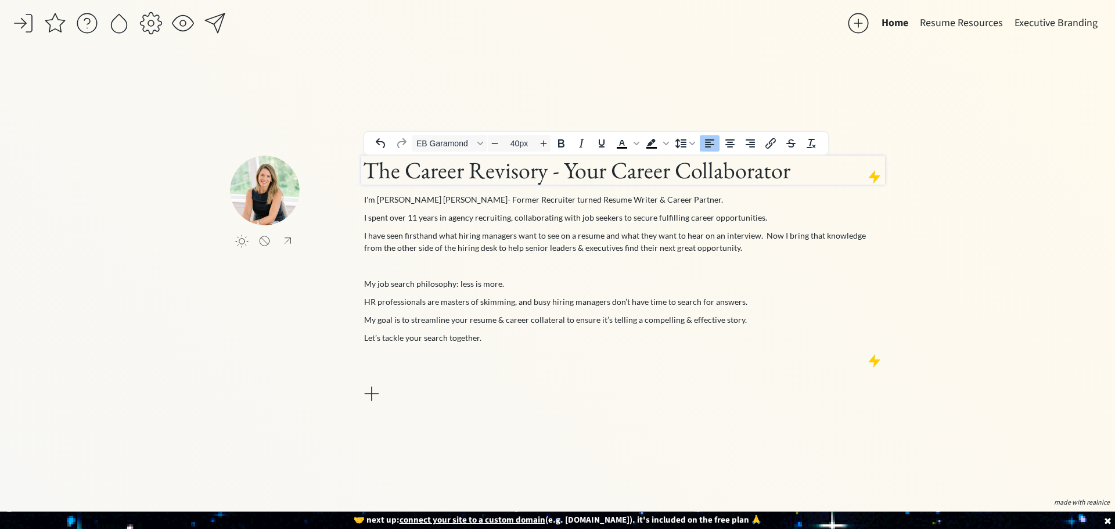
click at [365, 394] on div at bounding box center [371, 393] width 23 height 23
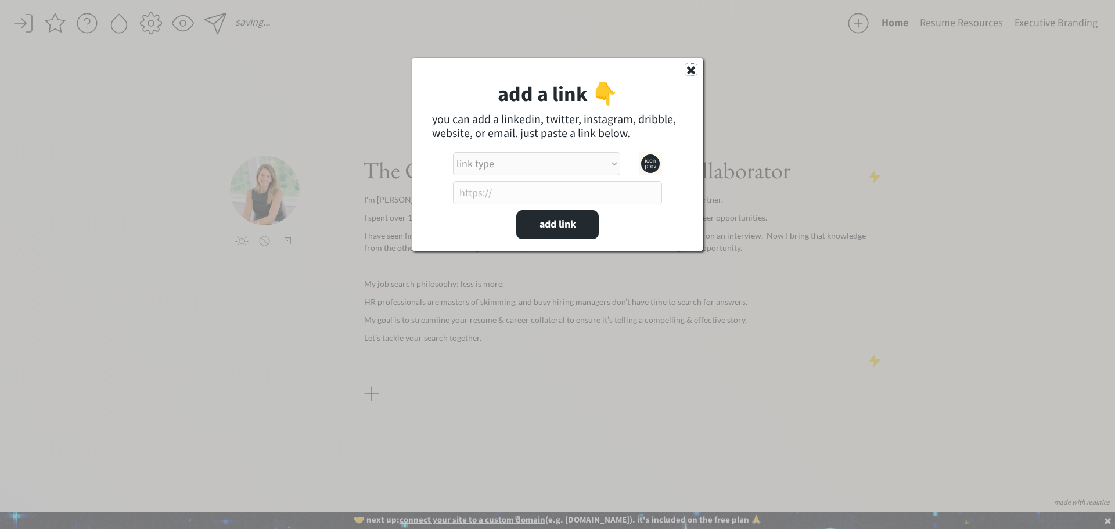
click at [688, 73] on use at bounding box center [691, 70] width 8 height 8
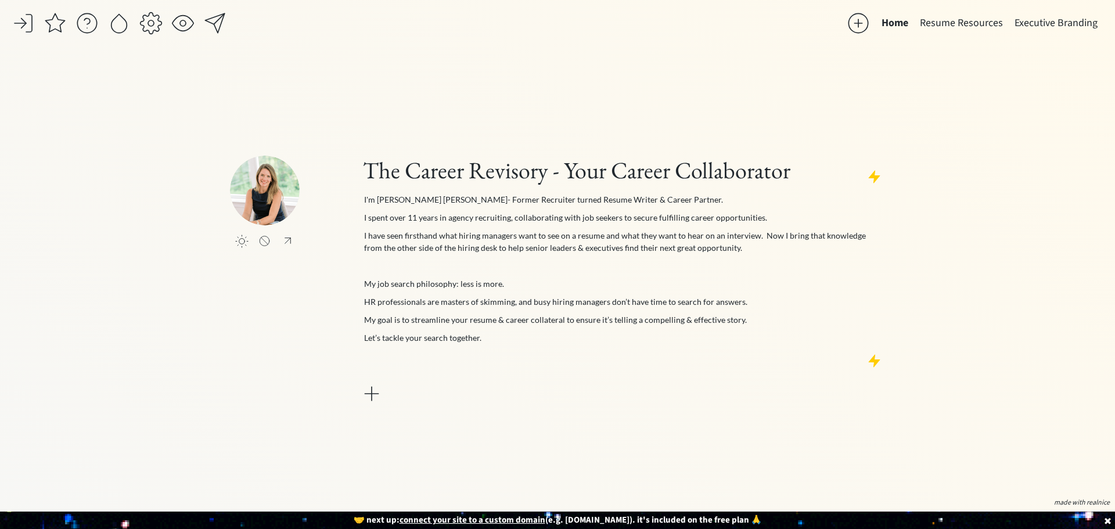
click at [265, 192] on img at bounding box center [265, 191] width 70 height 70
click at [330, 214] on input "file" at bounding box center [315, 191] width 70 height 70
click at [1108, 522] on use at bounding box center [1108, 521] width 6 height 6
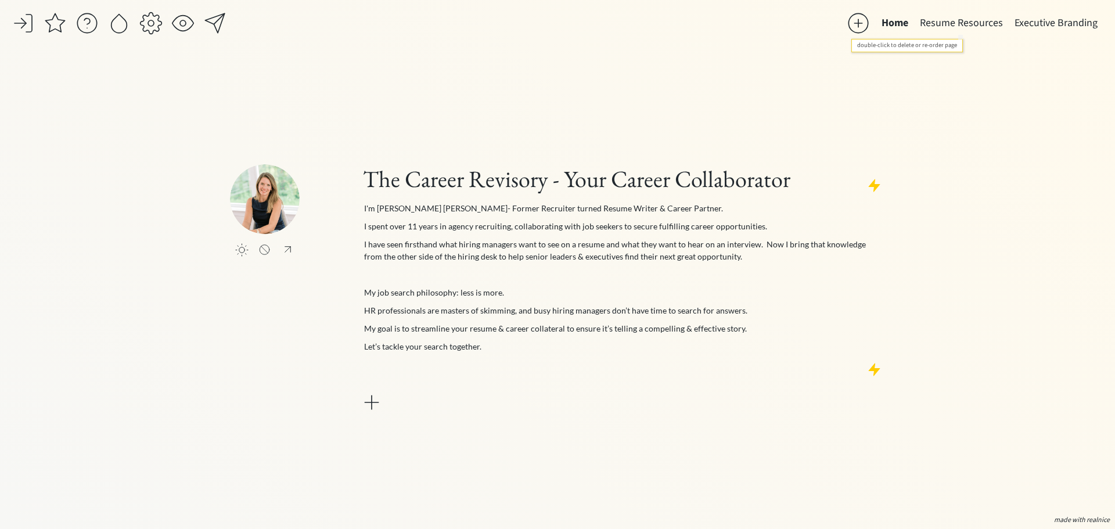
click at [954, 19] on button "Resume Resources" at bounding box center [961, 23] width 95 height 23
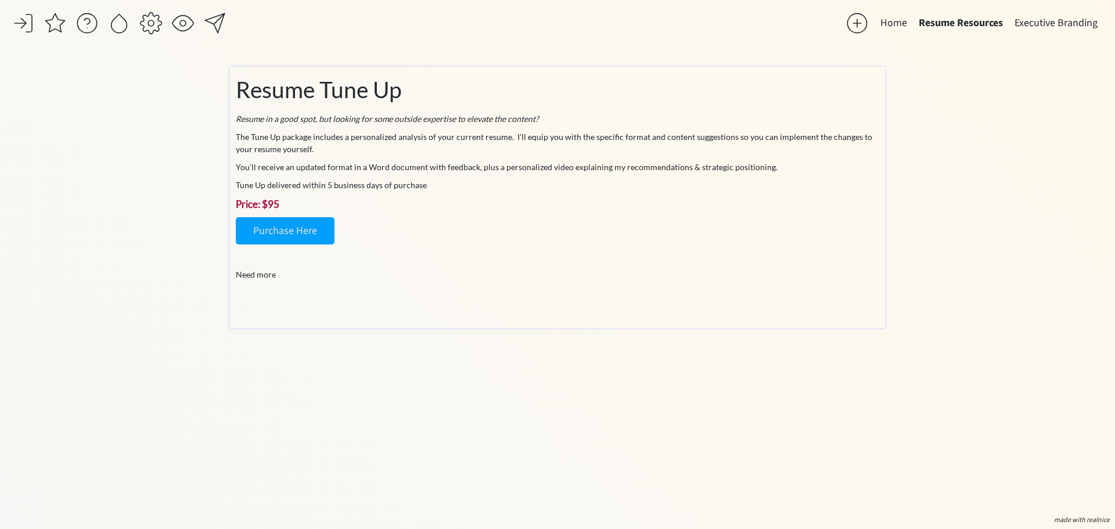
click at [514, 132] on p "The Tune Up package includes a personalized analysis of your current resume. I'…" at bounding box center [558, 143] width 644 height 24
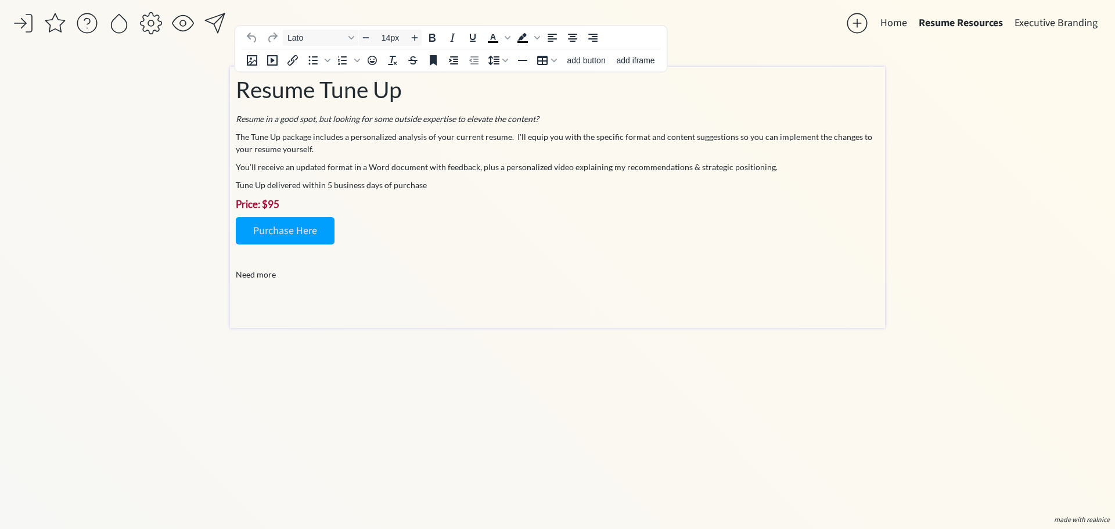
click at [513, 139] on p "The Tune Up package includes a personalized analysis of your current resume. I'…" at bounding box center [558, 143] width 644 height 24
click at [595, 141] on p "The Tune Up package includes a personalized analysis of your current resume. I'…" at bounding box center [558, 143] width 644 height 24
click at [591, 136] on p "The Tune Up package includes a personalized analysis of your current resume. I'…" at bounding box center [558, 143] width 644 height 24
drag, startPoint x: 591, startPoint y: 136, endPoint x: 527, endPoint y: 138, distance: 63.9
click at [527, 138] on p "The Tune Up package includes a personalized analysis of your current resume. I'…" at bounding box center [558, 143] width 644 height 24
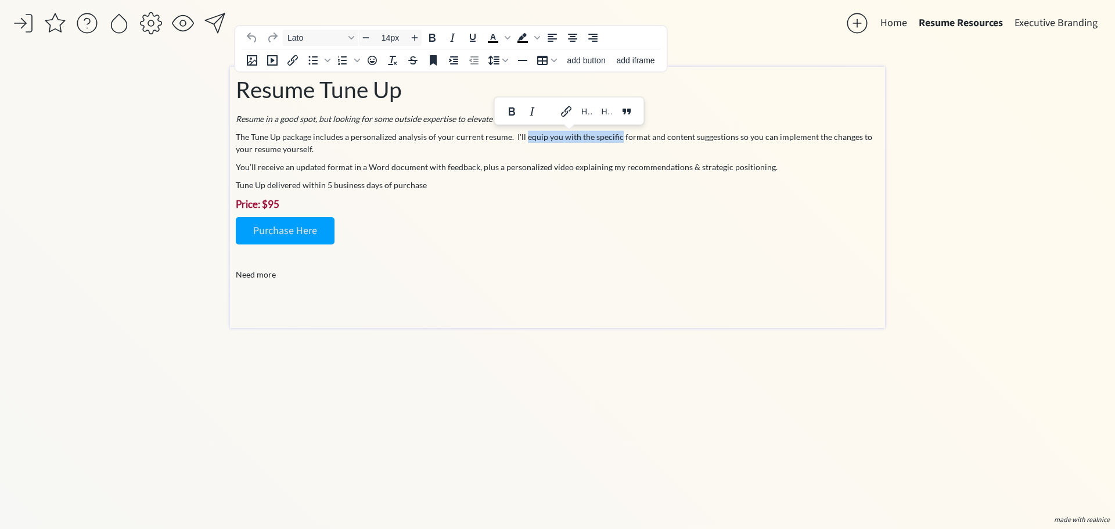
click at [564, 138] on p "The Tune Up package includes a personalized analysis of your current resume. I'…" at bounding box center [558, 143] width 644 height 24
drag, startPoint x: 588, startPoint y: 137, endPoint x: 512, endPoint y: 136, distance: 76.1
click at [512, 136] on p "The Tune Up package includes a personalized analysis of your current resume. I'…" at bounding box center [558, 143] width 644 height 24
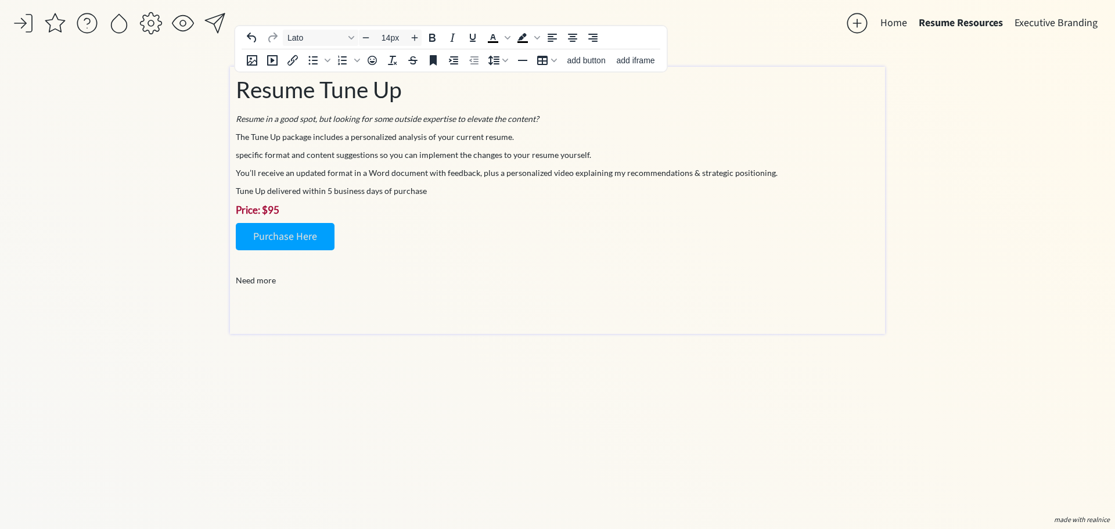
click at [575, 125] on div "Resume Tune Up Resume in a good spot, but looking for some outside expertise to…" at bounding box center [558, 198] width 644 height 250
click at [384, 114] on em "Resume in a good spot, but looking for some outside expertise to elevate the co…" at bounding box center [387, 119] width 303 height 10
drag, startPoint x: 390, startPoint y: 122, endPoint x: 465, endPoint y: 130, distance: 75.3
click at [391, 122] on em "Resume in a good spot, but looking for some outside expertise to elevate the co…" at bounding box center [387, 119] width 303 height 10
click at [518, 121] on em "Resume in a good spot, but looking for some outside expertise to elevate the co…" at bounding box center [387, 119] width 303 height 10
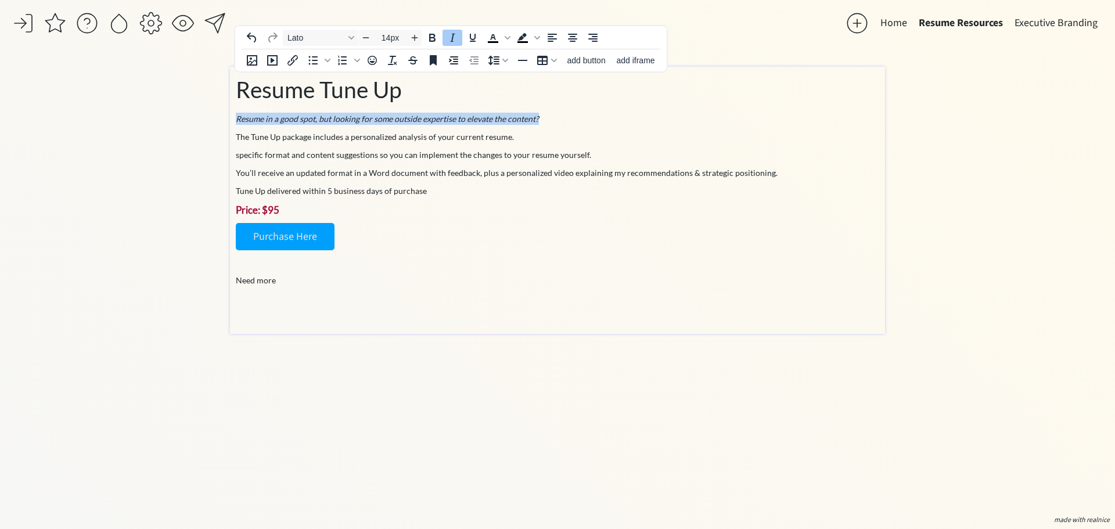
drag, startPoint x: 541, startPoint y: 120, endPoint x: 231, endPoint y: 116, distance: 309.6
click at [231, 116] on div "Resume Tune Up Resume in a good spot, but looking for some outside expertise to…" at bounding box center [557, 200] width 655 height 267
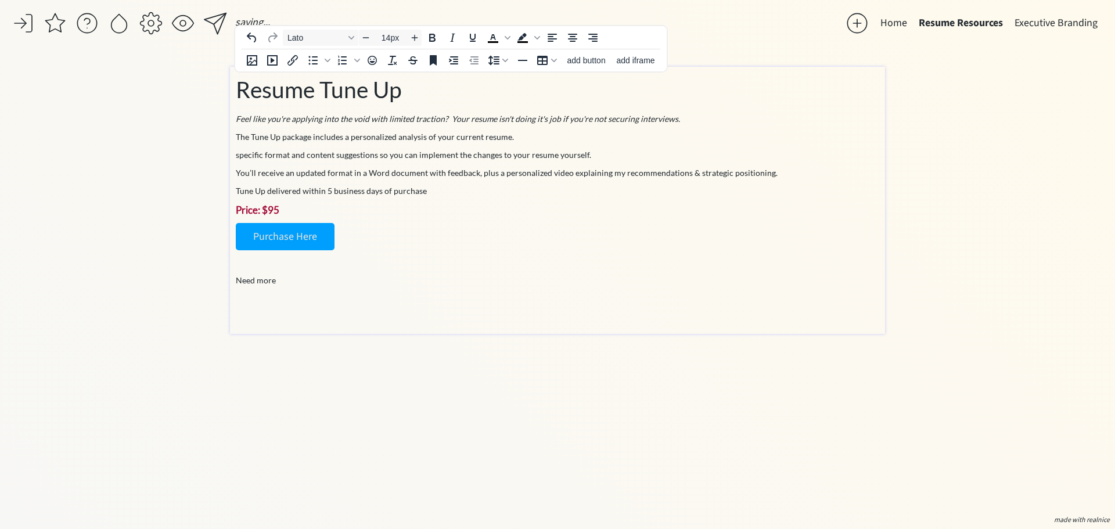
click at [593, 135] on p "The Tune Up package includes a personalized analysis of your current resume." at bounding box center [558, 137] width 644 height 12
click at [339, 136] on p "The Tune Up package includes a personalized analysis of your current resume." at bounding box center [558, 137] width 644 height 12
click at [344, 135] on p "The Tune Up package includes a personalized analysis of your current resume." at bounding box center [558, 137] width 644 height 12
drag, startPoint x: 308, startPoint y: 136, endPoint x: 167, endPoint y: 138, distance: 141.2
click at [167, 138] on div "saving... Home Resume Resources Executive Branding click to upload a picture Th…" at bounding box center [557, 264] width 1115 height 529
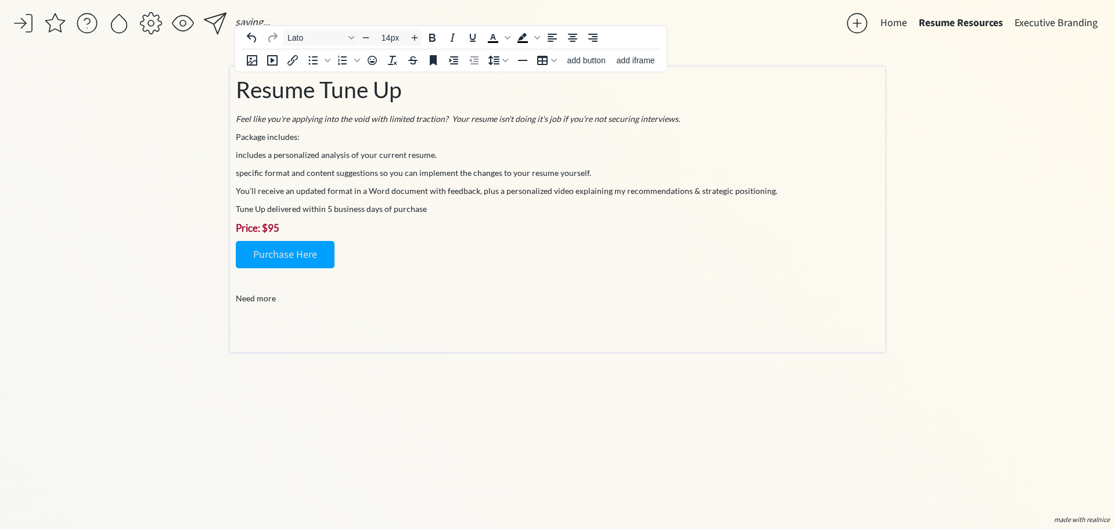
click at [270, 153] on p "includes a personalized analysis of your current resume." at bounding box center [558, 155] width 644 height 12
drag, startPoint x: 271, startPoint y: 156, endPoint x: 214, endPoint y: 151, distance: 57.1
click at [214, 151] on div "saving... Home Resume Resources Executive Branding click to upload a picture Th…" at bounding box center [557, 264] width 1115 height 529
click at [238, 150] on p "Personalized analysis of your current resume." at bounding box center [558, 155] width 644 height 12
click at [327, 63] on icon "Bullet list" at bounding box center [328, 61] width 6 height 6
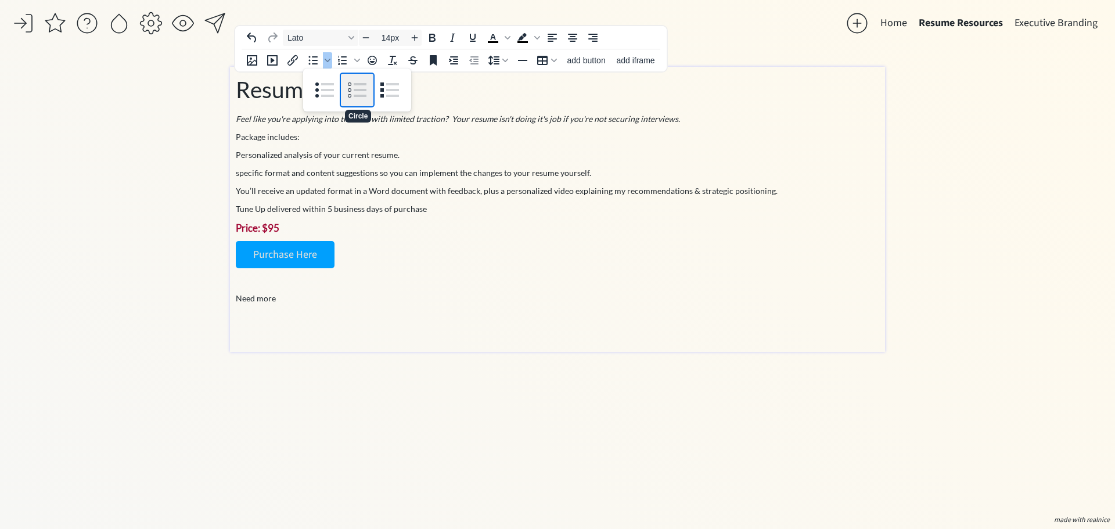
click at [357, 87] on div "Circle" at bounding box center [357, 90] width 33 height 33
click at [328, 62] on icon "Bullet list" at bounding box center [328, 60] width 6 height 3
click at [386, 98] on div "Square" at bounding box center [389, 90] width 33 height 33
click at [249, 175] on p "specific format and content suggestions so you can implement the changes to you…" at bounding box center [558, 173] width 644 height 12
click at [239, 175] on p "specific format and content suggestions so you can implement the changes to you…" at bounding box center [558, 173] width 644 height 12
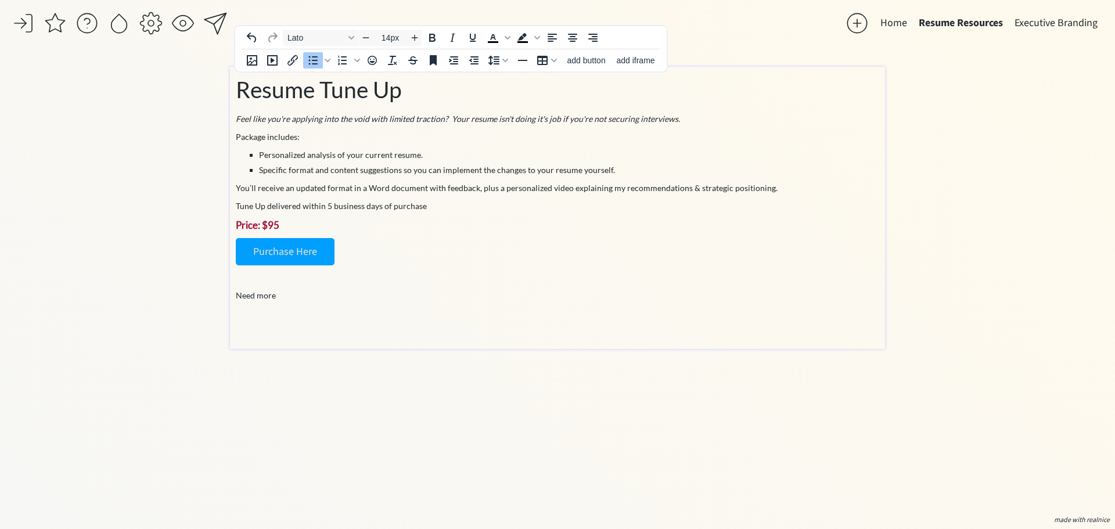
click at [624, 169] on li "Specific format and content suggestions so you can implement the changes to you…" at bounding box center [569, 170] width 620 height 12
click at [628, 174] on li "Specific format and content suggestions so you can implement the changes to you…" at bounding box center [569, 170] width 620 height 12
drag, startPoint x: 616, startPoint y: 168, endPoint x: 441, endPoint y: 172, distance: 174.9
click at [441, 172] on li "Specific format and content suggestions so you can implement the changes to you…" at bounding box center [569, 170] width 620 height 12
click at [320, 192] on p "You’ll receive an updated format in a Word document with feedback, plus a perso…" at bounding box center [558, 188] width 644 height 12
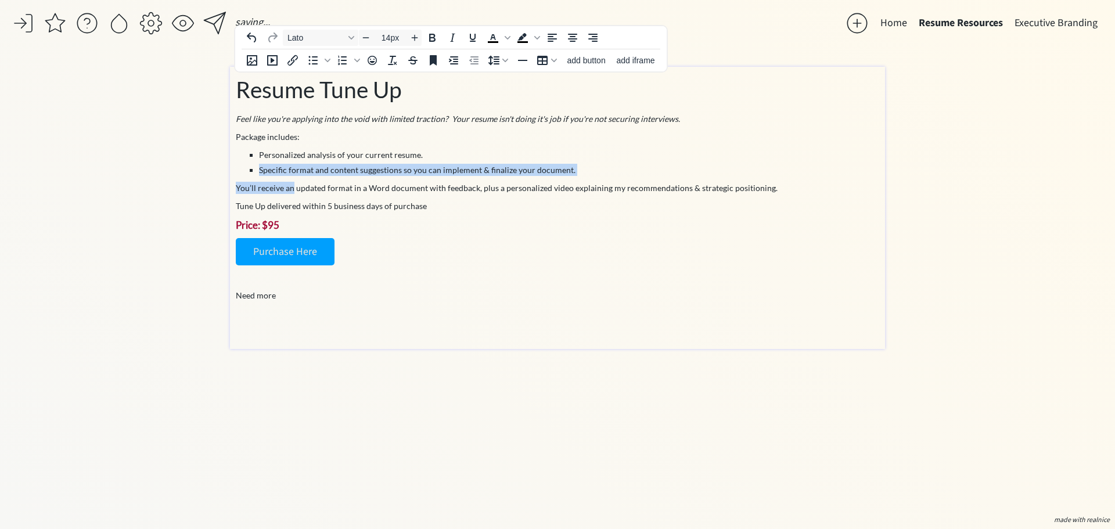
drag, startPoint x: 292, startPoint y: 185, endPoint x: 157, endPoint y: 168, distance: 135.7
click at [171, 173] on div "saving... Home Resume Resources Executive Branding click to upload a picture Th…" at bounding box center [557, 264] width 1115 height 529
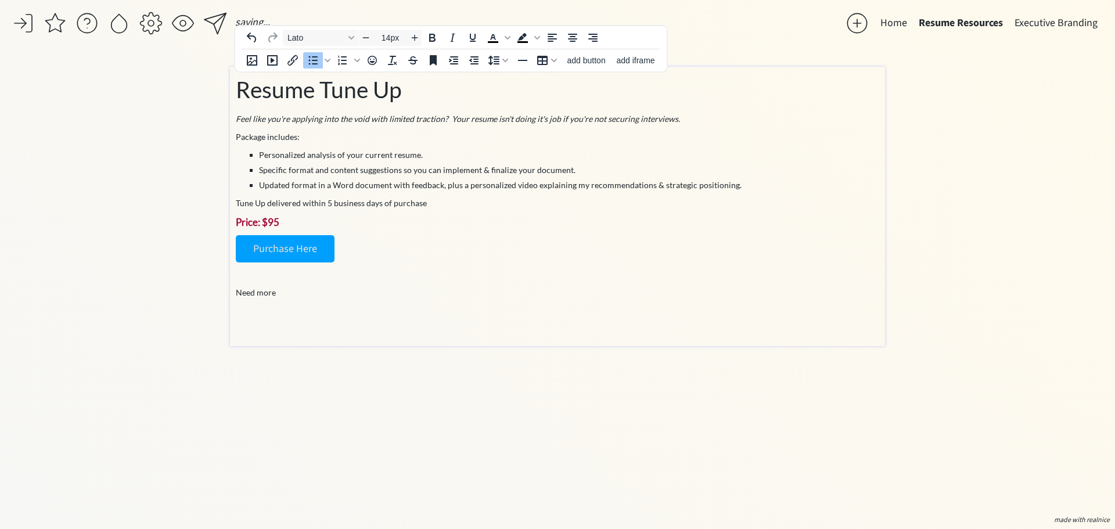
click at [315, 186] on li "Updated format in a Word document with feedback, plus a personalized video expl…" at bounding box center [569, 185] width 620 height 12
click at [481, 189] on li "Updated format delivered in a Word document with feedback, plus a personalized …" at bounding box center [569, 185] width 620 height 12
click at [474, 184] on li "Updated format delivered in a Word document with feedback, plus a personalized …" at bounding box center [569, 185] width 620 height 12
click at [545, 182] on li "Updated format delivered in a Word document with feedback via comments. , plus …" at bounding box center [569, 185] width 620 height 12
click at [556, 187] on li "Updated format delivered in a Word document with feedback via comments. , plus …" at bounding box center [569, 185] width 620 height 12
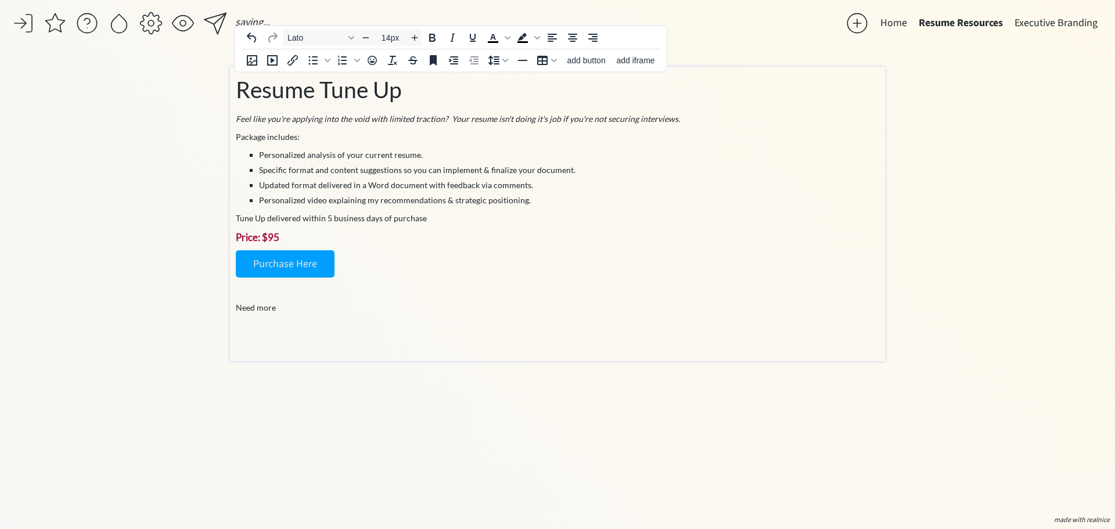
click at [510, 221] on p "Tune Up delivered within 5 business days of purchase" at bounding box center [558, 218] width 644 height 12
click at [458, 230] on p "Price: $95" at bounding box center [558, 237] width 644 height 15
click at [459, 218] on p "Tune Up delivered within 5 business days of purchase" at bounding box center [558, 218] width 644 height 12
click at [455, 212] on p "Tune Up delivered within 5 business days of purchase" at bounding box center [558, 218] width 644 height 12
click at [394, 257] on p "Purchase Here" at bounding box center [558, 263] width 644 height 27
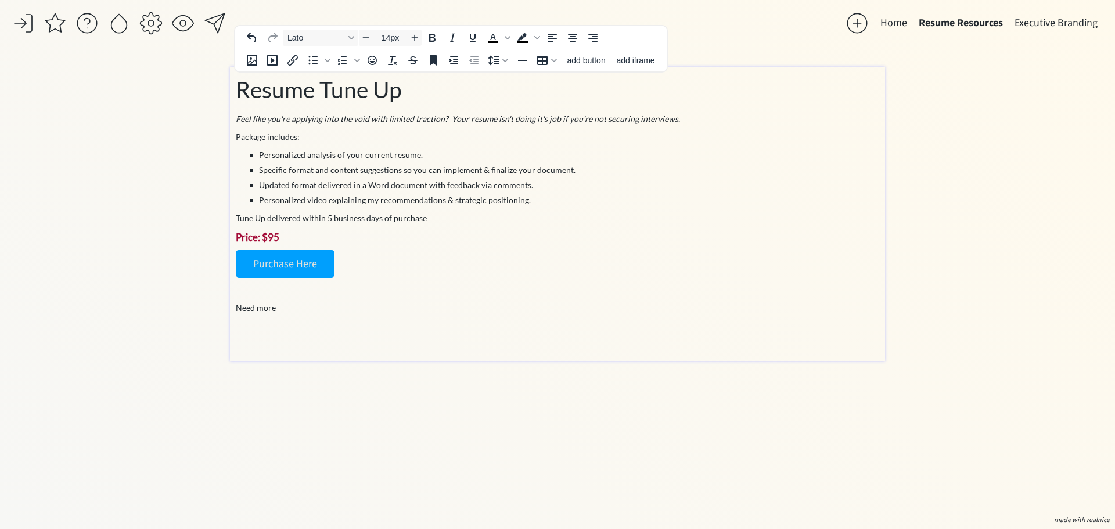
click at [311, 304] on p "Need more" at bounding box center [558, 307] width 644 height 12
click at [289, 310] on p "Need more" at bounding box center [558, 307] width 644 height 12
click at [282, 307] on p "Need more" at bounding box center [558, 307] width 644 height 12
drag, startPoint x: 276, startPoint y: 309, endPoint x: 226, endPoint y: 312, distance: 50.0
click at [226, 312] on div "saving... Home Resume Resources Executive Branding click to upload a picture Th…" at bounding box center [557, 264] width 1115 height 529
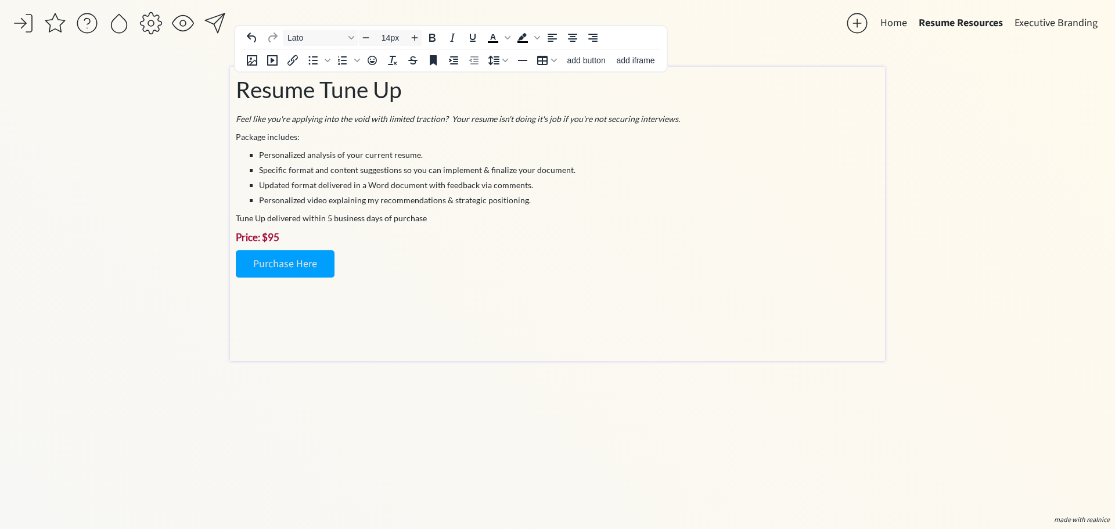
click at [392, 355] on div "Resume Tune Up Feel like you're applying into the void with limited traction? Y…" at bounding box center [558, 214] width 644 height 283
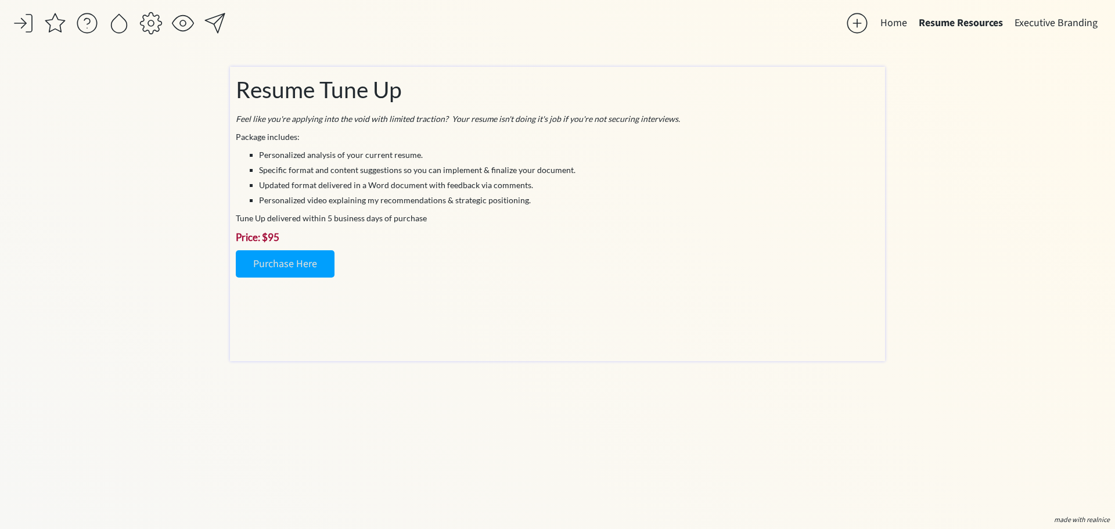
click at [305, 350] on div "Resume Tune Up Feel like you're applying into the void with limited traction? Y…" at bounding box center [558, 214] width 644 height 283
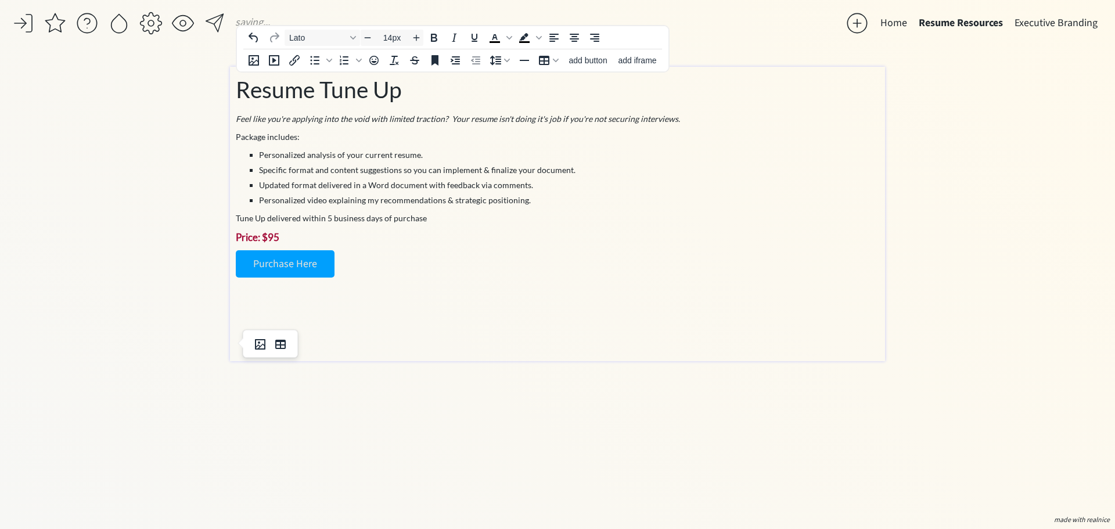
click at [638, 483] on div "click to upload a picture The Career Revisory - Your Career Collaborator I'm [P…" at bounding box center [557, 289] width 655 height 445
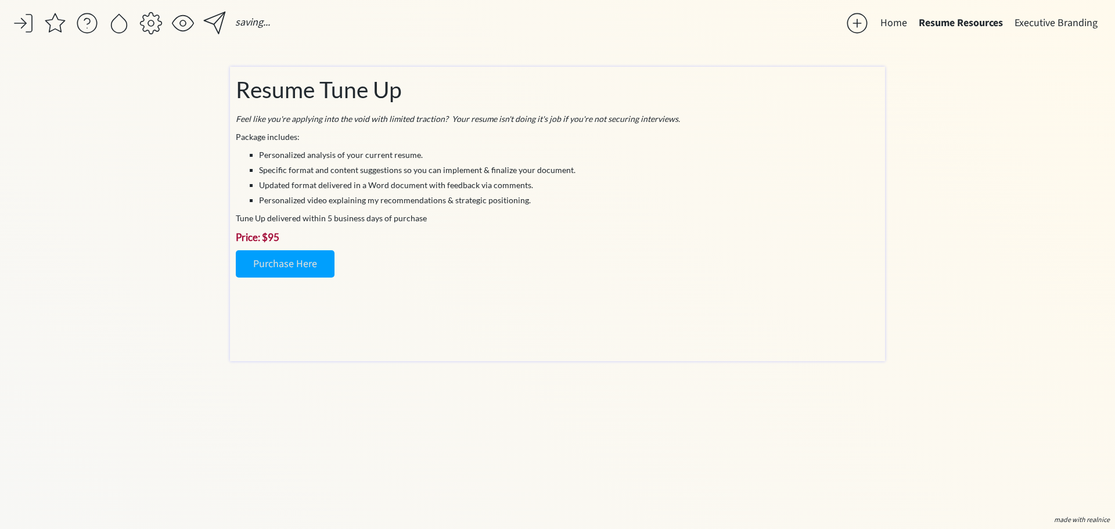
click at [547, 235] on p "Price: $95" at bounding box center [558, 237] width 644 height 15
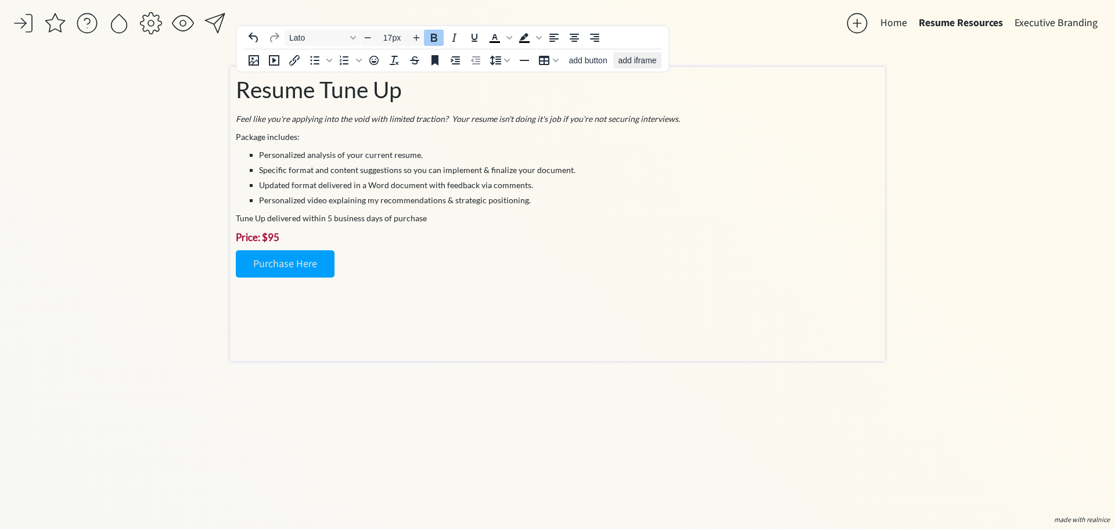
click at [637, 67] on button "add iframe" at bounding box center [637, 60] width 48 height 16
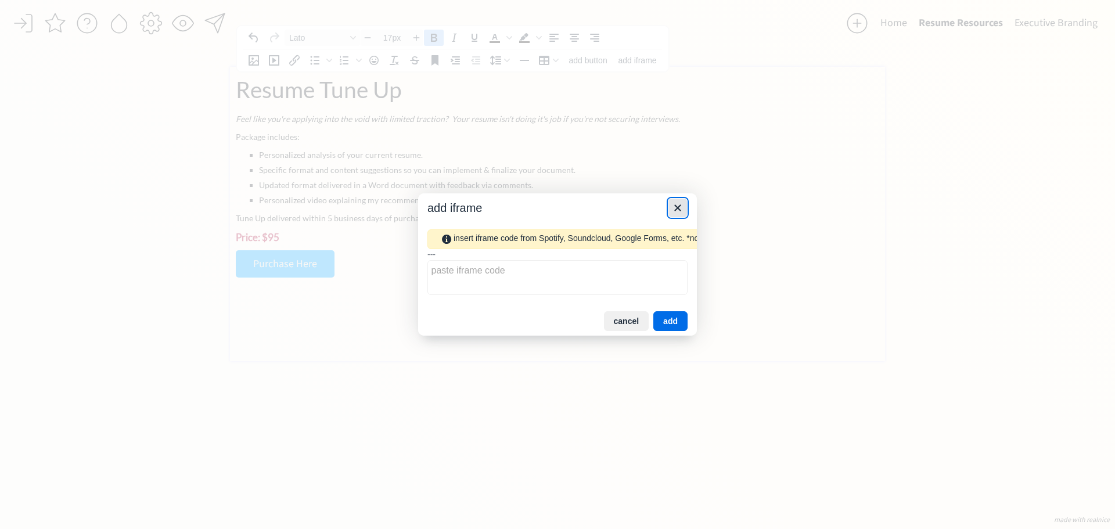
click at [680, 205] on icon "Close" at bounding box center [677, 208] width 6 height 6
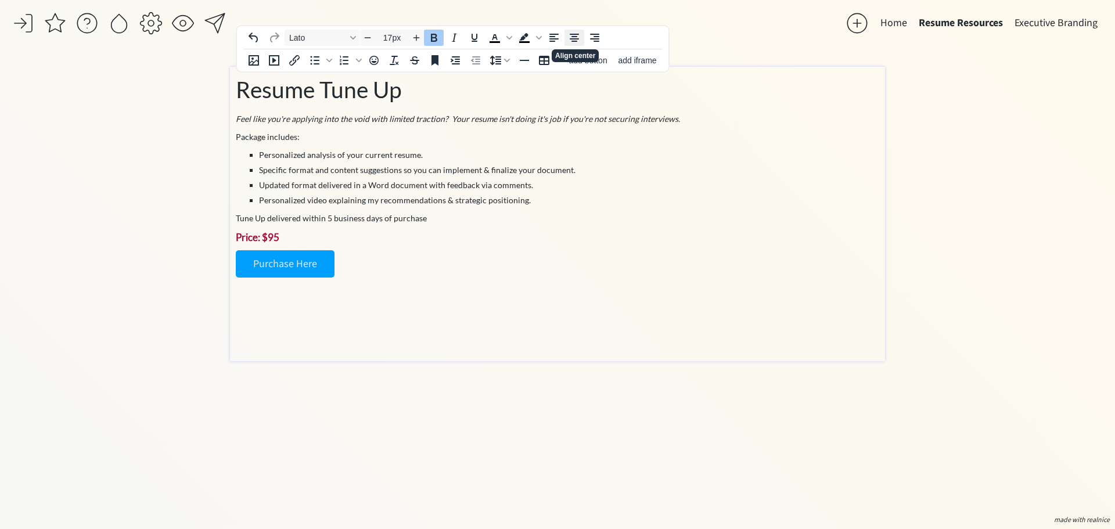
click at [578, 39] on icon "Align center" at bounding box center [574, 38] width 9 height 8
click at [549, 41] on icon "Align left" at bounding box center [554, 38] width 14 height 14
click at [473, 394] on div "click to upload a picture The Career Revisory - Your Career Collaborator I'm [P…" at bounding box center [557, 289] width 655 height 445
click at [352, 251] on p "Purchase Here﻿" at bounding box center [558, 263] width 644 height 27
click at [322, 327] on p at bounding box center [558, 325] width 644 height 12
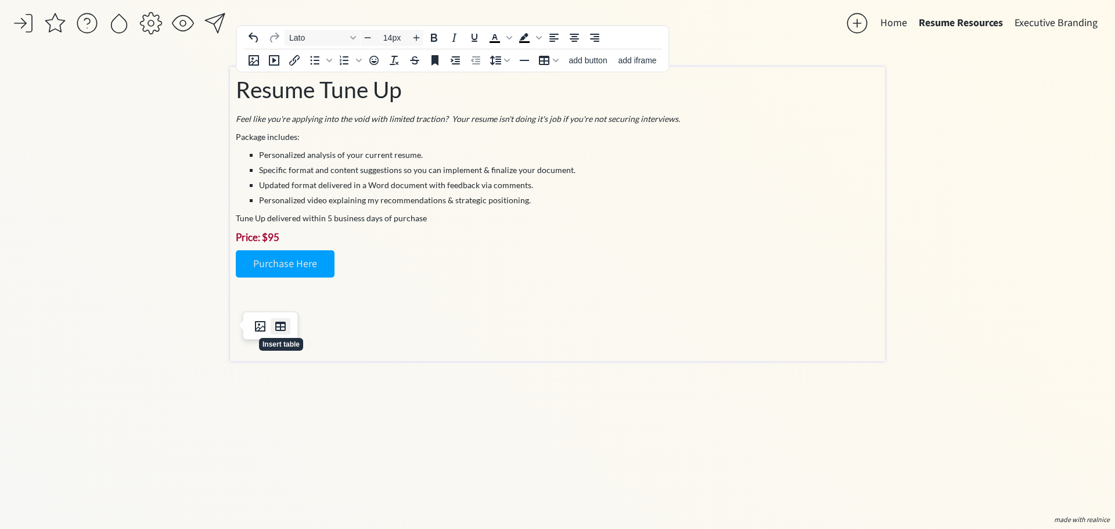
click at [282, 329] on icon "Insert table" at bounding box center [281, 326] width 14 height 14
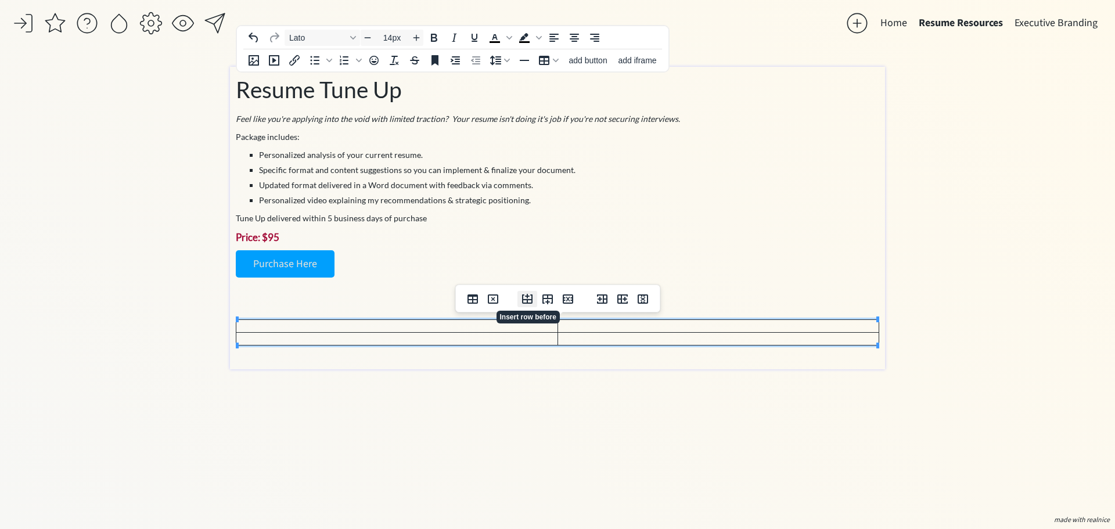
click at [529, 301] on icon "Insert row before" at bounding box center [527, 299] width 14 height 14
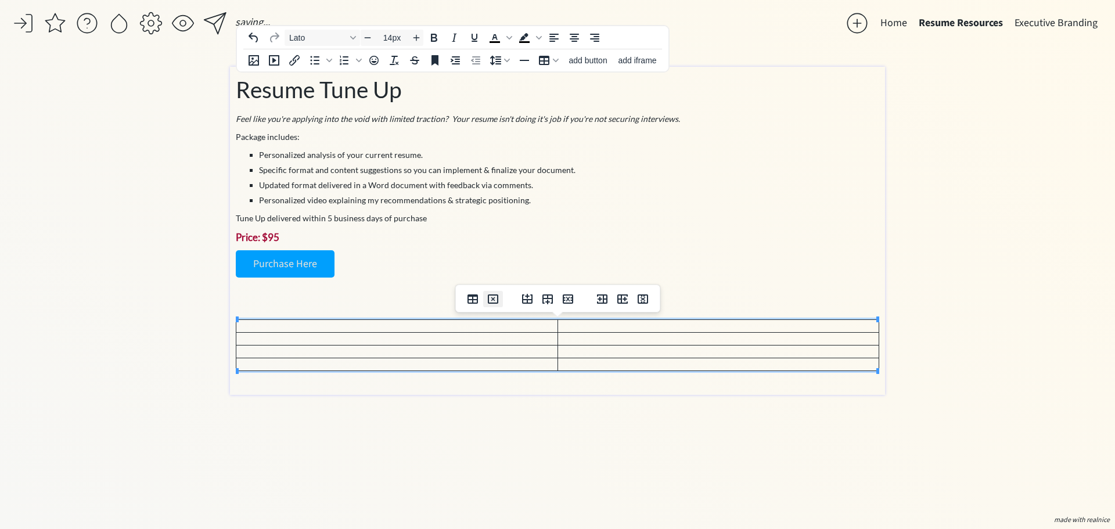
click at [501, 301] on button "Delete table" at bounding box center [493, 299] width 20 height 16
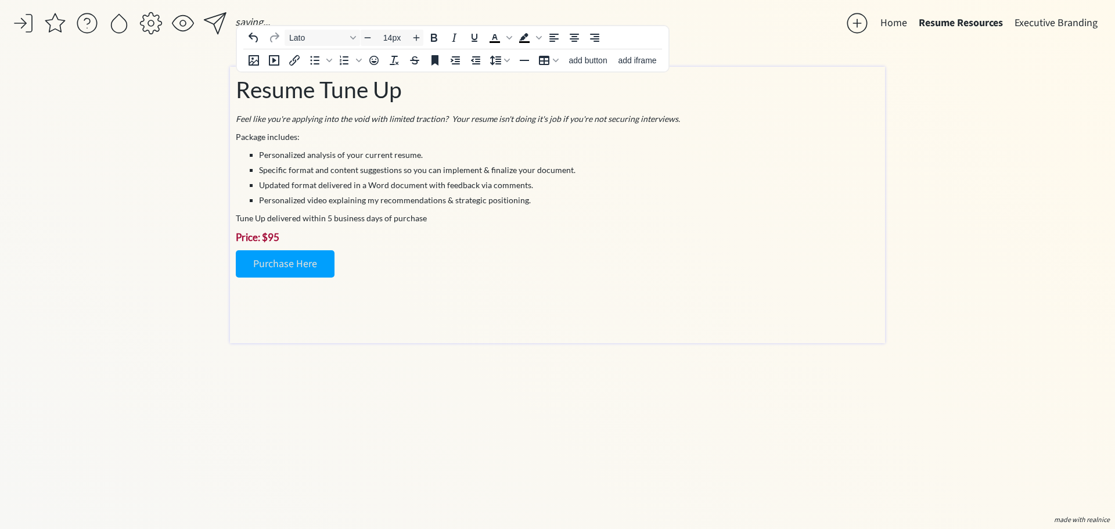
click at [438, 320] on p at bounding box center [558, 325] width 644 height 12
click at [306, 300] on div "Resume Tune Up Feel like you're applying into the void with limited traction? Y…" at bounding box center [558, 202] width 644 height 259
type input "18px"
click at [300, 274] on link "Purchase Here" at bounding box center [285, 263] width 99 height 27
click at [322, 267] on link "Purchase Here" at bounding box center [285, 263] width 99 height 27
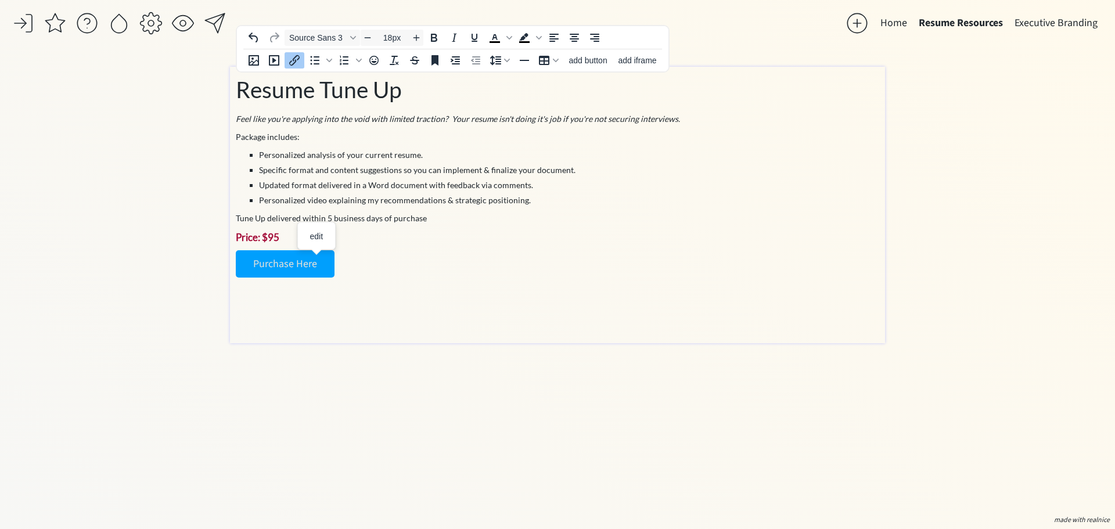
click at [322, 267] on link "Purchase Here﻿" at bounding box center [285, 263] width 99 height 27
click at [286, 258] on link "Purchase Here﻿" at bounding box center [285, 263] width 99 height 27
click at [290, 236] on span "edit" at bounding box center [284, 236] width 13 height 9
select select "18px"
select select "5px"
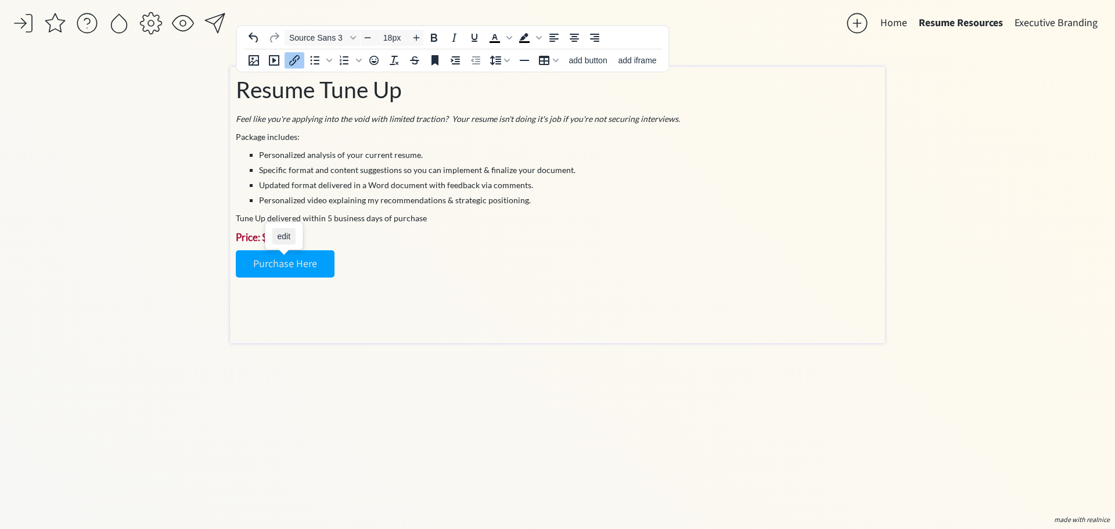
select select "10px"
select select "30px"
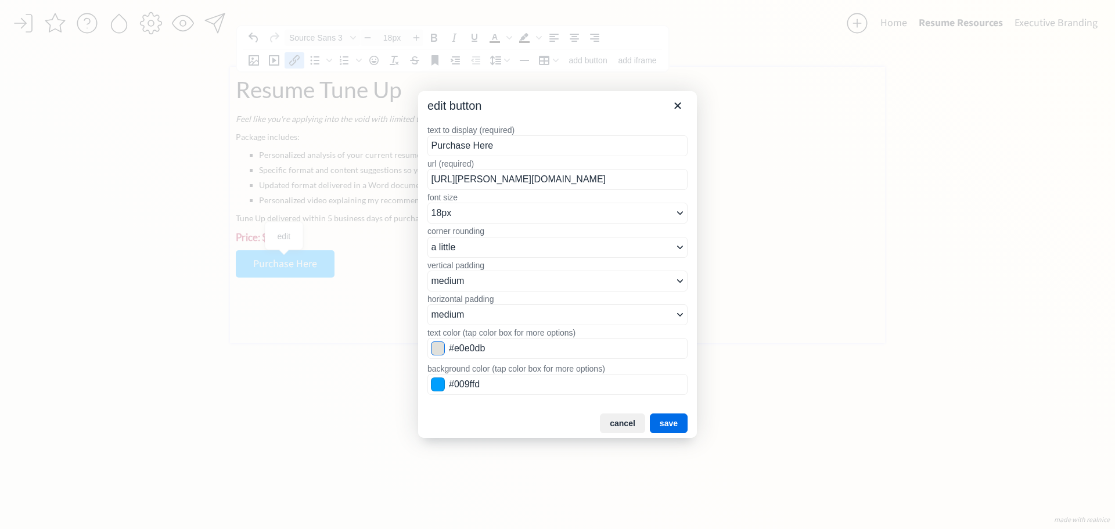
click at [437, 349] on span "Color swatch" at bounding box center [438, 349] width 14 height 14
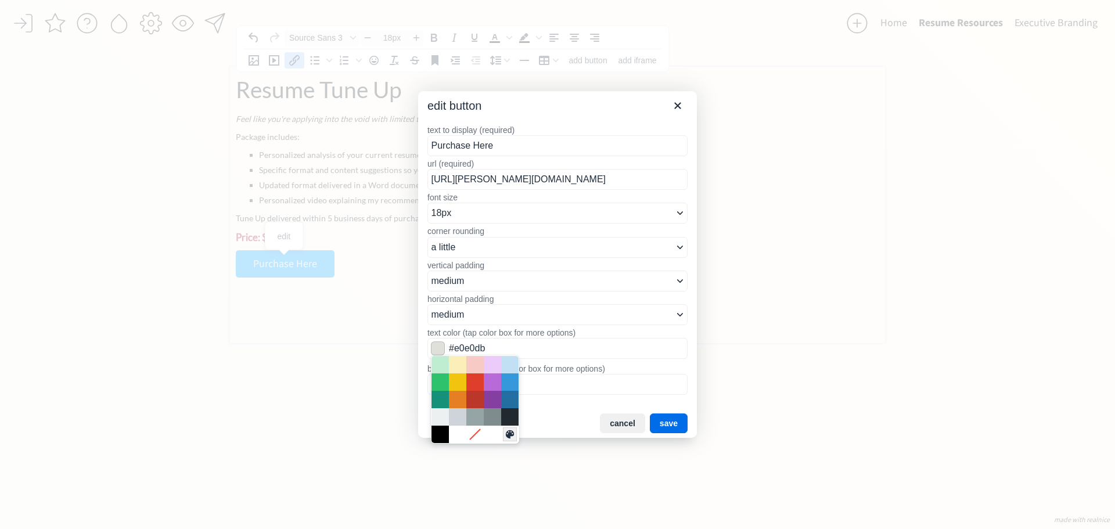
click at [512, 434] on icon "Custom color" at bounding box center [509, 434] width 11 height 11
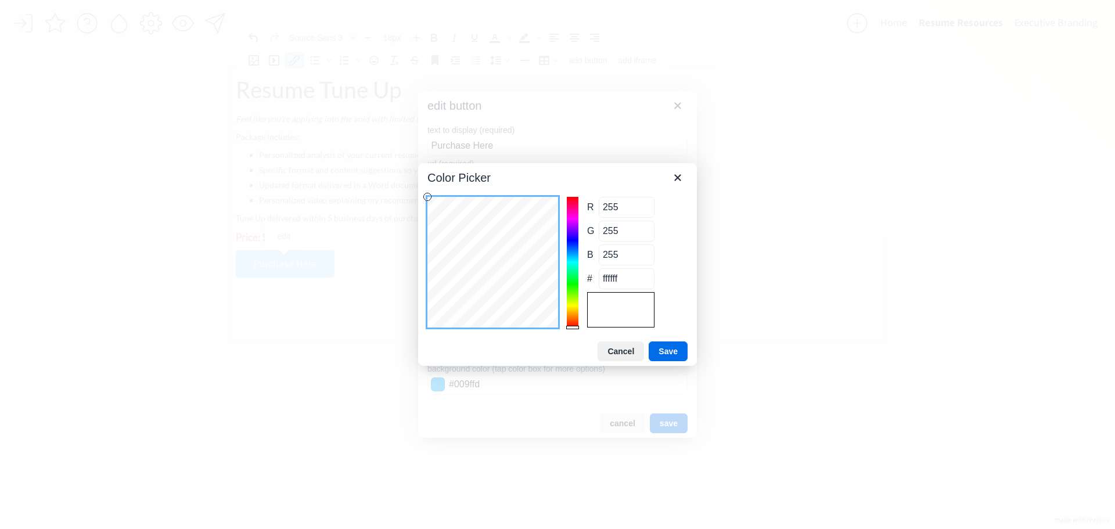
click at [639, 304] on div "Color Picker" at bounding box center [620, 309] width 67 height 35
click at [611, 306] on div "Color Picker" at bounding box center [620, 309] width 67 height 35
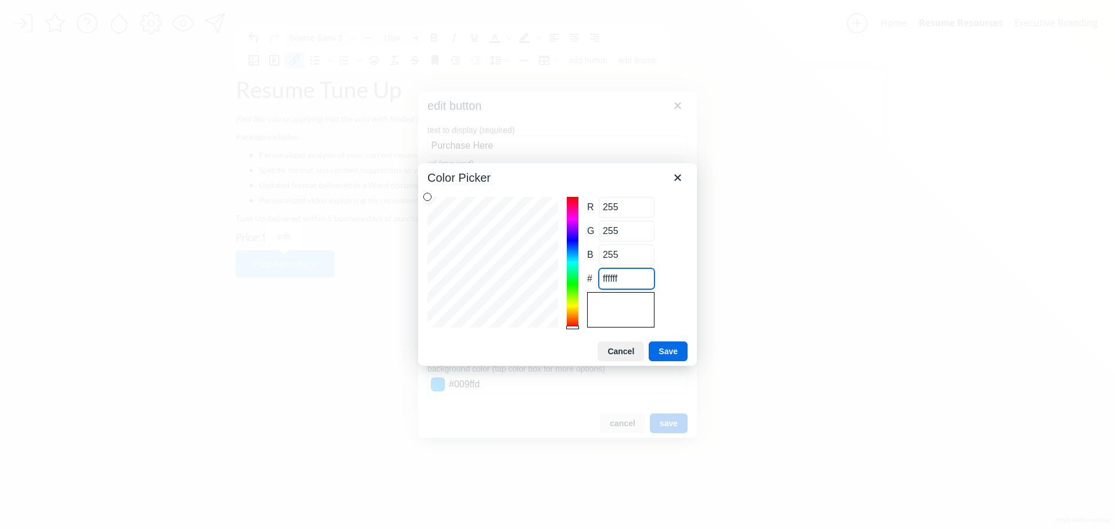
click at [631, 278] on input "ffffff" at bounding box center [627, 278] width 56 height 21
type input "25"
type input "34"
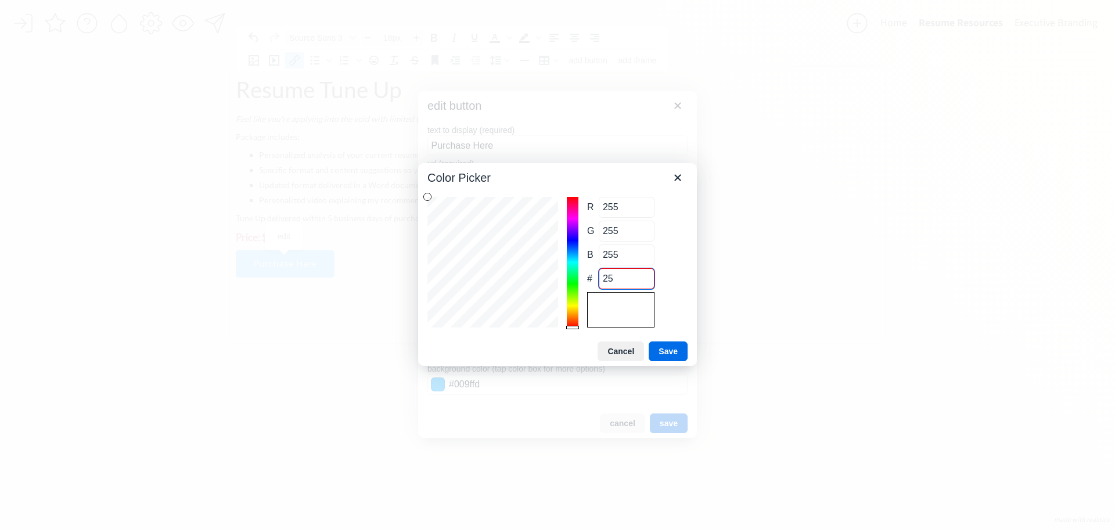
type input "85"
type input "51"
type input "25355"
type input "37"
type input "53"
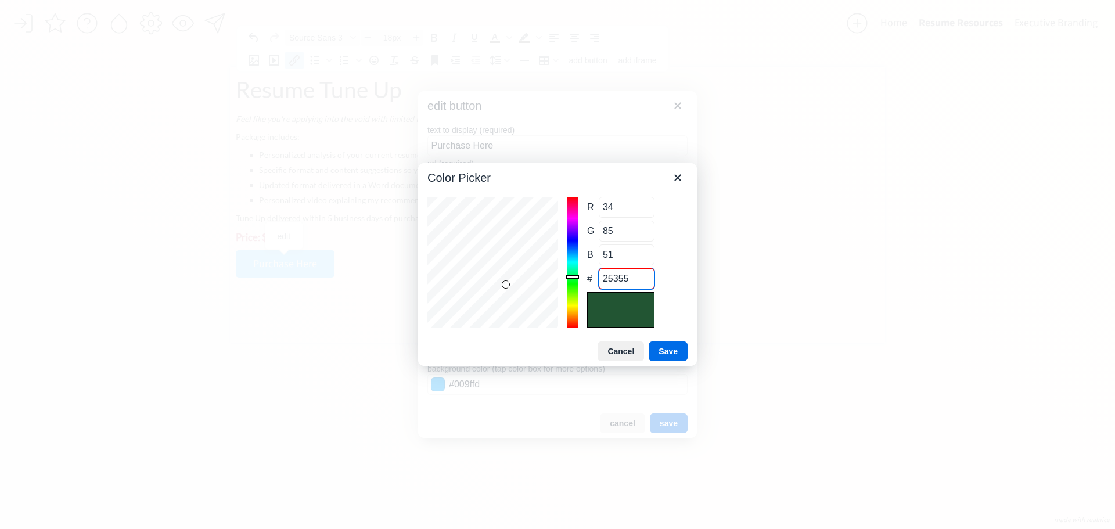
type input "81"
type input "253551"
click at [681, 349] on button "Save" at bounding box center [668, 352] width 39 height 20
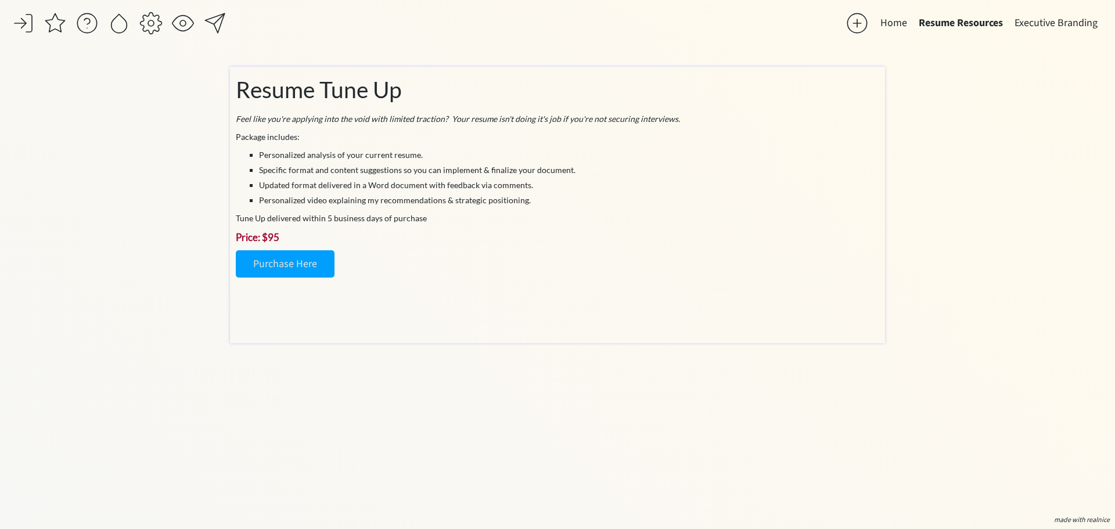
click at [526, 206] on body "saving... Home Resume Resources Executive Branding click to upload a picture Th…" at bounding box center [557, 264] width 1115 height 529
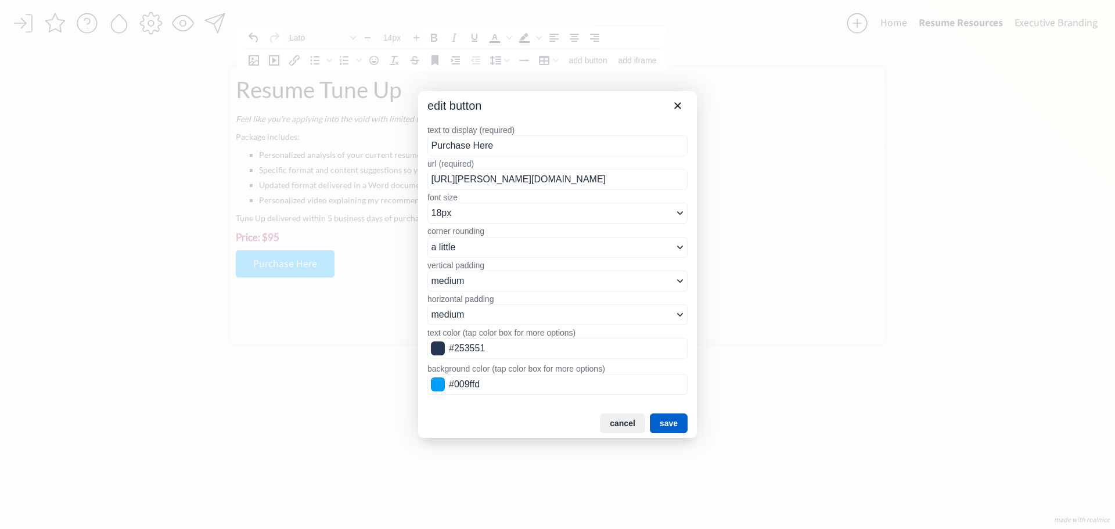
click at [682, 423] on button "save" at bounding box center [669, 424] width 38 height 20
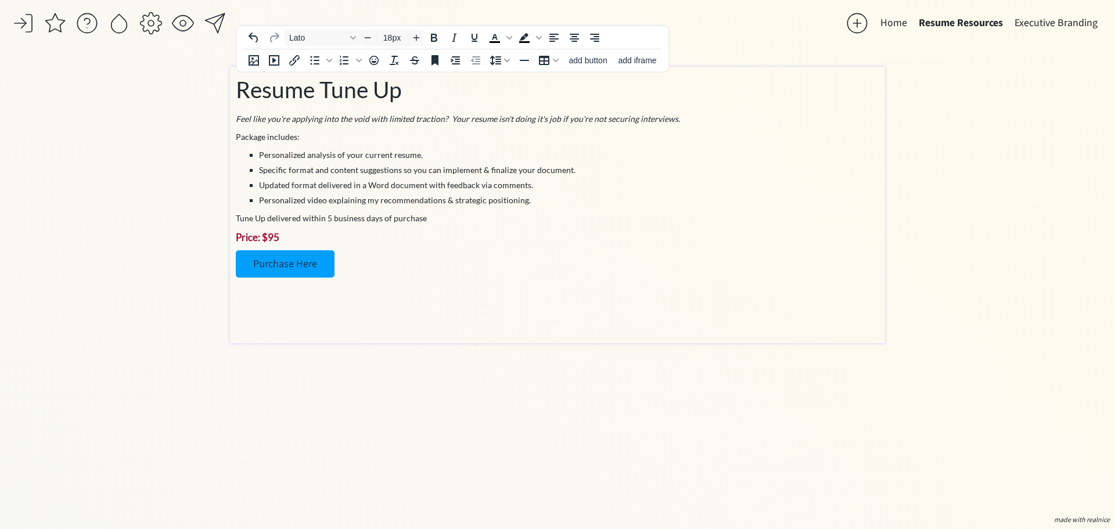
drag, startPoint x: 372, startPoint y: 264, endPoint x: 470, endPoint y: 265, distance: 98.2
click at [376, 264] on p "Purchase Here" at bounding box center [558, 263] width 644 height 27
click at [440, 197] on li "Personalized video explaining my recommendations & strategic positioning." at bounding box center [569, 200] width 620 height 12
click at [675, 329] on p at bounding box center [558, 325] width 644 height 12
click at [668, 376] on div "click to upload a picture The Career Revisory - Your Career Collaborator I'm [P…" at bounding box center [557, 289] width 655 height 445
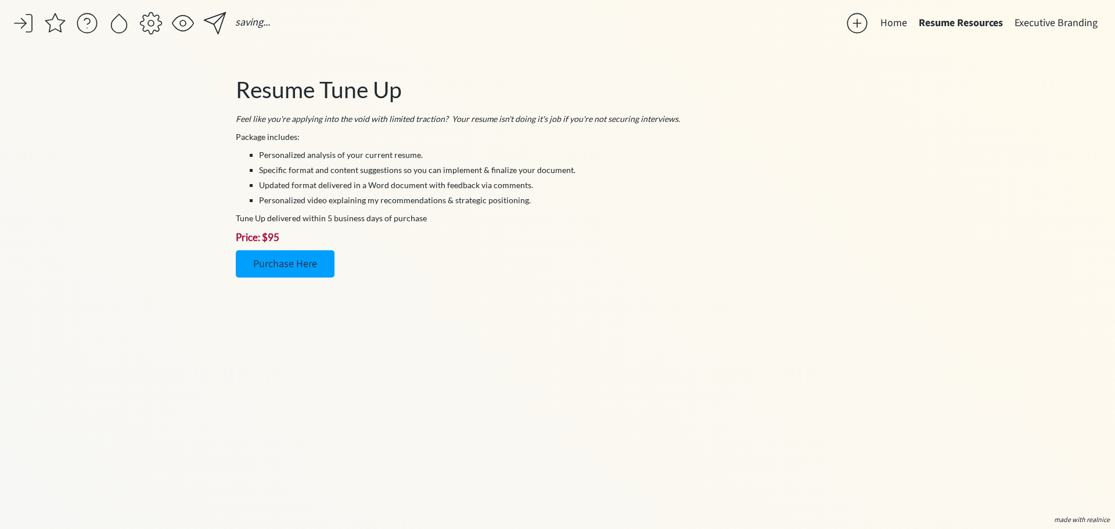
click at [171, 102] on div "saving... Home Resume Resources Executive Branding click to upload a picture Th…" at bounding box center [557, 264] width 1115 height 529
click at [123, 24] on div at bounding box center [118, 23] width 23 height 23
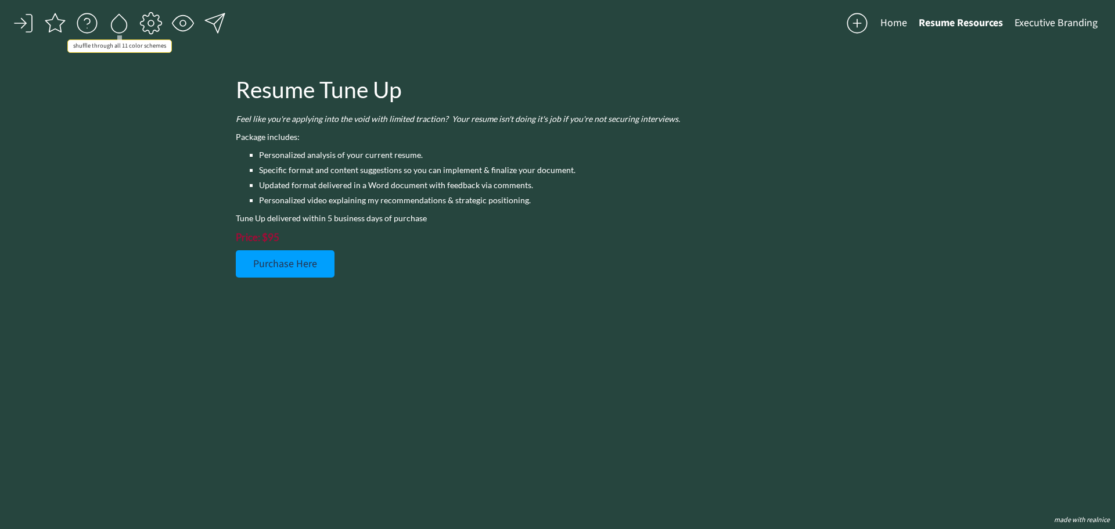
click at [123, 24] on div at bounding box center [118, 23] width 23 height 23
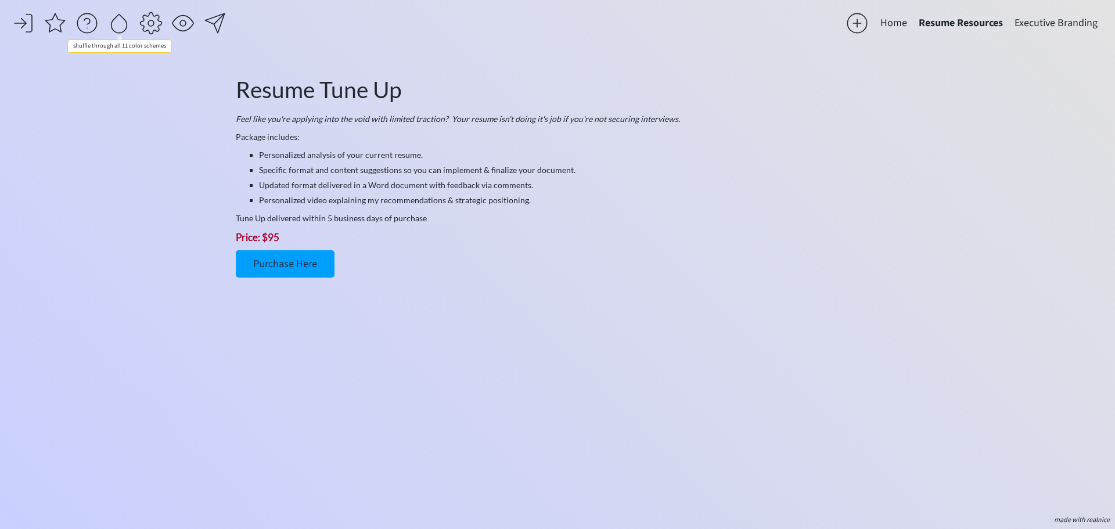
click at [123, 24] on div at bounding box center [118, 23] width 23 height 23
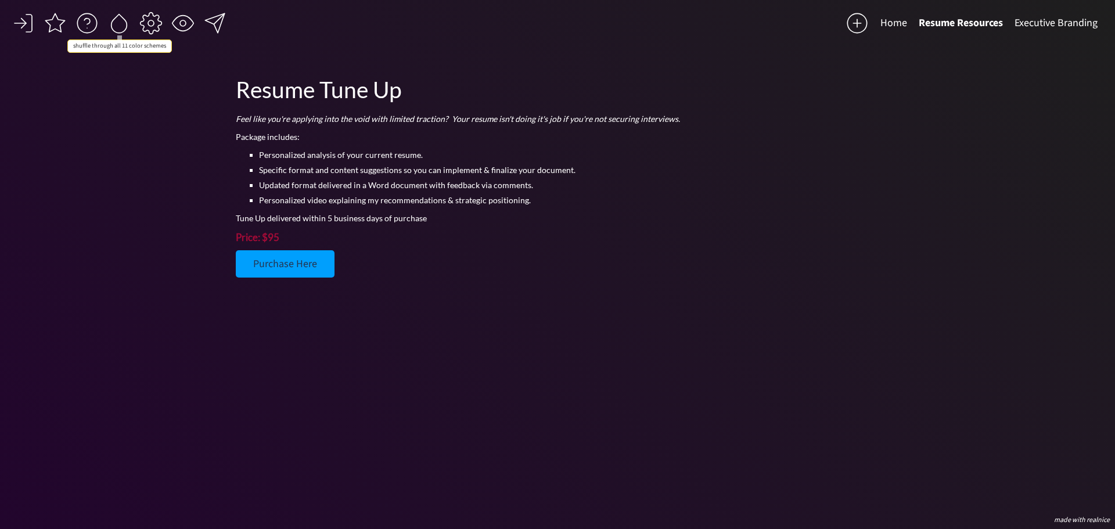
click at [123, 24] on div at bounding box center [118, 23] width 23 height 23
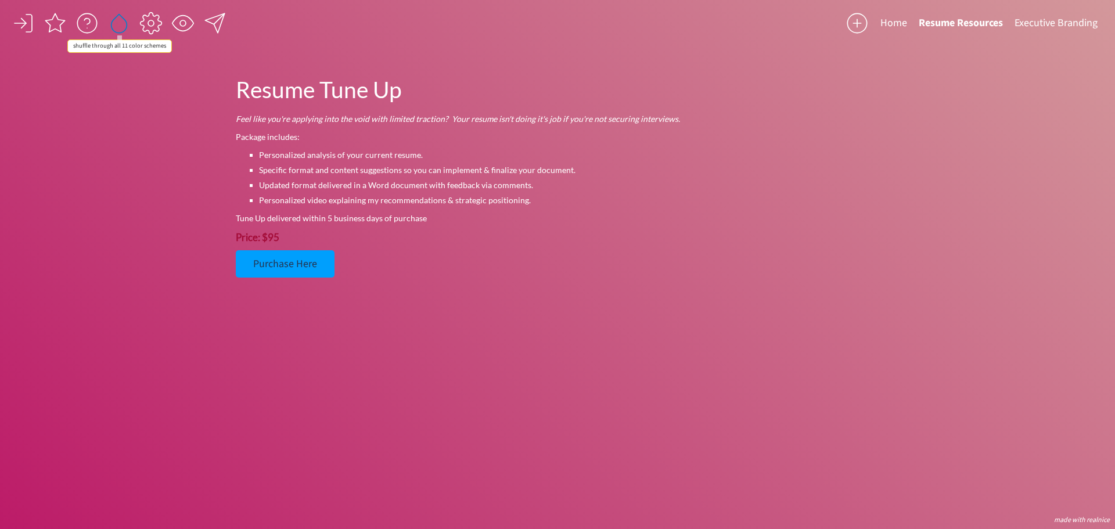
click at [123, 24] on div at bounding box center [118, 23] width 23 height 23
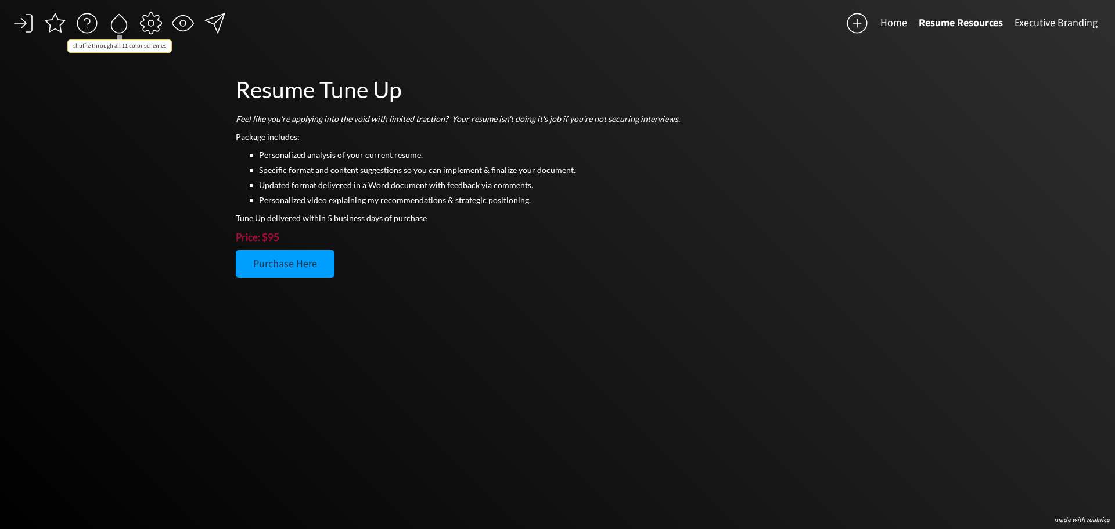
click at [123, 24] on div at bounding box center [118, 23] width 23 height 23
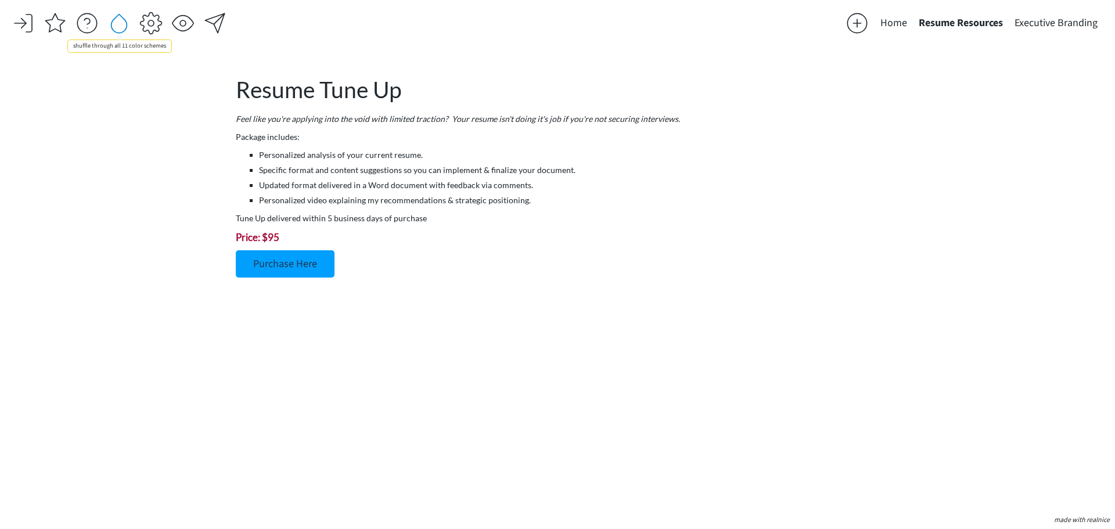
click at [123, 24] on div at bounding box center [118, 23] width 23 height 23
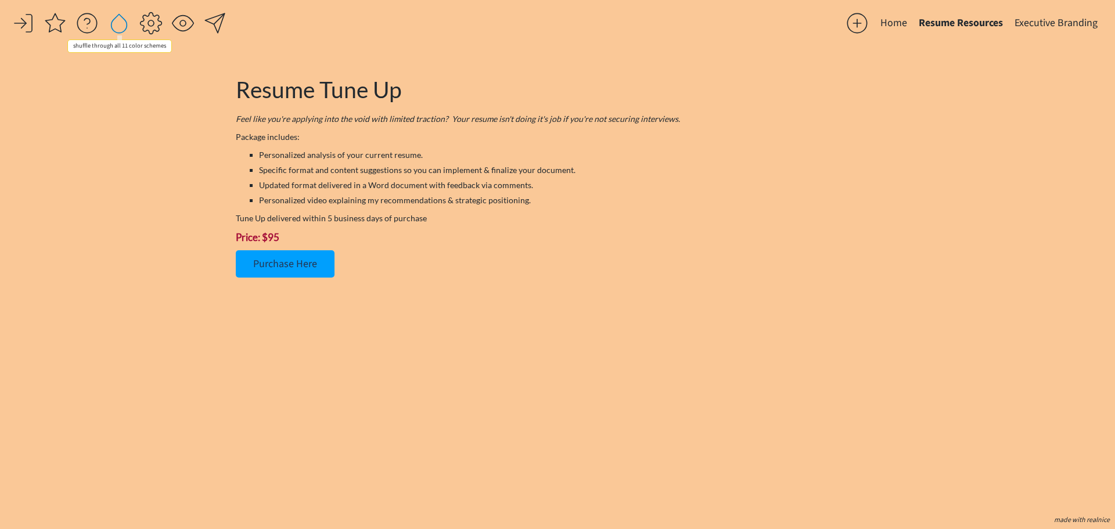
click at [123, 24] on div at bounding box center [118, 23] width 23 height 23
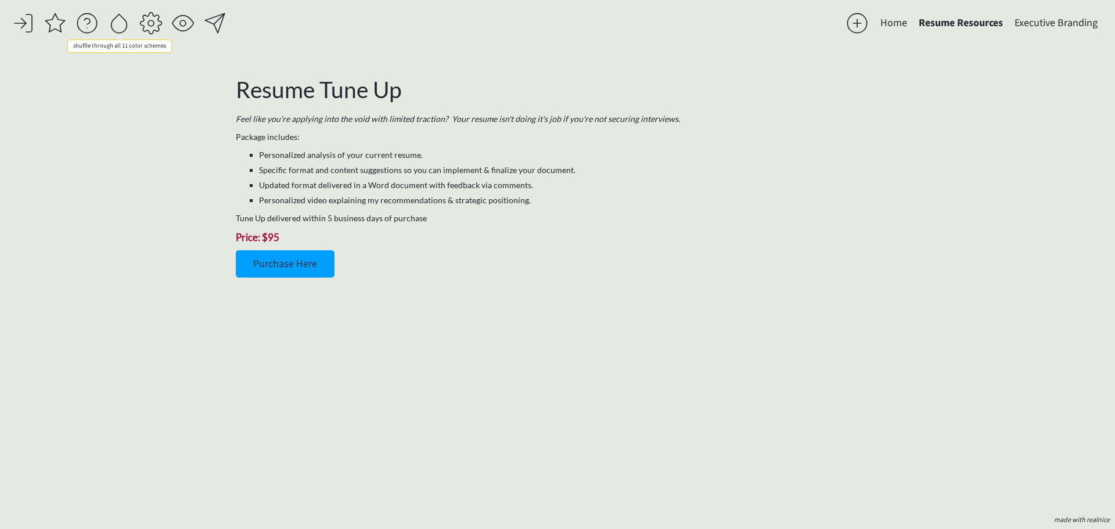
click at [123, 24] on div at bounding box center [118, 23] width 23 height 23
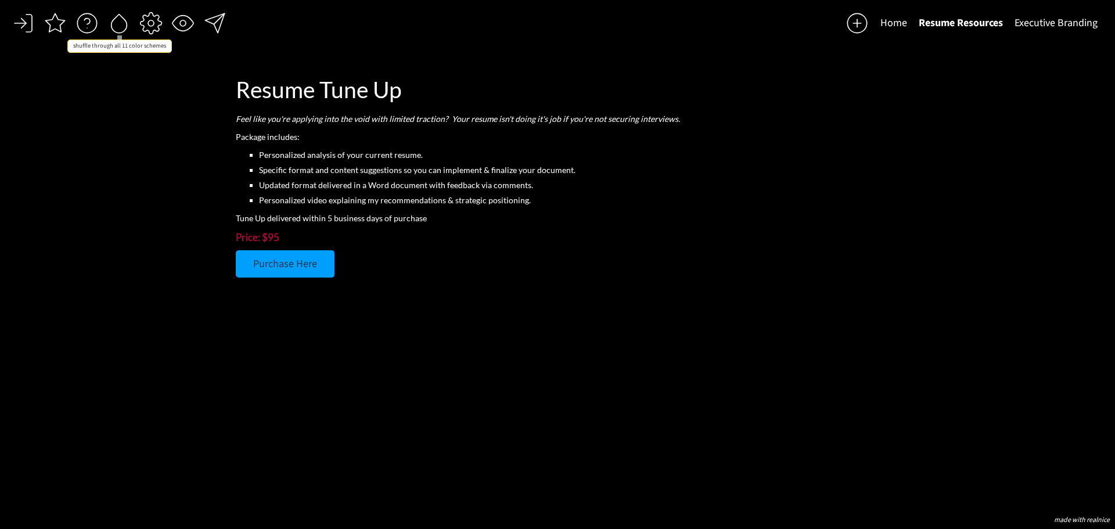
click at [123, 24] on div at bounding box center [118, 23] width 23 height 23
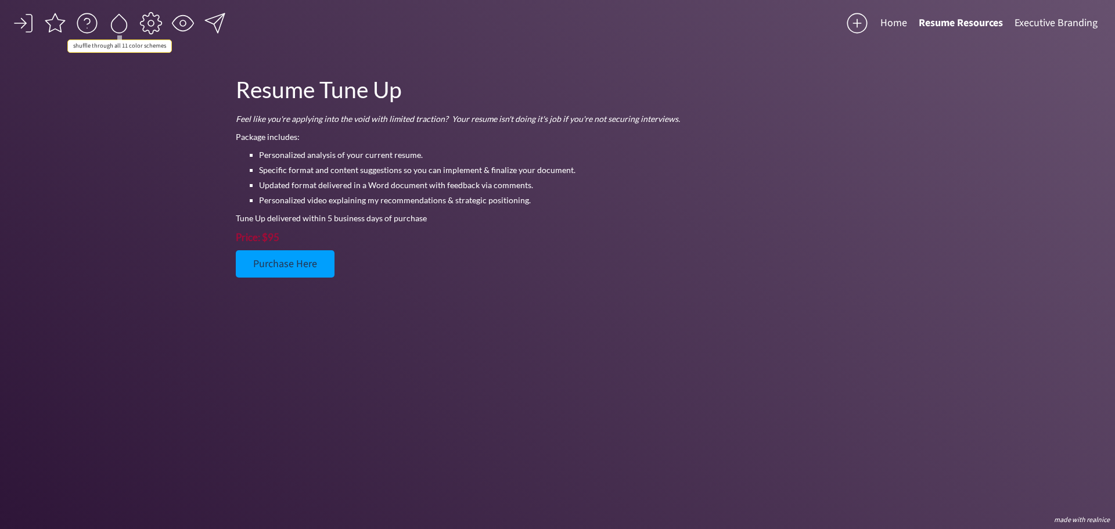
click at [123, 24] on div at bounding box center [118, 23] width 23 height 23
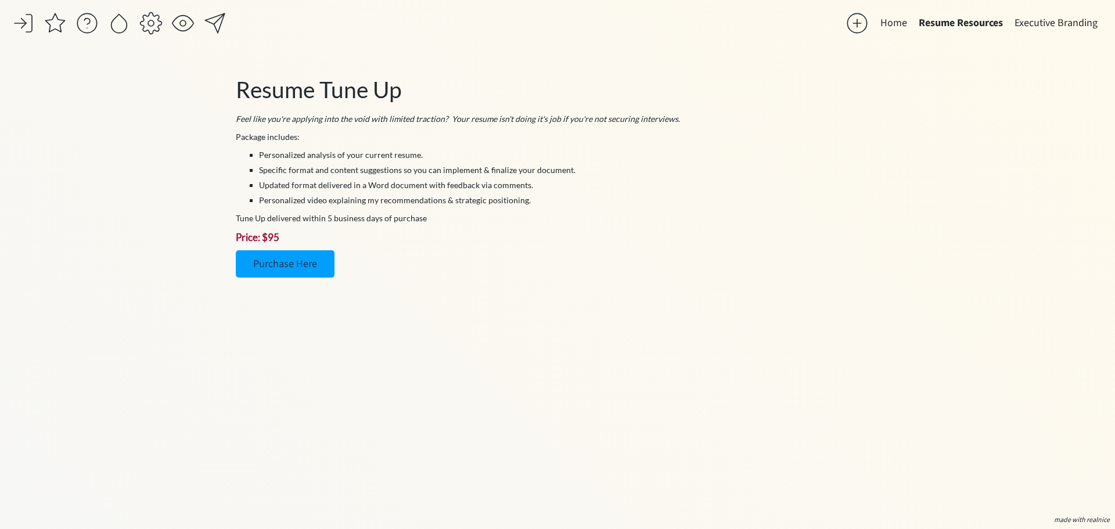
click at [251, 44] on div "saving... Home Resume Resources Executive Branding click to upload a picture Th…" at bounding box center [557, 264] width 1115 height 529
drag, startPoint x: 251, startPoint y: 44, endPoint x: 632, endPoint y: 127, distance: 389.5
click at [261, 42] on div "saving... Home Resume Resources Executive Branding click to upload a picture Th…" at bounding box center [557, 264] width 1115 height 529
type input "17px"
click at [828, 227] on div "Resume Tune Up Feel like you're applying into the void with limited traction? Y…" at bounding box center [558, 202] width 644 height 259
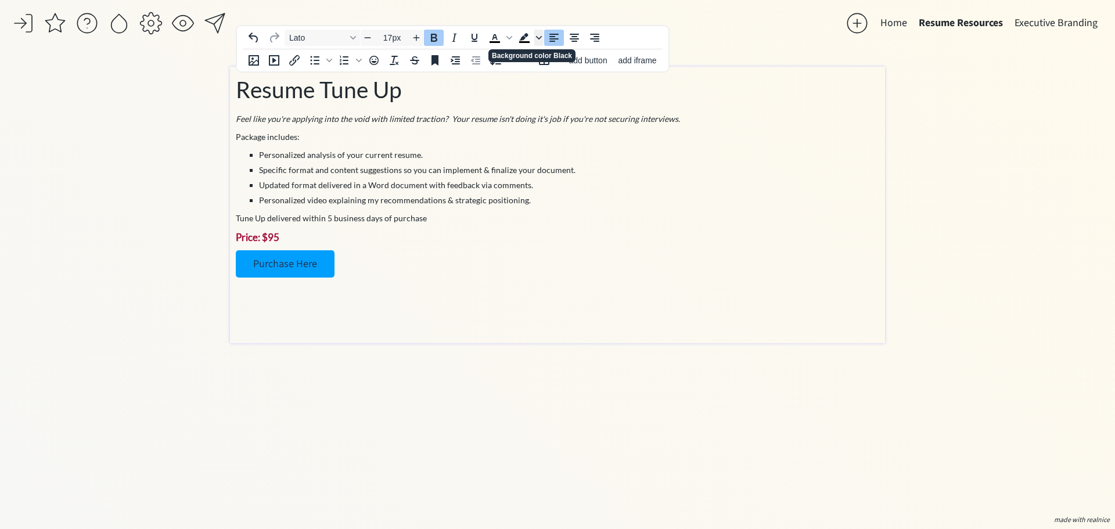
click at [540, 41] on span "Background color Black" at bounding box center [538, 38] width 9 height 16
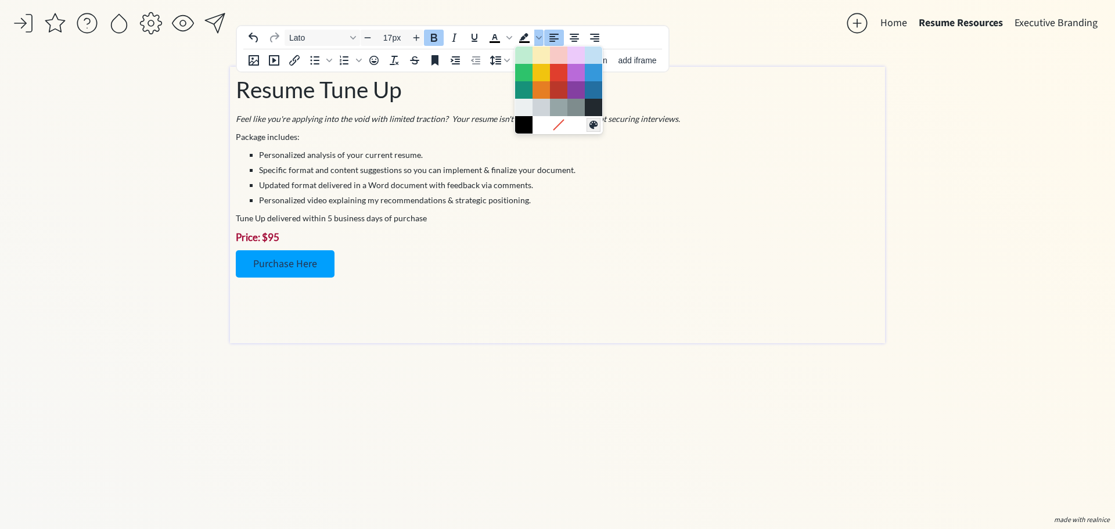
click at [594, 127] on icon "Custom color" at bounding box center [594, 125] width 8 height 8
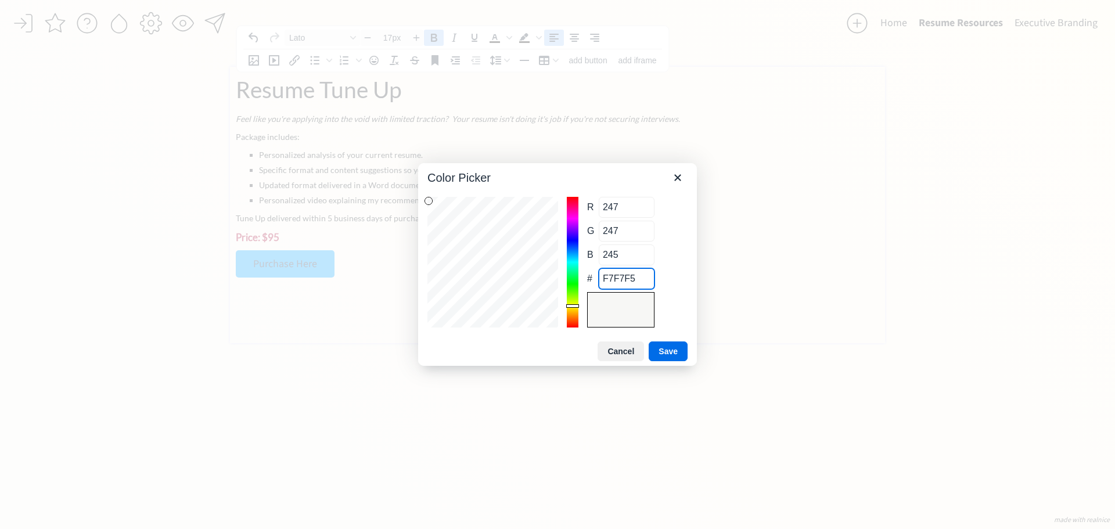
click at [630, 282] on input "F7F7F5" at bounding box center [627, 278] width 56 height 21
type input "E0"
type input "238"
type input "0"
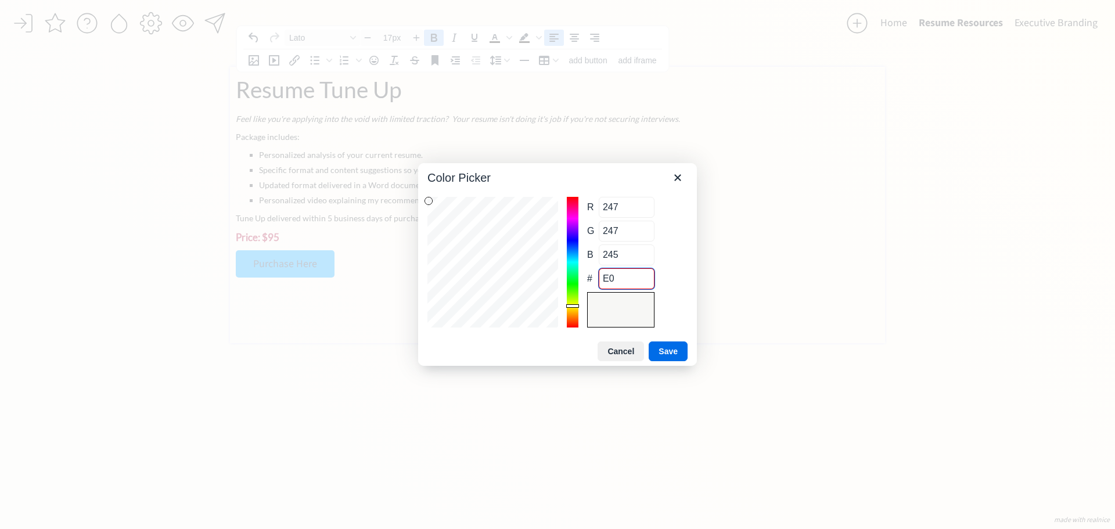
type input "238"
type input "E0E0D"
type input "224"
type input "219"
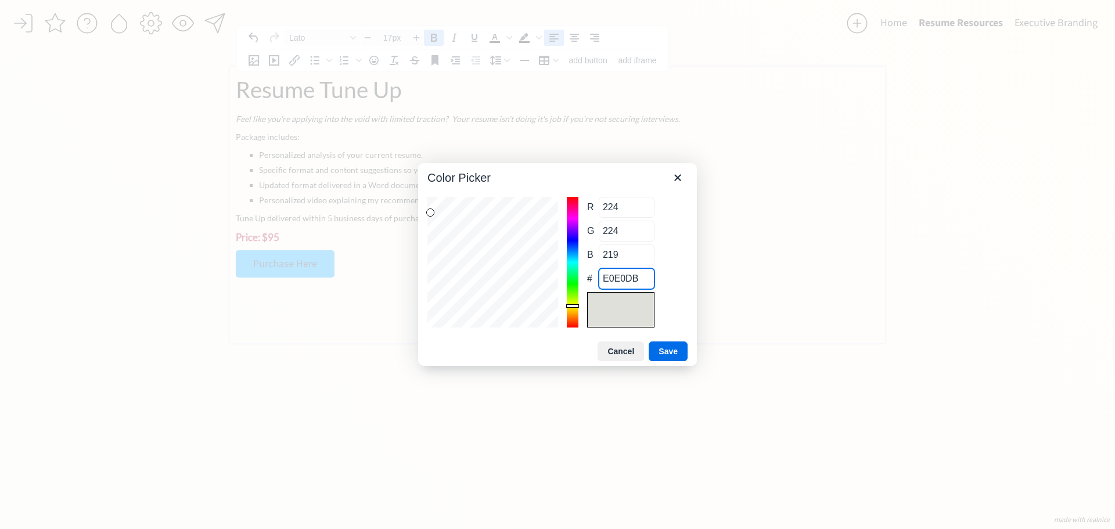
type input "E0E0DB"
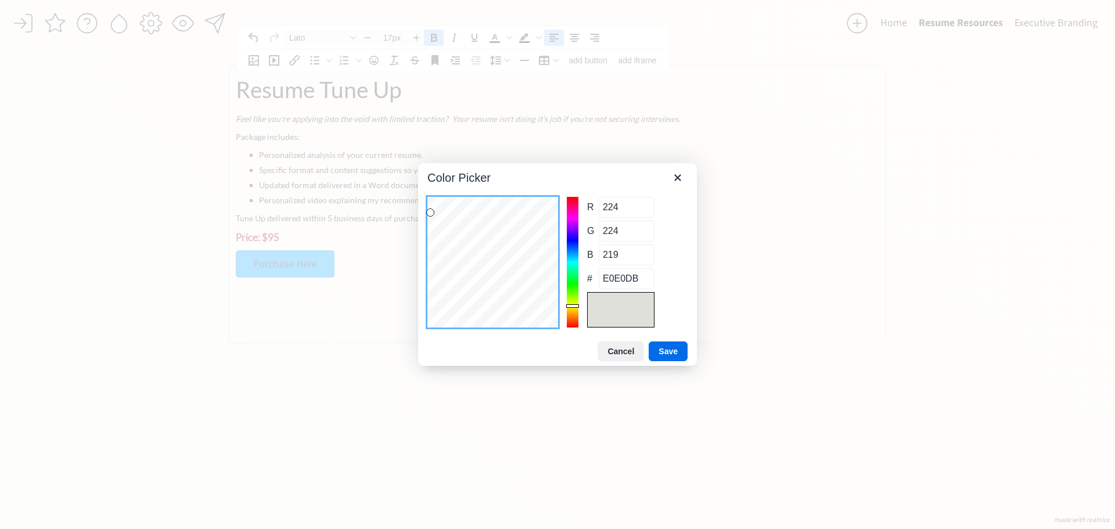
click at [693, 369] on div at bounding box center [557, 264] width 1115 height 529
click at [679, 357] on button "Save" at bounding box center [668, 352] width 39 height 20
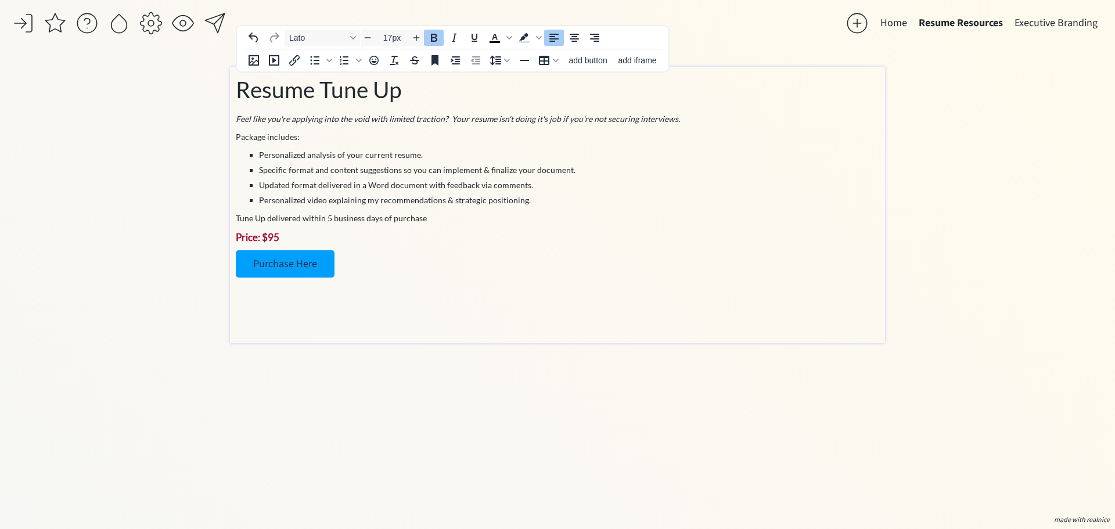
click at [734, 371] on div "click to upload a picture The Career Revisory - Your Career Collaborator I'm [P…" at bounding box center [557, 289] width 655 height 445
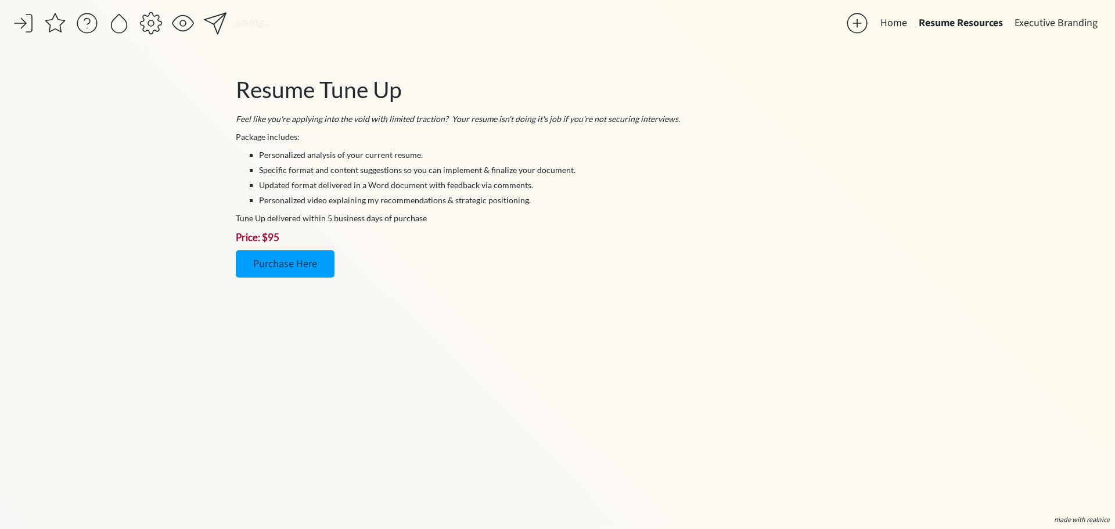
click at [899, 19] on button "Home" at bounding box center [894, 23] width 38 height 23
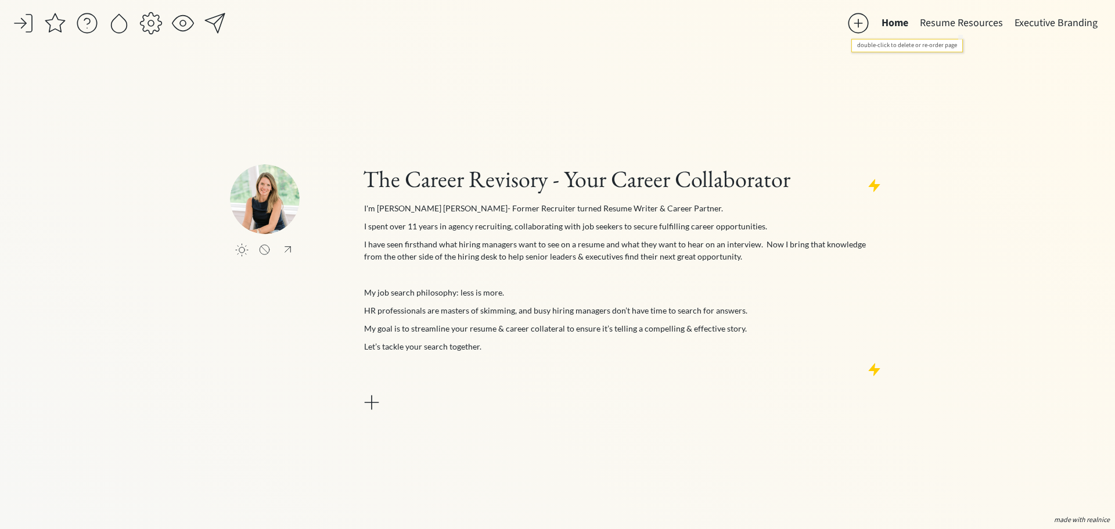
click at [947, 20] on button "Resume Resources" at bounding box center [961, 23] width 95 height 23
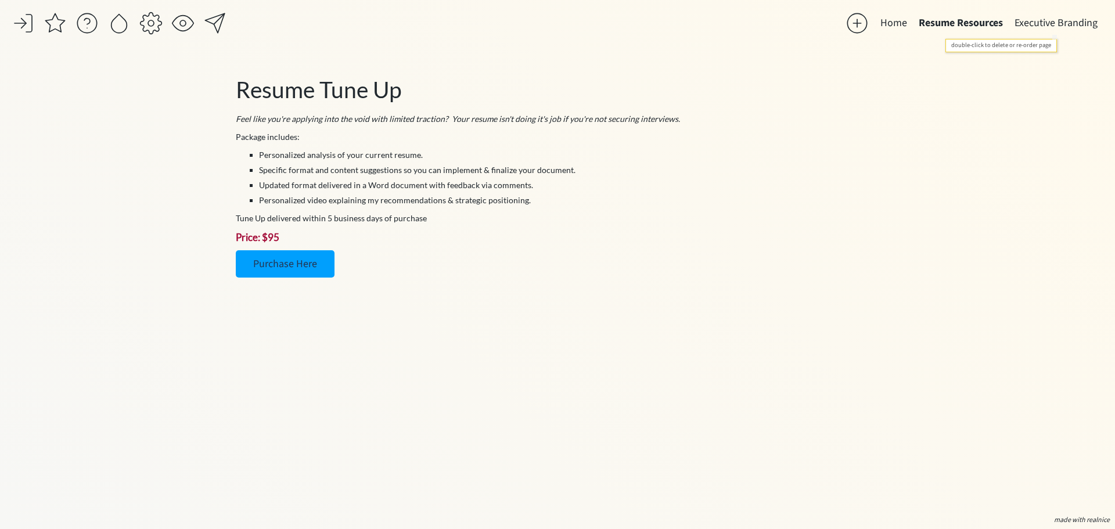
click at [1058, 23] on button "Executive Branding" at bounding box center [1056, 23] width 95 height 23
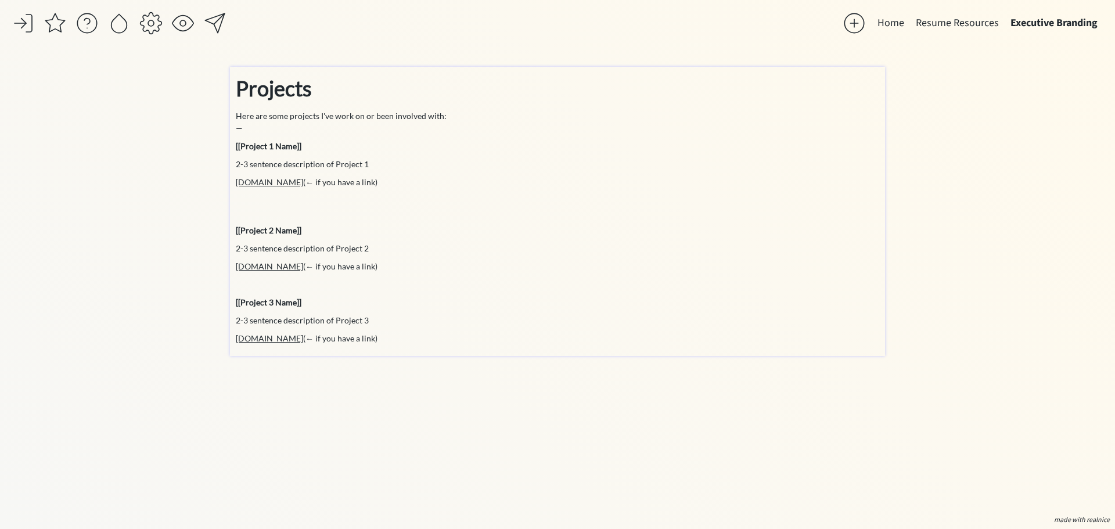
click at [264, 85] on strong "Projects" at bounding box center [274, 89] width 76 height 26
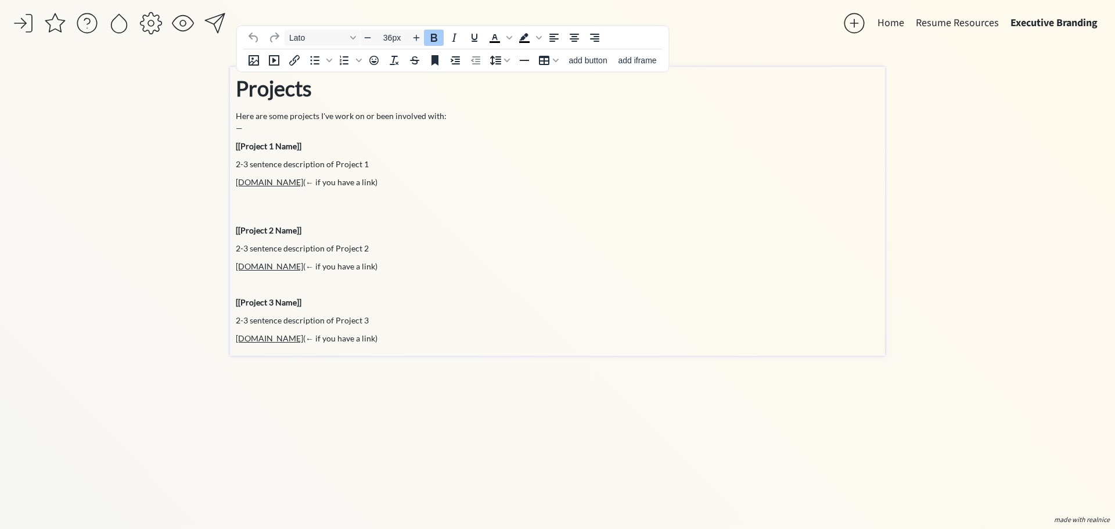
click at [288, 84] on strong "Projects" at bounding box center [274, 89] width 76 height 26
click at [300, 89] on strong "Projects" at bounding box center [274, 89] width 76 height 26
click at [301, 89] on strong "Projects" at bounding box center [274, 89] width 76 height 26
type input "14px"
click at [526, 139] on div "Projects Here are some projects I've work on or been involved with: — [[Project…" at bounding box center [558, 209] width 644 height 272
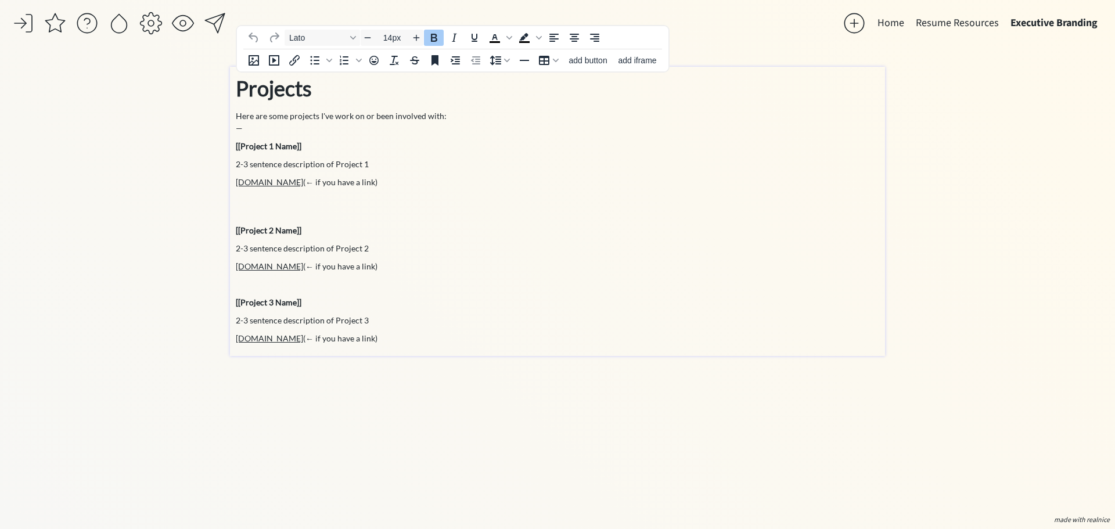
click at [1024, 97] on div "saving... Home Resume Resources Executive Branding click to upload a picture Th…" at bounding box center [557, 264] width 1115 height 529
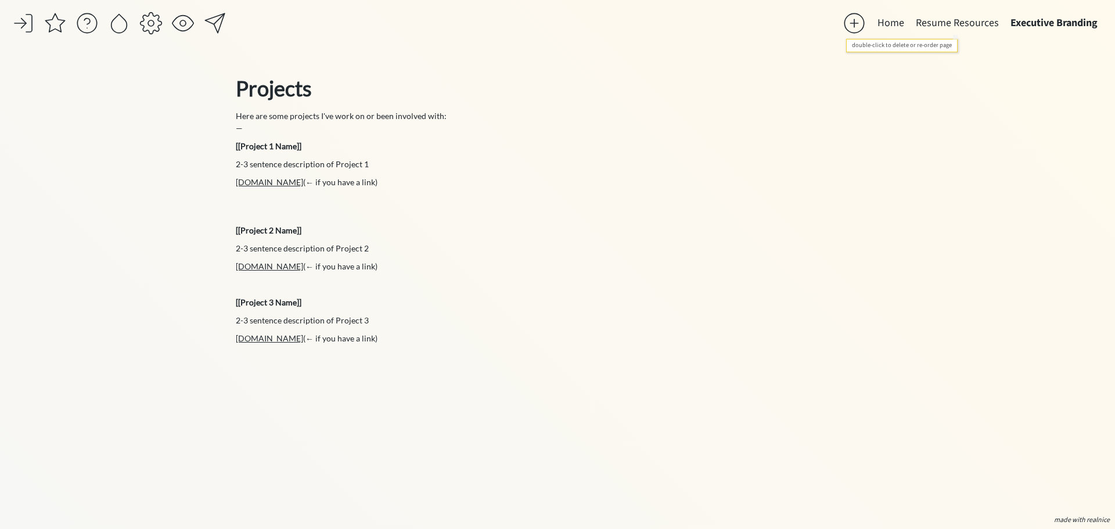
click at [962, 23] on button "Resume Resources" at bounding box center [957, 23] width 95 height 23
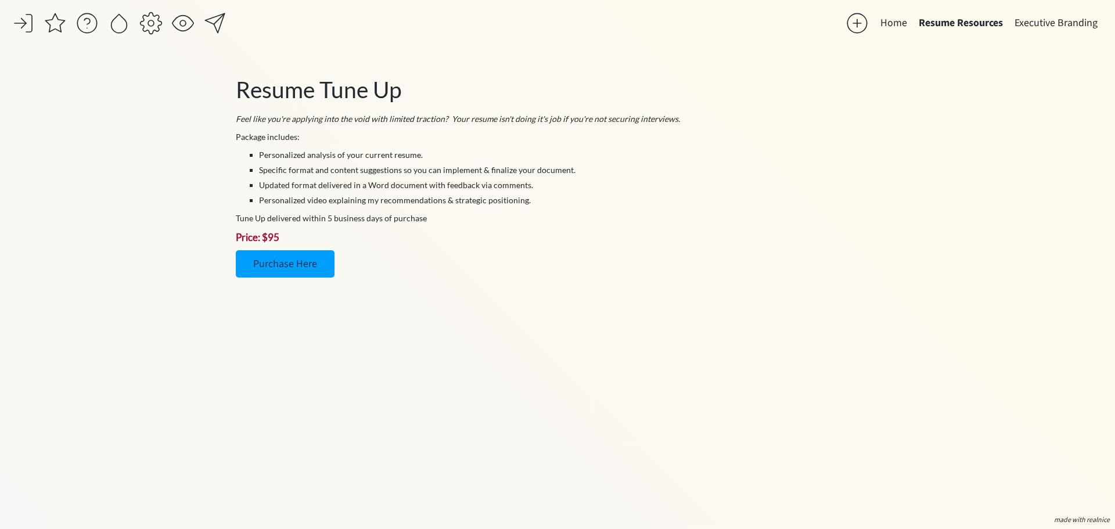
click at [893, 23] on button "Home" at bounding box center [894, 23] width 38 height 23
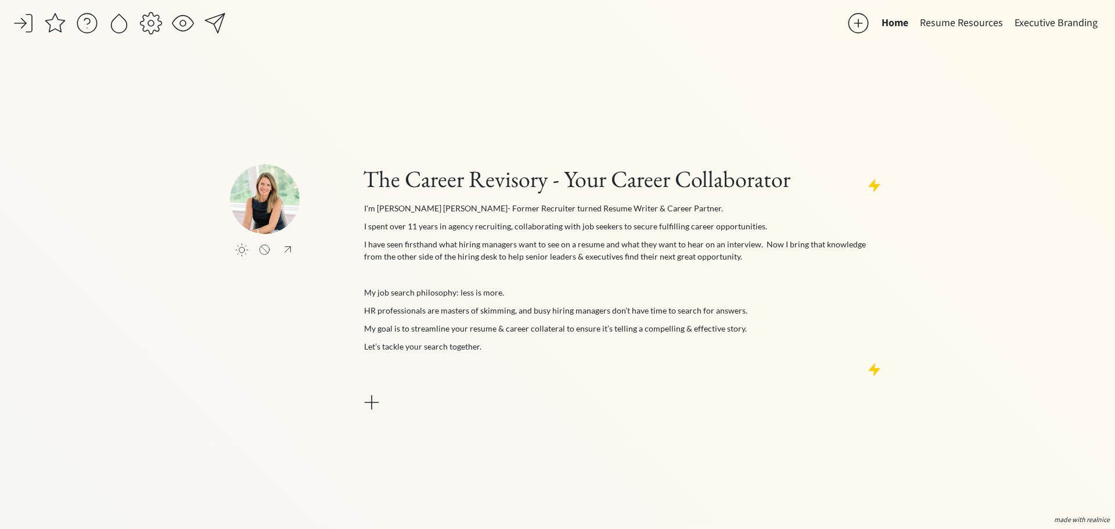
click at [1016, 273] on div "saving... Home Resume Resources Executive Branding click to upload a picture Th…" at bounding box center [557, 264] width 1115 height 529
click at [581, 439] on div "click to upload a picture The Career Revisory - Your Career Collaborator I'm [P…" at bounding box center [557, 289] width 655 height 445
click at [957, 25] on button "Resume Resources" at bounding box center [961, 23] width 95 height 23
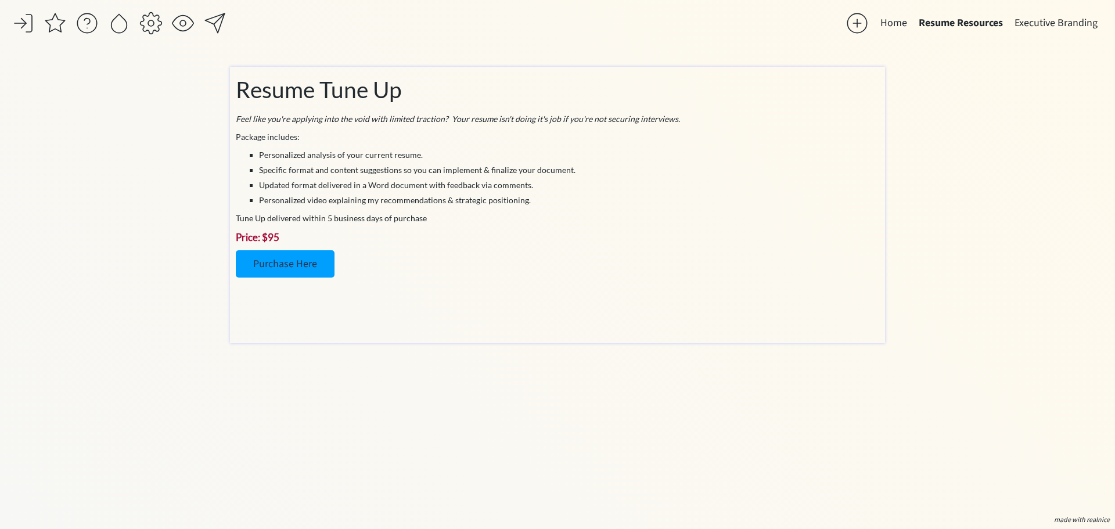
click at [432, 250] on div "Resume Tune Up Feel like you're applying into the void with limited traction? Y…" at bounding box center [558, 202] width 644 height 259
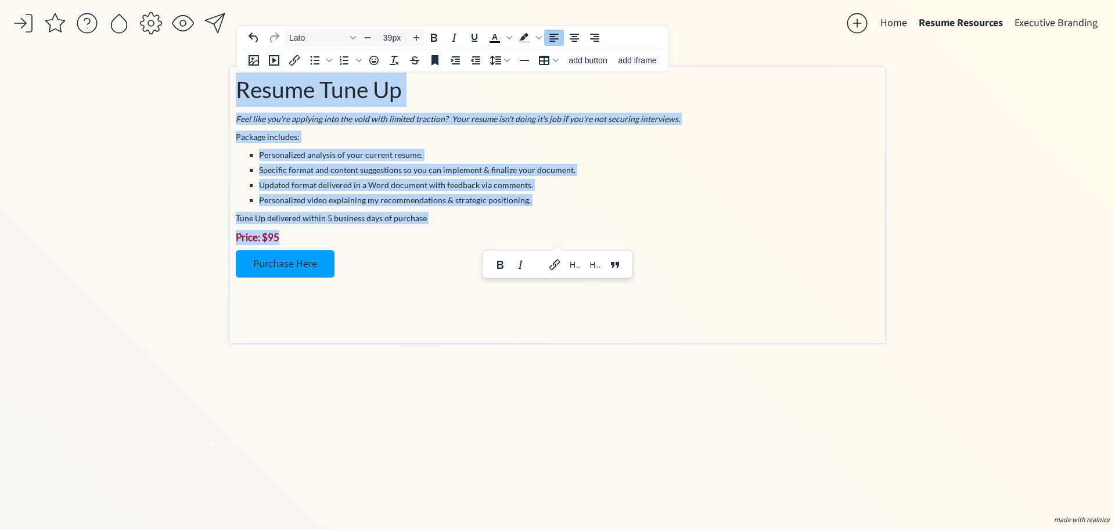
drag, startPoint x: 455, startPoint y: 240, endPoint x: 221, endPoint y: 84, distance: 282.2
click at [221, 84] on div "saving... Home Resume Resources Executive Branding click to upload a picture Th…" at bounding box center [557, 264] width 1115 height 529
click at [408, 161] on ul "Personalized analysis of your current resume. Specific format and content sugge…" at bounding box center [558, 178] width 644 height 58
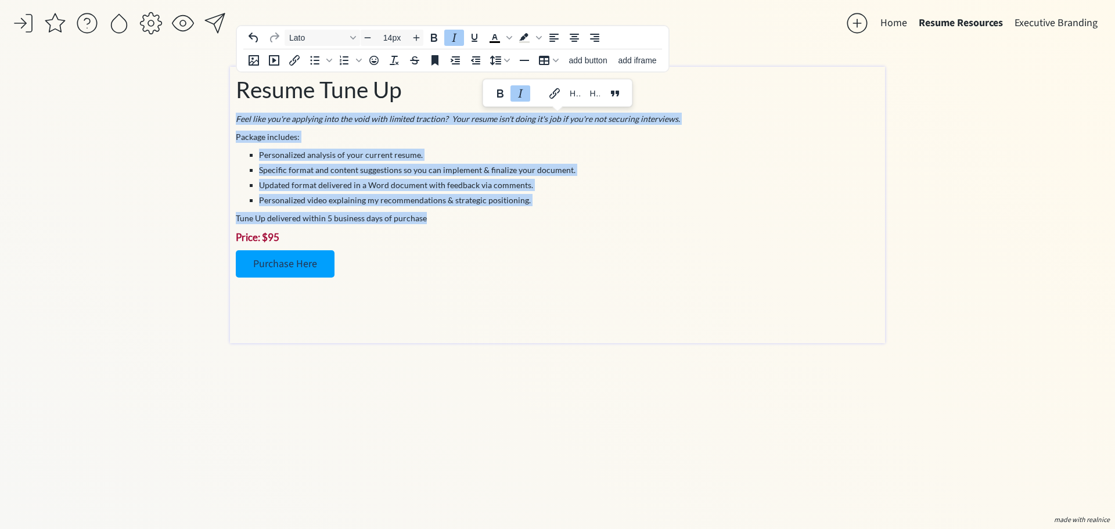
drag, startPoint x: 465, startPoint y: 216, endPoint x: 236, endPoint y: 116, distance: 250.5
click at [236, 116] on div "Resume Tune Up Feel like you're applying into the void with limited traction? Y…" at bounding box center [558, 202] width 644 height 259
click at [414, 37] on icon "Increase font size" at bounding box center [416, 37] width 9 height 9
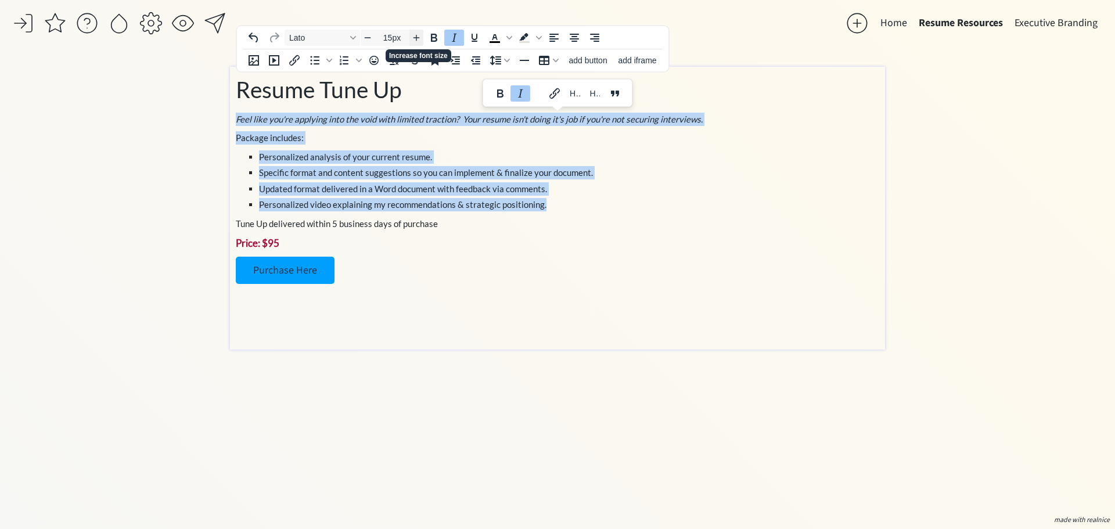
click at [414, 37] on icon "Increase font size" at bounding box center [416, 37] width 9 height 9
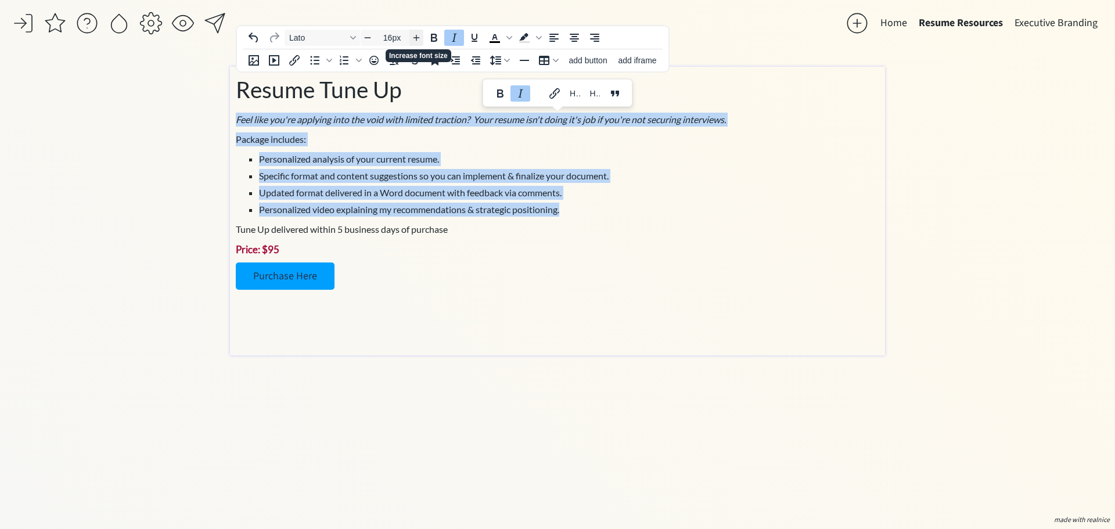
click at [414, 37] on icon "Increase font size" at bounding box center [416, 37] width 9 height 9
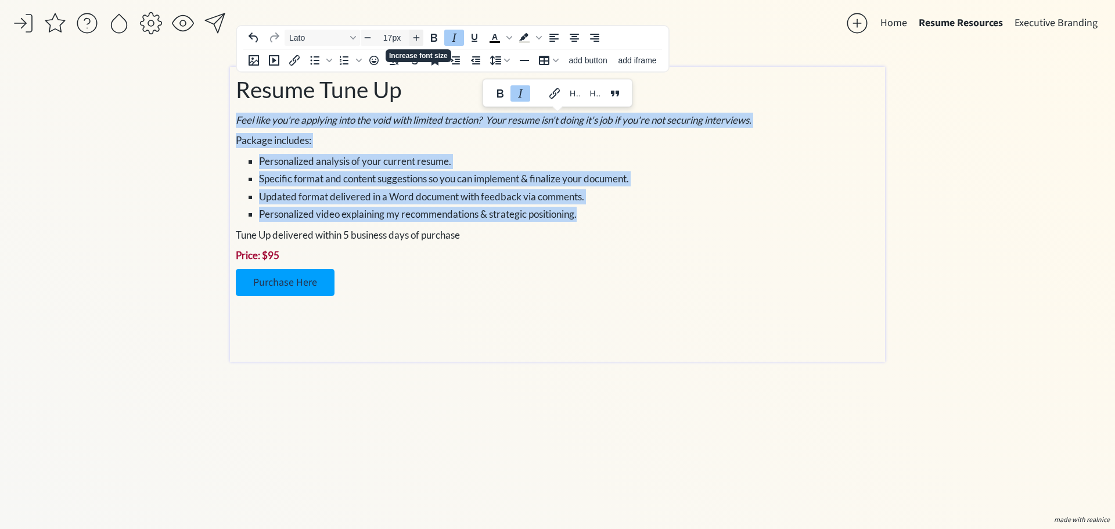
click at [414, 37] on icon "Increase font size" at bounding box center [416, 37] width 9 height 9
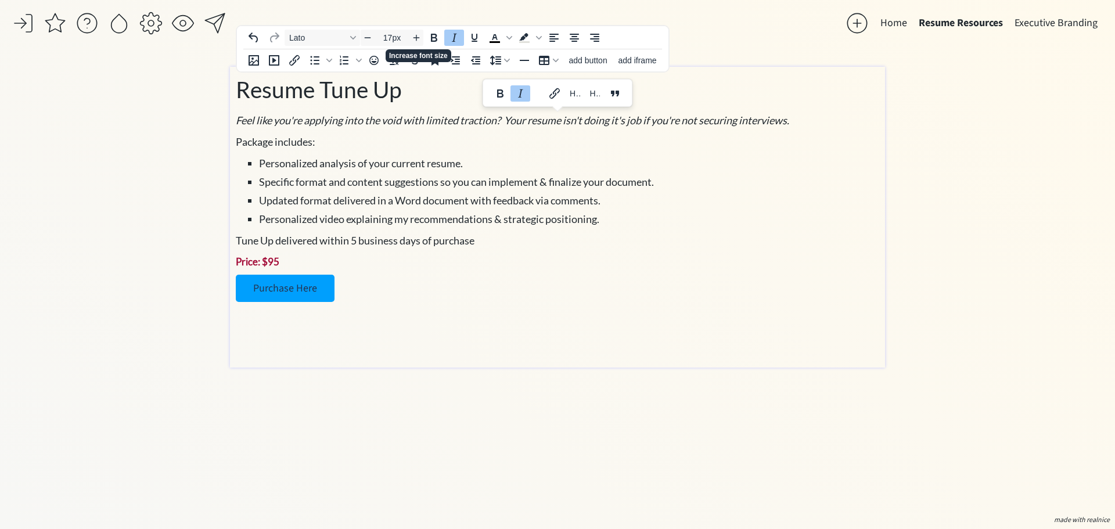
click at [553, 258] on p "Price: $95" at bounding box center [558, 261] width 644 height 15
click at [515, 139] on p "Package includes:" at bounding box center [558, 142] width 644 height 16
click at [345, 142] on p "Package includes:" at bounding box center [558, 142] width 644 height 16
click at [825, 131] on div "Resume Tune Up Feel like you're applying into the void with limited traction? Y…" at bounding box center [558, 214] width 644 height 283
click at [814, 121] on p "Feel like you're applying into the void with limited traction? Your resume isn'…" at bounding box center [558, 121] width 644 height 16
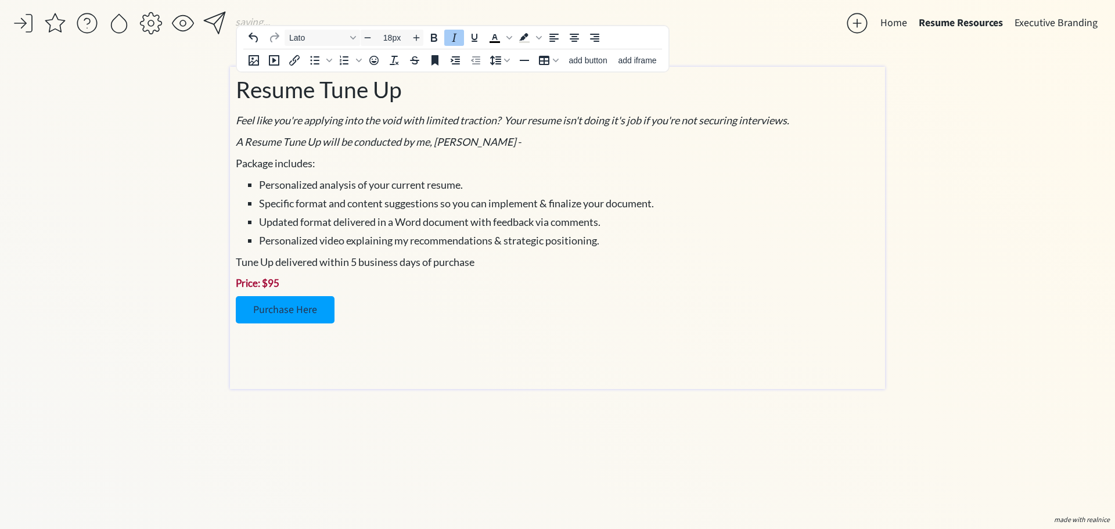
click at [509, 130] on div "Resume Tune Up Feel like you're applying into the void with limited traction? Y…" at bounding box center [558, 225] width 644 height 305
drag, startPoint x: 472, startPoint y: 142, endPoint x: 232, endPoint y: 129, distance: 240.8
click at [232, 129] on div "Resume Tune Up Feel like you're applying into the void with limited traction? Y…" at bounding box center [557, 228] width 655 height 322
click at [512, 114] on em "Feel like you're applying into the void with limited traction? Your resume isn'…" at bounding box center [513, 120] width 554 height 13
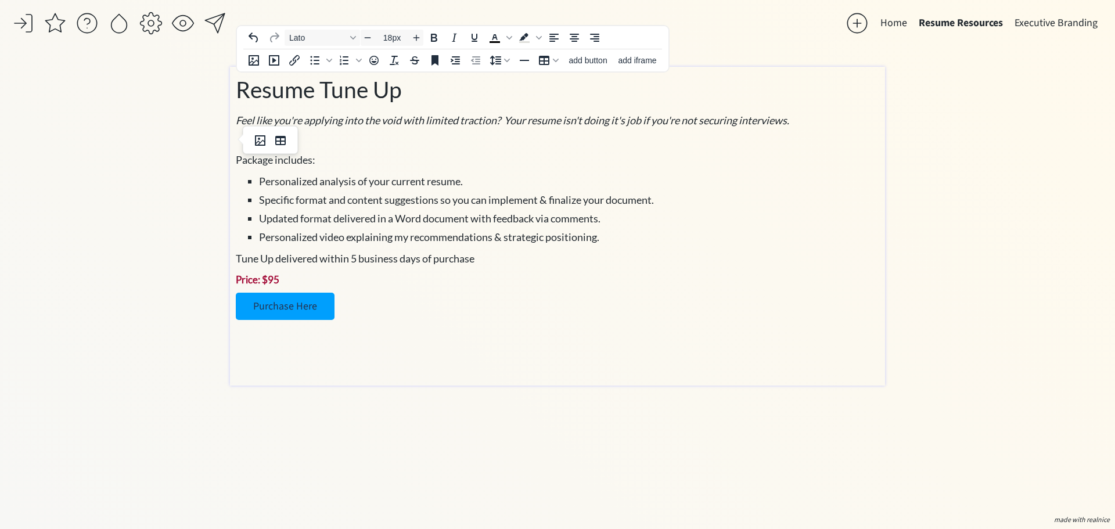
click at [508, 121] on em "Feel like you're applying into the void with limited traction? Your resume isn'…" at bounding box center [513, 120] width 554 height 13
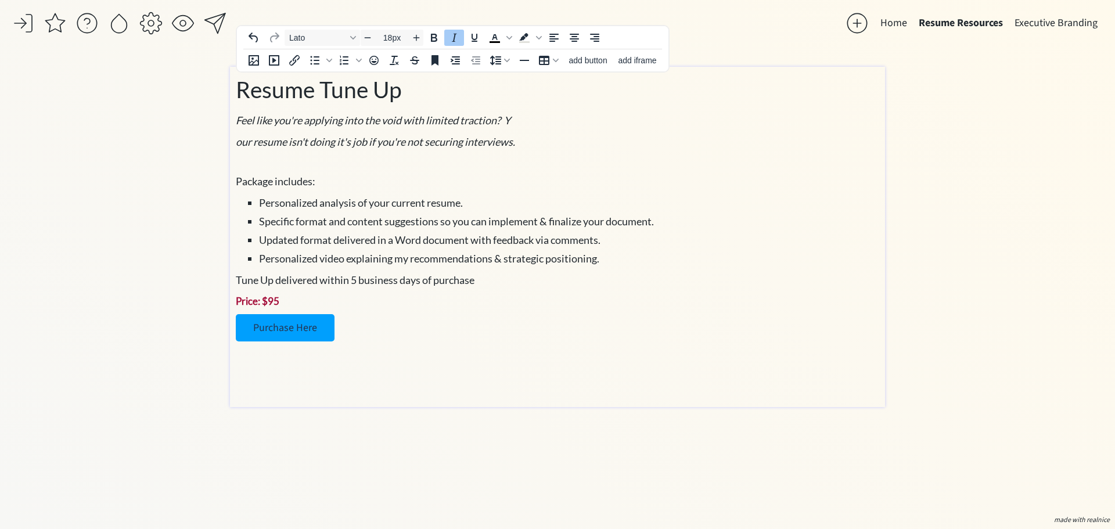
click at [187, 21] on div at bounding box center [182, 23] width 23 height 23
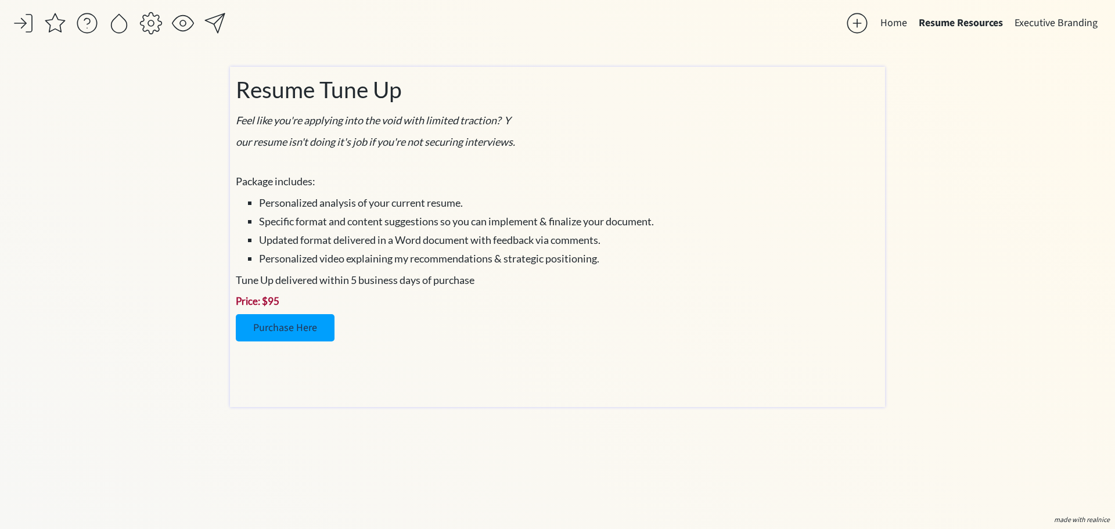
click at [506, 125] on em "Feel like you're applying into the void with limited traction? Y" at bounding box center [373, 120] width 275 height 13
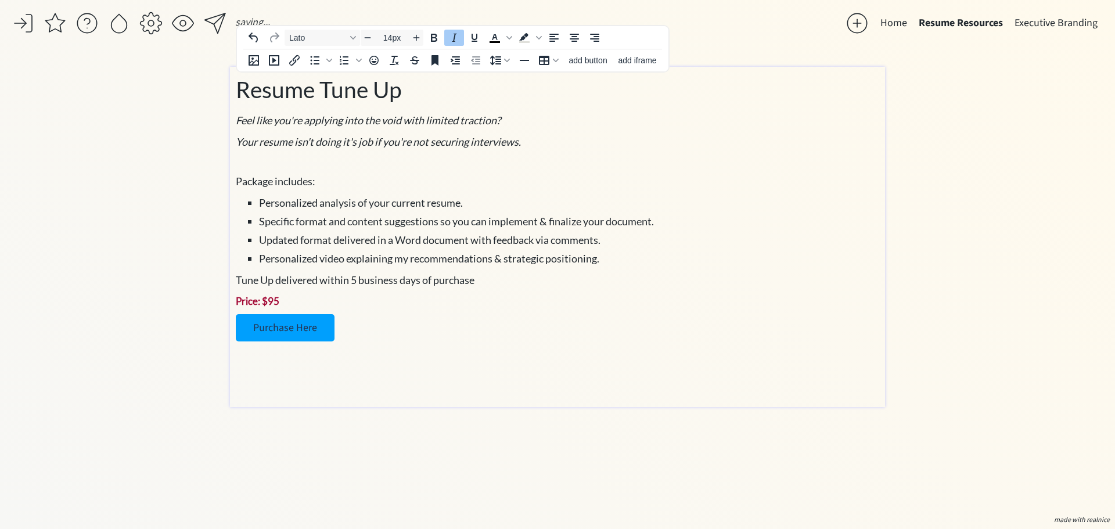
click at [407, 156] on p at bounding box center [558, 162] width 644 height 12
click at [245, 141] on em "our resume isn't doing it's job if you're not securing interviews." at bounding box center [381, 141] width 279 height 13
click at [238, 139] on em "Y" at bounding box center [239, 141] width 6 height 13
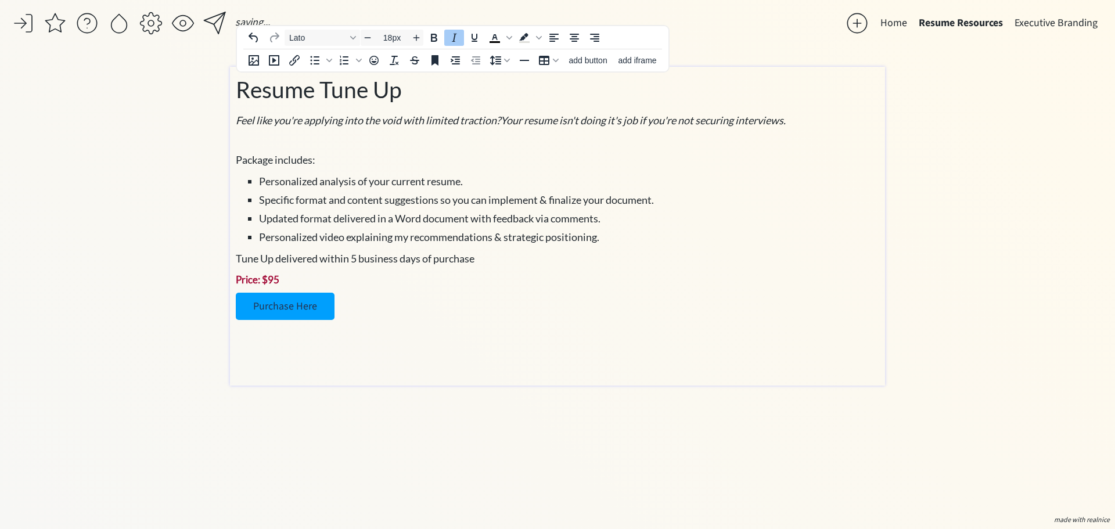
click at [812, 125] on p "Feel like you're applying into the void with limited traction? Y our resume isn…" at bounding box center [558, 121] width 644 height 16
drag, startPoint x: 813, startPoint y: 121, endPoint x: 507, endPoint y: 118, distance: 305.5
click at [507, 118] on p "Feel like you're applying into the void with limited traction? Y our resume isn…" at bounding box center [558, 121] width 644 height 16
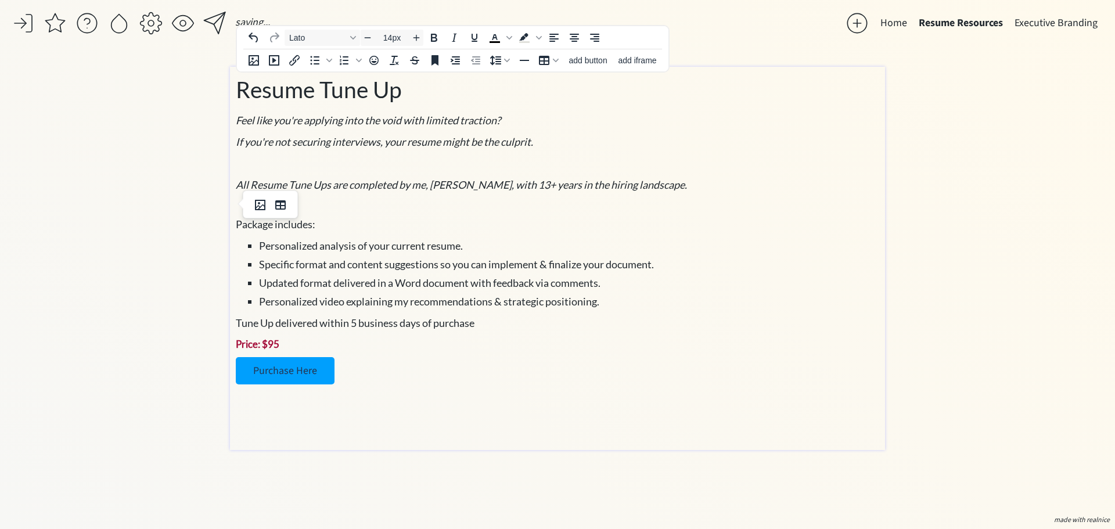
click at [304, 208] on p at bounding box center [558, 205] width 644 height 12
click at [555, 217] on p "Package includes:" at bounding box center [558, 225] width 644 height 16
click at [620, 195] on div "Resume Tune Up Feel like you're applying into the void with limited traction? I…" at bounding box center [558, 256] width 644 height 366
click at [595, 392] on p at bounding box center [558, 396] width 644 height 12
click at [400, 412] on p at bounding box center [558, 414] width 644 height 12
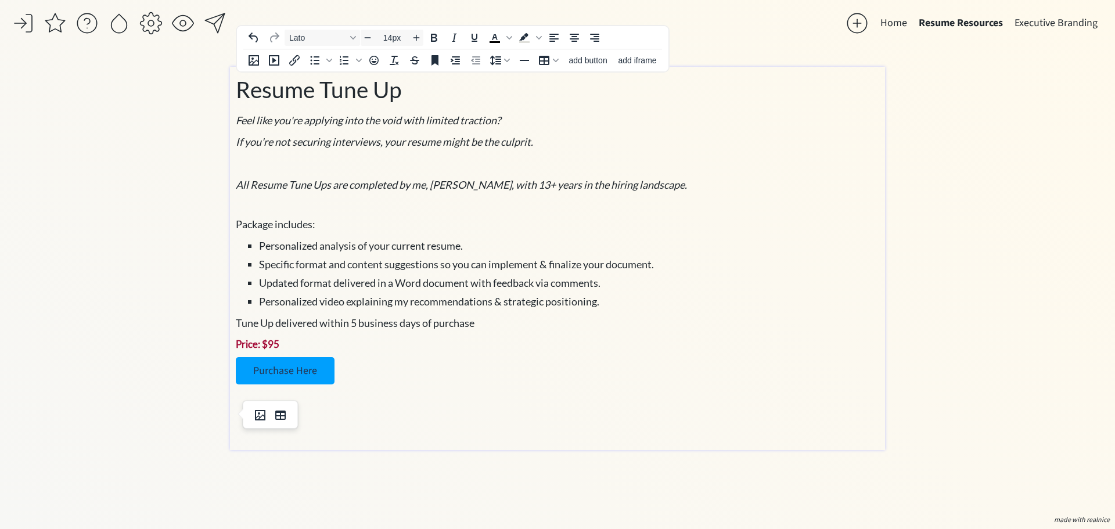
click at [425, 432] on p at bounding box center [558, 432] width 644 height 12
click at [430, 426] on div "Resume Tune Up Feel like you're applying into the void with limited traction? I…" at bounding box center [558, 256] width 644 height 366
click at [247, 432] on p "Wnat to see what you'll be getting? See this video!" at bounding box center [558, 432] width 644 height 12
click at [245, 433] on p "Wnat to see what you'll be getting? See this video!" at bounding box center [558, 432] width 644 height 12
click at [236, 409] on body "saving... Home Resume Resources Executive Branding click to upload a picture Th…" at bounding box center [557, 264] width 1115 height 529
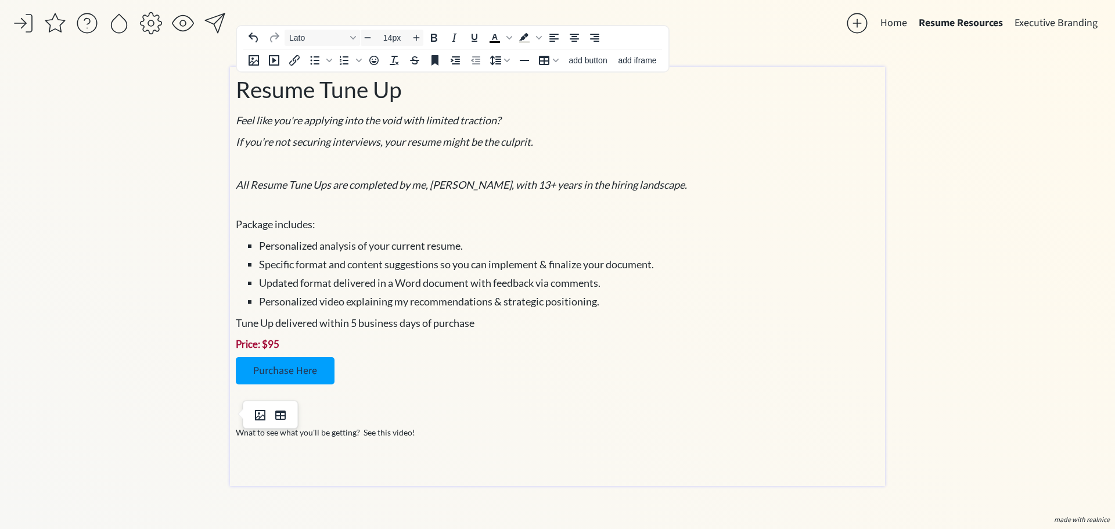
click at [250, 436] on p "Wnat to see what you'll be getting? See this video!" at bounding box center [558, 432] width 644 height 12
click at [553, 433] on p "Want to see what you'll be getting? See this video!" at bounding box center [558, 432] width 644 height 12
click at [363, 436] on p "Want to see what you'll be getting? See this video!" at bounding box center [558, 432] width 644 height 12
click at [483, 272] on li "Specific format and content suggestions so you can implement & finalize your do…" at bounding box center [569, 265] width 620 height 16
click at [515, 408] on p at bounding box center [558, 414] width 644 height 12
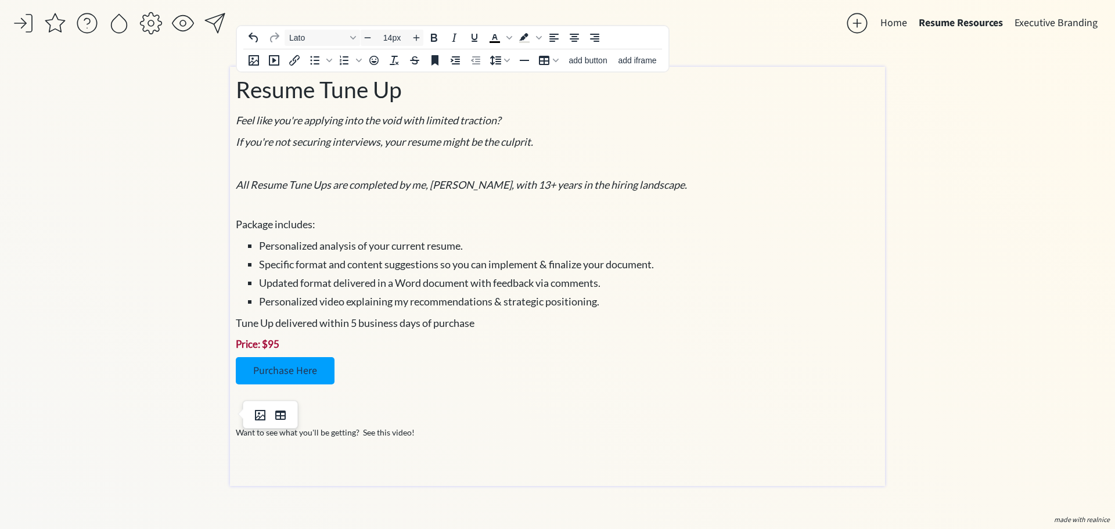
click at [484, 440] on div "Resume Tune Up Feel like you're applying into the void with limited traction? I…" at bounding box center [558, 274] width 644 height 402
click at [483, 437] on p "Want to see what you'll be getting? See this video!" at bounding box center [558, 432] width 644 height 12
click at [439, 63] on icon "Anchor" at bounding box center [435, 60] width 7 height 10
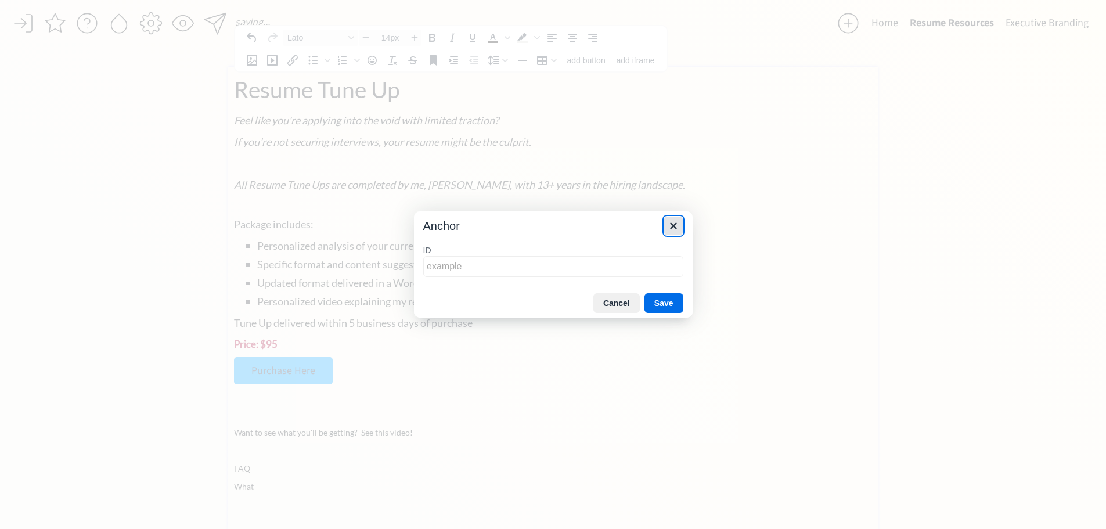
click at [679, 227] on icon "Close" at bounding box center [674, 226] width 14 height 14
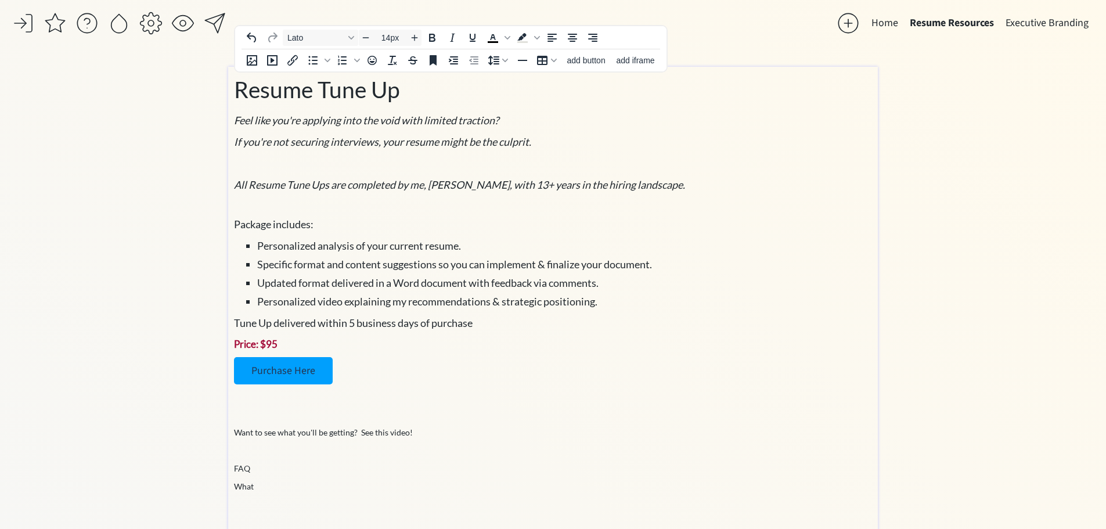
click at [507, 389] on div "Resume Tune Up Feel like you're applying into the void with limited traction? I…" at bounding box center [553, 301] width 638 height 456
drag, startPoint x: 389, startPoint y: 483, endPoint x: 300, endPoint y: 396, distance: 124.4
click at [387, 482] on p "What" at bounding box center [553, 486] width 638 height 12
click at [307, 369] on link "Purchase Here" at bounding box center [283, 370] width 99 height 27
click at [516, 366] on p "Purchase Here" at bounding box center [553, 370] width 638 height 27
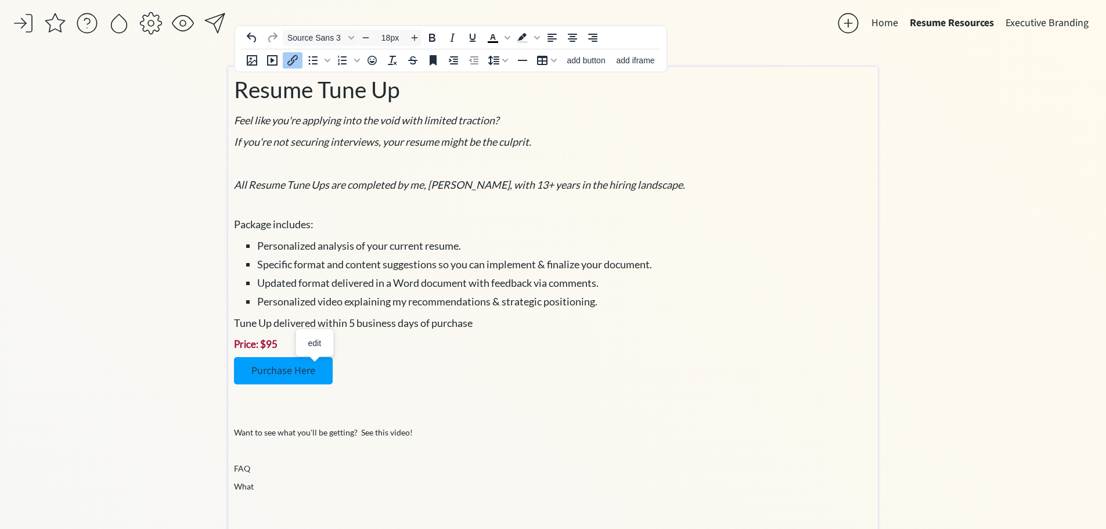
type input "14px"
drag, startPoint x: 303, startPoint y: 479, endPoint x: 287, endPoint y: 494, distance: 22.6
click at [303, 479] on div "Resume Tune Up Feel like you're applying into the void with limited traction? I…" at bounding box center [553, 301] width 638 height 456
drag, startPoint x: 231, startPoint y: 476, endPoint x: 224, endPoint y: 457, distance: 20.4
click at [224, 457] on div "saving... Home Resume Resources Executive Branding click to upload a picture Th…" at bounding box center [553, 279] width 1106 height 558
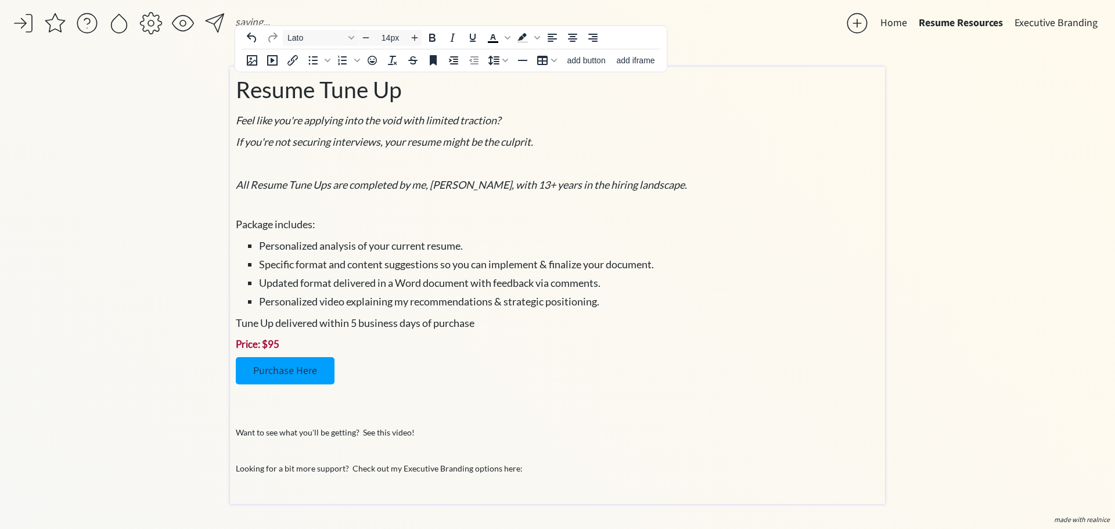
click at [495, 465] on p "Looking for a bit more support? Check out my Executive Branding options here:" at bounding box center [558, 468] width 644 height 12
drag, startPoint x: 520, startPoint y: 469, endPoint x: 494, endPoint y: 469, distance: 26.7
click at [494, 469] on p "Looking for a bit more support? Check out my Executive Branding options here:" at bounding box center [558, 468] width 644 height 12
click at [541, 473] on p "Looking for a bit more support? Check out my Executive Branding options here:" at bounding box center [558, 468] width 644 height 12
drag, startPoint x: 527, startPoint y: 466, endPoint x: 494, endPoint y: 466, distance: 33.1
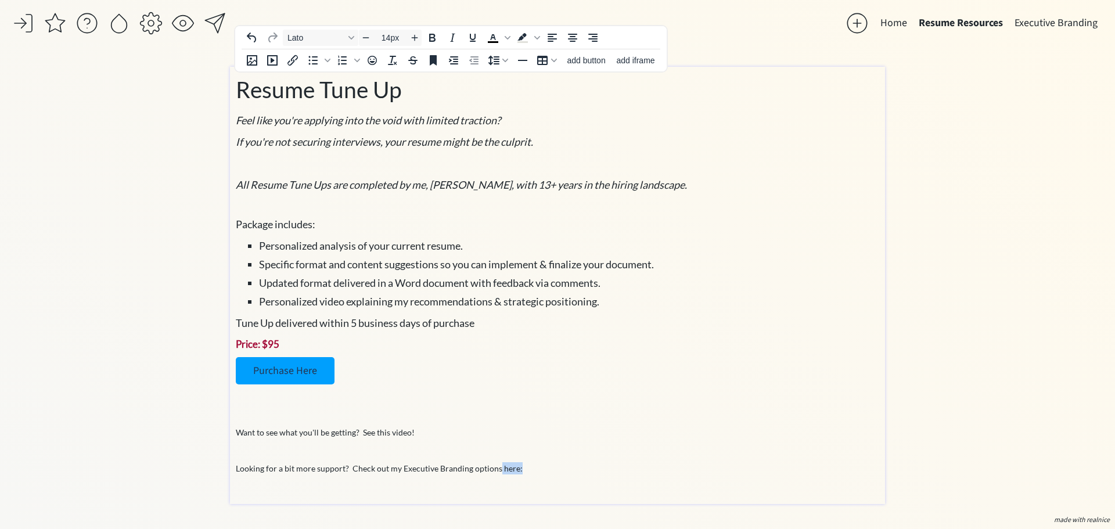
click at [494, 466] on p "Looking for a bit more support? Check out my Executive Branding options here:" at bounding box center [558, 468] width 644 height 12
click at [542, 473] on p "Looking for a bit more support? Check out my Executive Branding options here:" at bounding box center [558, 468] width 644 height 12
drag, startPoint x: 525, startPoint y: 470, endPoint x: 512, endPoint y: 469, distance: 12.8
click at [524, 469] on p "Looking for a bit more support? Check out my Executive Branding options here:" at bounding box center [558, 468] width 644 height 12
drag, startPoint x: 512, startPoint y: 469, endPoint x: 496, endPoint y: 472, distance: 16.5
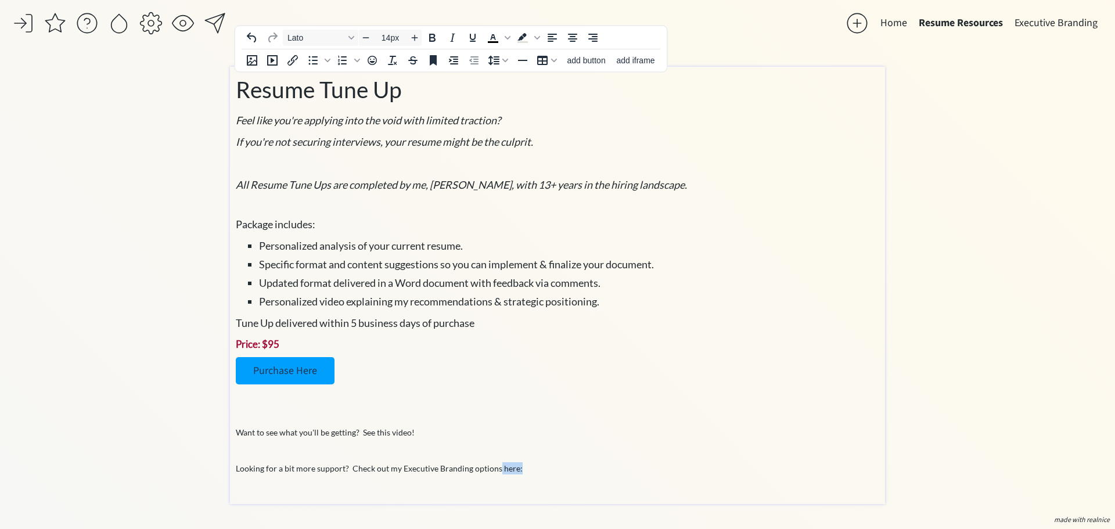
click at [496, 472] on p "Looking for a bit more support? Check out my Executive Branding options here:" at bounding box center [558, 468] width 644 height 12
click at [504, 445] on icon "Link" at bounding box center [503, 443] width 14 height 14
click at [511, 464] on p "Looking for a bit more support? Check out my Executive Branding options here:" at bounding box center [558, 468] width 644 height 12
drag, startPoint x: 515, startPoint y: 470, endPoint x: 496, endPoint y: 470, distance: 19.2
click at [496, 470] on p "Looking for a bit more support? Check out my Executive Branding options here:" at bounding box center [558, 468] width 644 height 12
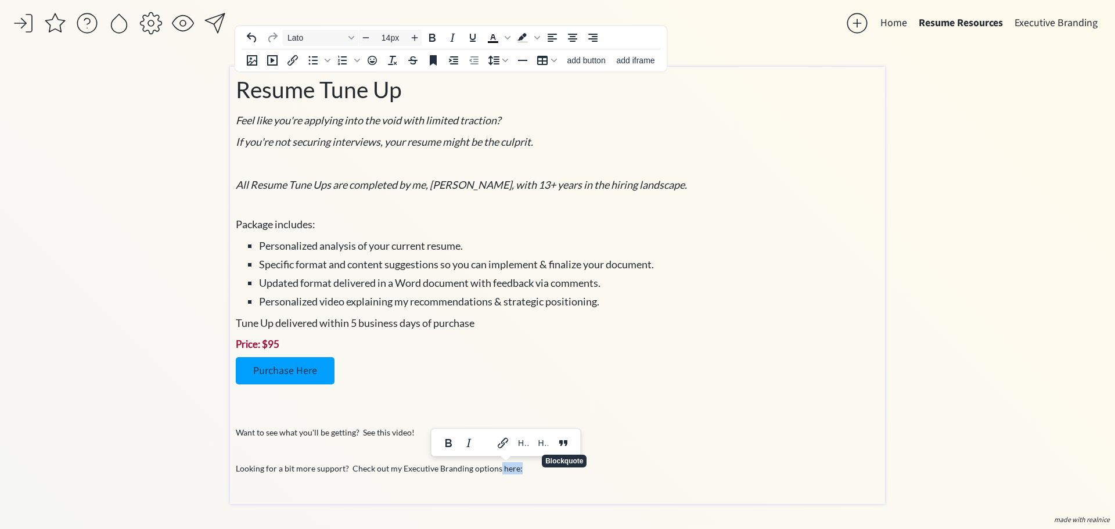
click at [521, 477] on div "Resume Tune Up Feel like you're applying into the void with limited traction? I…" at bounding box center [558, 283] width 644 height 420
click at [528, 468] on p "Looking for a bit more support? Check out my Executive Branding options here:" at bounding box center [558, 468] width 644 height 12
click at [526, 468] on p "Looking for a bit more support? Check out my Executive Branding options here:" at bounding box center [558, 468] width 644 height 12
drag, startPoint x: 524, startPoint y: 466, endPoint x: 497, endPoint y: 475, distance: 28.3
click at [497, 475] on div "Resume Tune Up Feel like you're applying into the void with limited traction? I…" at bounding box center [558, 283] width 644 height 420
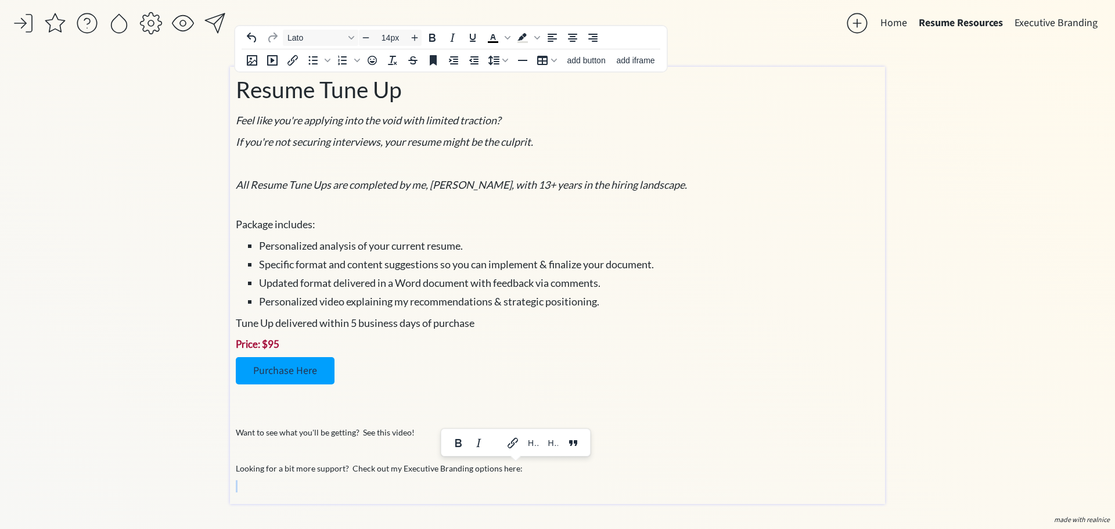
click at [521, 475] on div "Resume Tune Up Feel like you're applying into the void with limited traction? I…" at bounding box center [558, 283] width 644 height 420
drag, startPoint x: 519, startPoint y: 470, endPoint x: 496, endPoint y: 471, distance: 23.2
click at [496, 471] on p "Looking for a bit more support? Check out my Executive Branding options here:" at bounding box center [558, 468] width 644 height 12
click at [619, 450] on p at bounding box center [558, 450] width 644 height 12
click at [529, 473] on p "Looking for a bit more support? Check out my Executive Branding options here:" at bounding box center [558, 468] width 644 height 12
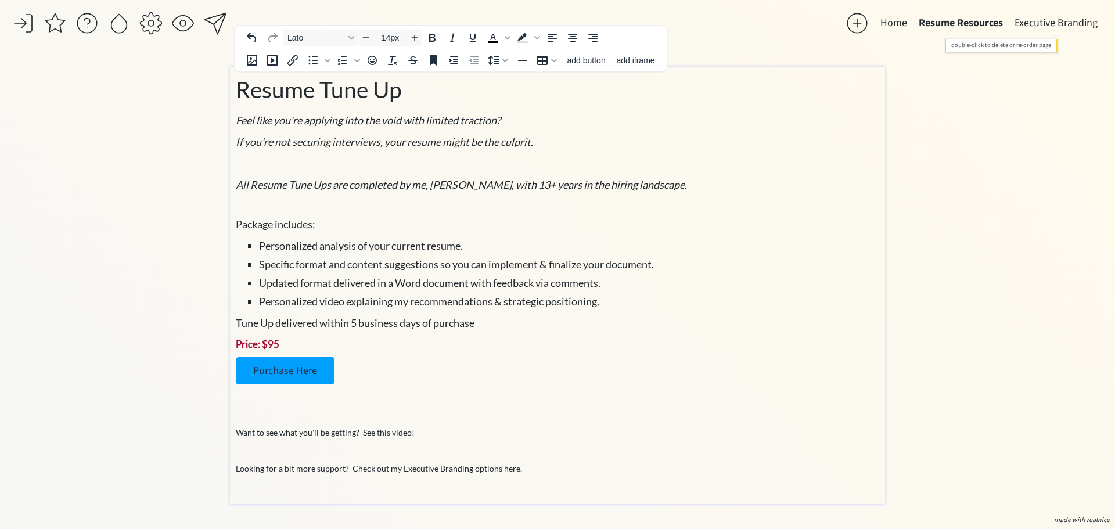
click at [1038, 18] on button "Executive Branding" at bounding box center [1056, 23] width 95 height 23
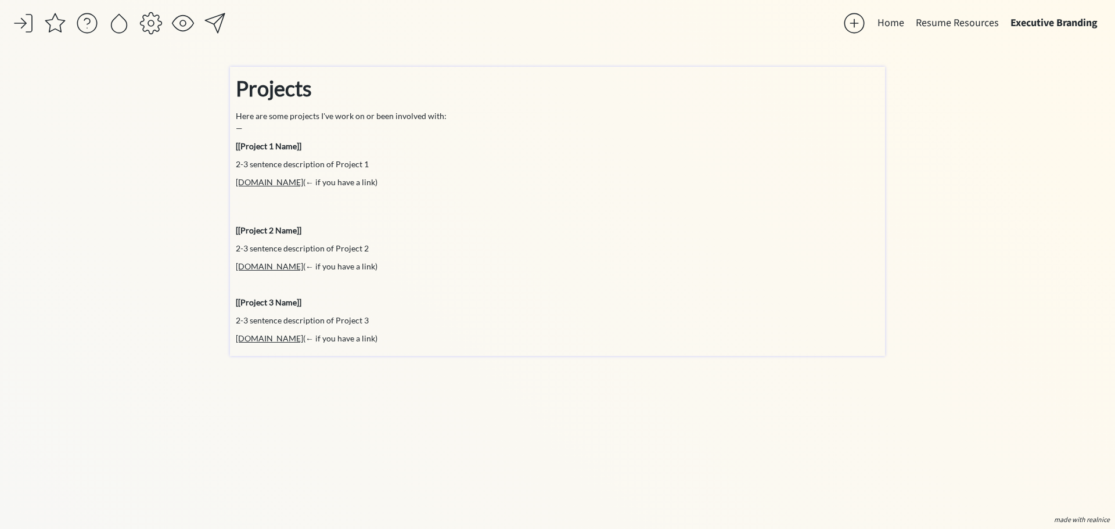
click at [307, 79] on strong "Projects" at bounding box center [274, 89] width 76 height 26
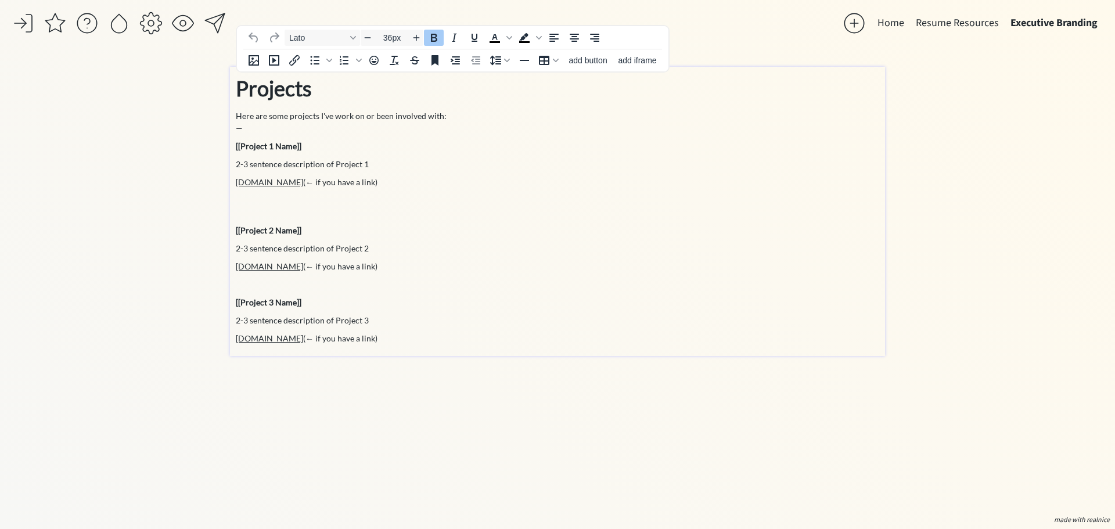
click at [310, 88] on strong "Projects" at bounding box center [274, 89] width 76 height 26
click at [310, 89] on strong "Projects" at bounding box center [274, 89] width 76 height 26
type input "14px"
click at [563, 234] on p "[[Project 2 Name]]" at bounding box center [558, 224] width 644 height 24
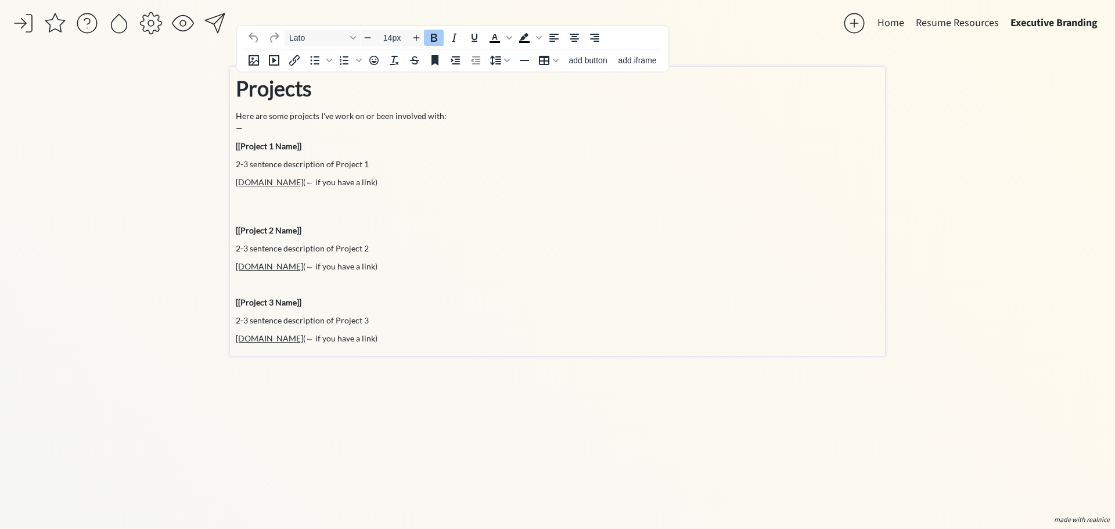
click at [940, 26] on button "Resume Resources" at bounding box center [957, 23] width 95 height 23
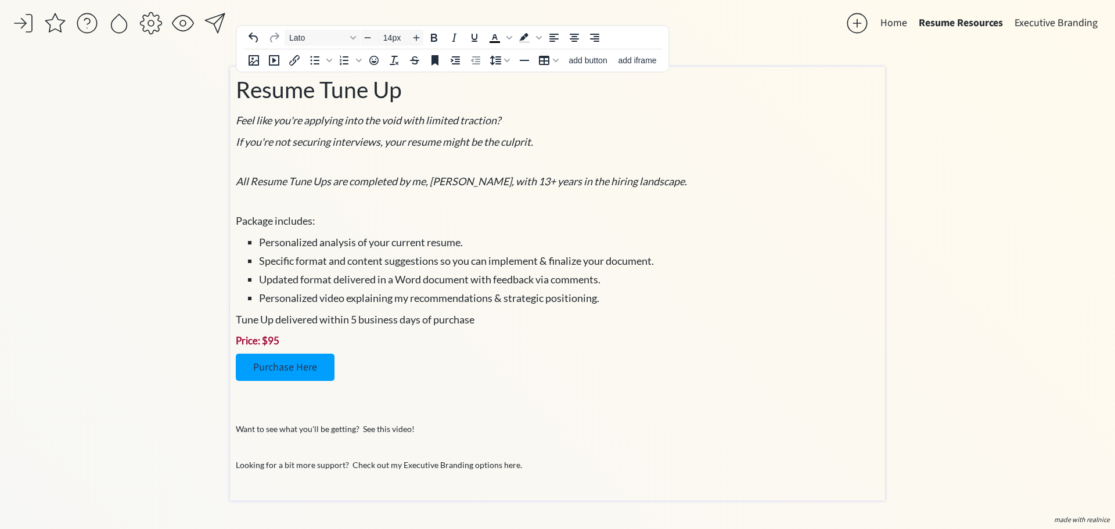
click at [403, 424] on p "Want to see what you'll be getting? See this video!" at bounding box center [558, 429] width 644 height 12
click at [434, 429] on p "Want to see what you'll be getting? See this video!" at bounding box center [558, 429] width 644 height 12
click at [415, 432] on p "Want to see what you'll be getting? See this video!" at bounding box center [558, 429] width 644 height 12
click at [450, 432] on p "Want to see what you'll be getting? See this video!" at bounding box center [558, 429] width 644 height 12
click at [527, 410] on p at bounding box center [558, 411] width 644 height 12
